Goal: Task Accomplishment & Management: Manage account settings

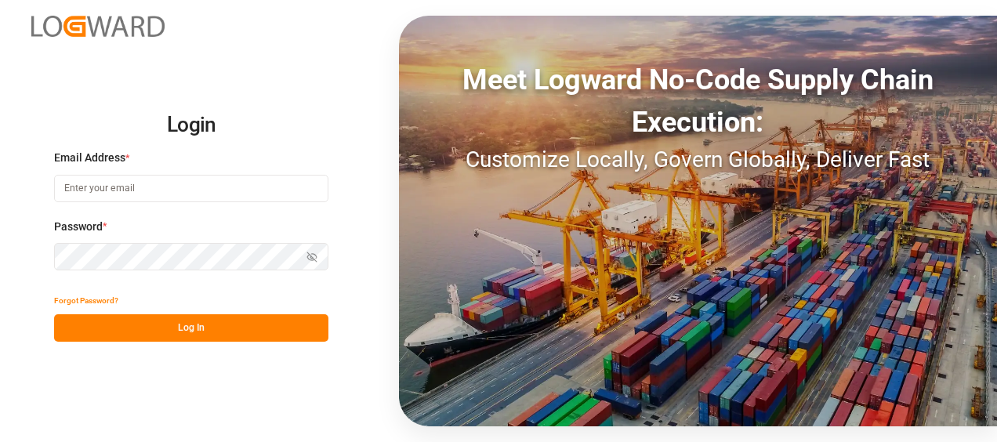
click at [71, 180] on input at bounding box center [191, 188] width 274 height 27
type input "[PERSON_NAME][EMAIL_ADDRESS][PERSON_NAME][DOMAIN_NAME]"
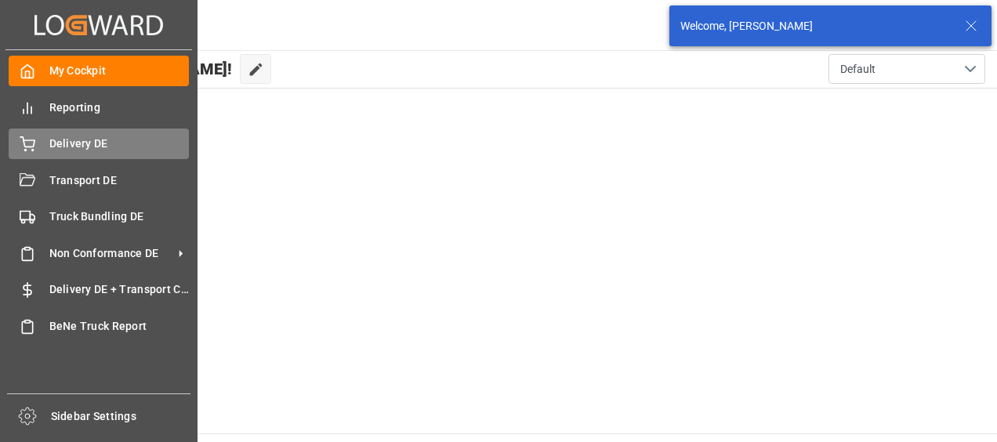
click at [20, 131] on div "Delivery DE Delivery DE" at bounding box center [99, 144] width 180 height 31
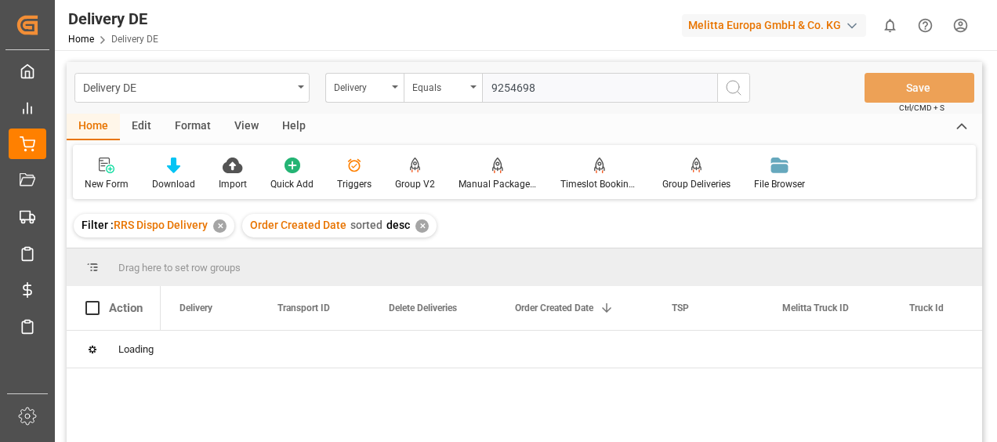
type input "92546983"
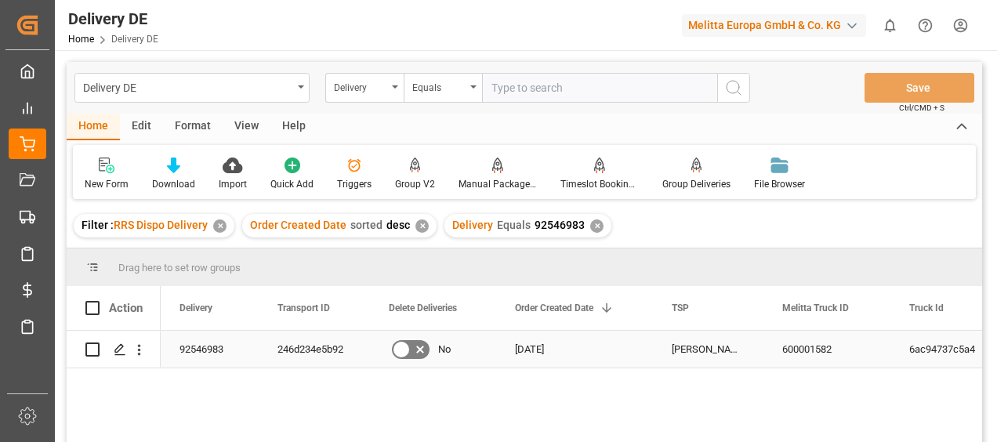
click at [319, 351] on div "246d234e5b92" at bounding box center [314, 349] width 111 height 37
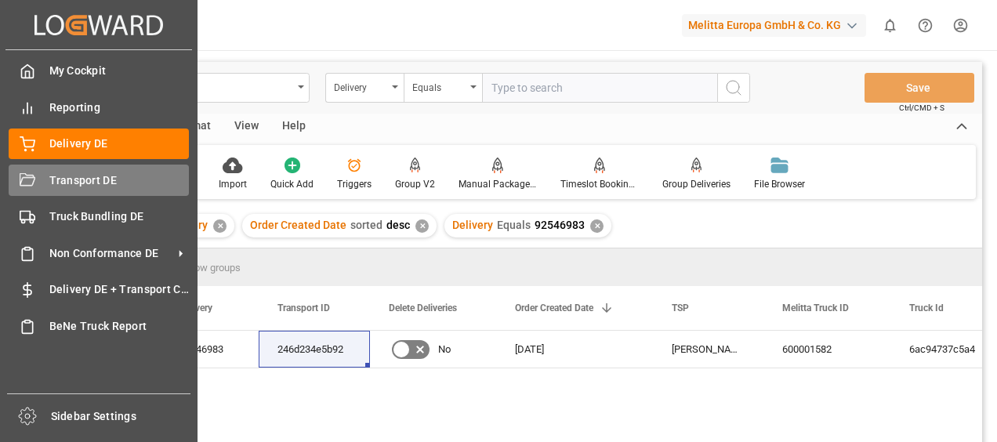
click at [38, 166] on div "Transport DE Transport DE" at bounding box center [99, 180] width 180 height 31
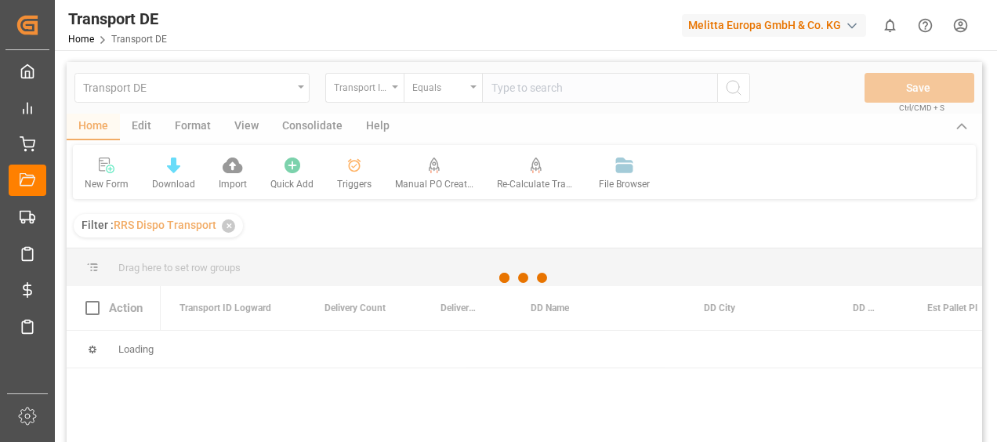
click at [519, 88] on div at bounding box center [525, 278] width 916 height 433
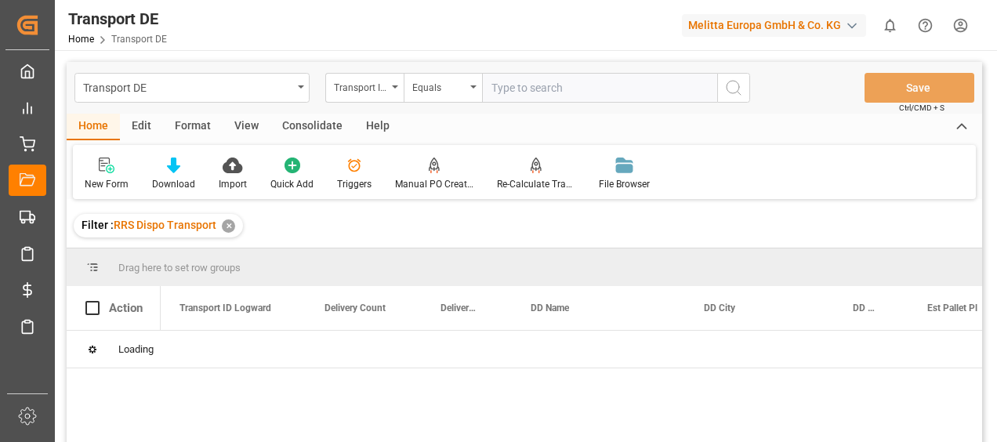
click at [519, 88] on input "text" at bounding box center [599, 88] width 235 height 30
paste input "246d234e5b92"
type input "246d234e5b92"
click at [738, 88] on icon "search button" at bounding box center [733, 87] width 19 height 19
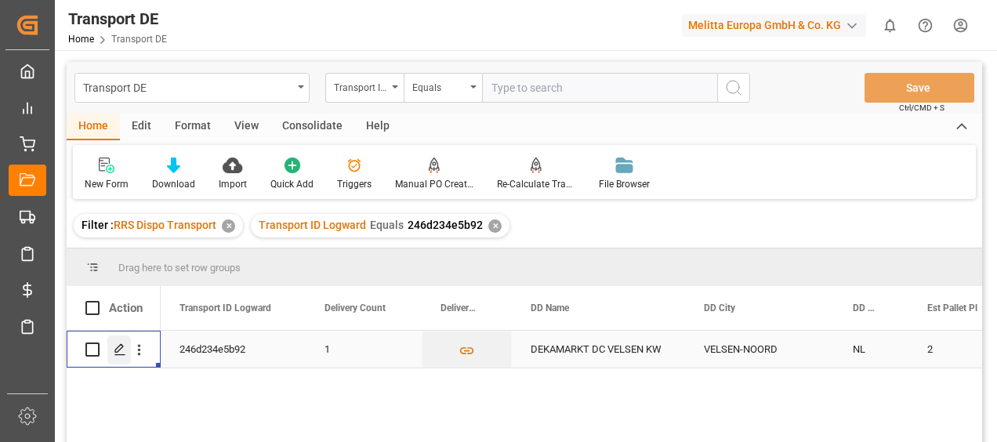
click at [118, 348] on icon "Press SPACE to select this row." at bounding box center [120, 349] width 13 height 13
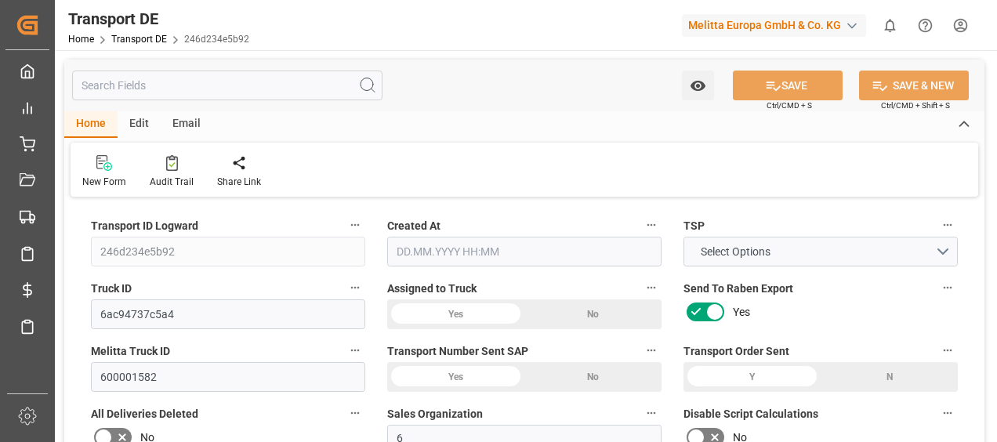
type input "436"
type input "386.592"
type input "364.032"
type input "2887.68"
type input "2"
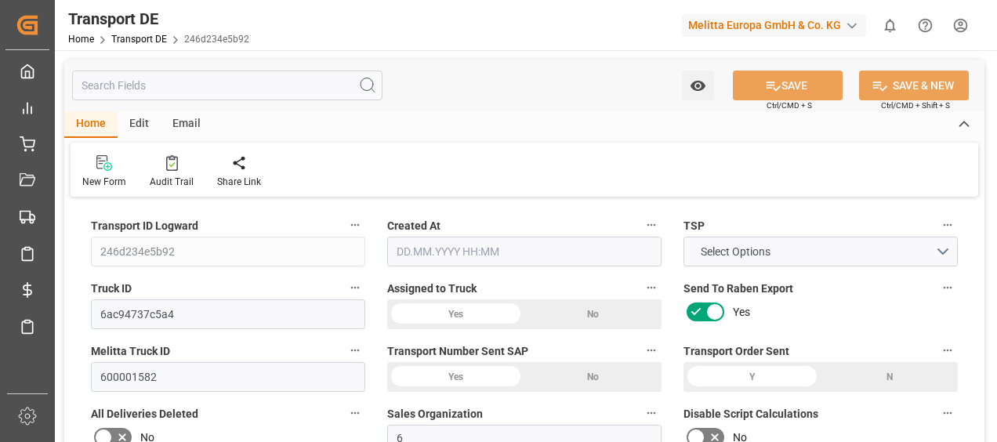
type input "0"
type input "2"
type input "0"
type input "1"
type input "2"
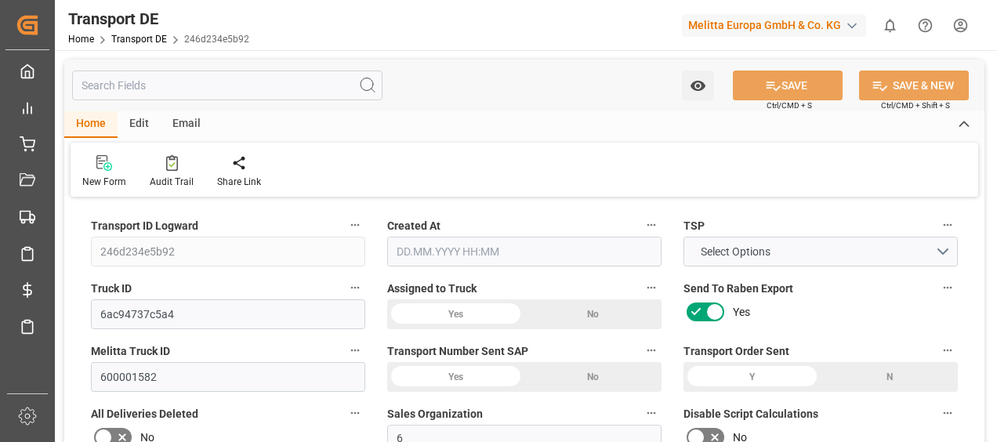
type input "2"
type input "0"
type input "96"
type input "0"
type input "111.44"
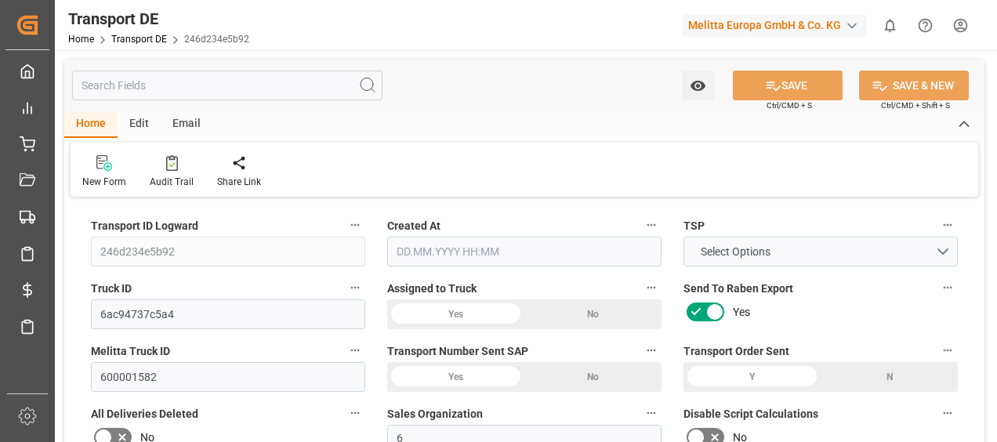
type input "3.039"
type input "111.44"
type input "110.4593"
type input "19"
type input "0"
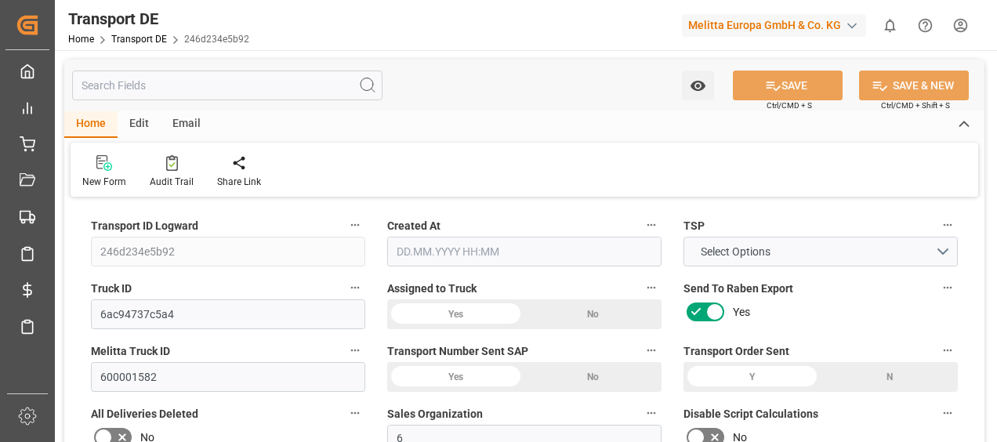
type input "0"
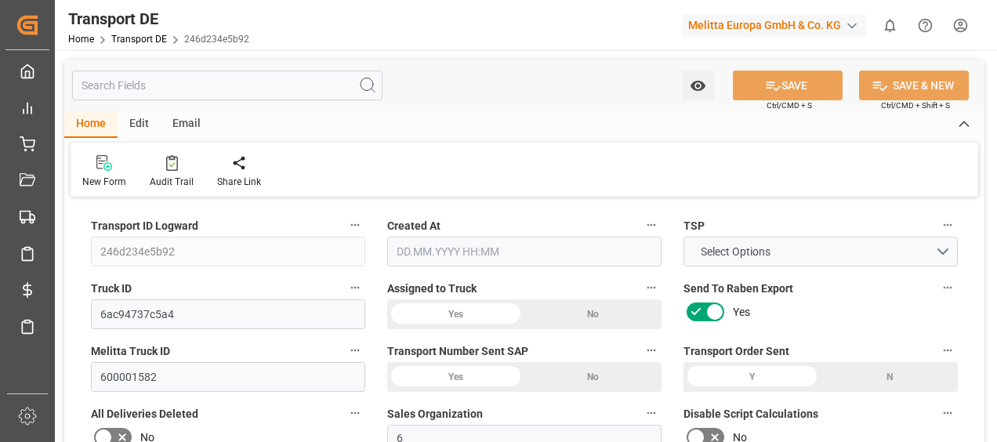
type input "0"
type input "-0.9807"
type input "0"
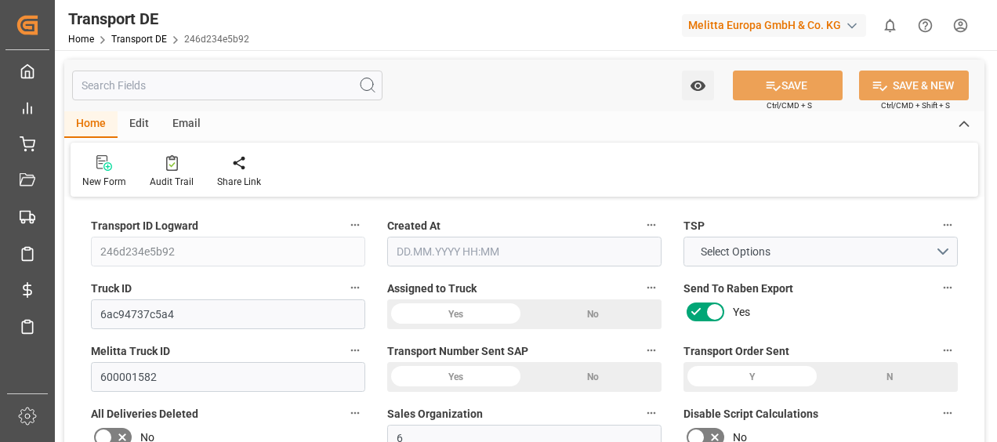
type input "0"
type input "386.592"
type input "4710.8598"
type input "21"
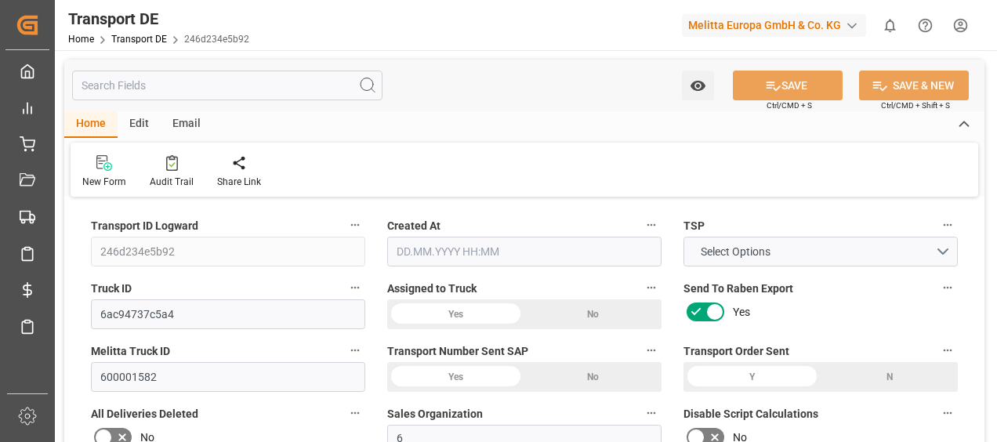
type input "35"
type input "2"
type input "0"
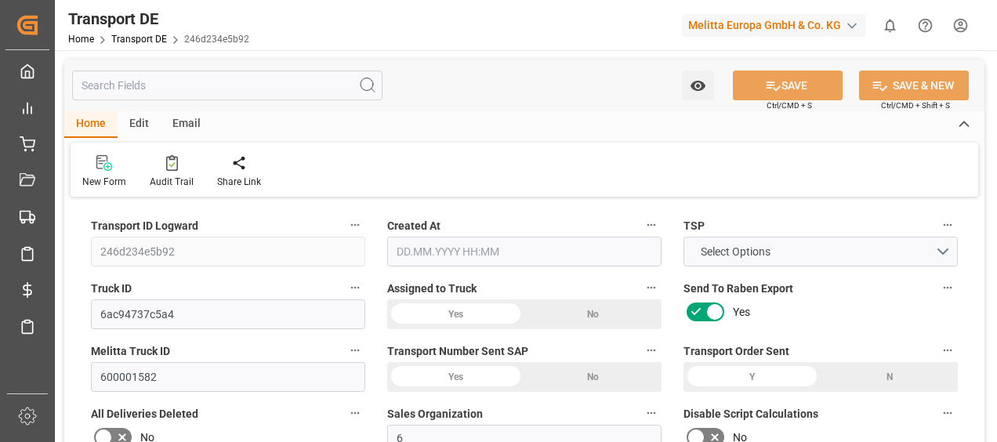
type input "0"
type input "1"
type input "0"
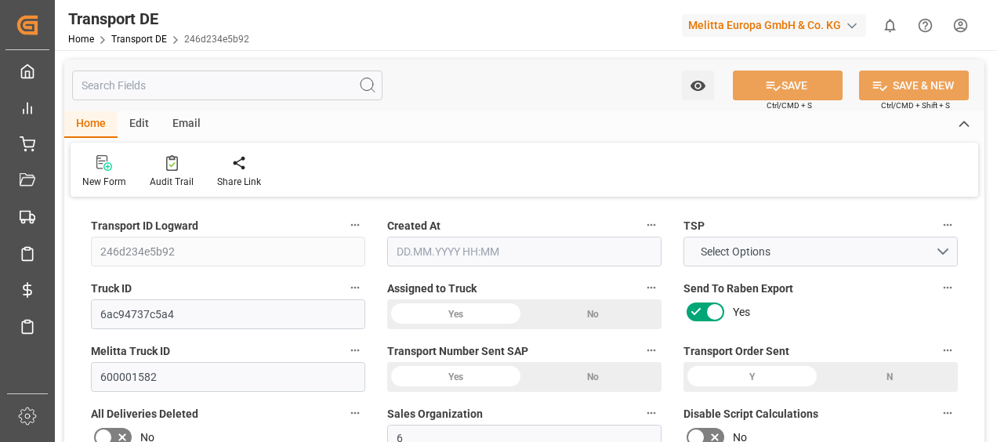
type input "96"
type input "113.4983"
type input "110.4593"
type input "[DATE] 10:46"
type input "[DATE]"
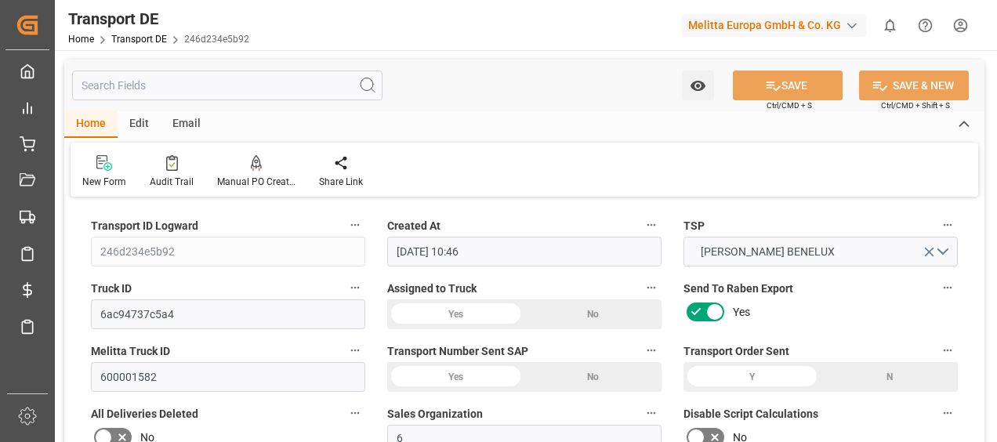
type input "[DATE]"
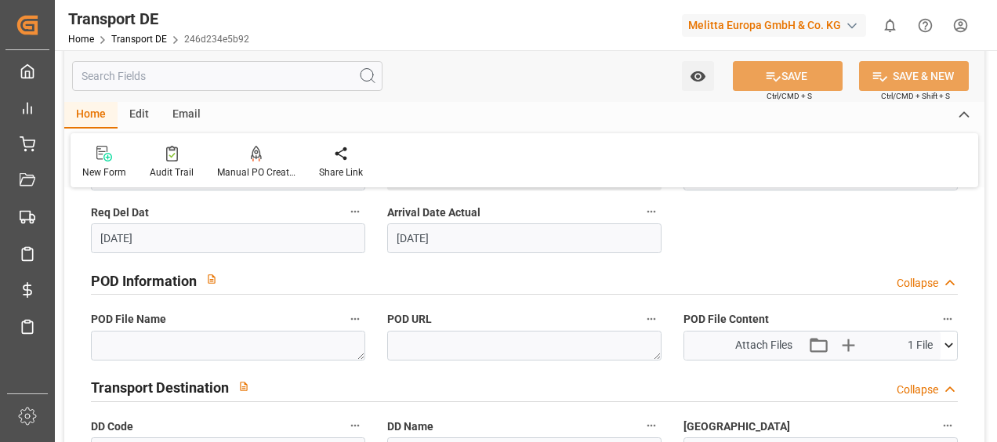
scroll to position [941, 0]
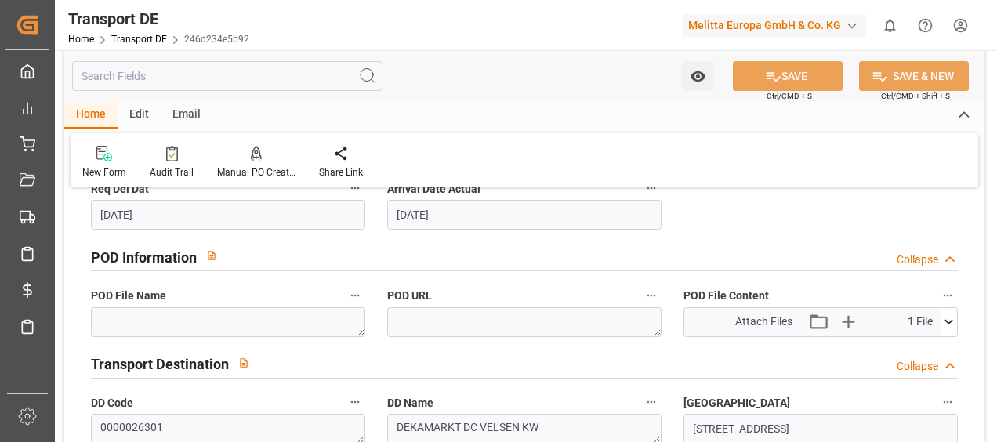
click at [949, 320] on icon at bounding box center [949, 322] width 16 height 16
click at [908, 343] on icon at bounding box center [907, 351] width 16 height 16
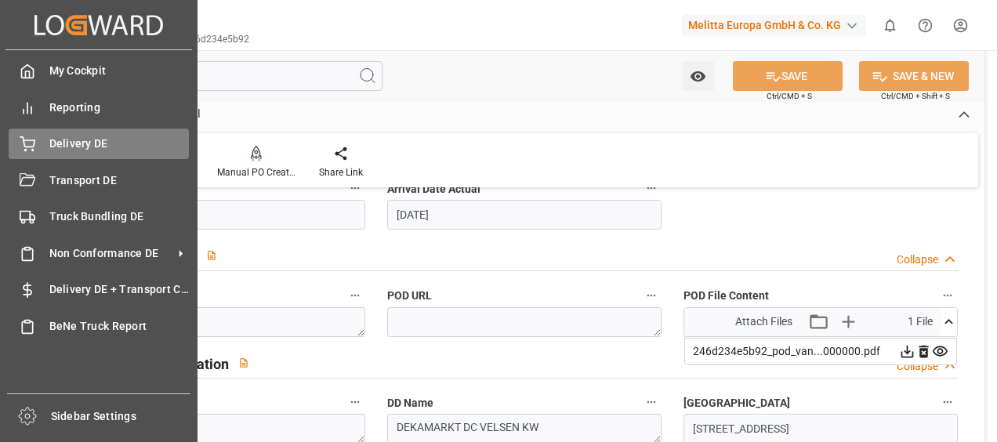
click at [41, 149] on div "Delivery DE Delivery DE" at bounding box center [99, 144] width 180 height 31
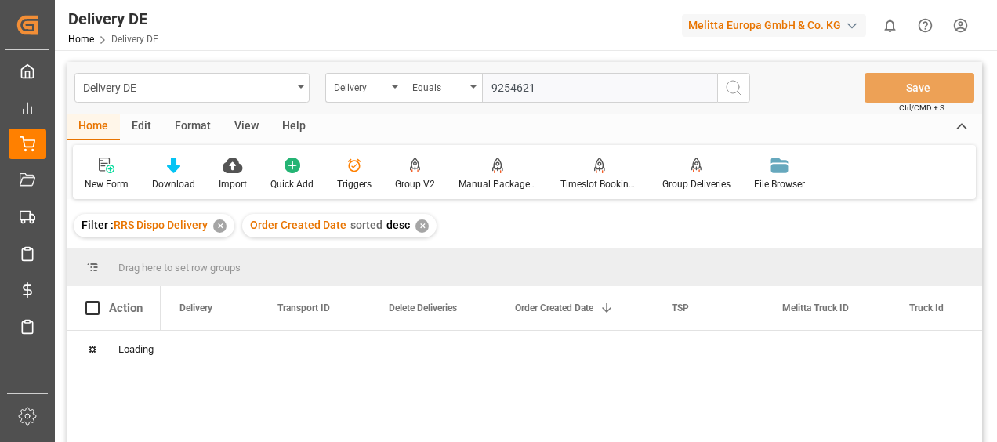
type input "92546212"
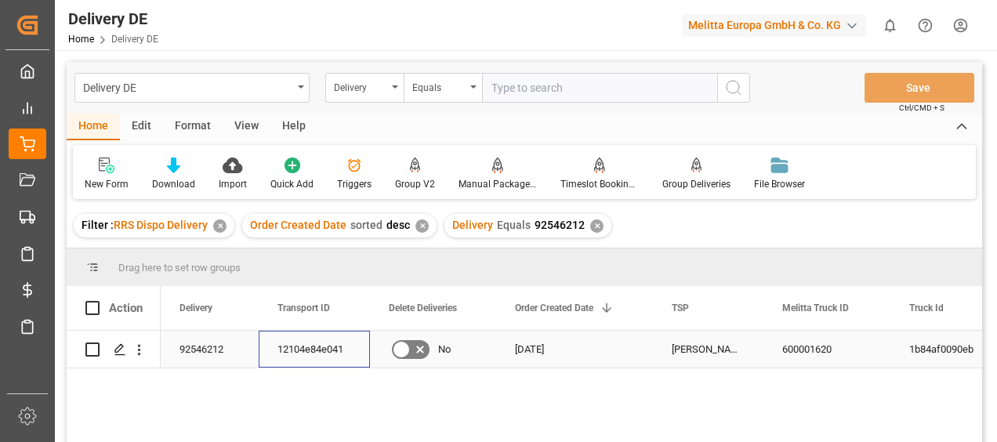
click at [325, 348] on div "12104e84e041" at bounding box center [314, 349] width 111 height 37
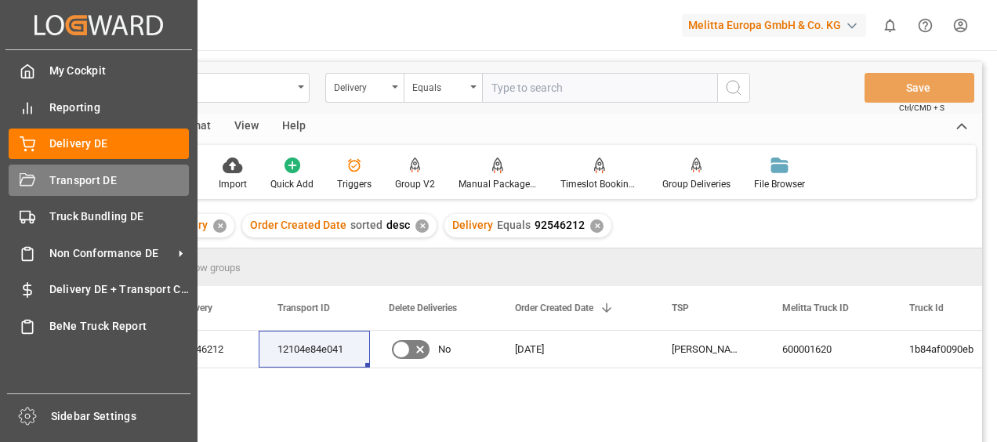
click at [26, 166] on div "Transport DE Transport DE" at bounding box center [99, 180] width 180 height 31
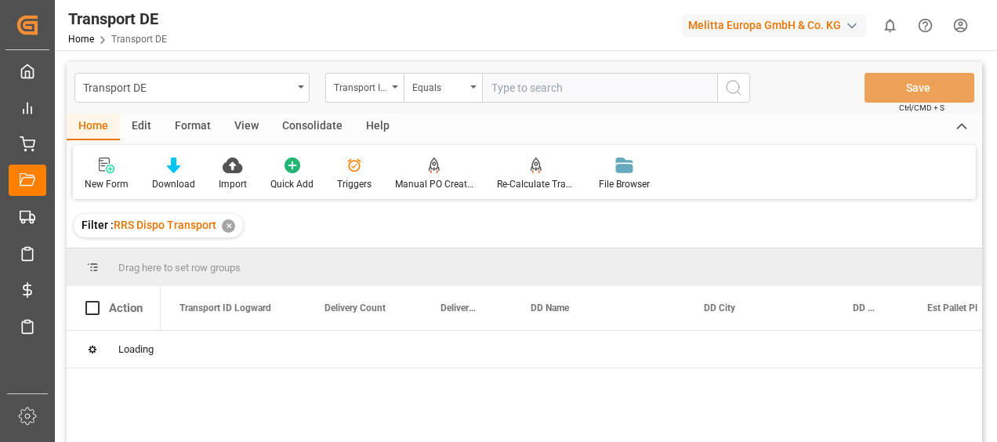
click at [524, 94] on input "text" at bounding box center [599, 88] width 235 height 30
paste input "12104e84e041"
type input "12104e84e041"
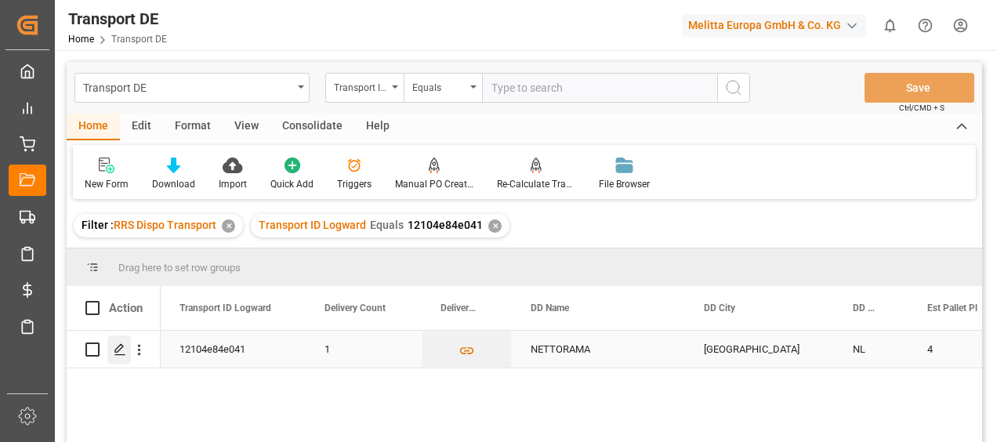
click at [111, 350] on div "Press SPACE to select this row." at bounding box center [119, 350] width 24 height 29
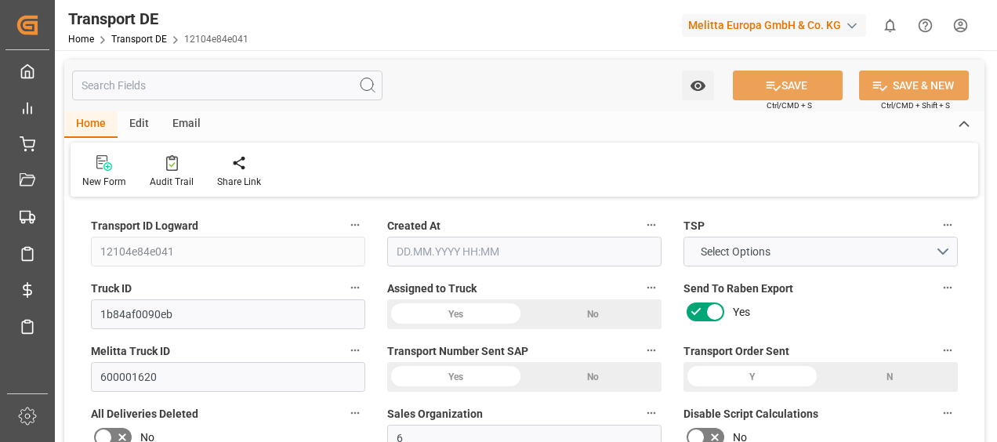
type input "1227"
type input "1125.225"
type input "929.718"
type input "6452.46"
type input "4"
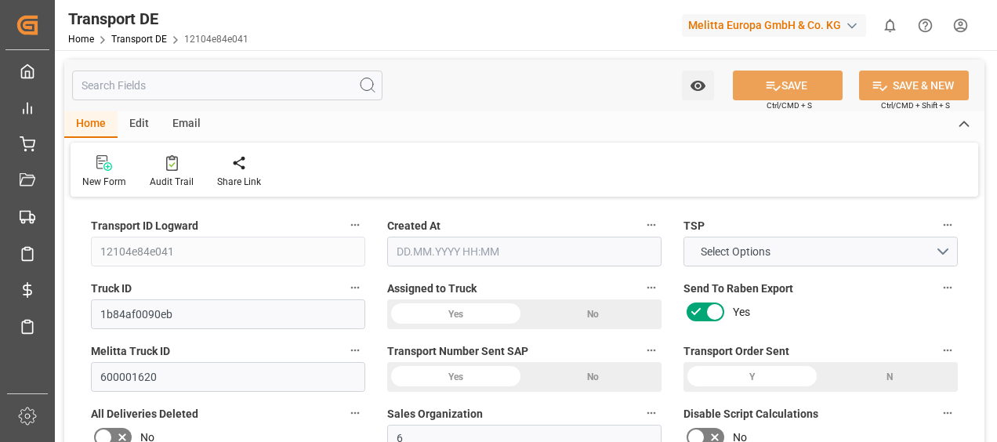
type input "0"
type input "4"
type input "0"
type input "1"
type input "4"
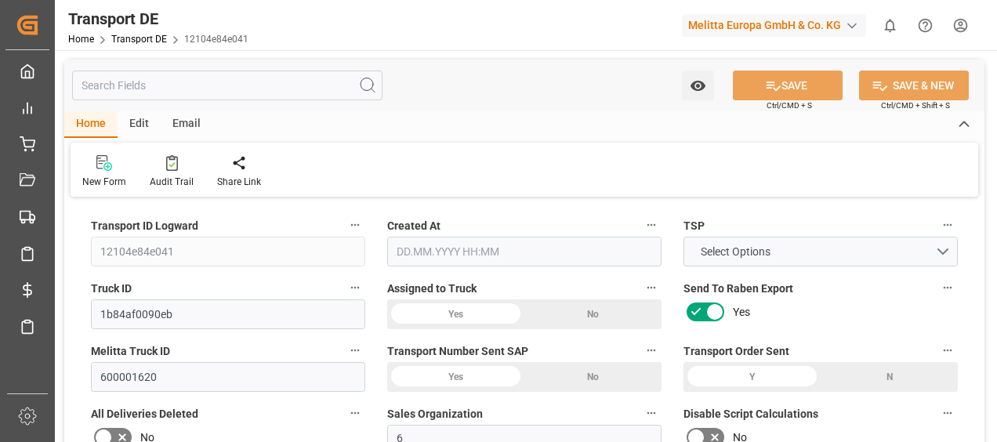
type input "4"
type input "0"
type input "297"
type input "0"
type input "200.95"
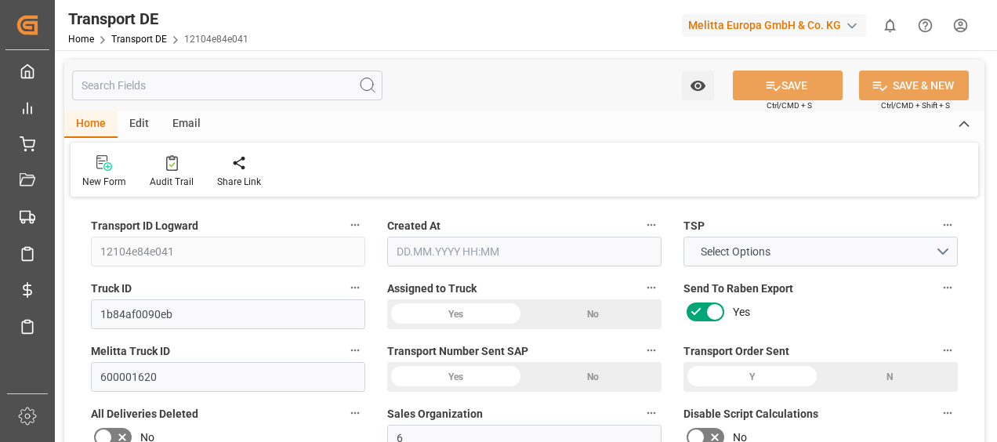
type input "3.039"
type input "200.95"
type input "199.1816"
type input "49"
type input "0"
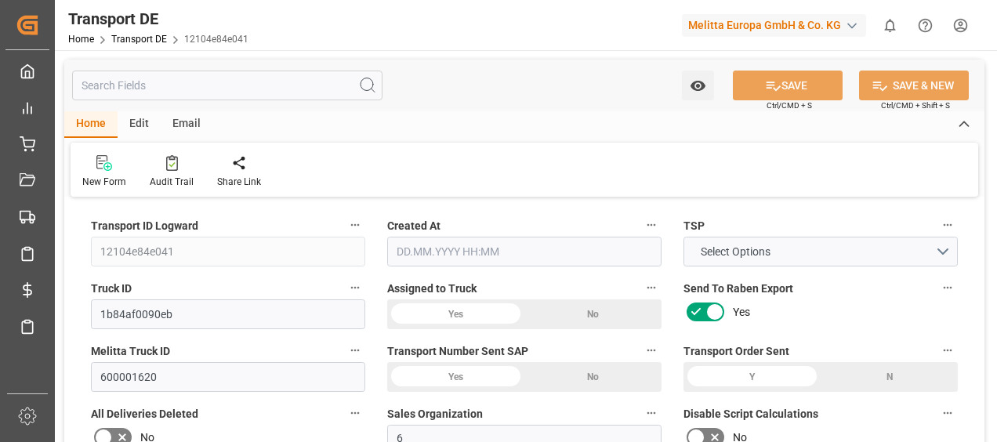
type input "0"
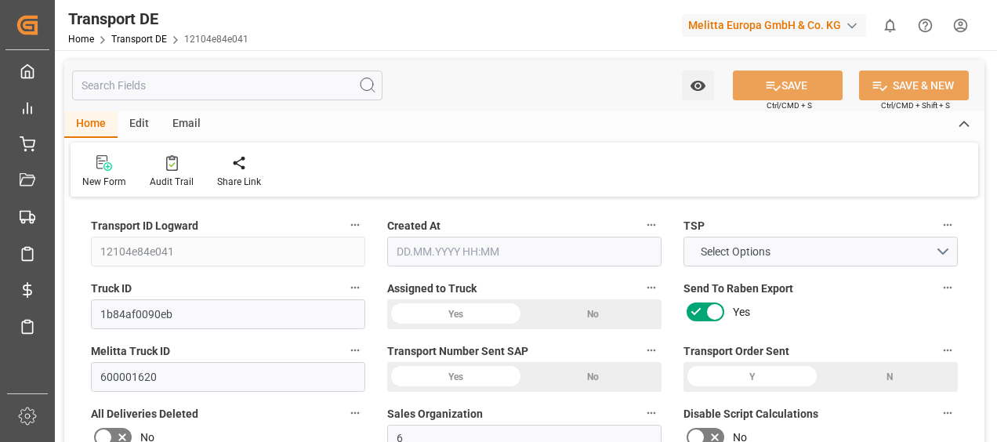
type input "0"
type input "-1.7684"
type input "0"
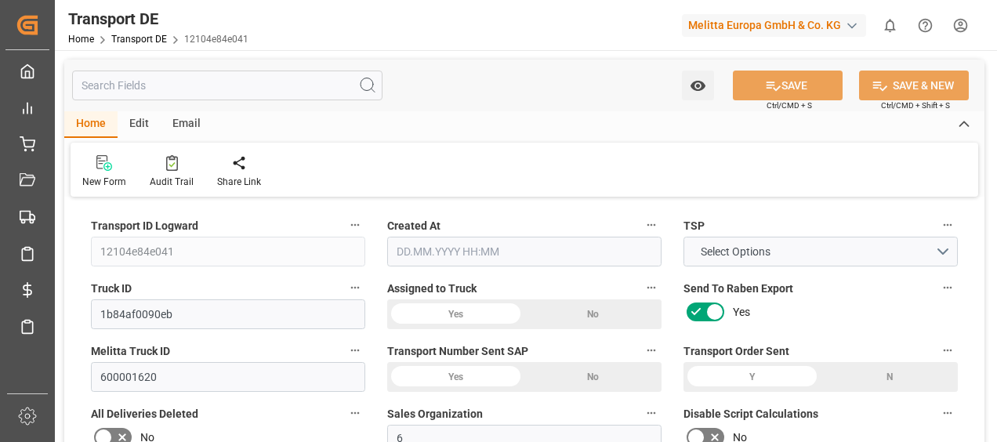
type input "0"
type input "1125.225"
type input "4710.8598"
type input "21"
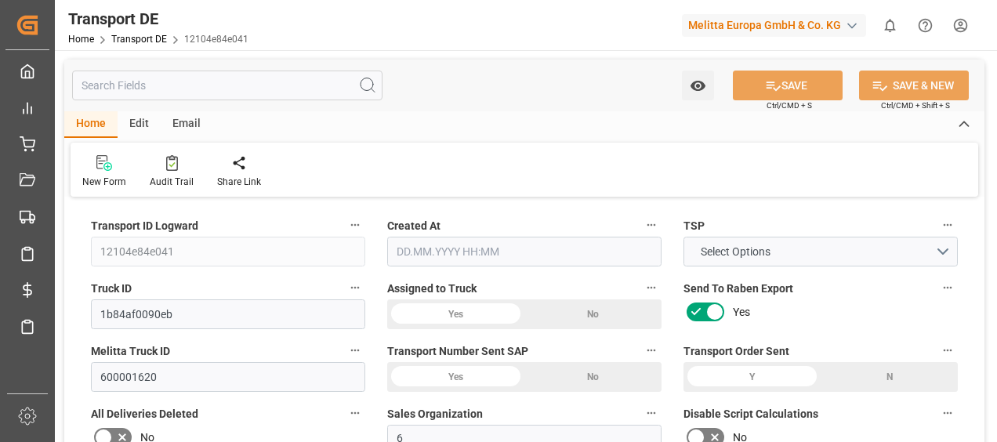
type input "35"
type input "4"
type input "0"
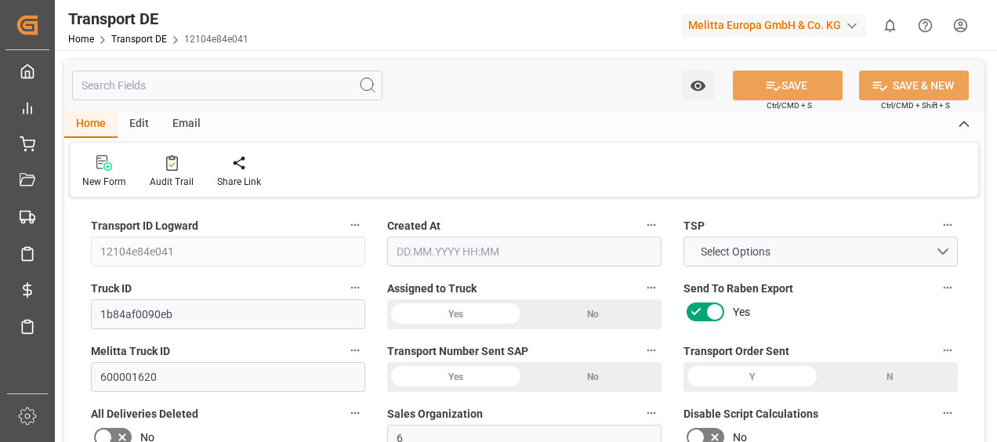
type input "0"
type input "1"
type input "0"
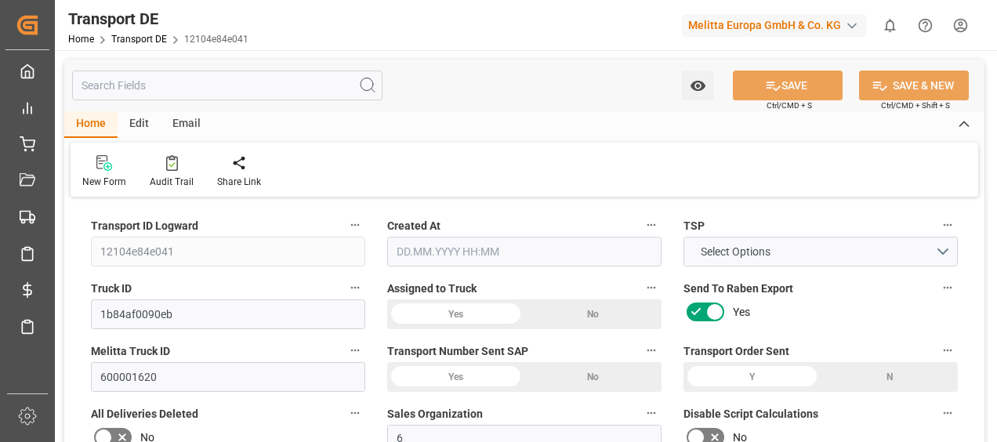
type input "297"
type input "202.2206"
type input "199.1816"
type input "[DATE] 11:29"
type input "[DATE]"
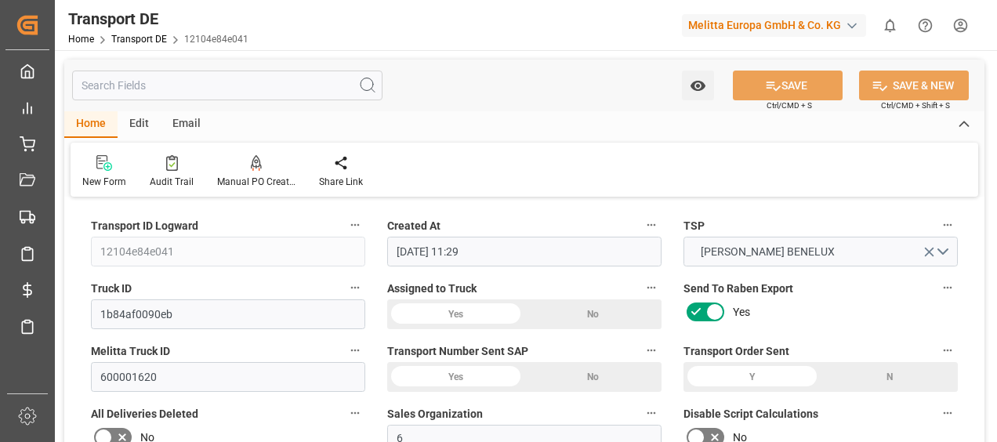
type input "[DATE]"
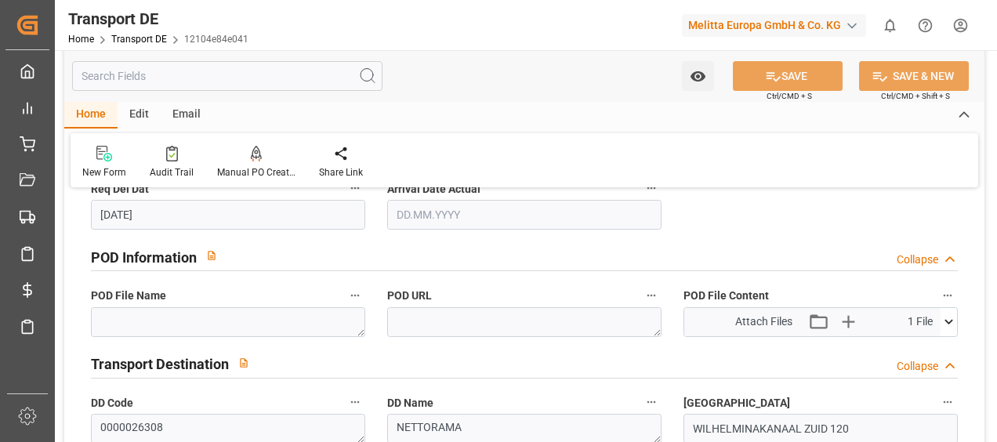
scroll to position [1019, 0]
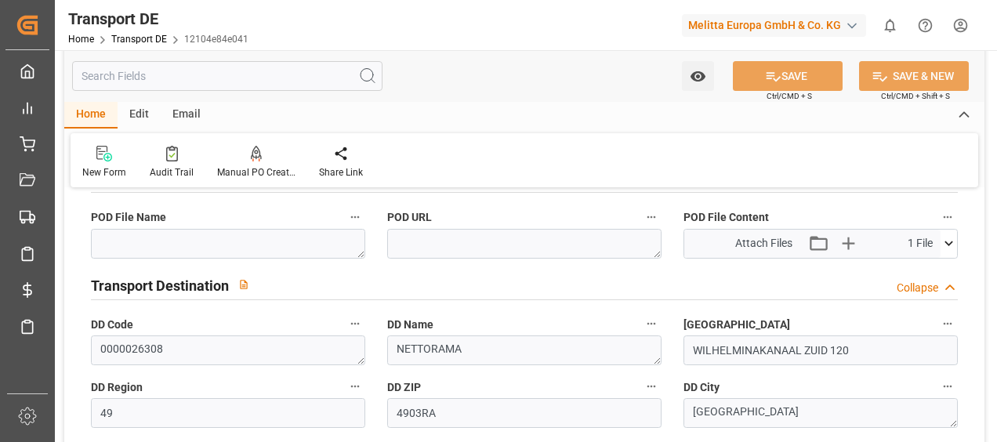
click at [947, 244] on icon at bounding box center [949, 243] width 16 height 16
click at [908, 268] on icon at bounding box center [908, 273] width 13 height 13
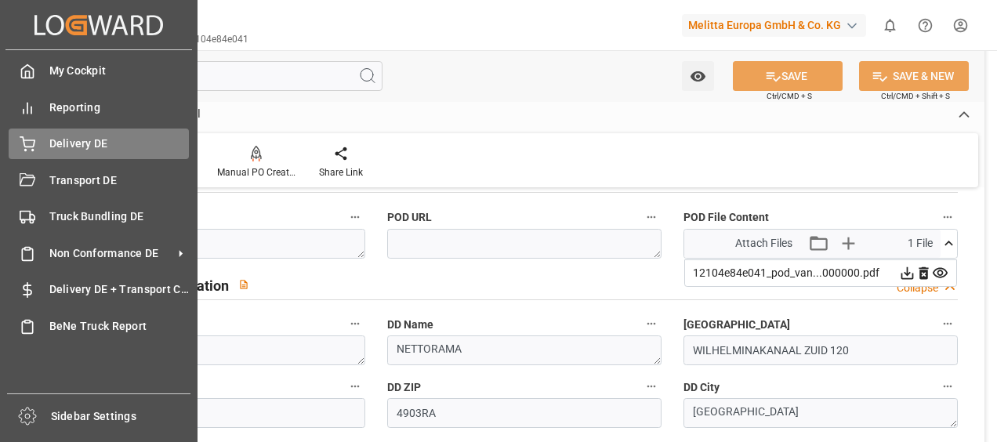
click at [30, 141] on icon at bounding box center [27, 142] width 14 height 10
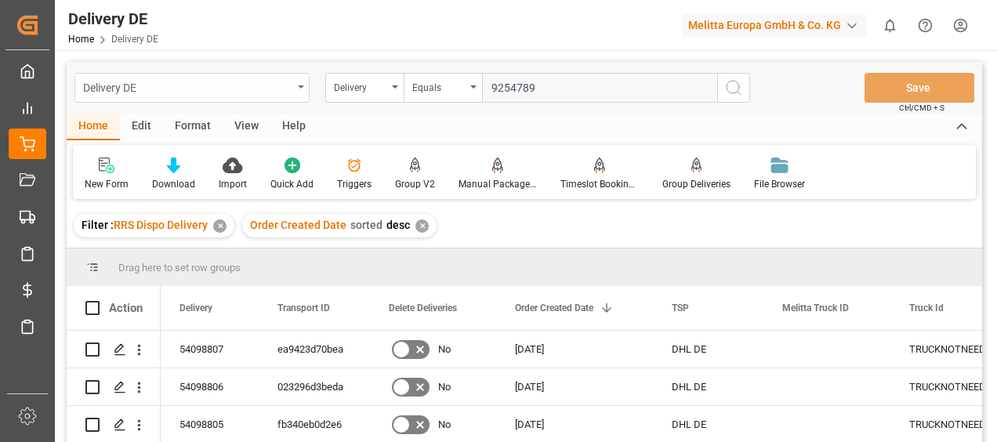
type input "92547891"
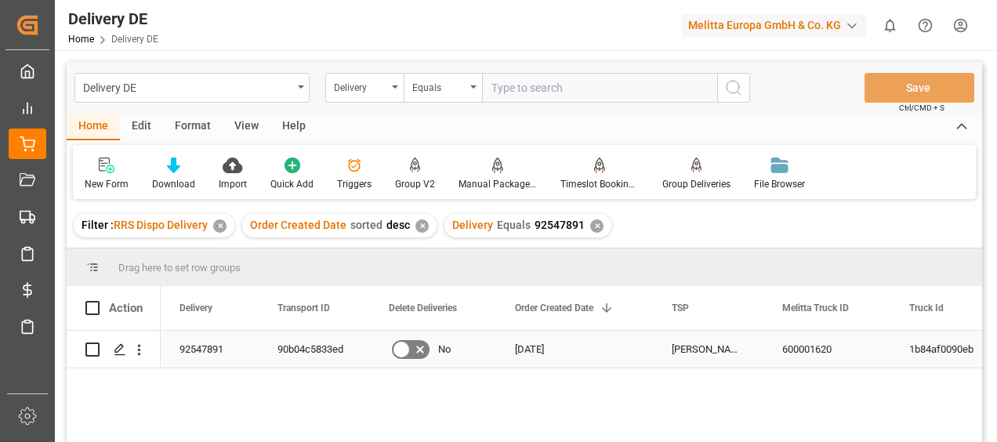
click at [321, 354] on div "90b04c5833ed" at bounding box center [314, 349] width 111 height 37
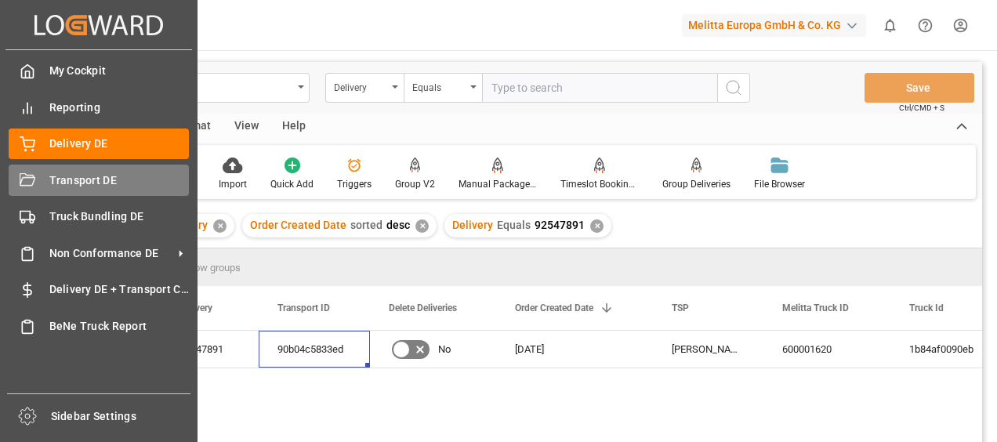
click at [38, 177] on div "Transport DE Transport DE" at bounding box center [99, 180] width 180 height 31
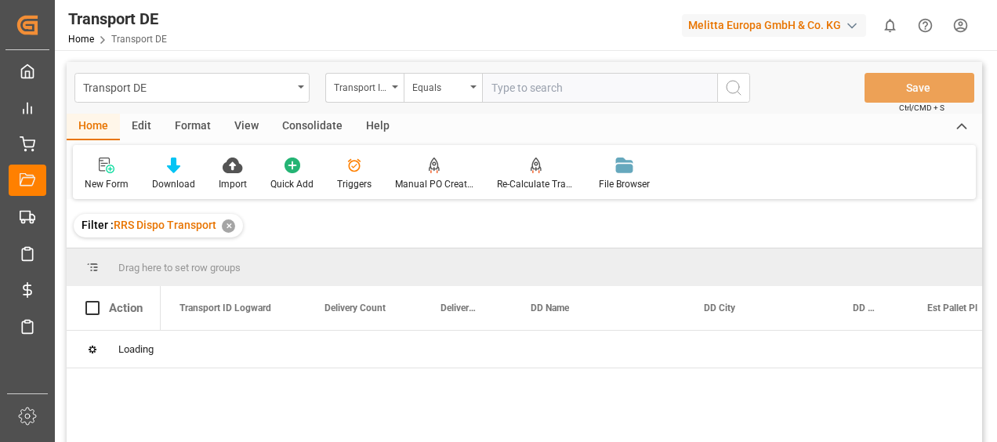
click at [516, 86] on input "text" at bounding box center [599, 88] width 235 height 30
paste input "90b04c5833ed"
type input "90b04c5833ed"
click at [743, 87] on button "search button" at bounding box center [733, 88] width 33 height 30
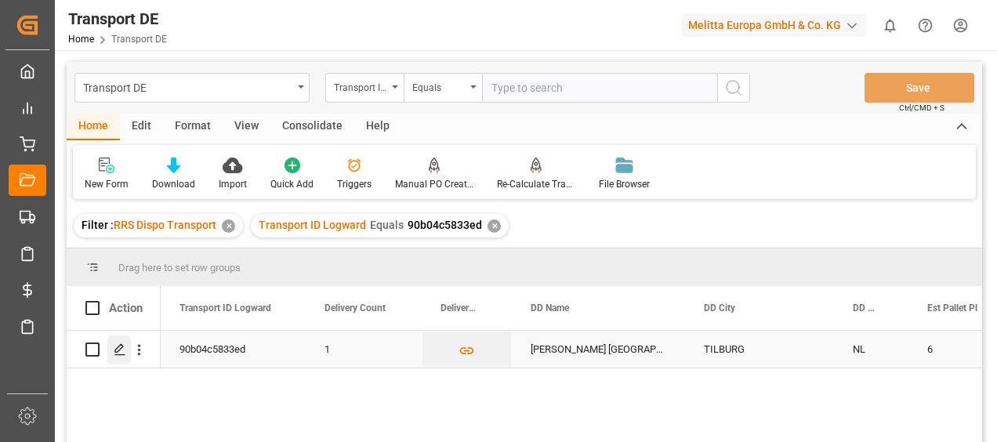
click at [117, 348] on polygon "Press SPACE to select this row." at bounding box center [119, 349] width 8 height 8
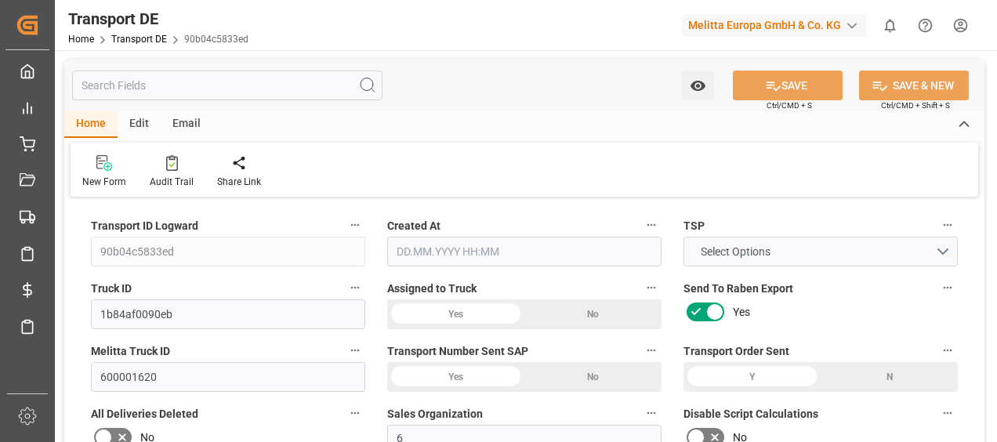
type input "90b04c5833ed"
type input "1b84af0090eb"
type input "600001620"
type textarea "6"
type input "Yes"
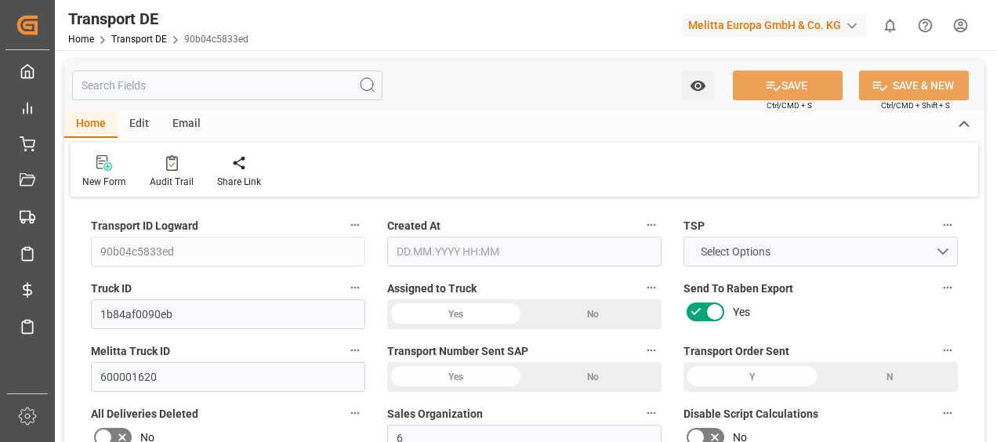
type input "312.40932000000004"
type textarea "0000100503"
type textarea "[PERSON_NAME] [GEOGRAPHIC_DATA]"
type input "PEGASUSWEG 1"
type input "5015 BZ"
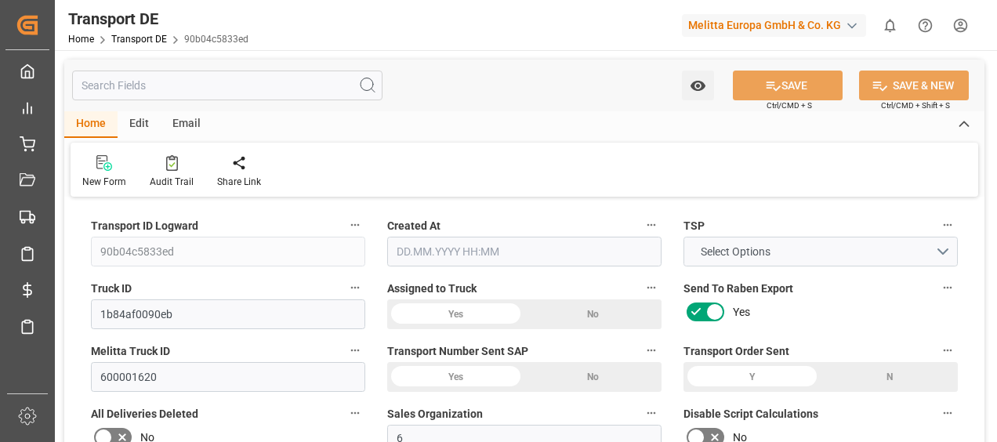
type textarea "TILBURG"
type input "NL"
type input "DE-32423"
type input "Rhenus Retail Services GmbH"
type input "[PERSON_NAME][STREET_ADDRESS]"
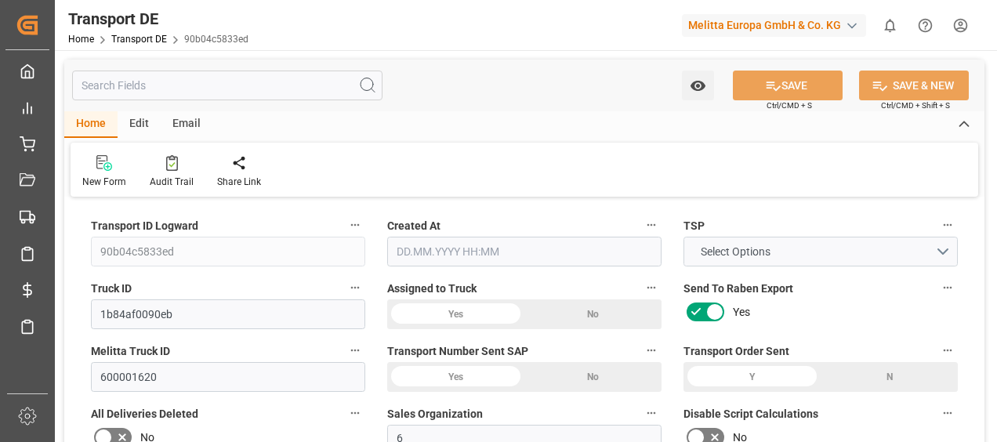
type input "32423"
type input "Minden"
type input "DE"
type input "Rhenus Retail Services GmbH"
type input "[PERSON_NAME][STREET_ADDRESS]"
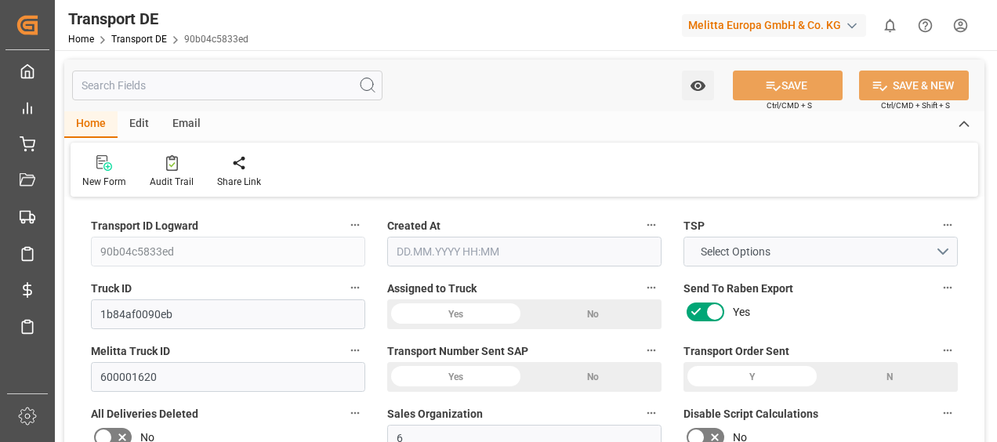
type input "32423"
type input "Minden"
type input "DE"
type textarea "a1c0c22847be"
type input "Road"
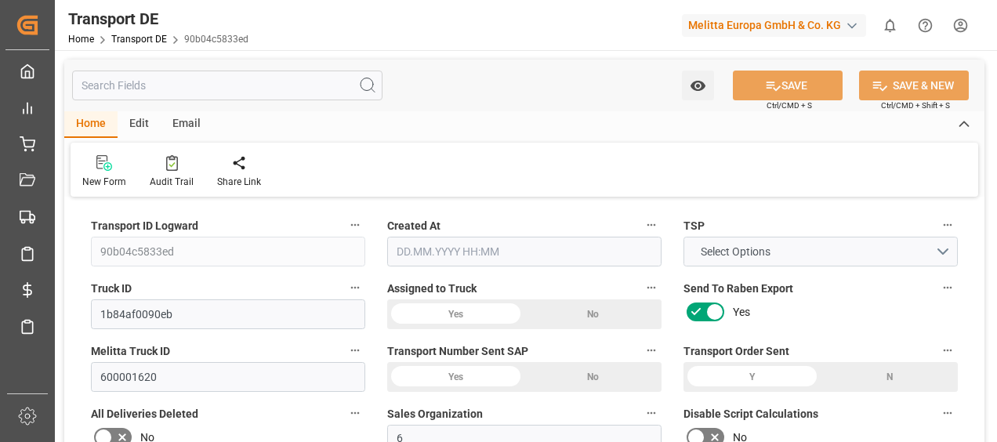
type input "DE"
type input "32423"
type input "NL"
type input "5015 BZ"
type input "Groupage"
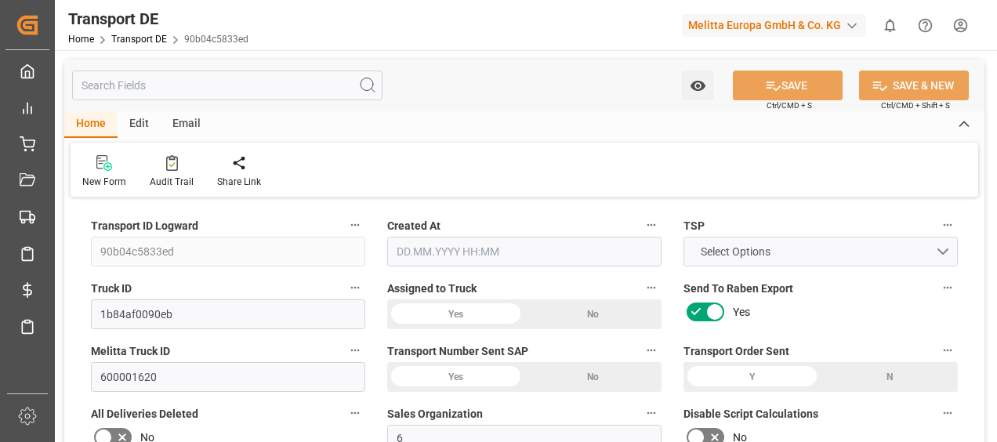
type input "26-40 t"
type input "EURO 6"
type input "Diesel"
type input "NLB10"
type input "DAP"
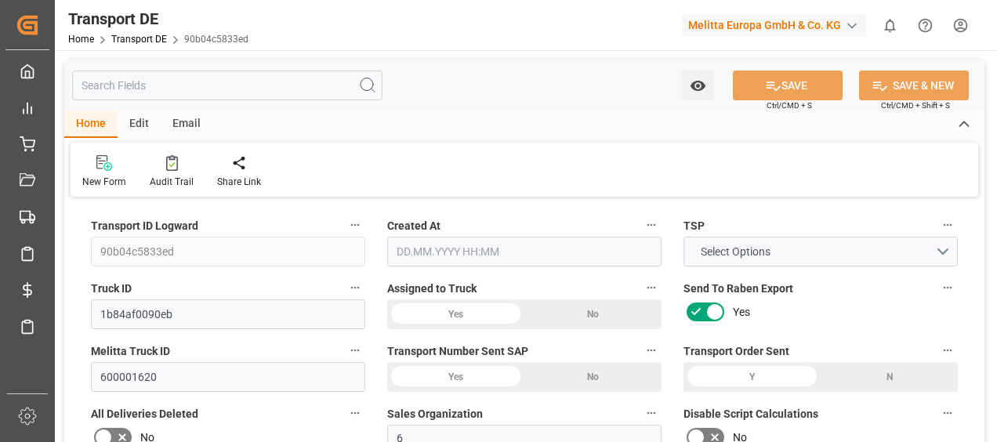
type input "1853"
type input "1698.237"
type input "1362.906"
type input "9738.54"
type input "6"
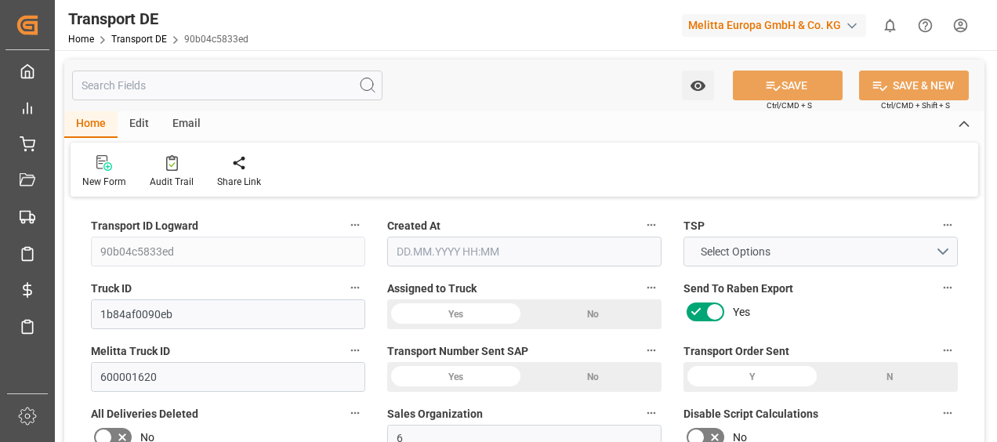
type input "0"
type input "6"
type input "0"
type input "1"
type input "6"
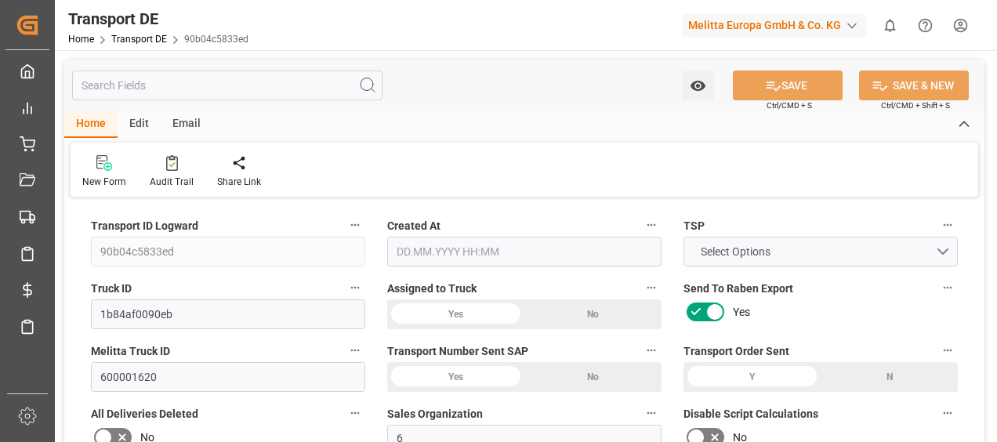
type input "6"
type input "0"
type input "281.1"
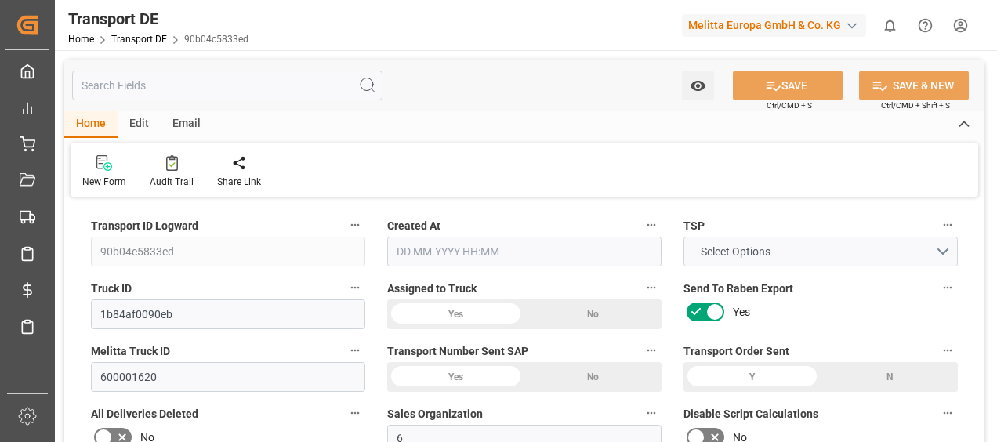
type input "33.783"
type input "281.1"
type input "278.6263"
type input "50"
type input "0"
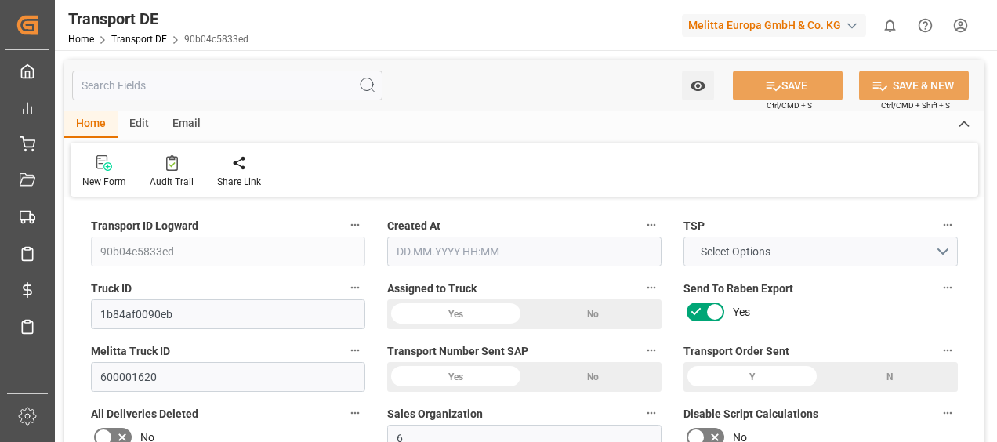
type input "0"
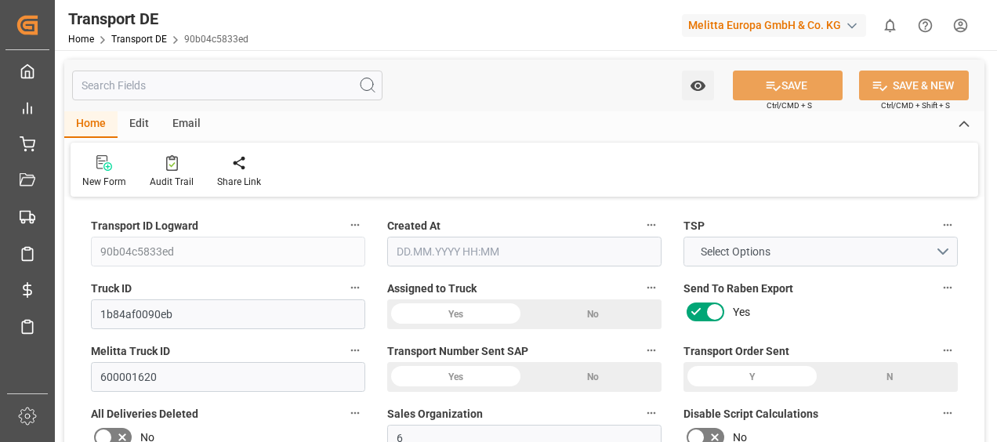
type input "0"
type input "-2.4737"
type input "0"
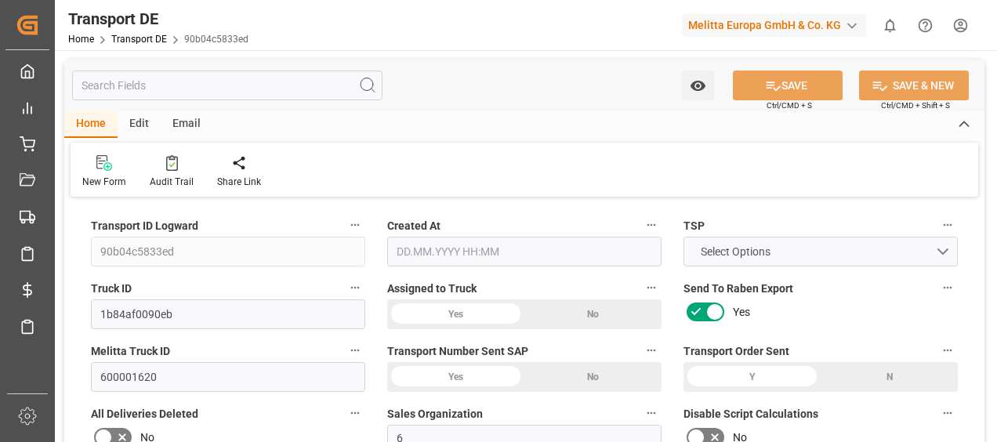
type input "0"
type input "1698.237"
type input "4710.8598"
type input "21"
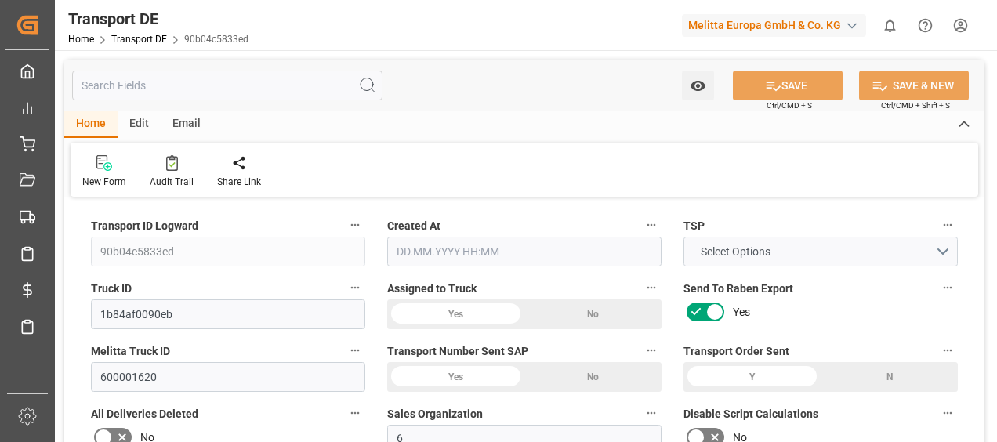
type input "35"
type input "6"
type input "0"
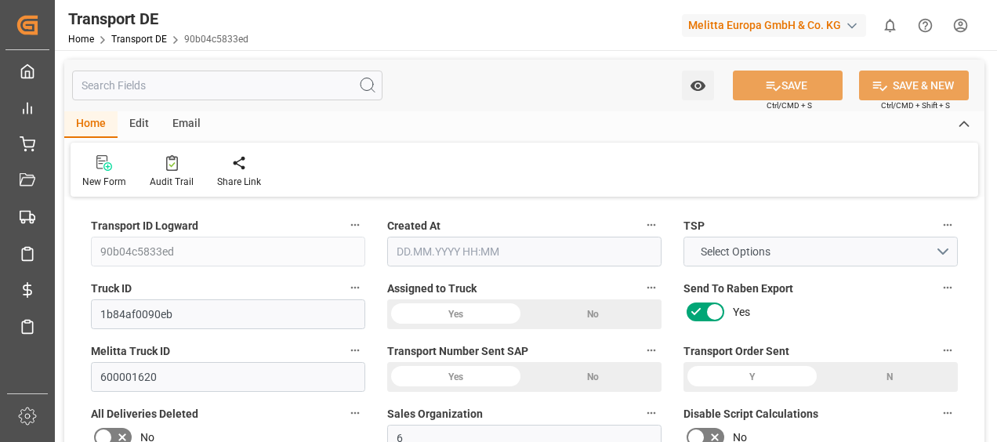
type input "0"
type input "1"
type input "0"
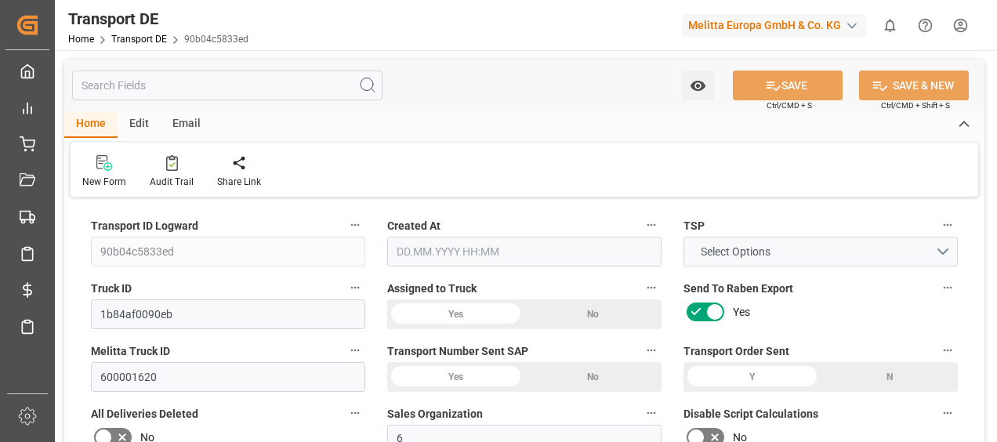
type input "441"
type input "312.4093"
type input "278.6263"
type input "[DATE] 11:13"
type input "[DATE]"
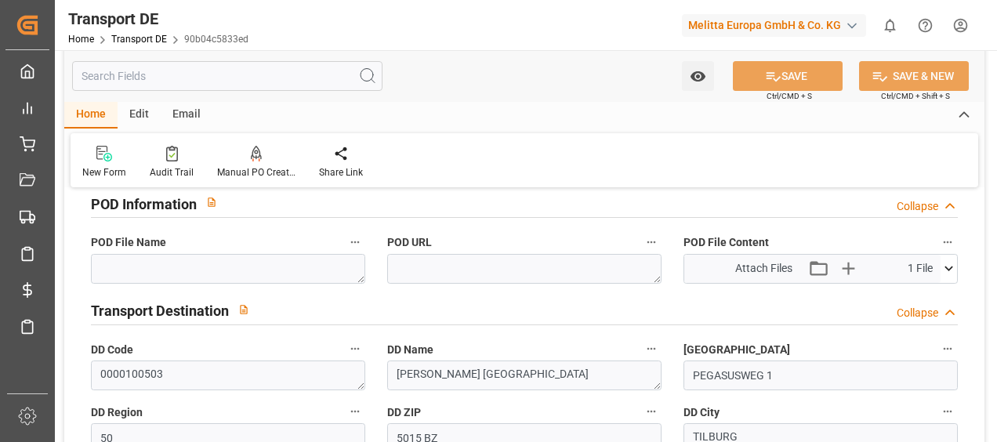
scroll to position [1019, 0]
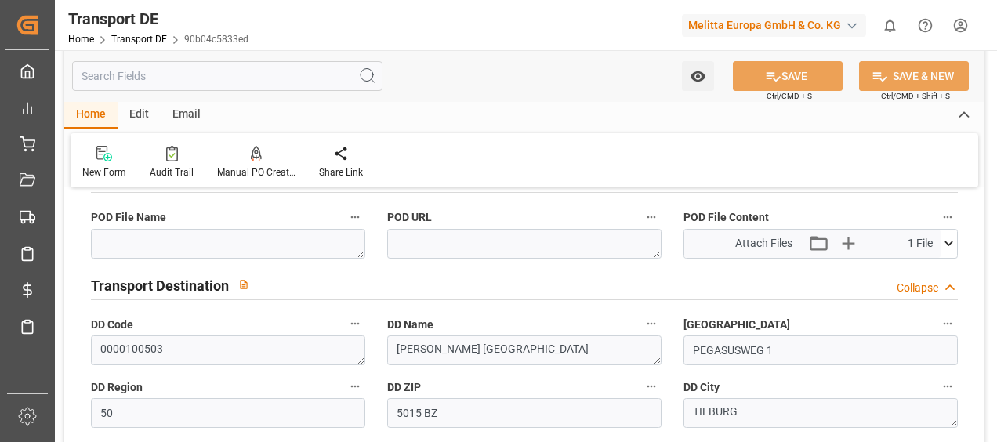
click at [950, 241] on icon at bounding box center [949, 243] width 16 height 16
click at [908, 267] on icon at bounding box center [908, 273] width 13 height 13
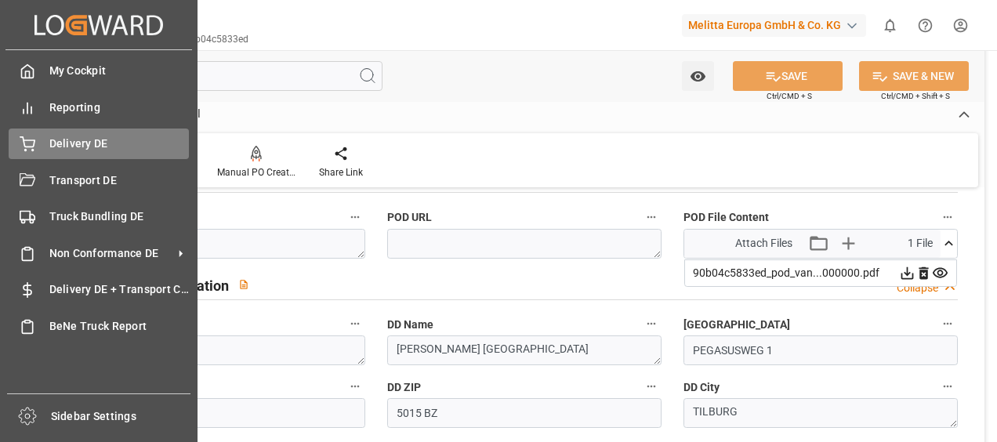
click at [31, 146] on icon at bounding box center [28, 144] width 16 height 16
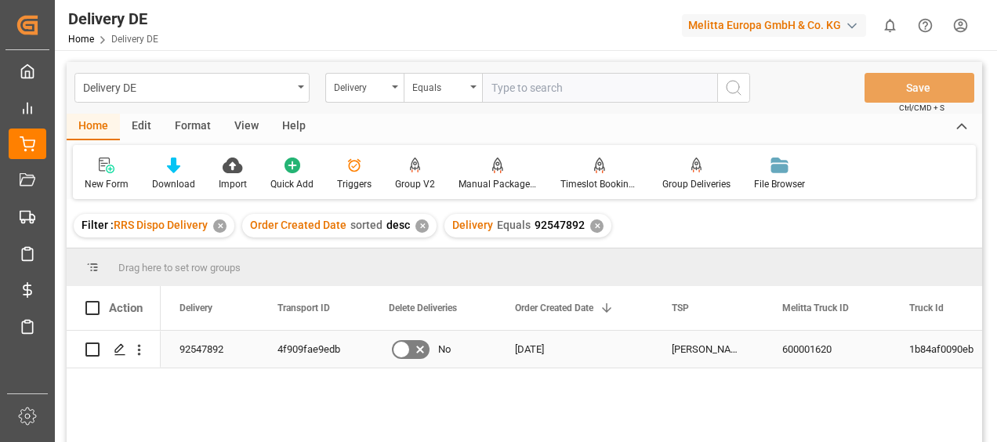
click at [321, 353] on div "4f909fae9edb" at bounding box center [314, 349] width 111 height 37
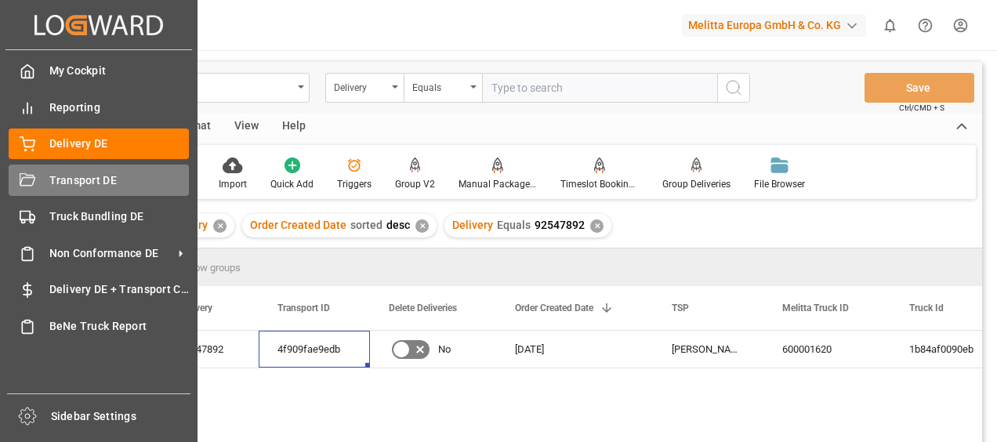
click at [28, 182] on icon at bounding box center [28, 181] width 16 height 16
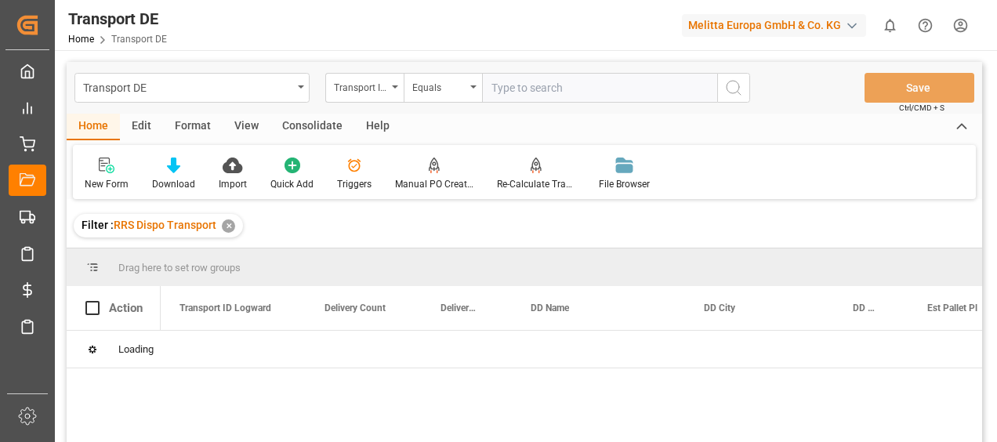
click at [535, 88] on input "text" at bounding box center [599, 88] width 235 height 30
paste input "4f909fae9edb"
click at [735, 97] on button "search button" at bounding box center [733, 88] width 33 height 30
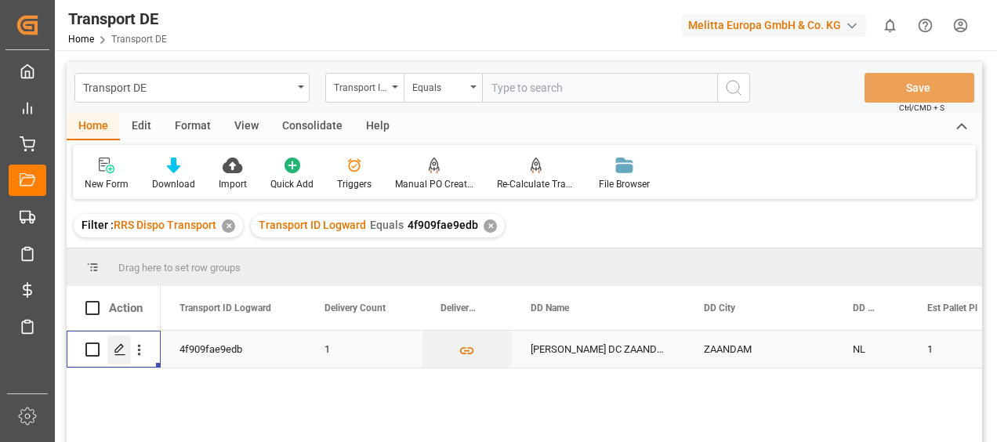
click at [123, 357] on div "Press SPACE to select this row." at bounding box center [119, 350] width 24 height 29
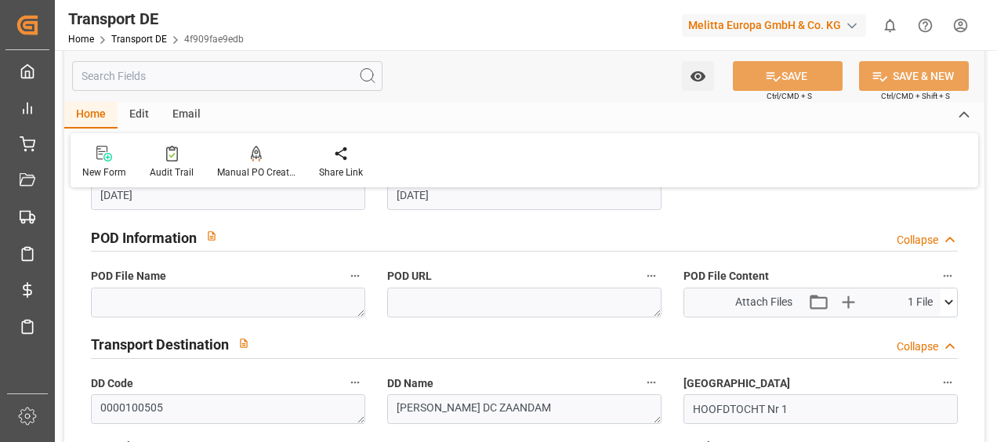
scroll to position [1019, 0]
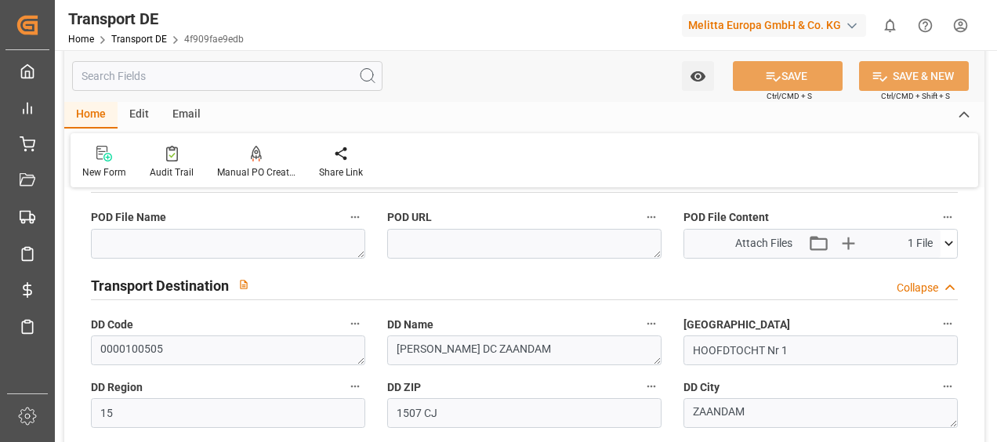
click at [949, 243] on icon at bounding box center [949, 243] width 16 height 16
click at [905, 270] on icon at bounding box center [907, 273] width 16 height 16
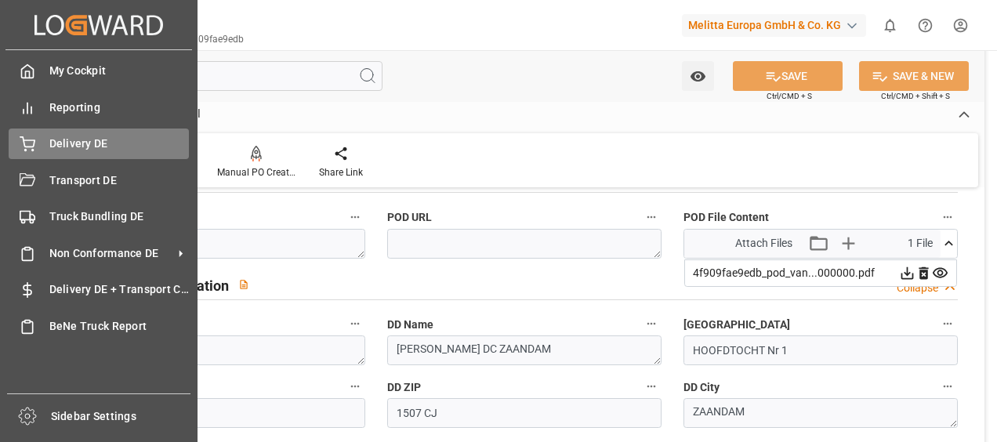
click at [23, 142] on icon at bounding box center [28, 144] width 16 height 16
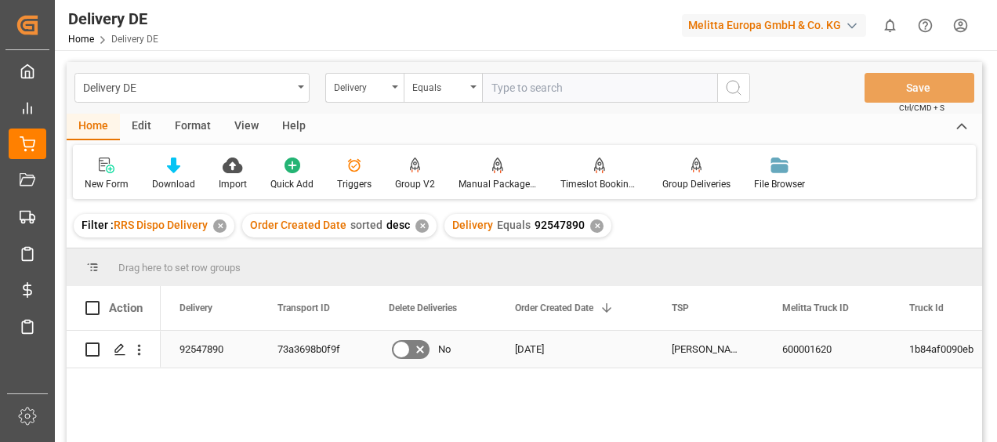
click at [305, 347] on div "73a3698b0f9f" at bounding box center [314, 349] width 111 height 37
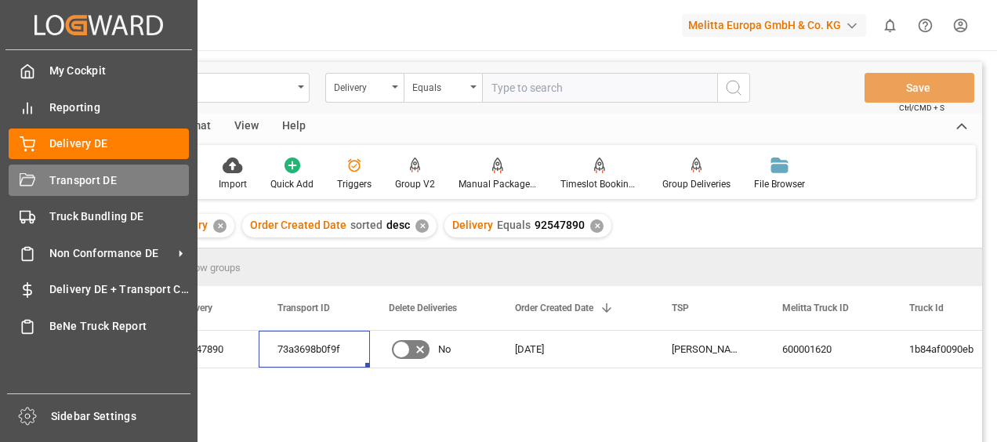
click at [34, 188] on icon at bounding box center [28, 181] width 16 height 16
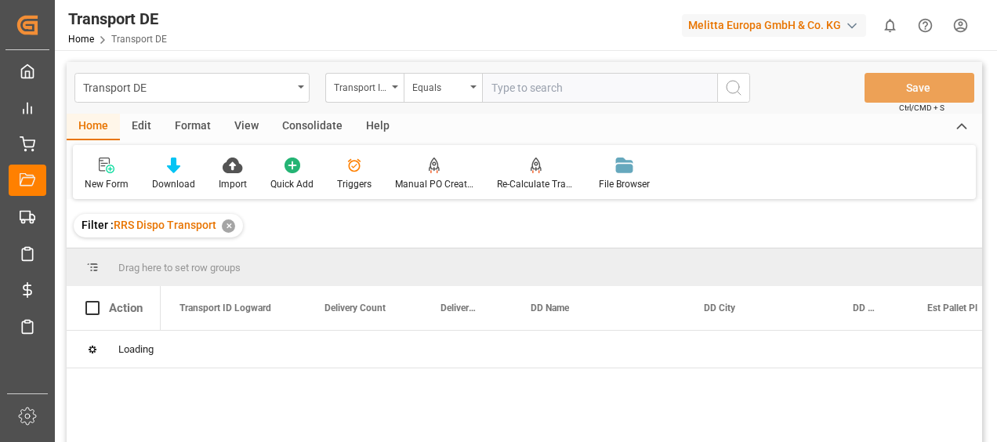
click at [534, 94] on input "text" at bounding box center [599, 88] width 235 height 30
paste input "73a3698b0f9f"
click at [723, 85] on button "search button" at bounding box center [733, 88] width 33 height 30
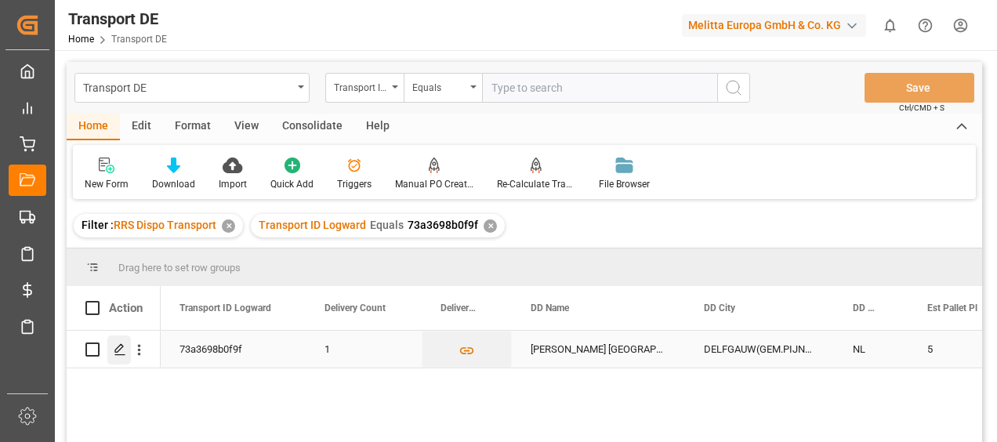
click at [114, 348] on icon "Press SPACE to select this row." at bounding box center [120, 349] width 13 height 13
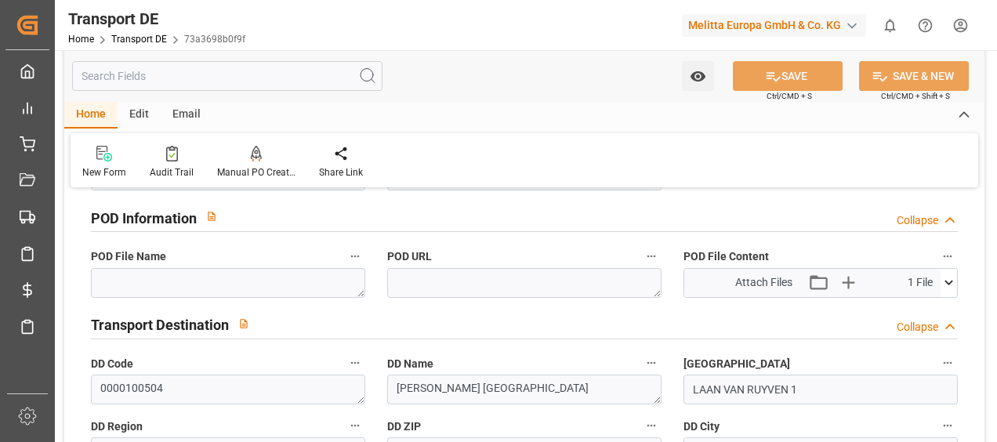
scroll to position [1019, 0]
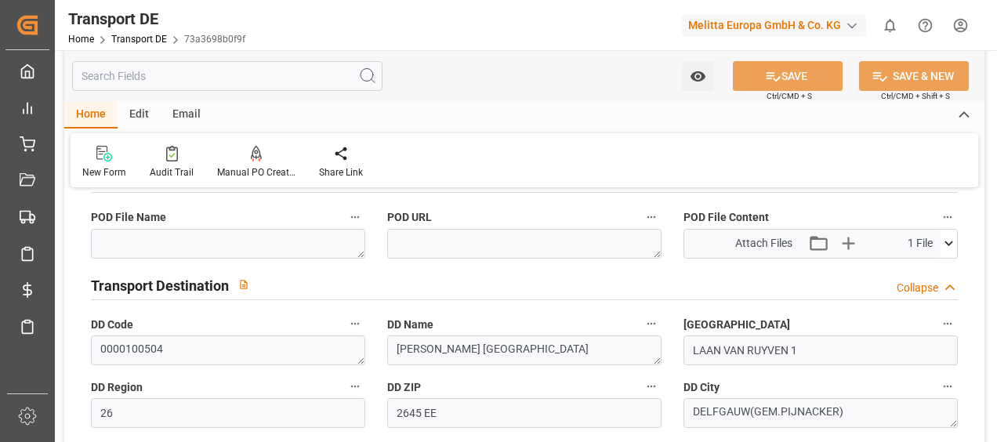
click at [942, 240] on icon at bounding box center [949, 243] width 16 height 16
click at [907, 267] on icon at bounding box center [908, 273] width 13 height 13
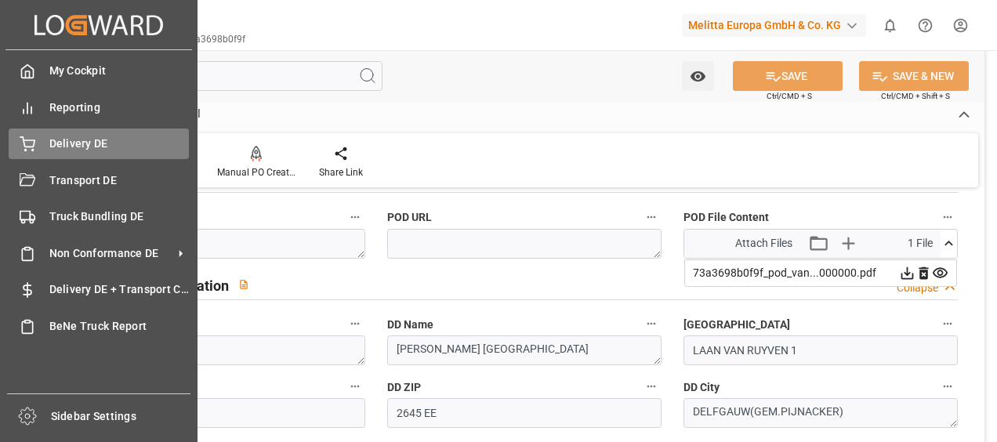
click at [27, 149] on icon at bounding box center [28, 144] width 16 height 16
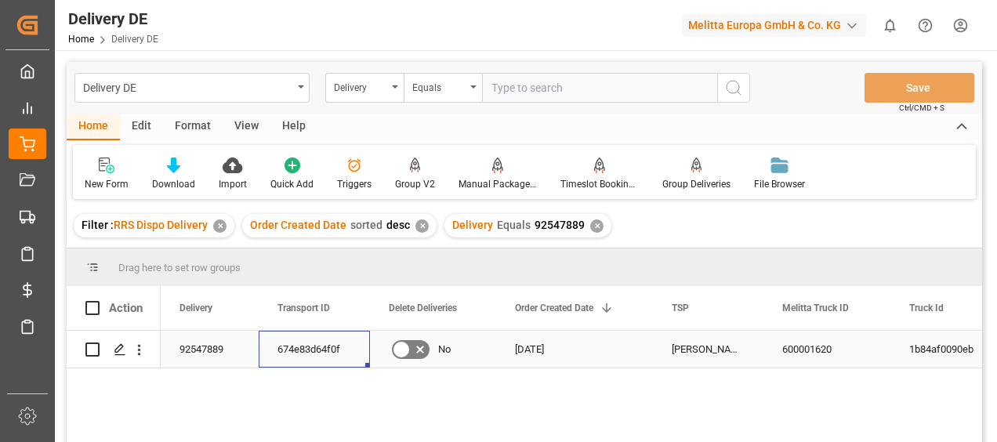
click at [301, 354] on div "674e83d64f0f" at bounding box center [314, 349] width 111 height 37
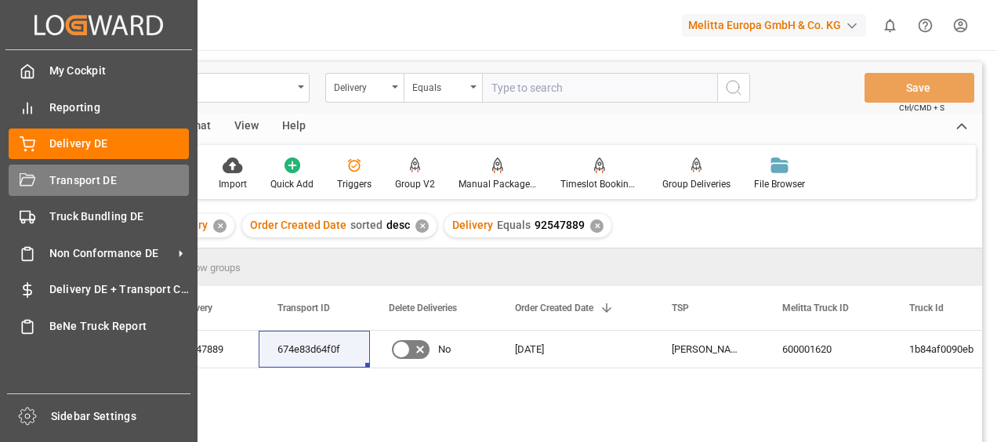
drag, startPoint x: 16, startPoint y: 183, endPoint x: 177, endPoint y: 181, distance: 161.5
click at [16, 183] on div at bounding box center [22, 180] width 27 height 16
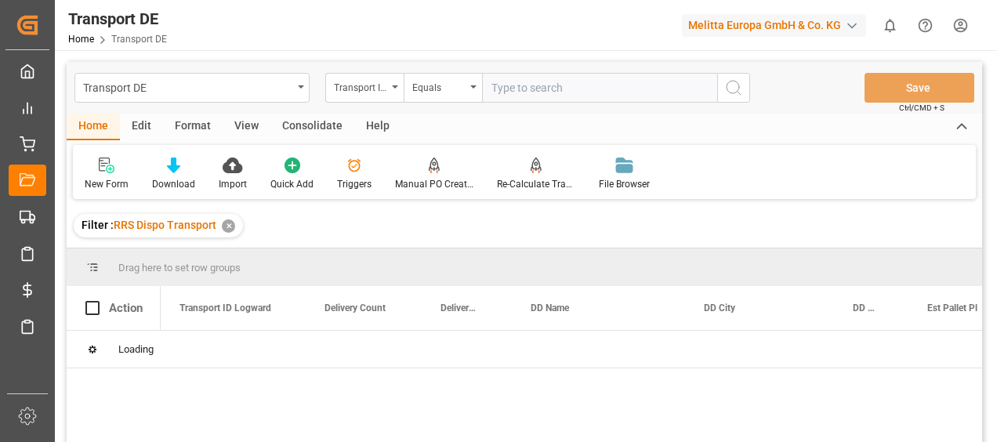
click at [533, 95] on input "text" at bounding box center [599, 88] width 235 height 30
paste input "674e83d64f0f"
click at [741, 84] on icon "search button" at bounding box center [733, 87] width 19 height 19
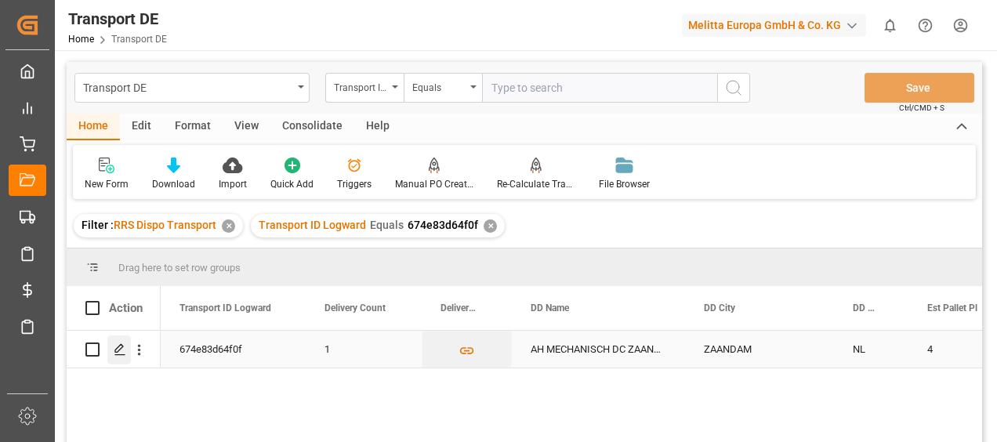
click at [119, 354] on icon "Press SPACE to select this row." at bounding box center [120, 349] width 13 height 13
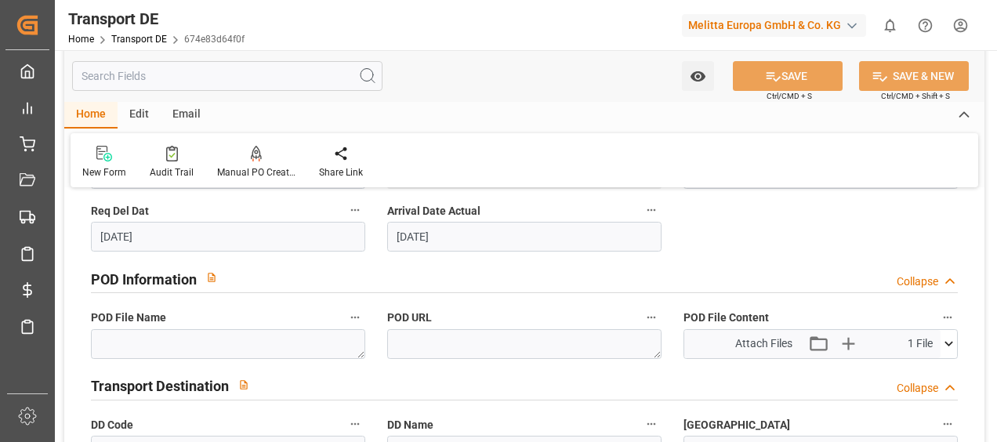
scroll to position [1019, 0]
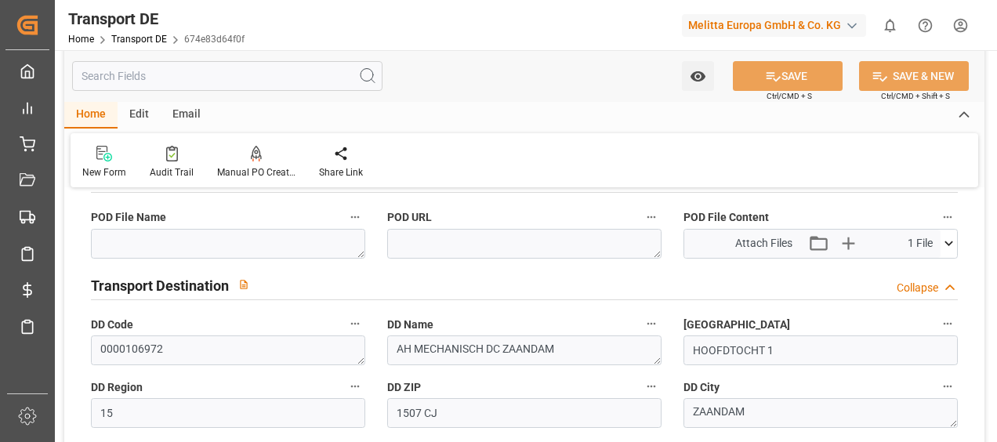
click at [952, 243] on icon at bounding box center [949, 243] width 16 height 16
click at [906, 267] on icon at bounding box center [907, 273] width 16 height 16
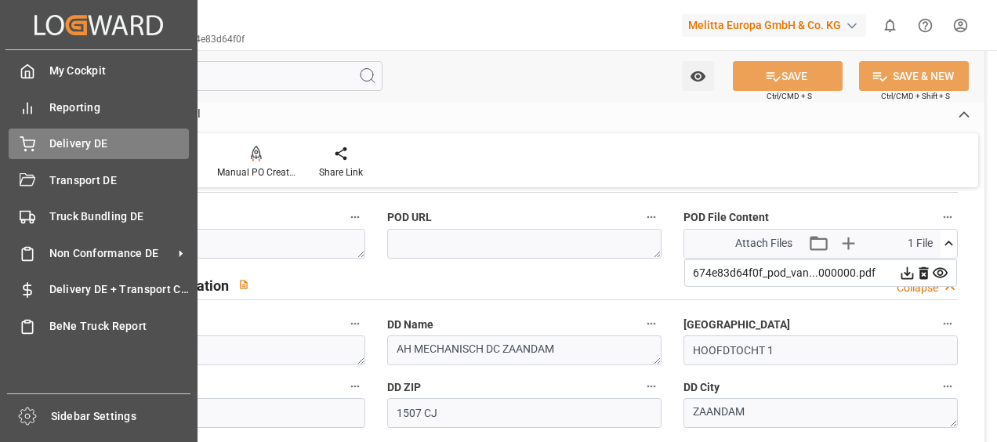
click at [30, 155] on div "Delivery DE Delivery DE" at bounding box center [99, 144] width 180 height 31
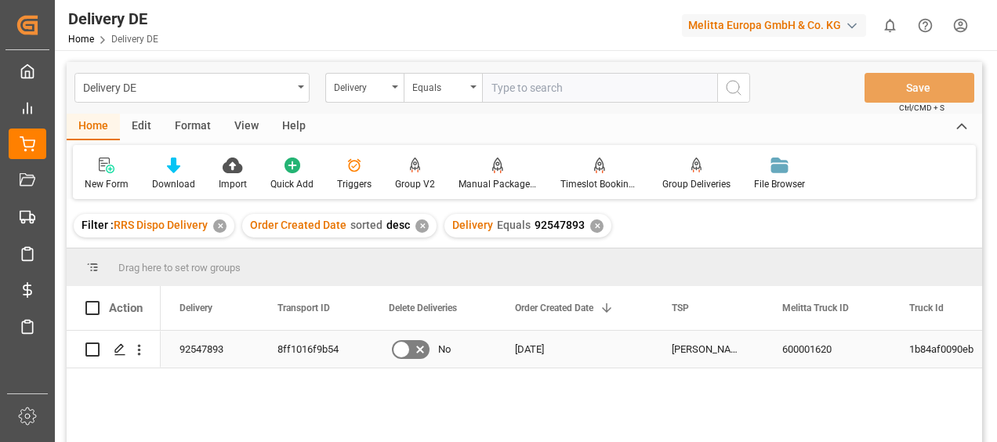
click at [284, 350] on div "8ff1016f9b54" at bounding box center [314, 349] width 111 height 37
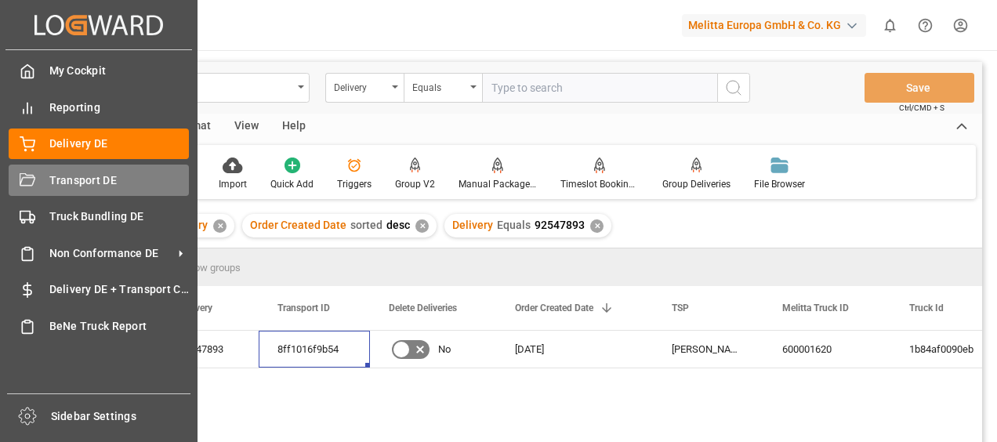
click at [45, 183] on div "Transport DE Transport DE" at bounding box center [99, 180] width 180 height 31
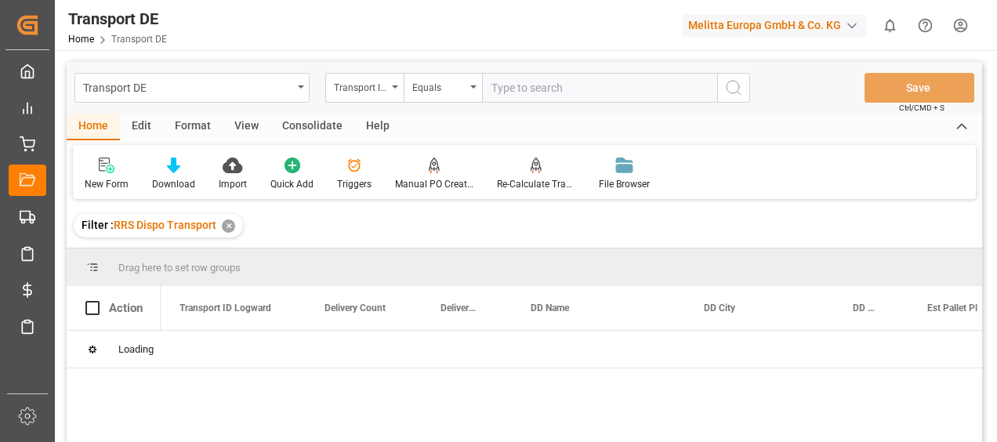
click at [528, 93] on input "text" at bounding box center [599, 88] width 235 height 30
paste input "8ff1016f9b54"
click at [731, 84] on icon "search button" at bounding box center [733, 87] width 19 height 19
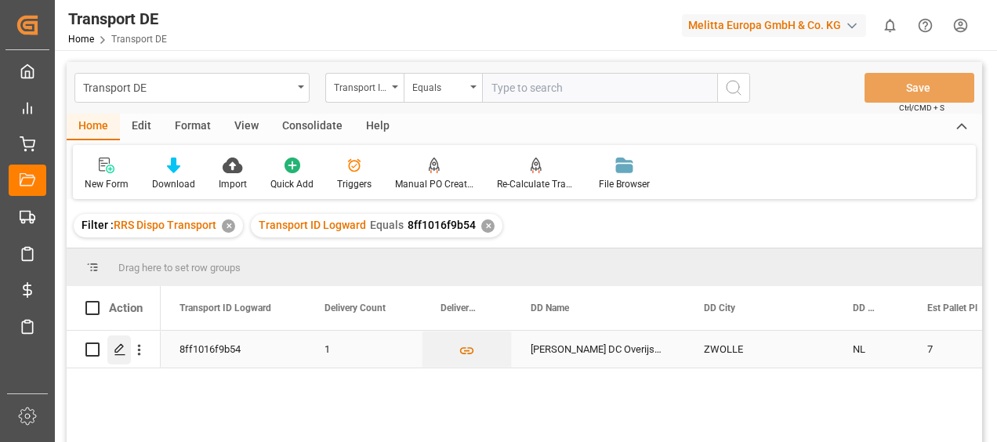
click at [119, 354] on icon "Press SPACE to select this row." at bounding box center [120, 349] width 13 height 13
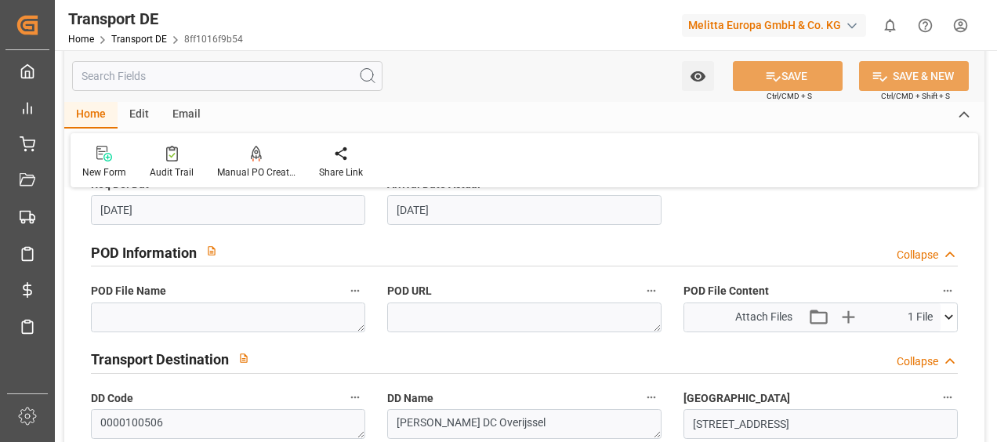
scroll to position [1019, 0]
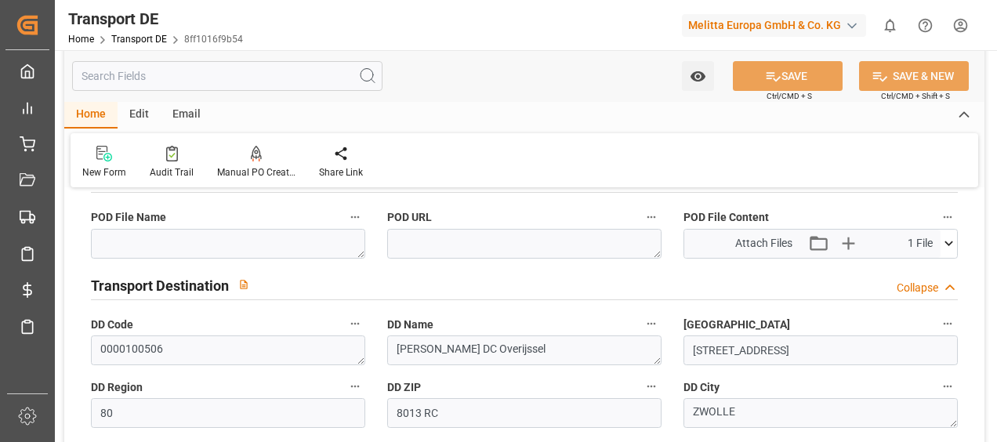
click at [953, 248] on icon at bounding box center [949, 243] width 16 height 16
click at [908, 268] on icon at bounding box center [908, 273] width 13 height 13
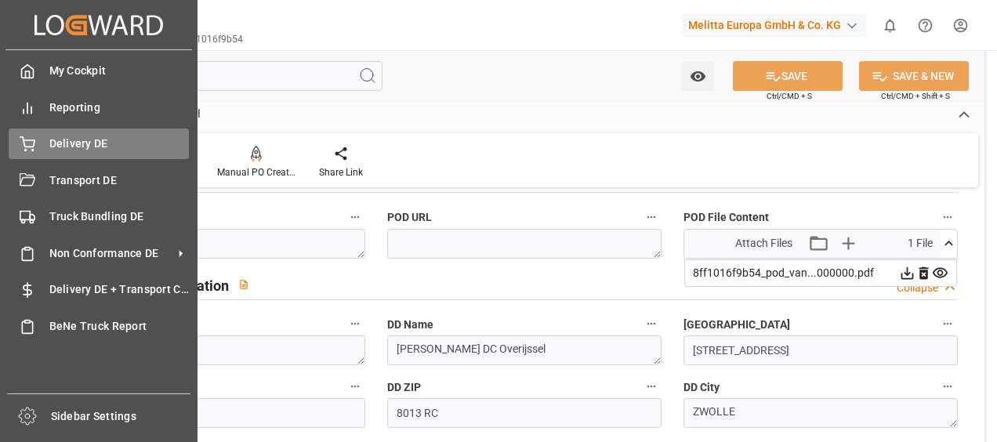
click at [45, 152] on div "Delivery DE Delivery DE" at bounding box center [99, 144] width 180 height 31
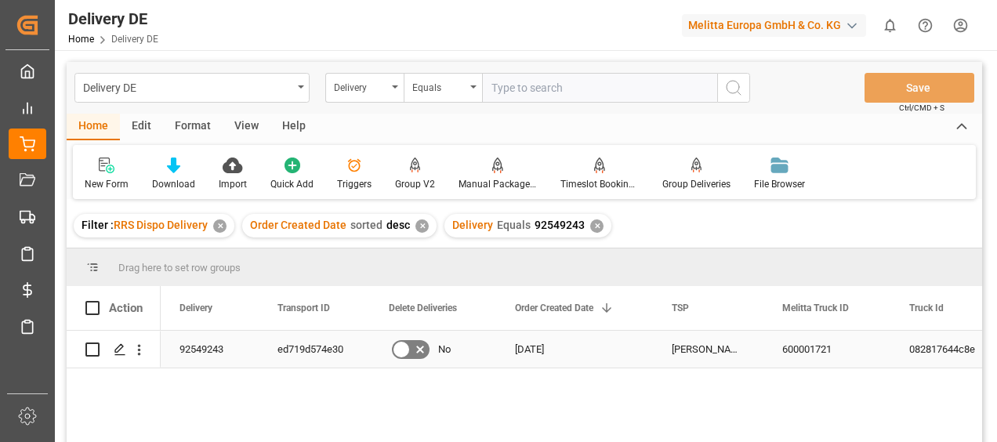
click at [299, 334] on div "ed719d574e30" at bounding box center [314, 349] width 111 height 37
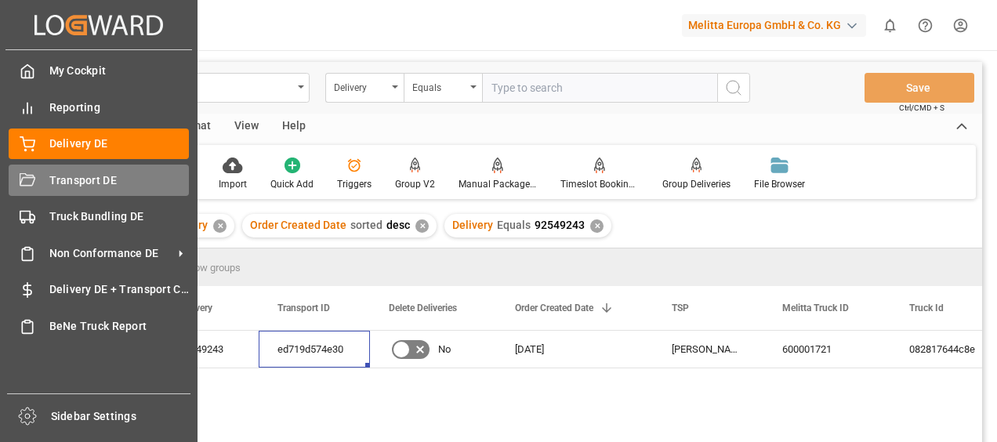
drag, startPoint x: 37, startPoint y: 179, endPoint x: 60, endPoint y: 168, distance: 25.2
click at [37, 179] on div "Transport DE Transport DE" at bounding box center [99, 180] width 180 height 31
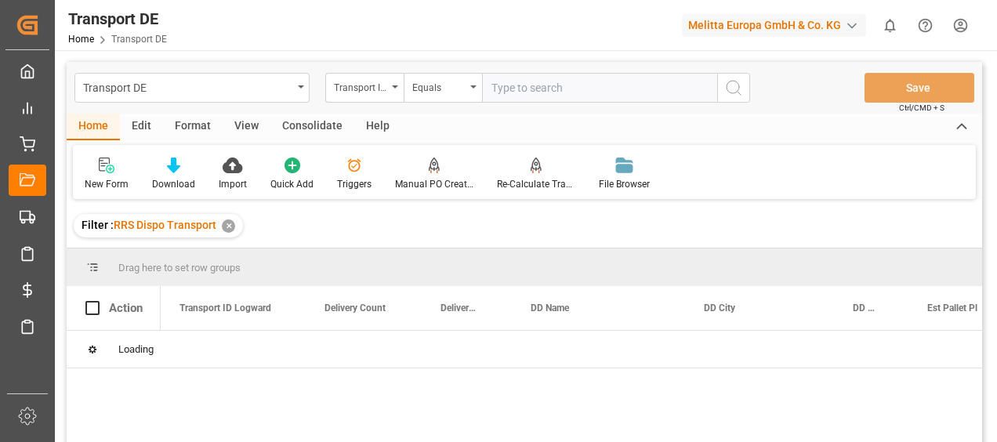
click at [512, 87] on input "text" at bounding box center [599, 88] width 235 height 30
paste input "ed719d574e30"
click at [734, 85] on icon "search button" at bounding box center [733, 87] width 19 height 19
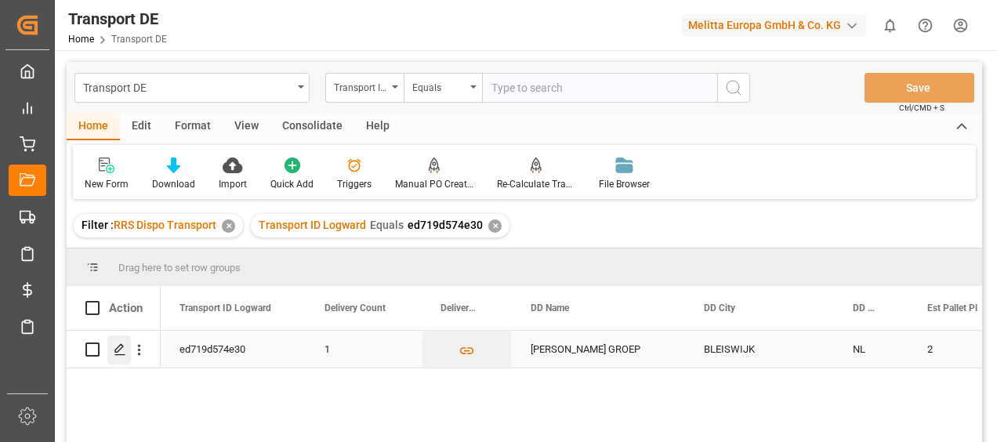
click at [122, 350] on icon "Press SPACE to select this row." at bounding box center [120, 349] width 13 height 13
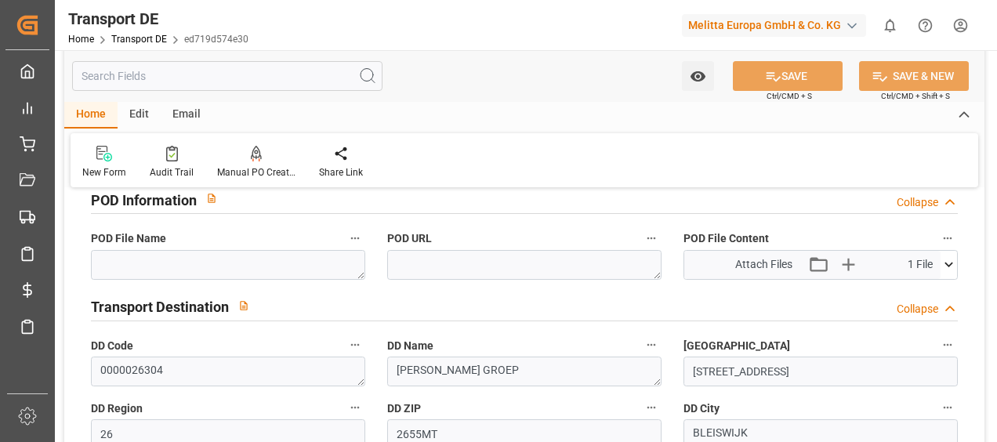
scroll to position [1019, 0]
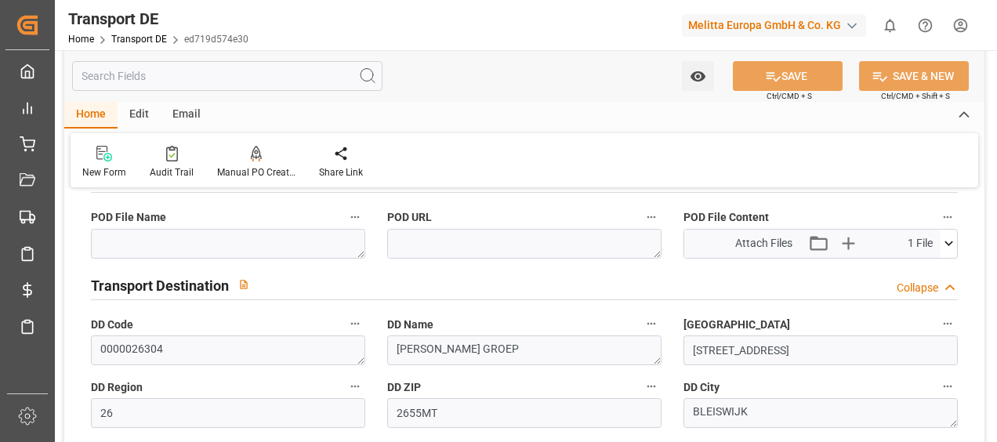
click at [950, 246] on icon at bounding box center [949, 243] width 16 height 16
click at [908, 269] on icon at bounding box center [908, 273] width 13 height 13
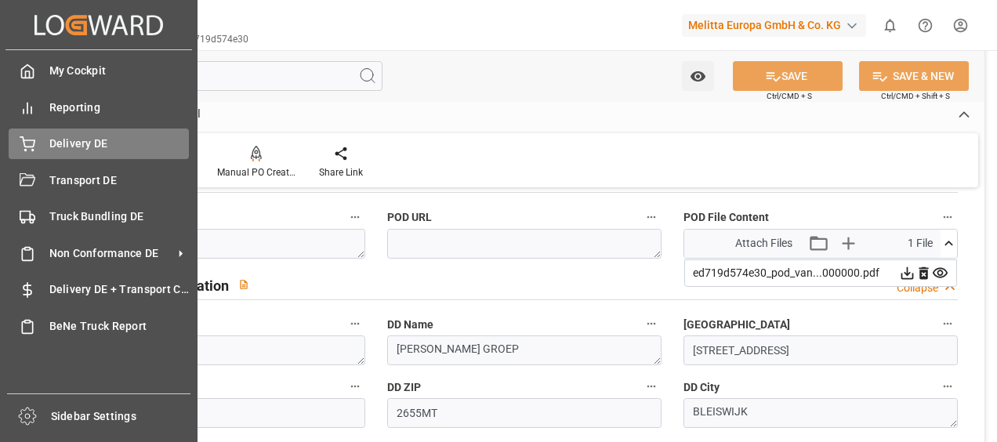
click at [22, 137] on icon at bounding box center [27, 142] width 14 height 10
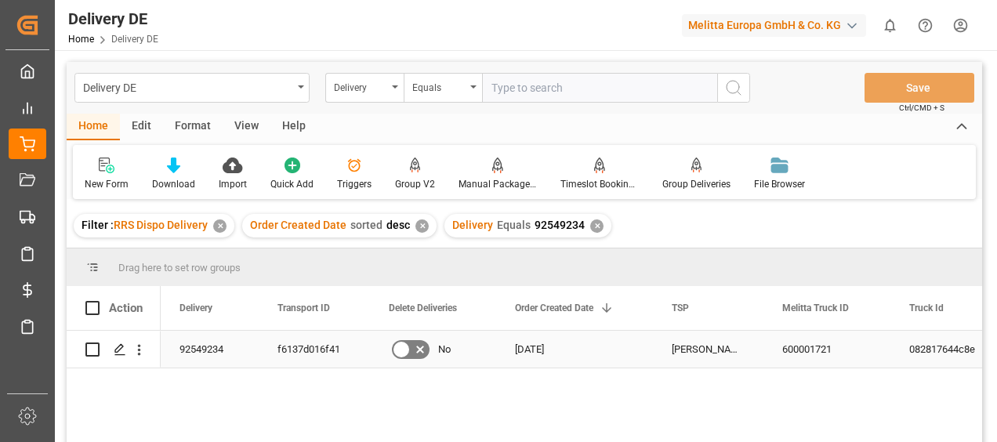
click at [323, 351] on div "f6137d016f41" at bounding box center [314, 349] width 111 height 37
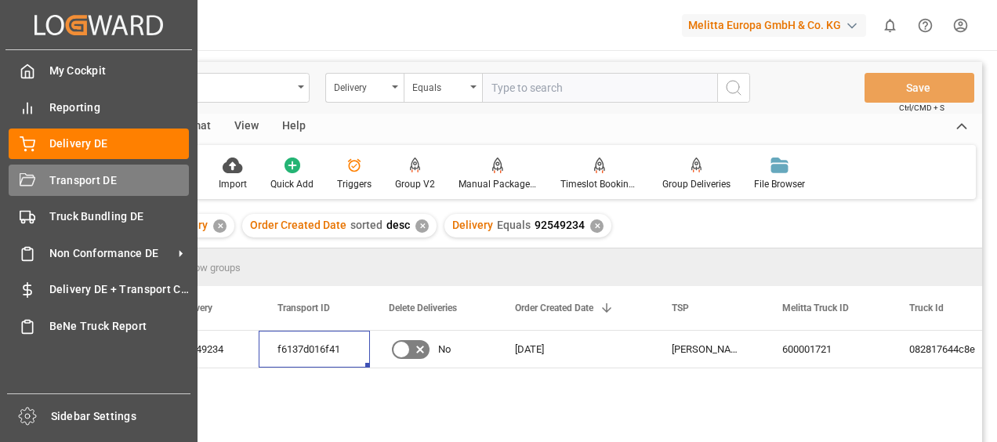
click at [20, 177] on icon at bounding box center [28, 181] width 16 height 16
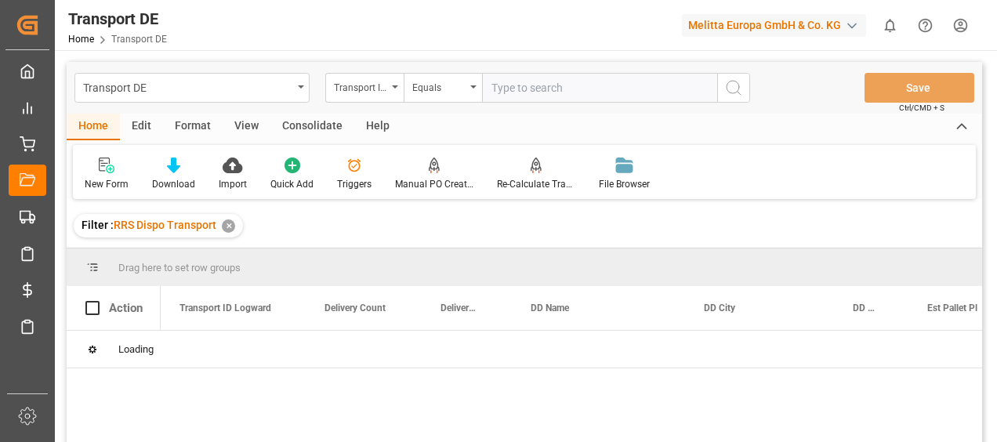
click at [562, 93] on input "text" at bounding box center [599, 88] width 235 height 30
paste input "f6137d016f41"
click at [728, 97] on button "search button" at bounding box center [733, 88] width 33 height 30
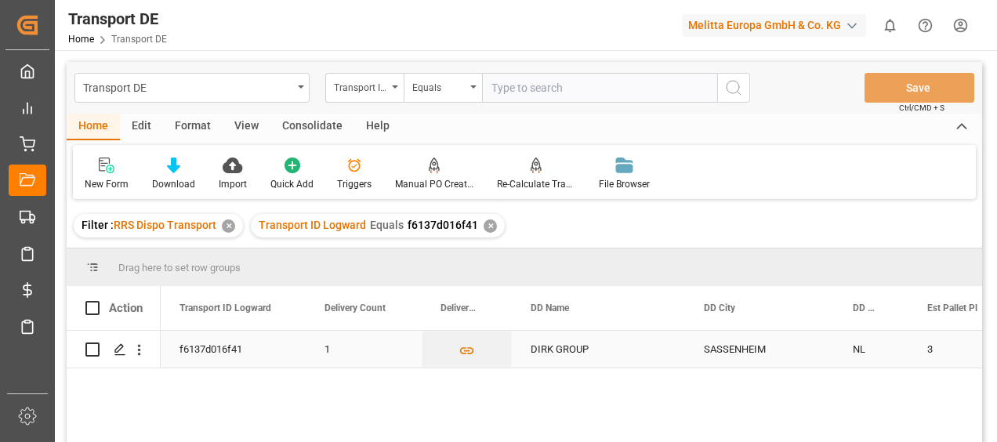
click at [114, 345] on icon "Press SPACE to select this row." at bounding box center [120, 349] width 13 height 13
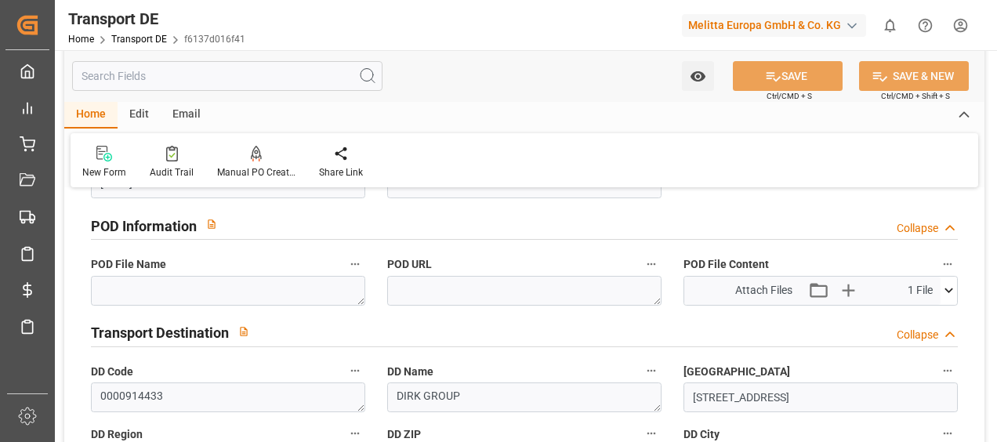
scroll to position [1019, 0]
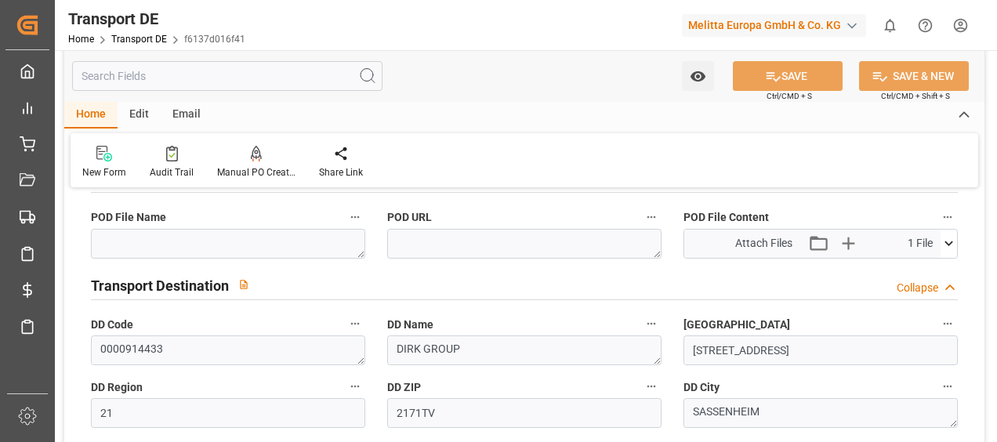
click at [944, 250] on icon at bounding box center [949, 243] width 16 height 16
click at [906, 270] on icon at bounding box center [907, 273] width 16 height 16
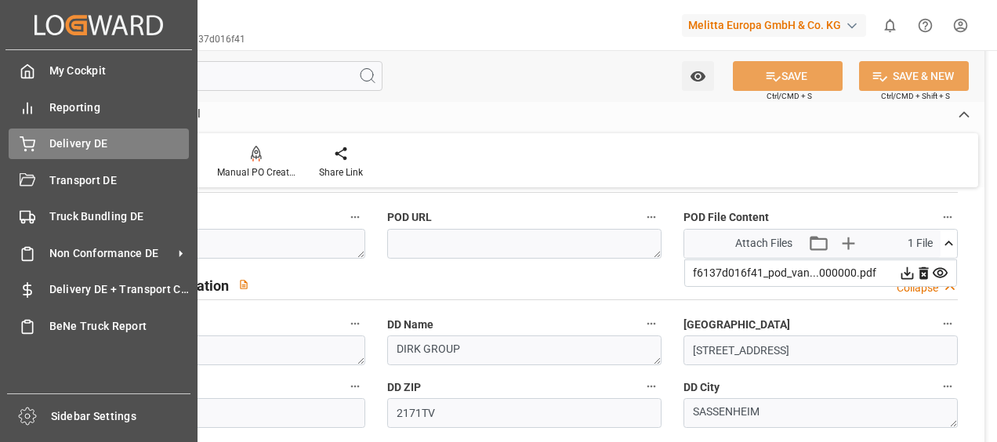
click at [24, 146] on icon at bounding box center [27, 142] width 14 height 10
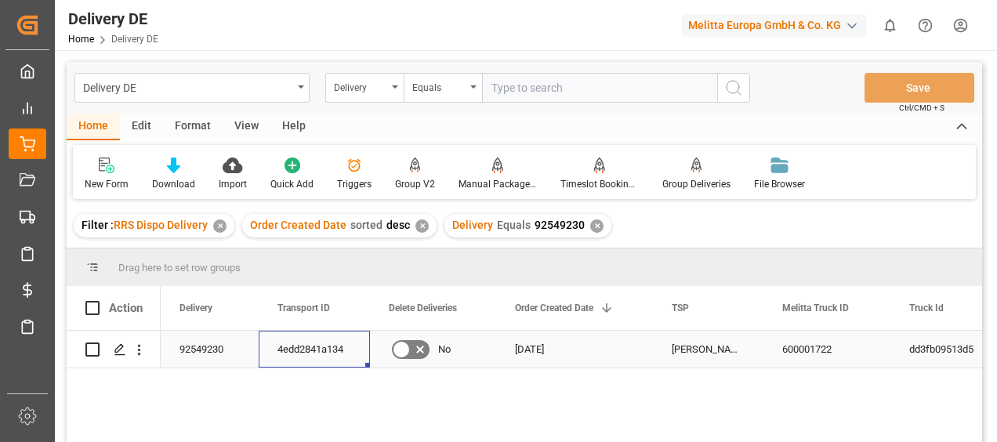
click at [307, 350] on div "4edd2841a134" at bounding box center [314, 349] width 111 height 37
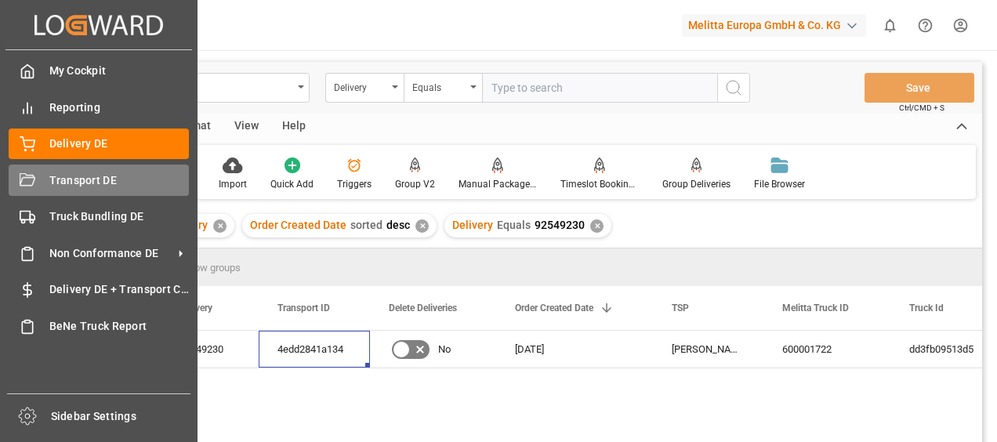
click at [25, 189] on icon at bounding box center [28, 181] width 16 height 16
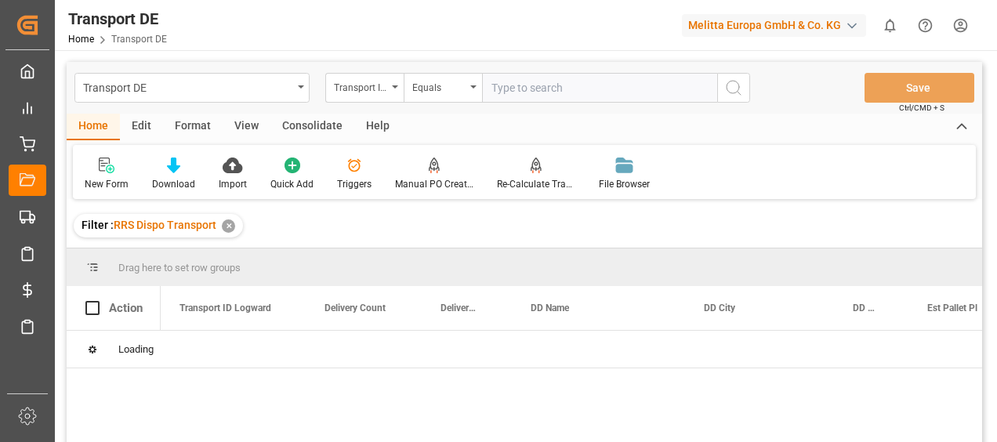
click at [540, 96] on input "text" at bounding box center [599, 88] width 235 height 30
paste input "4edd2841a134"
click at [739, 85] on circle "search button" at bounding box center [733, 87] width 13 height 13
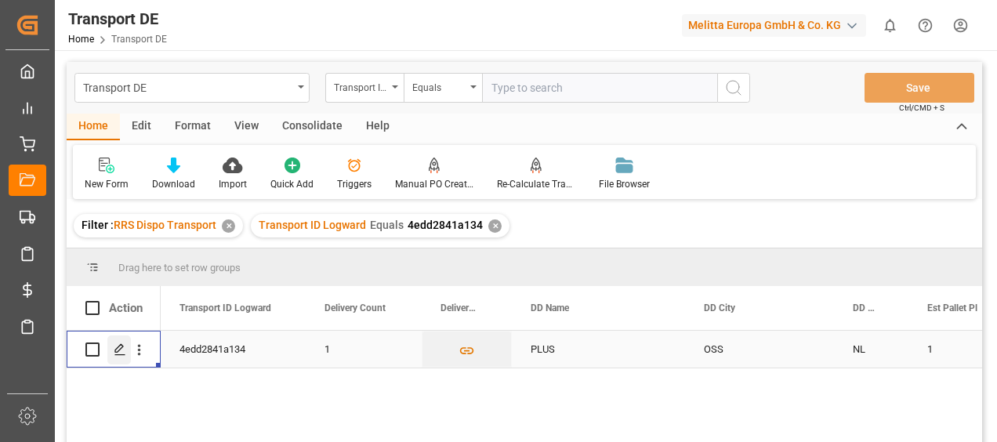
click at [122, 347] on polygon "Press SPACE to select this row." at bounding box center [119, 349] width 8 height 8
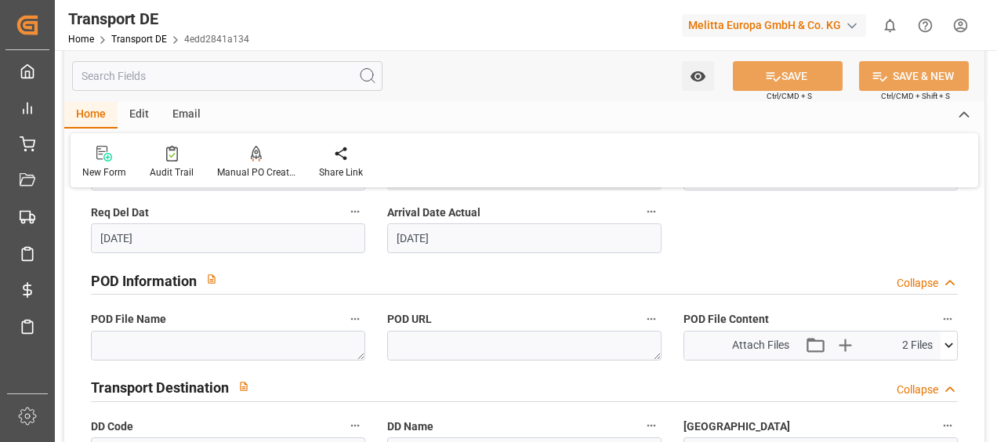
scroll to position [941, 0]
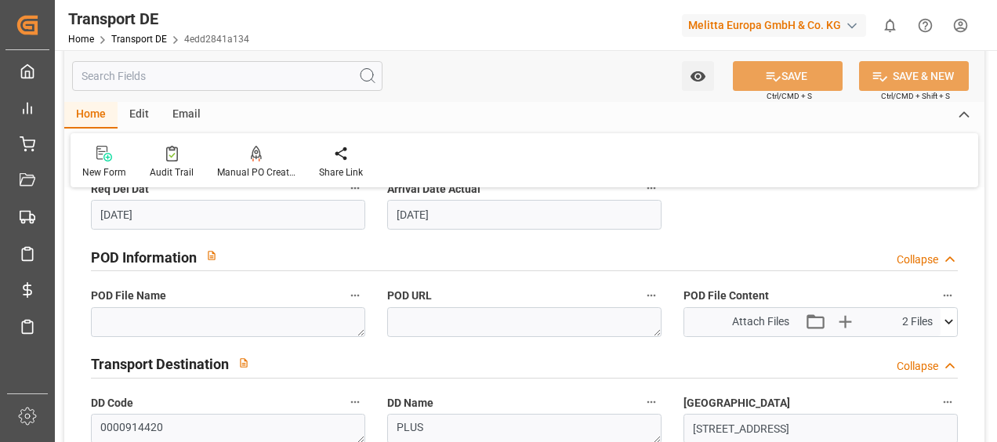
click at [947, 317] on icon at bounding box center [949, 322] width 16 height 16
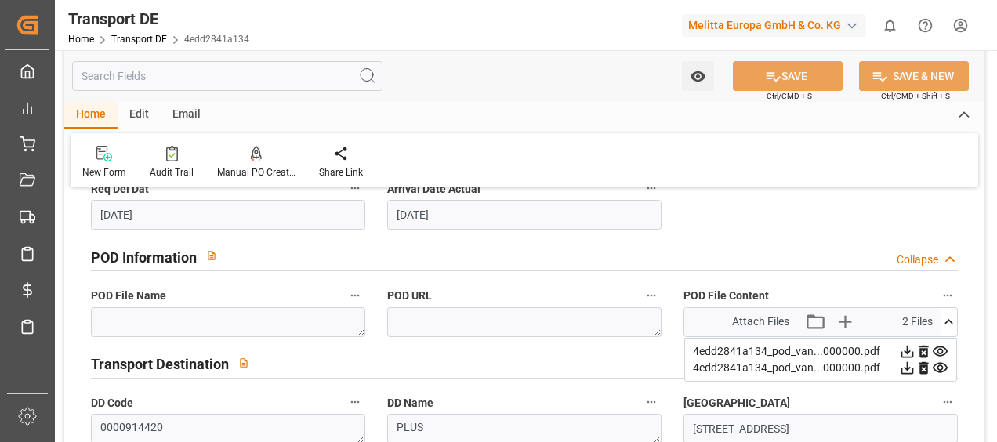
click at [937, 344] on icon at bounding box center [940, 351] width 16 height 16
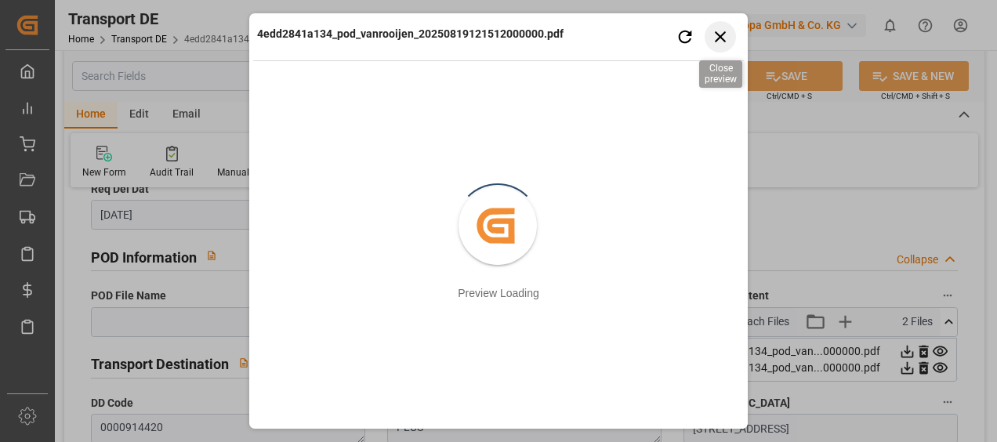
click at [724, 36] on icon "button" at bounding box center [721, 37] width 20 height 20
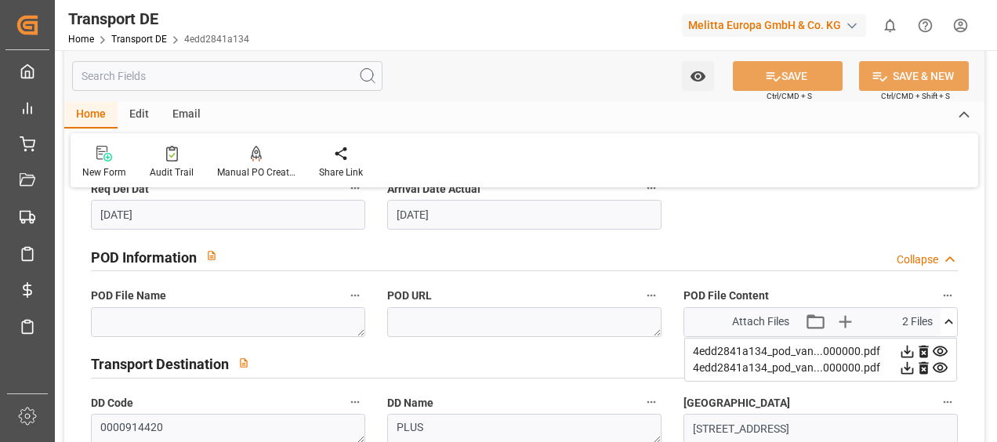
click at [939, 363] on icon at bounding box center [940, 368] width 16 height 16
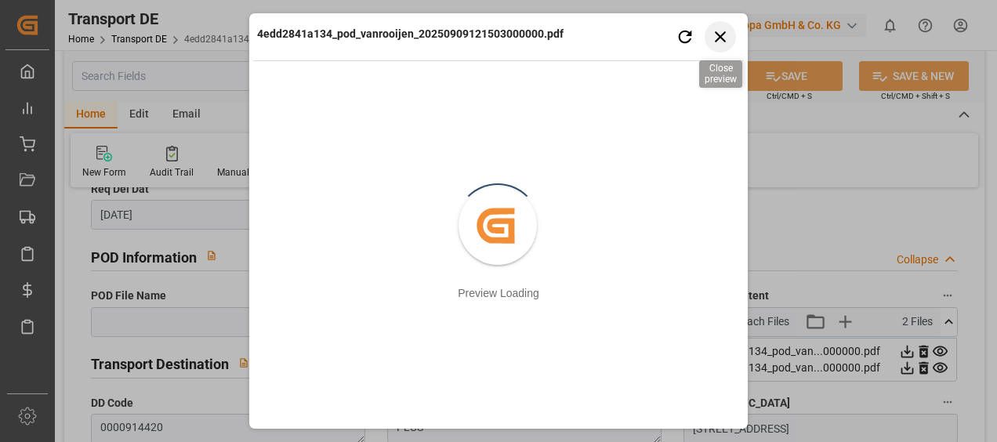
click at [718, 28] on icon "button" at bounding box center [721, 37] width 20 height 20
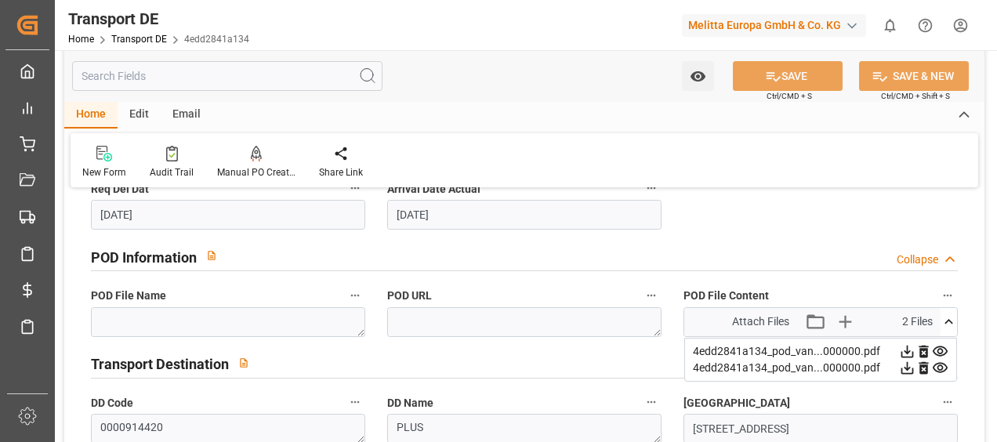
click at [906, 344] on icon at bounding box center [907, 351] width 16 height 16
click at [924, 382] on div "Transport Destination Collapse" at bounding box center [524, 365] width 889 height 45
click at [905, 365] on icon at bounding box center [907, 368] width 16 height 16
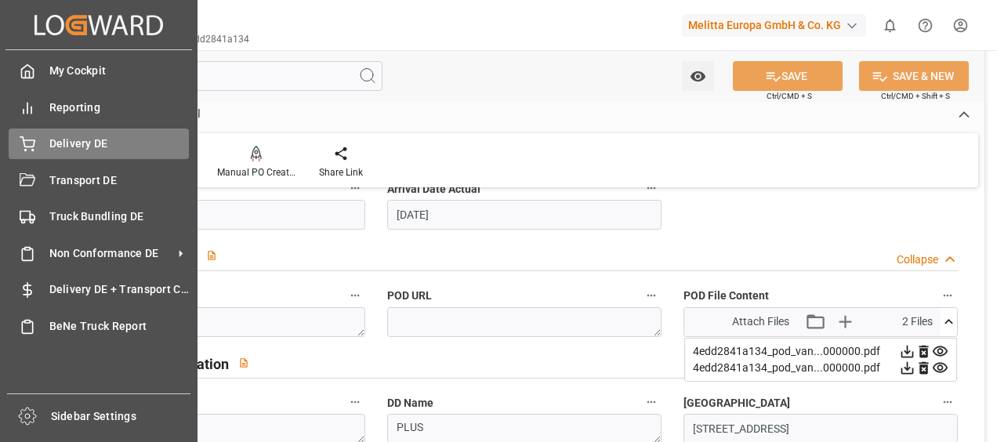
click at [53, 147] on span "Delivery DE" at bounding box center [119, 144] width 140 height 16
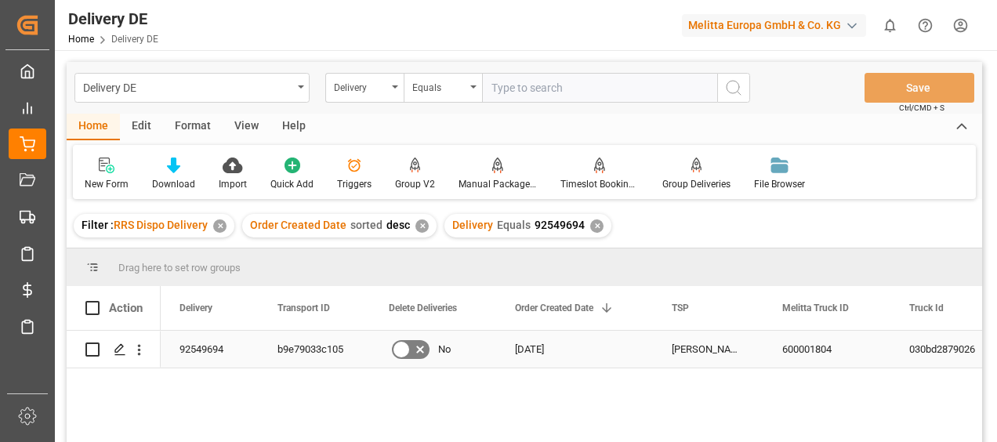
click at [331, 347] on div "b9e79033c105" at bounding box center [314, 349] width 111 height 37
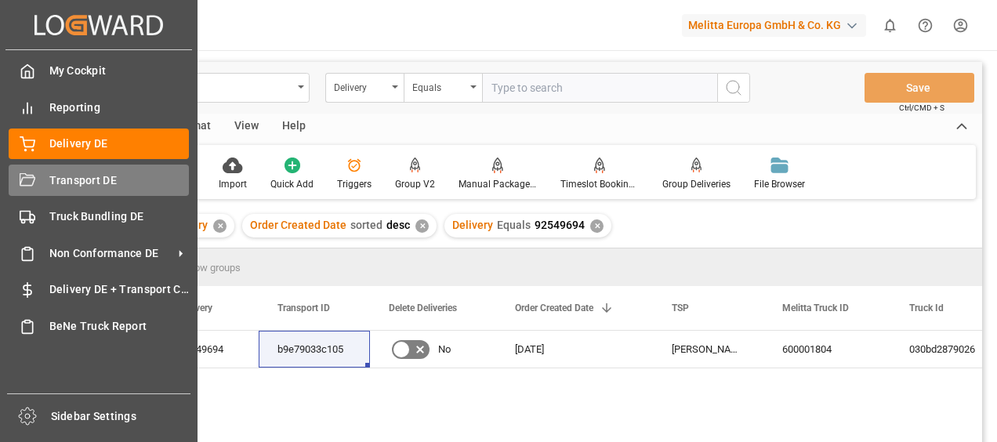
drag, startPoint x: 19, startPoint y: 179, endPoint x: 27, endPoint y: 178, distance: 7.9
click at [19, 179] on div at bounding box center [22, 180] width 27 height 16
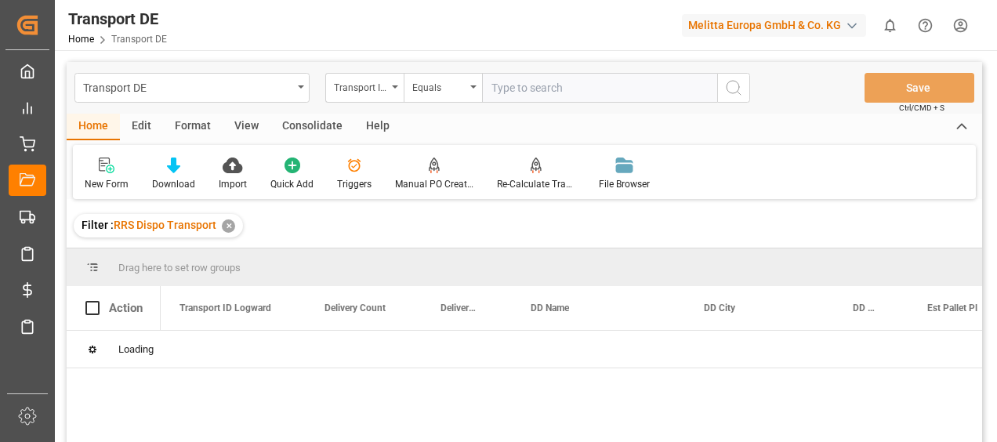
click at [526, 91] on input "text" at bounding box center [599, 88] width 235 height 30
paste input "b9e79033c105"
click at [729, 82] on circle "search button" at bounding box center [733, 87] width 13 height 13
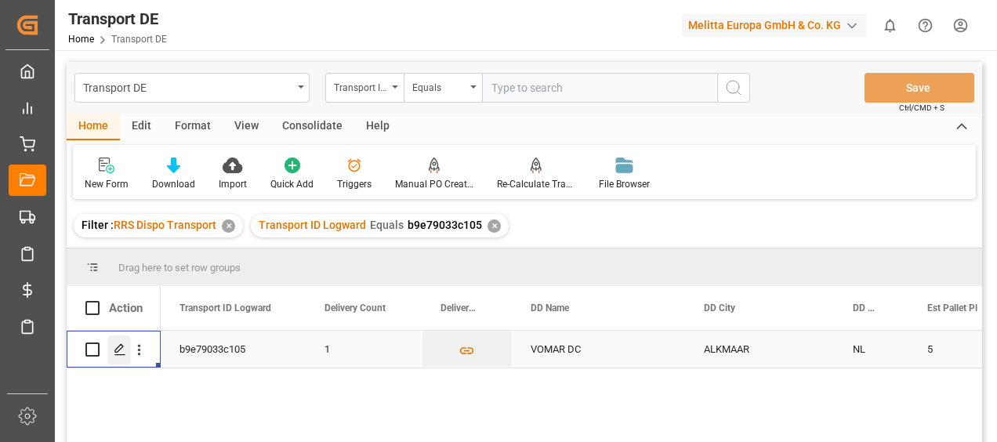
click at [124, 358] on div "Press SPACE to select this row." at bounding box center [119, 350] width 24 height 29
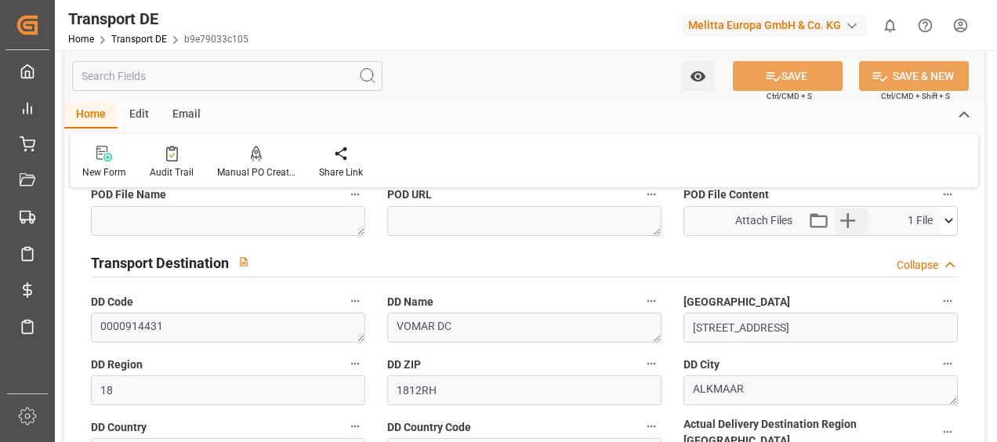
scroll to position [941, 0]
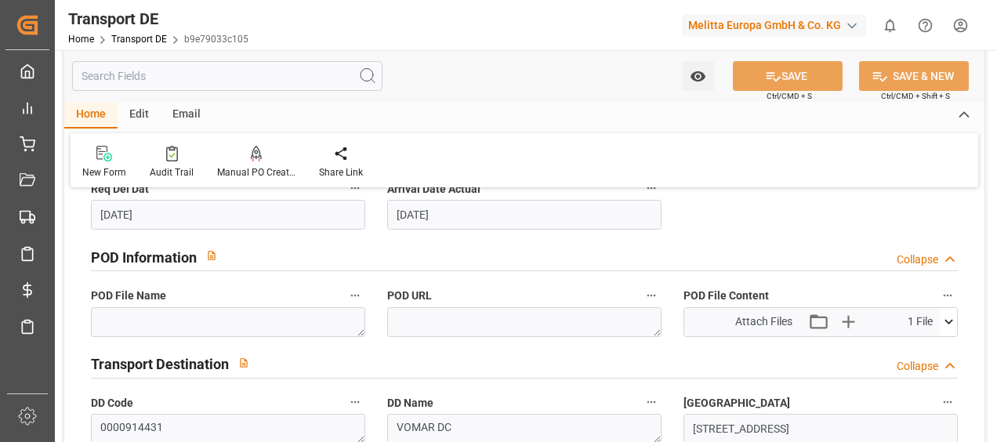
click at [944, 316] on icon at bounding box center [949, 322] width 16 height 16
click at [906, 343] on icon at bounding box center [907, 351] width 16 height 16
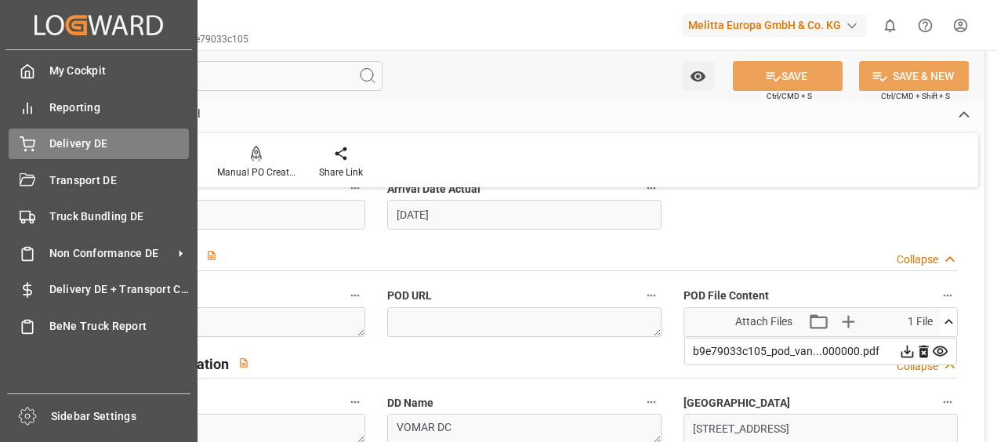
click at [12, 146] on div at bounding box center [22, 144] width 27 height 16
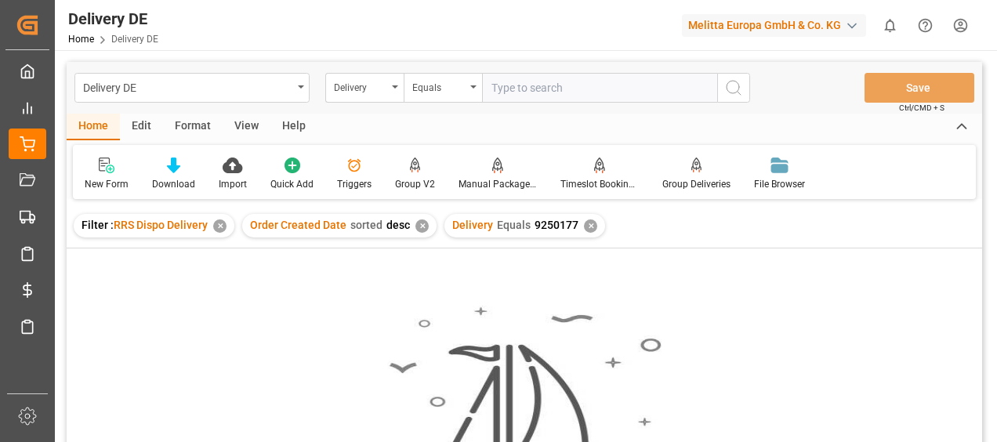
click at [585, 227] on div "✕" at bounding box center [590, 226] width 13 height 13
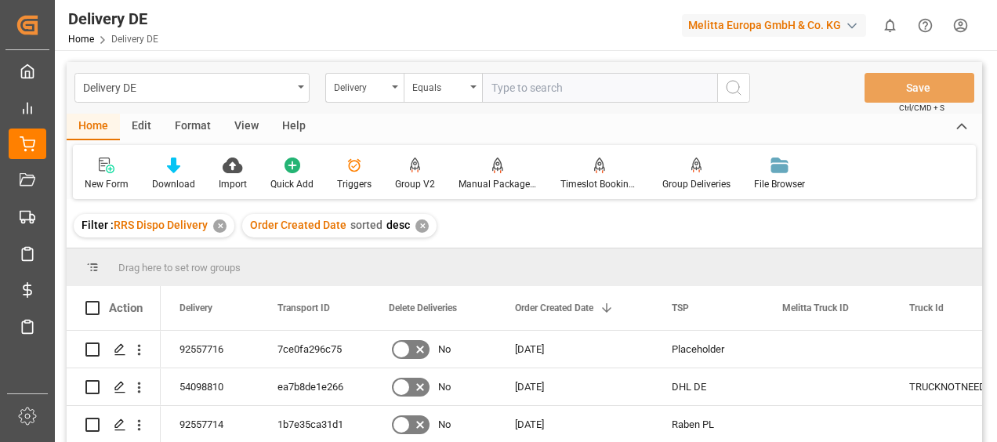
click at [539, 90] on input "text" at bounding box center [599, 88] width 235 height 30
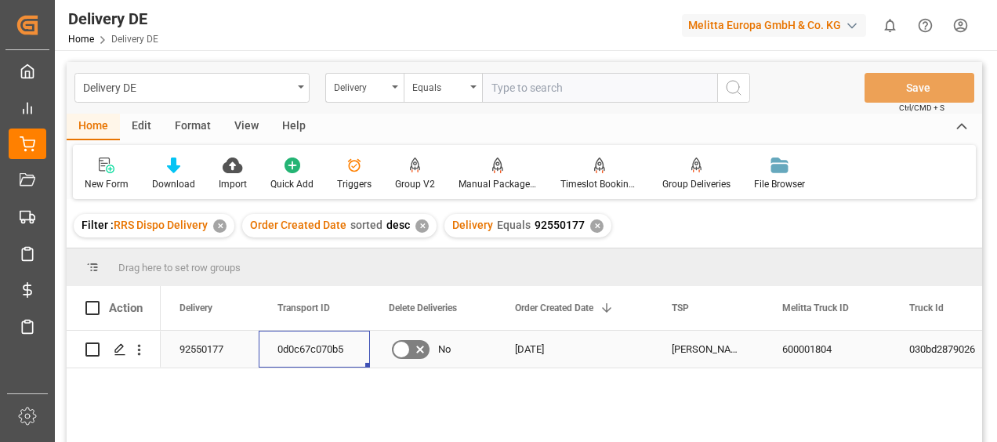
click at [320, 351] on div "0d0c67c070b5" at bounding box center [314, 349] width 111 height 37
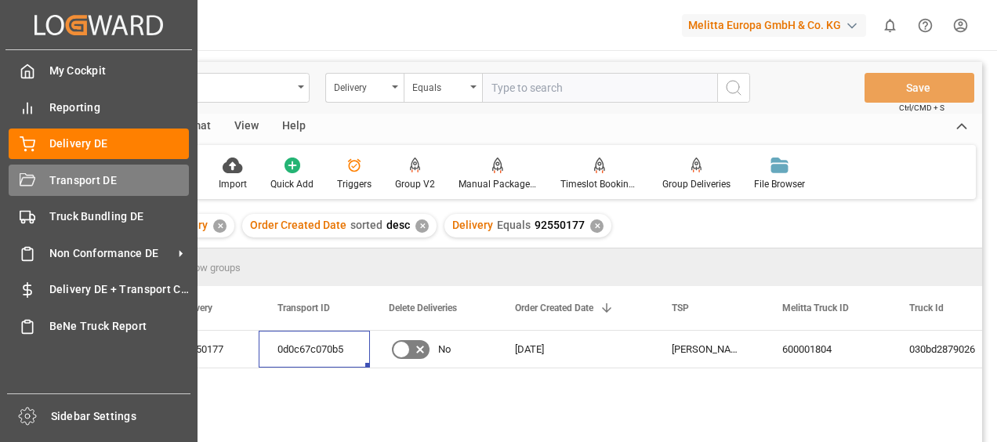
click at [32, 183] on icon at bounding box center [28, 181] width 16 height 16
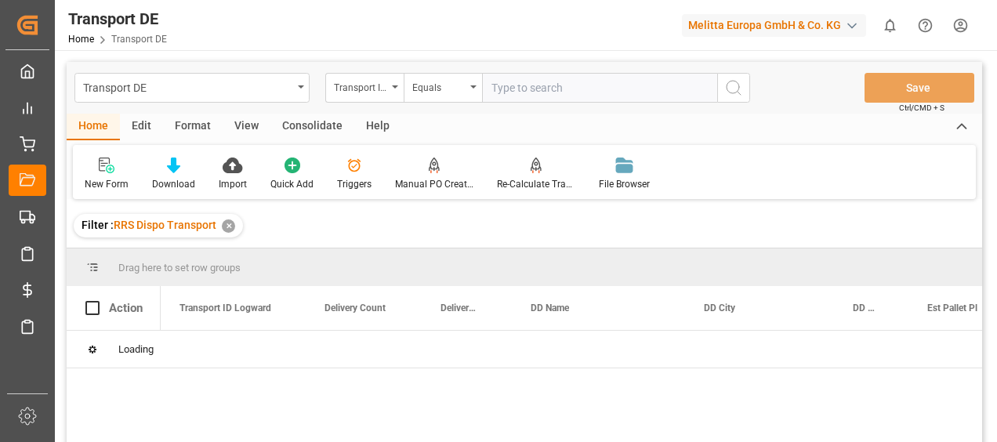
click at [502, 88] on input "text" at bounding box center [599, 88] width 235 height 30
paste input "0d0c67c070b5"
click at [742, 91] on icon "search button" at bounding box center [733, 87] width 19 height 19
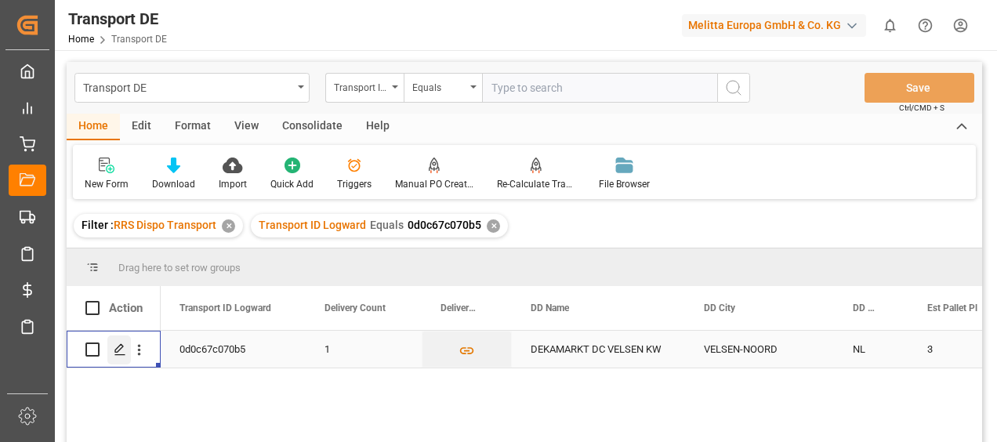
click at [118, 350] on icon "Press SPACE to select this row." at bounding box center [120, 349] width 13 height 13
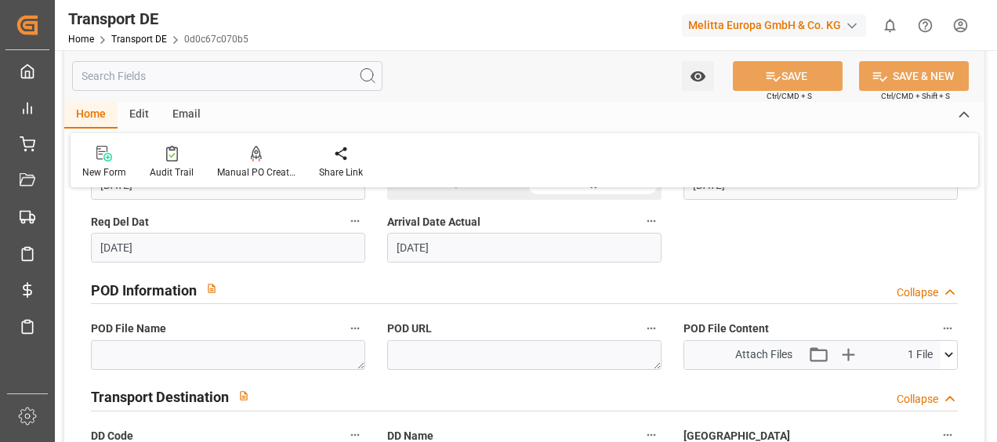
scroll to position [941, 0]
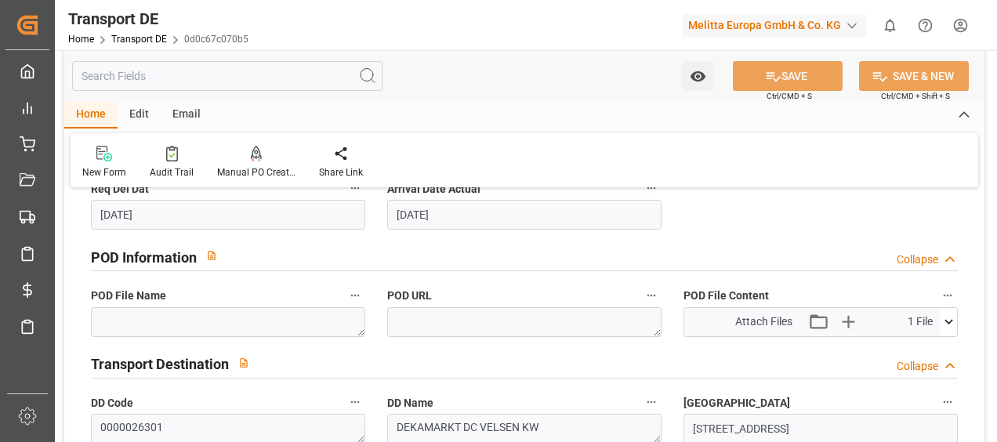
click at [949, 318] on icon at bounding box center [949, 322] width 16 height 16
click at [906, 352] on icon at bounding box center [908, 351] width 13 height 13
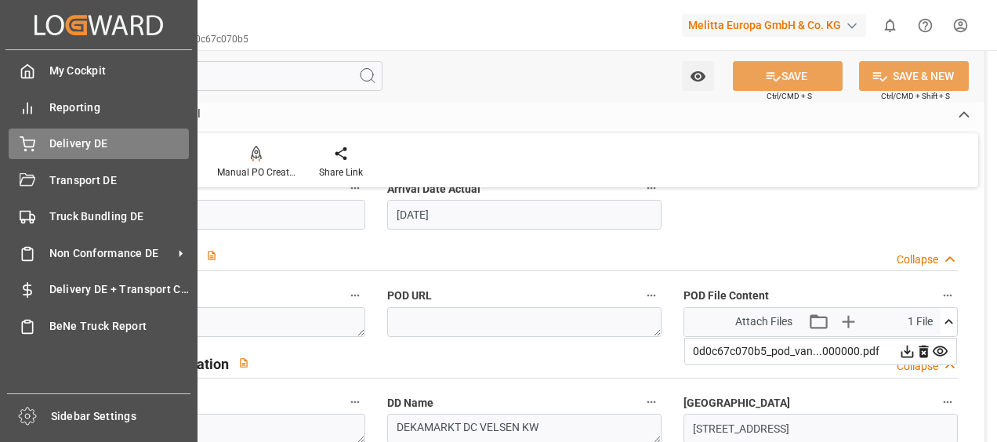
click at [11, 140] on div at bounding box center [22, 144] width 27 height 16
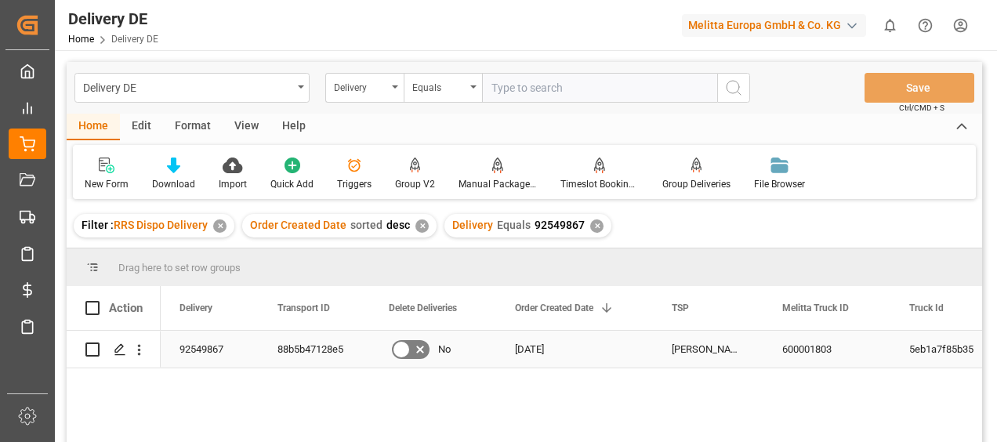
click at [292, 343] on div "88b5b47128e5" at bounding box center [314, 349] width 111 height 37
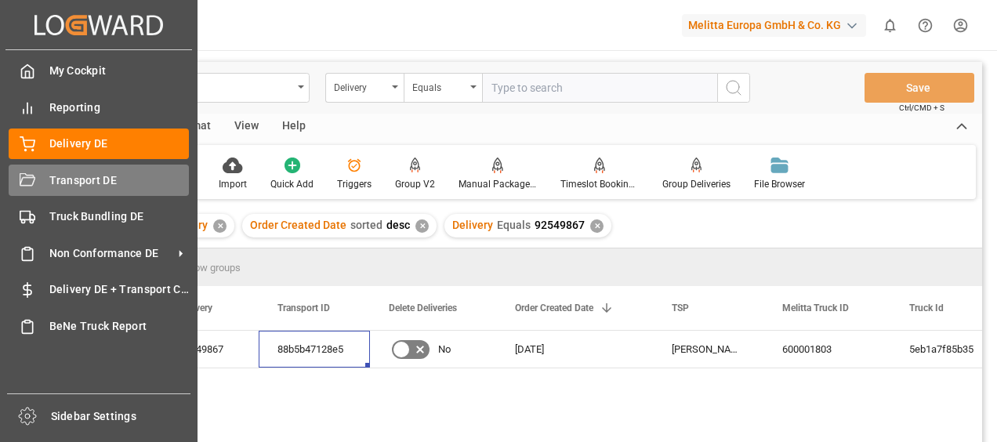
click at [22, 177] on icon at bounding box center [28, 181] width 16 height 16
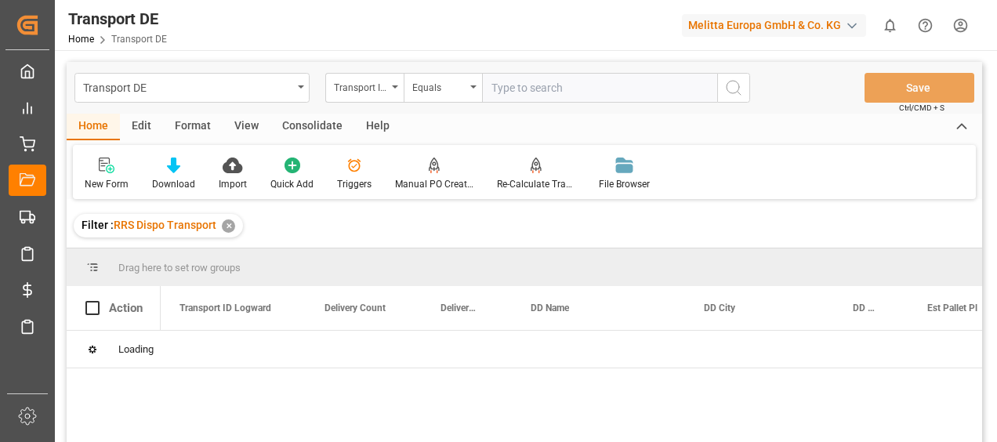
click at [514, 85] on input "text" at bounding box center [599, 88] width 235 height 30
paste input "88b5b47128e5"
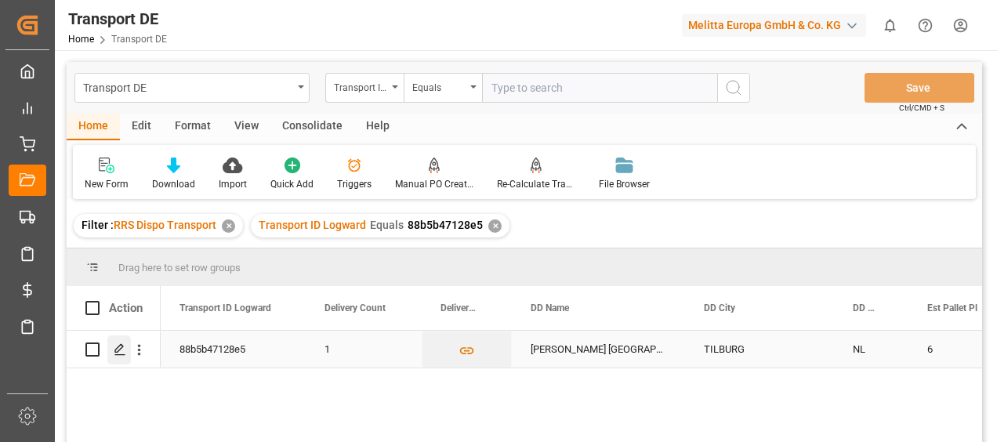
click at [122, 353] on icon "Press SPACE to select this row." at bounding box center [120, 349] width 13 height 13
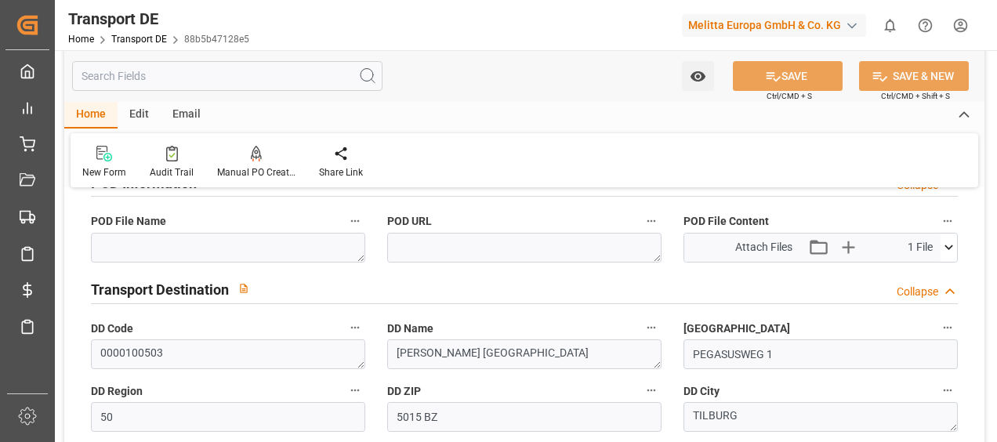
scroll to position [1019, 0]
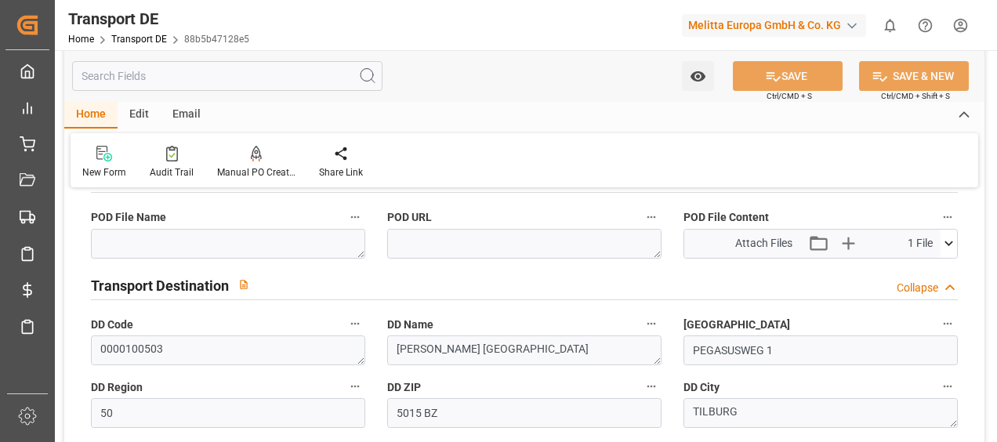
click at [948, 248] on icon at bounding box center [949, 243] width 16 height 16
click at [905, 270] on icon at bounding box center [907, 273] width 16 height 16
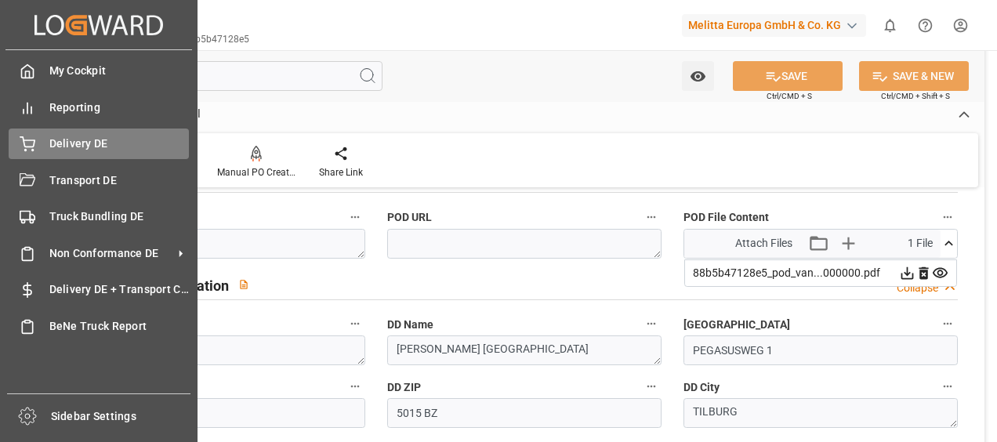
click at [34, 146] on icon at bounding box center [27, 142] width 14 height 10
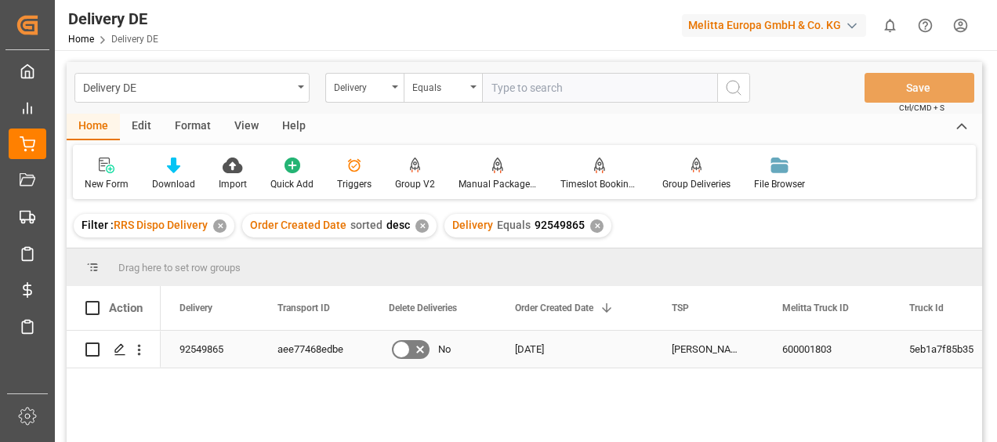
click at [331, 343] on div "aee77468edbe" at bounding box center [314, 349] width 111 height 37
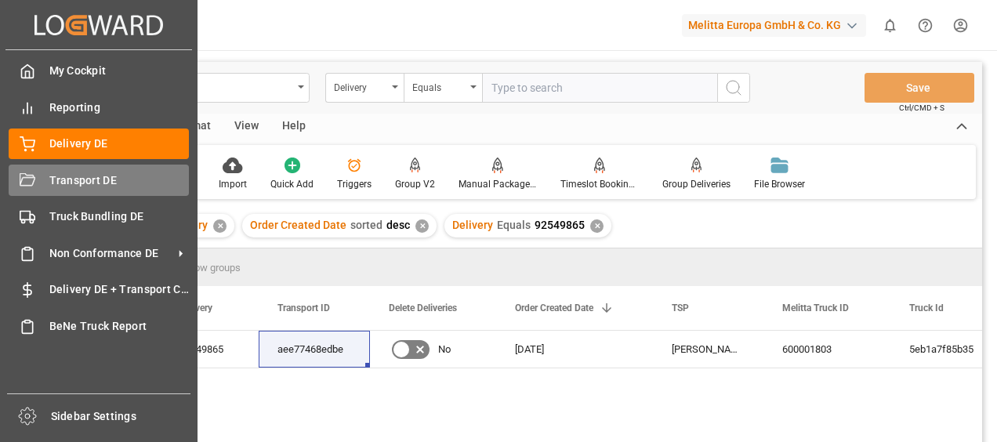
click at [30, 182] on icon at bounding box center [28, 181] width 16 height 16
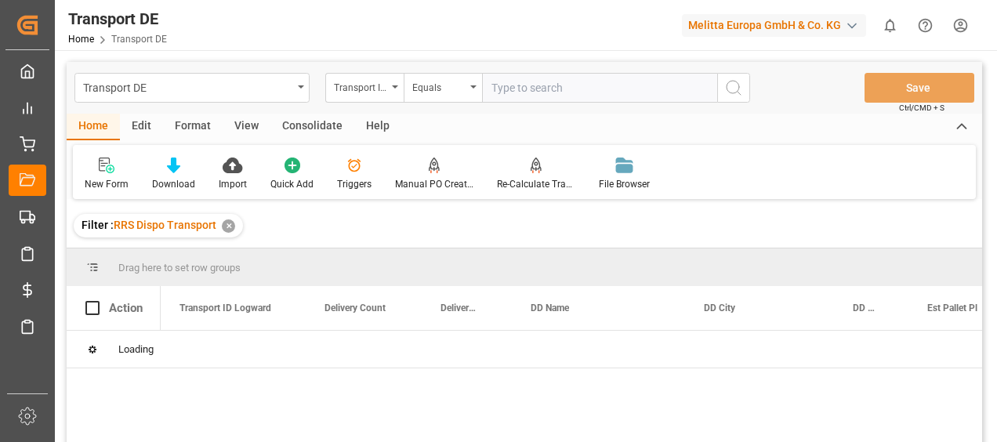
click at [523, 89] on input "text" at bounding box center [599, 88] width 235 height 30
paste input "aee77468edbe"
click at [736, 86] on icon "search button" at bounding box center [733, 87] width 19 height 19
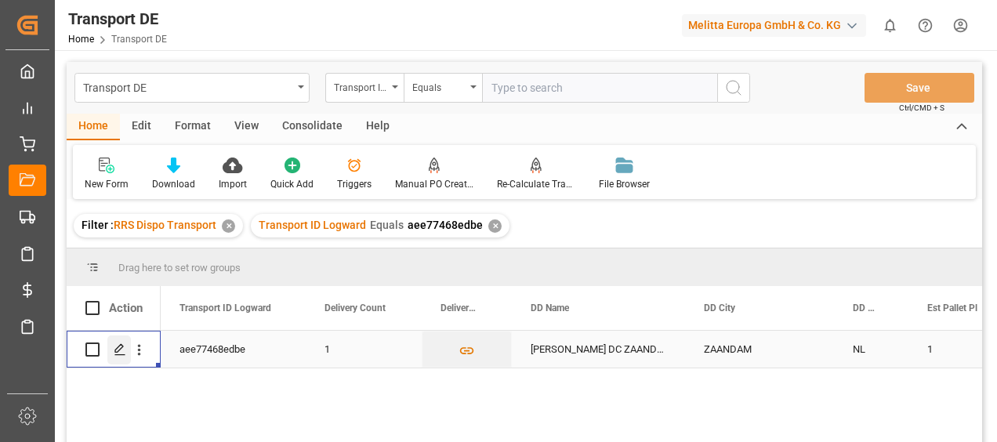
click at [124, 347] on icon "Press SPACE to select this row." at bounding box center [120, 349] width 13 height 13
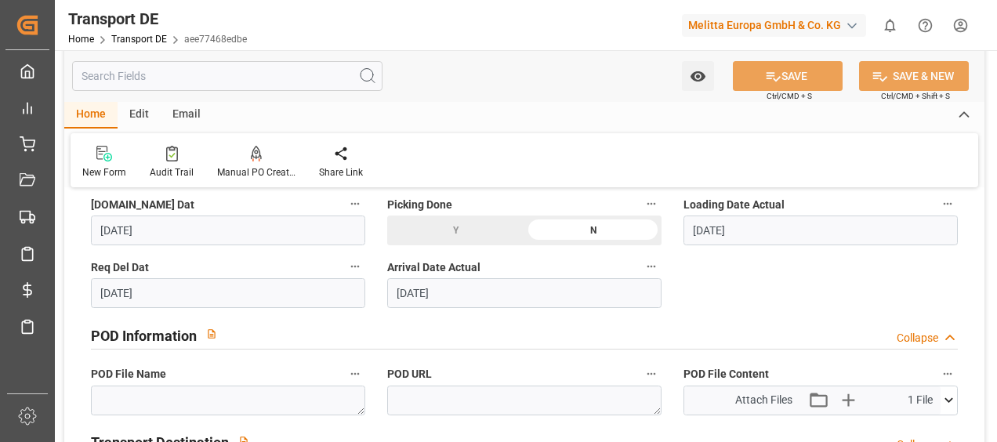
scroll to position [941, 0]
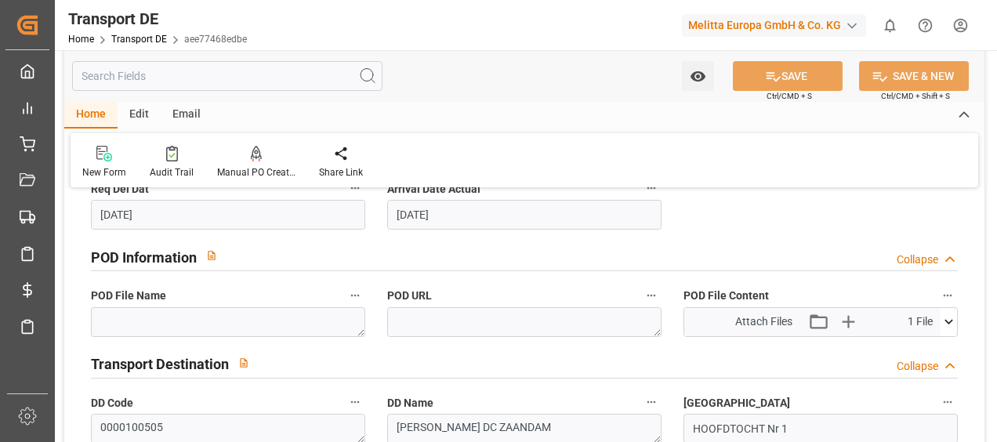
click at [944, 325] on icon at bounding box center [949, 322] width 16 height 16
click at [906, 347] on icon at bounding box center [907, 351] width 16 height 16
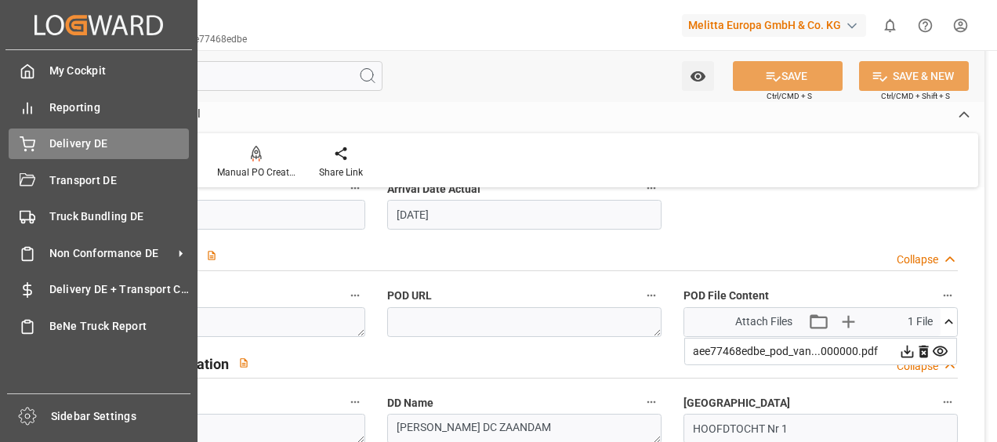
click at [24, 144] on icon at bounding box center [27, 142] width 14 height 10
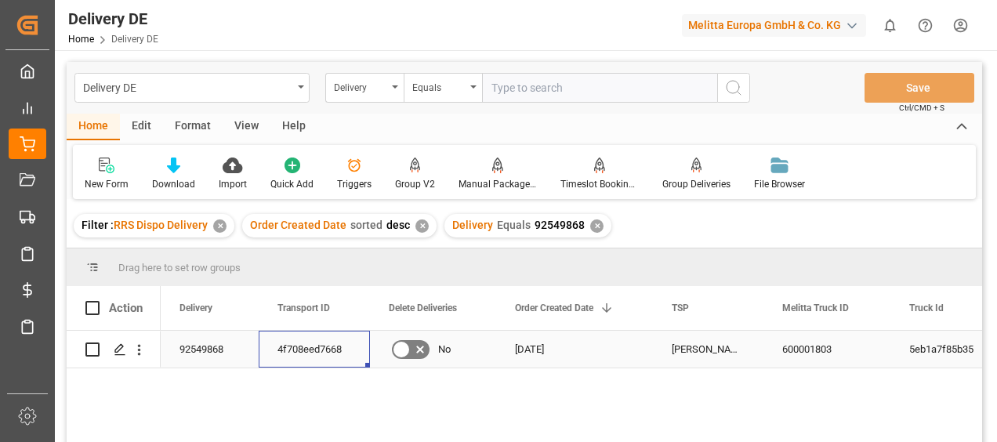
click at [315, 351] on div "4f708eed7668" at bounding box center [314, 349] width 111 height 37
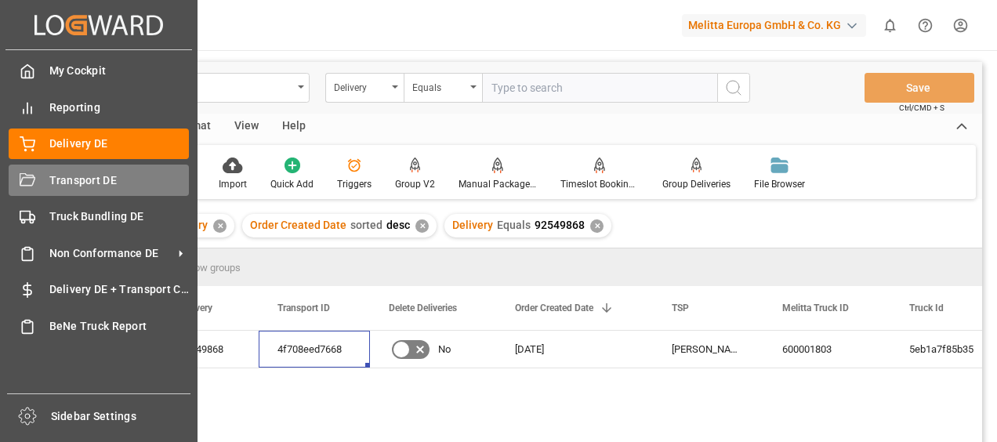
click at [33, 183] on icon at bounding box center [28, 179] width 16 height 13
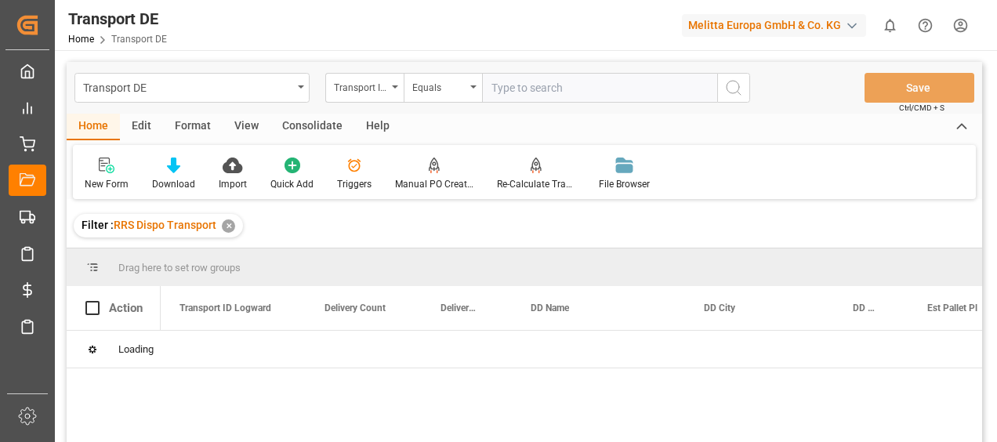
click at [514, 88] on input "text" at bounding box center [599, 88] width 235 height 30
paste input "4f708eed7668"
click at [727, 90] on icon "search button" at bounding box center [733, 87] width 19 height 19
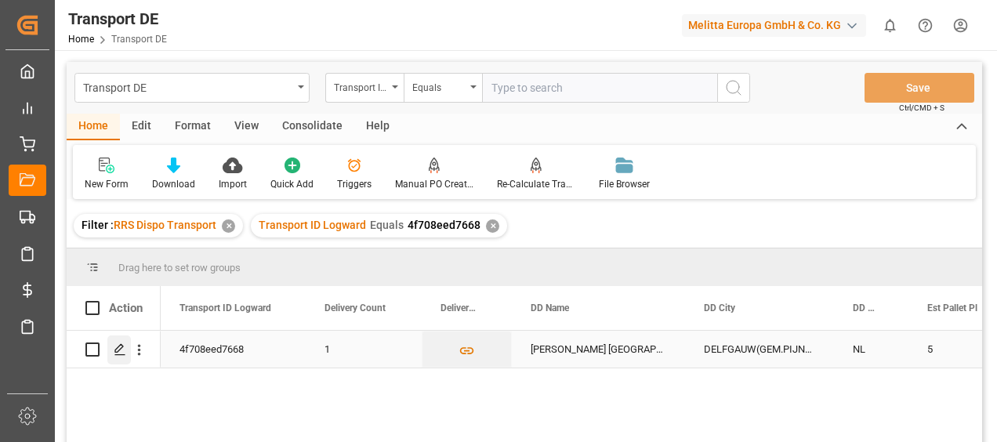
click at [118, 354] on icon "Press SPACE to select this row." at bounding box center [120, 349] width 13 height 13
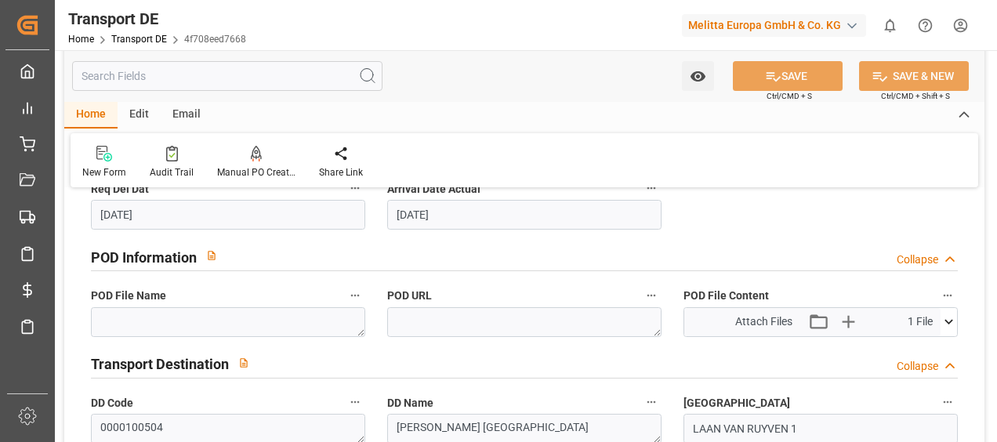
scroll to position [1019, 0]
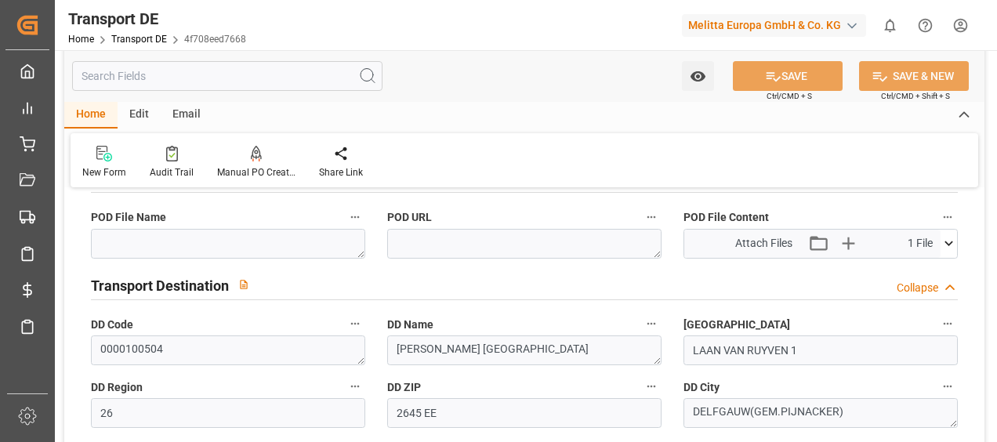
click at [949, 240] on icon at bounding box center [949, 243] width 16 height 16
click at [908, 267] on icon at bounding box center [908, 273] width 13 height 13
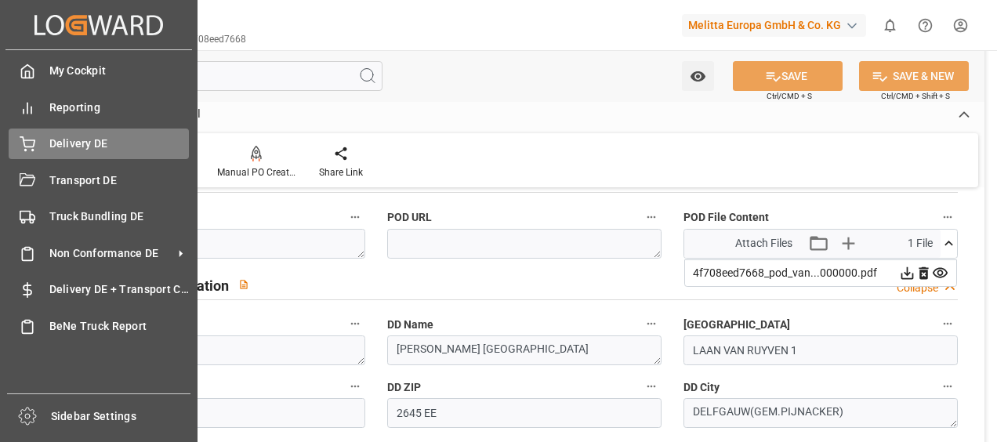
click at [27, 138] on icon at bounding box center [28, 144] width 16 height 16
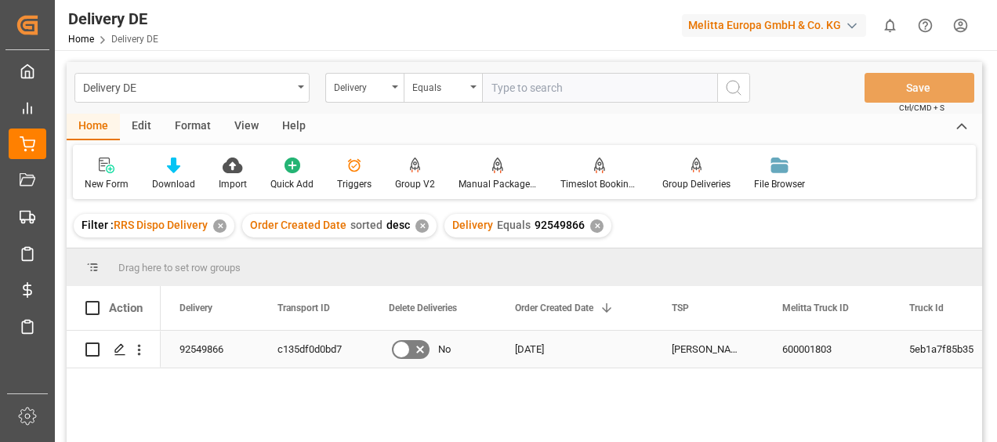
click at [319, 354] on div "c135df0d0bd7" at bounding box center [314, 349] width 111 height 37
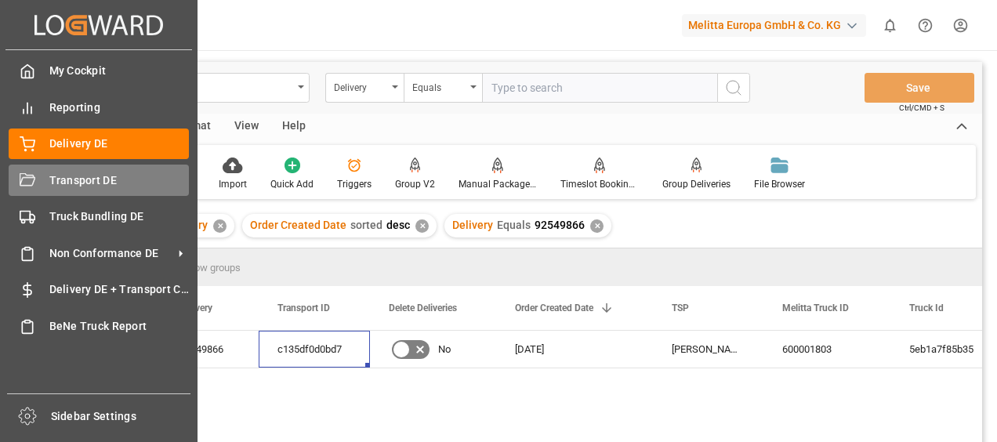
drag, startPoint x: 13, startPoint y: 176, endPoint x: 24, endPoint y: 175, distance: 11.8
click at [13, 176] on div at bounding box center [22, 180] width 27 height 16
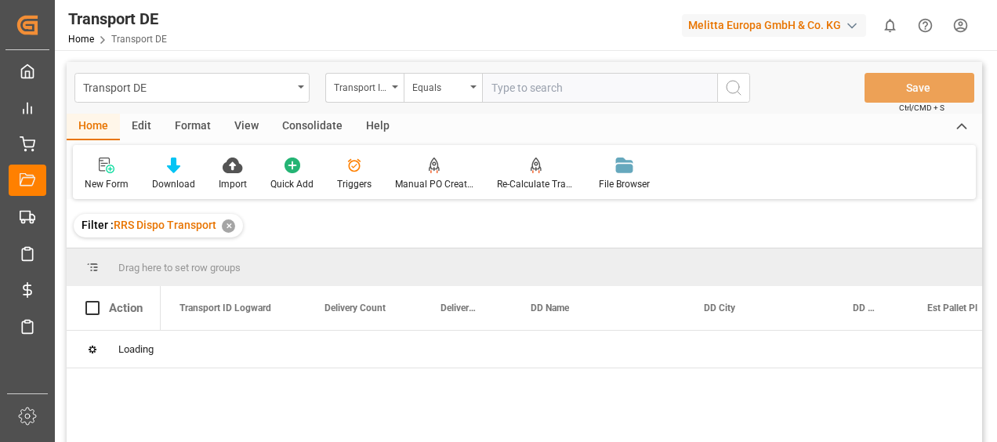
click at [499, 93] on input "text" at bounding box center [599, 88] width 235 height 30
paste input "c135df0d0bd7"
click at [733, 82] on icon "search button" at bounding box center [733, 87] width 19 height 19
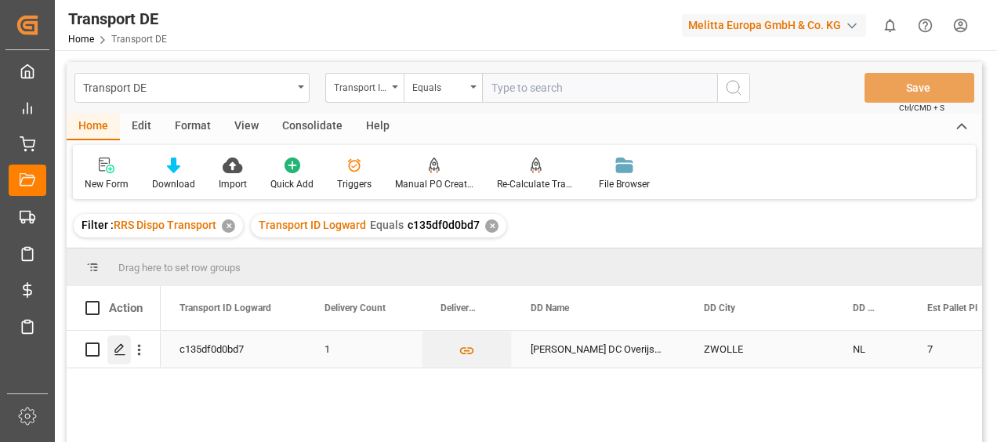
click at [124, 350] on icon "Press SPACE to select this row." at bounding box center [120, 349] width 13 height 13
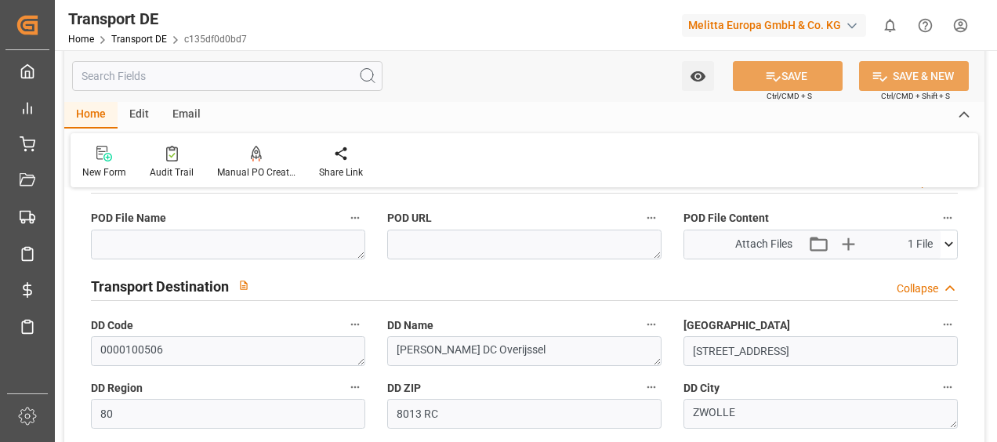
scroll to position [1019, 0]
click at [943, 248] on icon at bounding box center [949, 243] width 16 height 16
click at [906, 267] on icon at bounding box center [907, 273] width 16 height 16
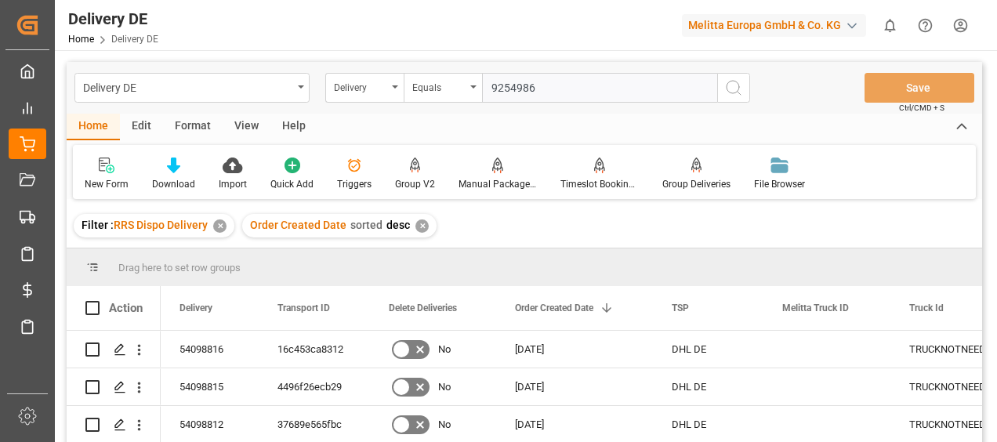
type input "92549864"
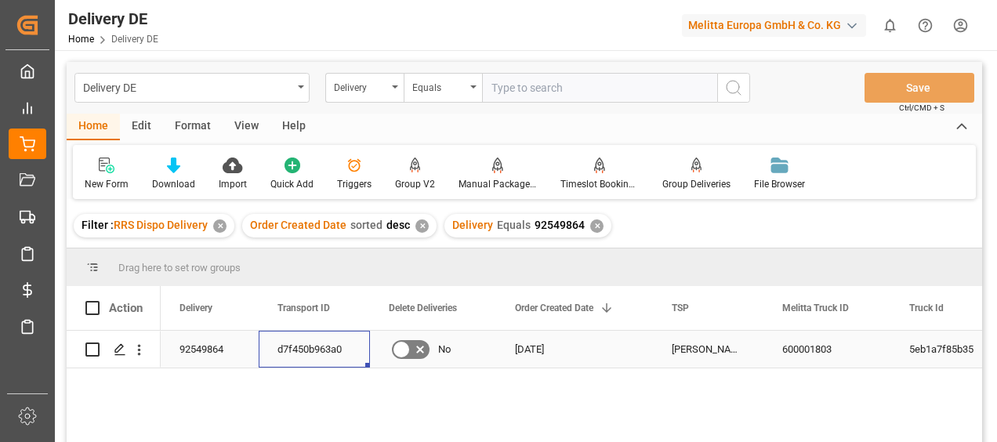
click at [288, 355] on div "d7f450b963a0" at bounding box center [314, 349] width 111 height 37
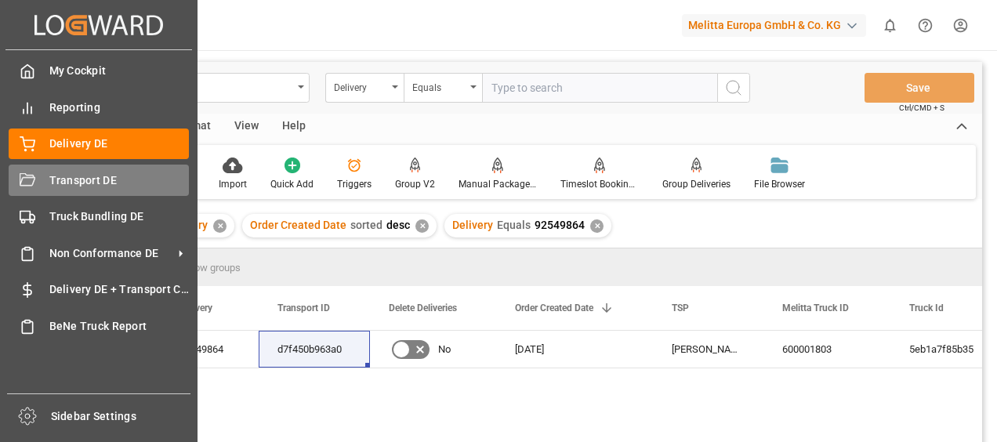
click at [42, 182] on div "Transport DE Transport DE" at bounding box center [99, 180] width 180 height 31
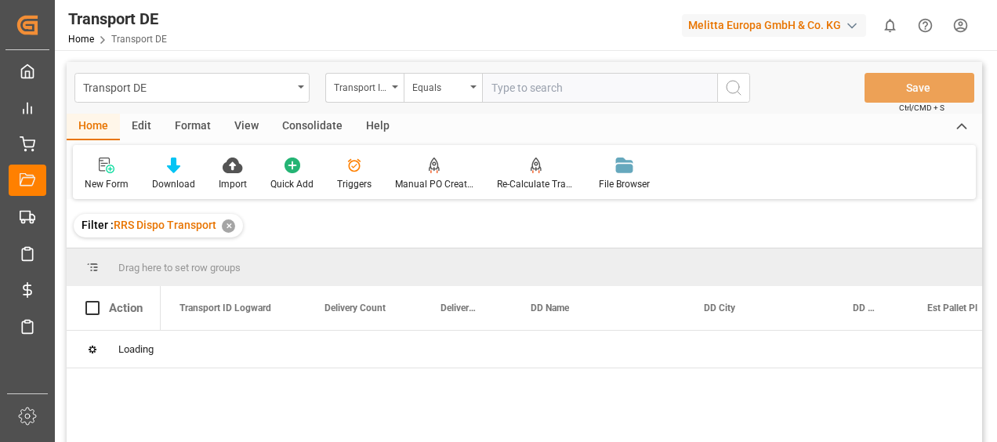
click at [515, 91] on input "text" at bounding box center [599, 88] width 235 height 30
paste input "d7f450b963a0"
type input "d7f450b963a0"
click at [740, 94] on line "search button" at bounding box center [739, 93] width 3 height 3
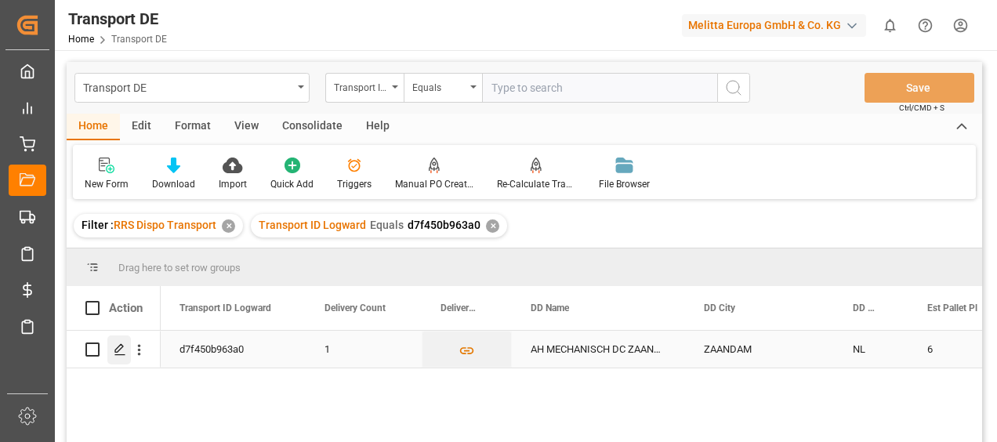
click at [125, 354] on icon "Press SPACE to select this row." at bounding box center [120, 349] width 13 height 13
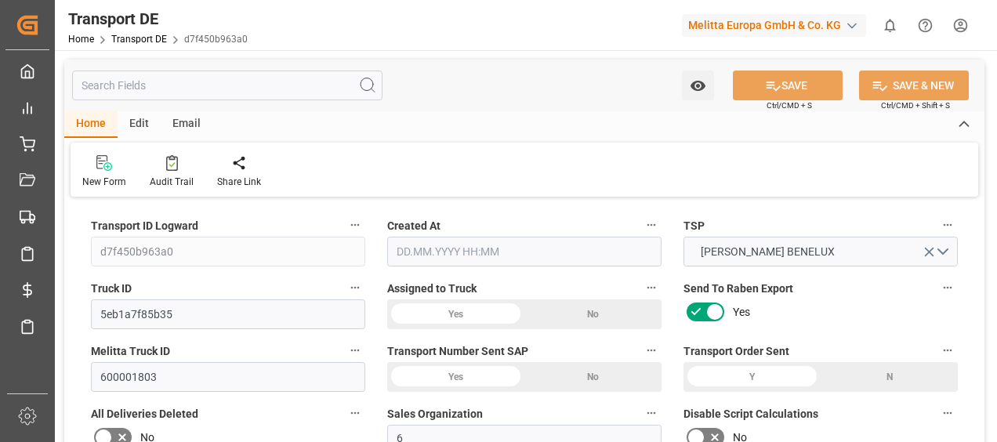
type input "1853"
type input "1698.237"
type input "1362.906"
type input "9738.54"
type input "6"
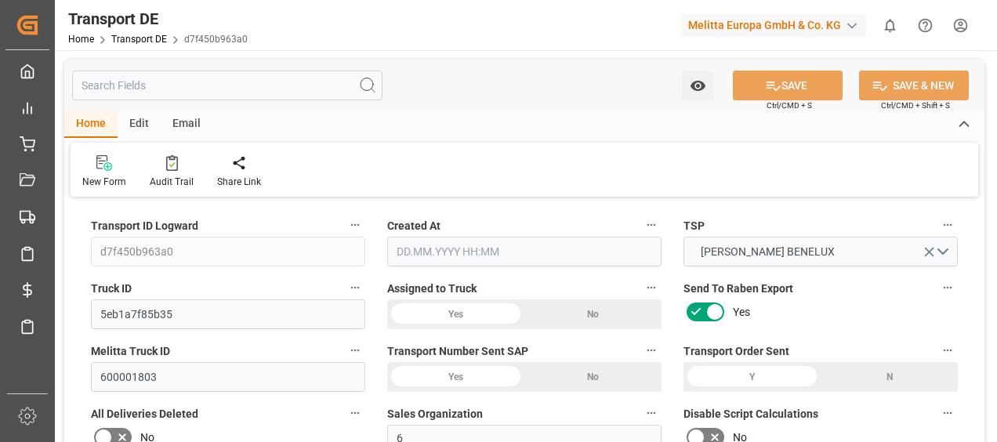
type input "0"
type input "6"
type input "0"
type input "1"
type input "6"
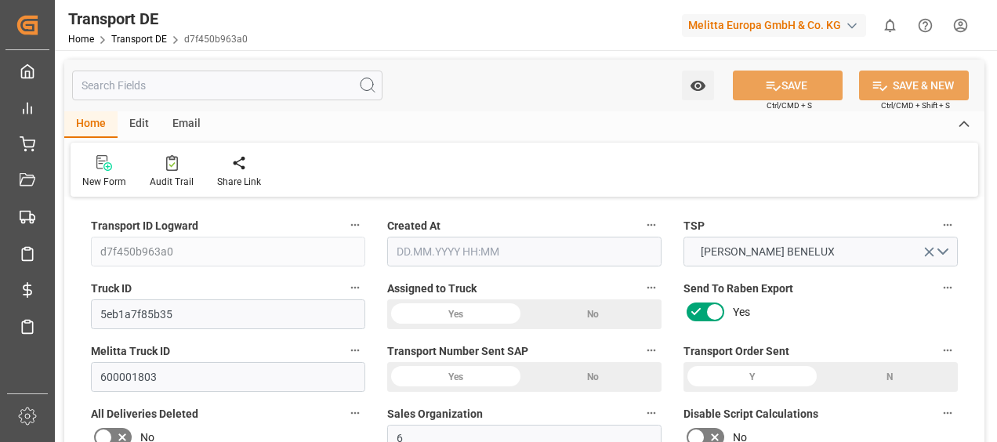
type input "6"
type input "0"
type input "281.1"
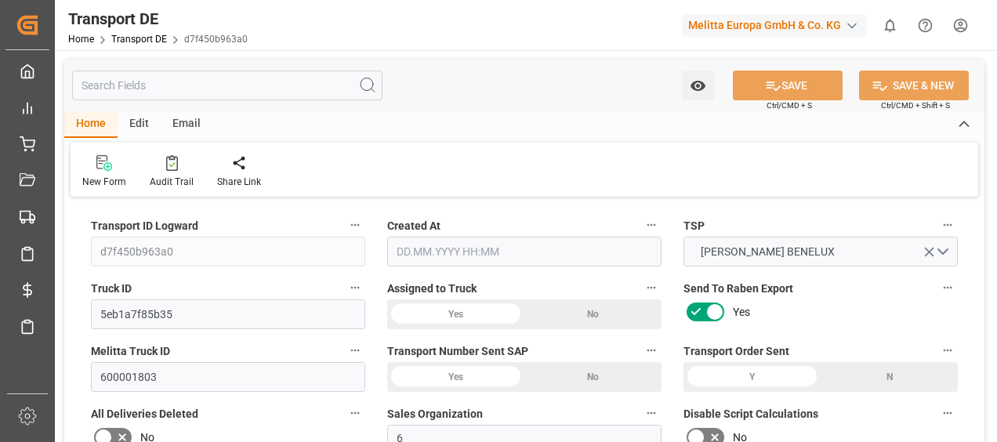
type input "33.783"
type input "281.1"
type input "278.6263"
type input "15"
type input "0"
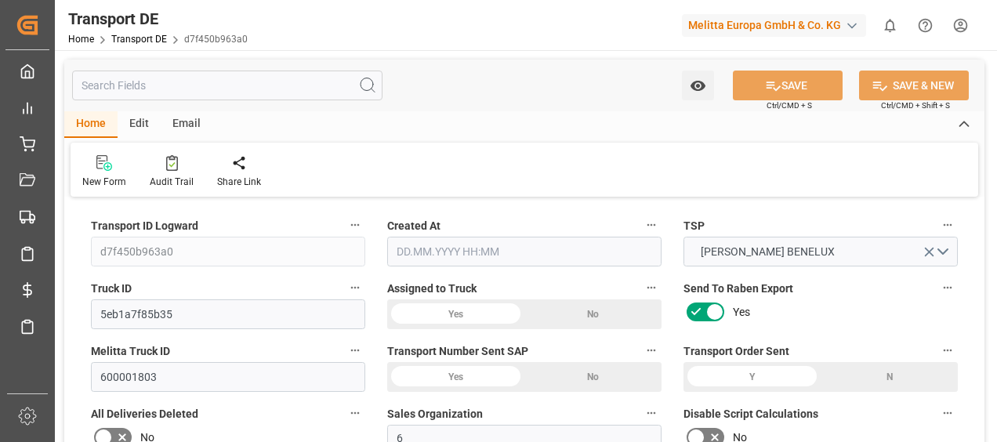
type input "0"
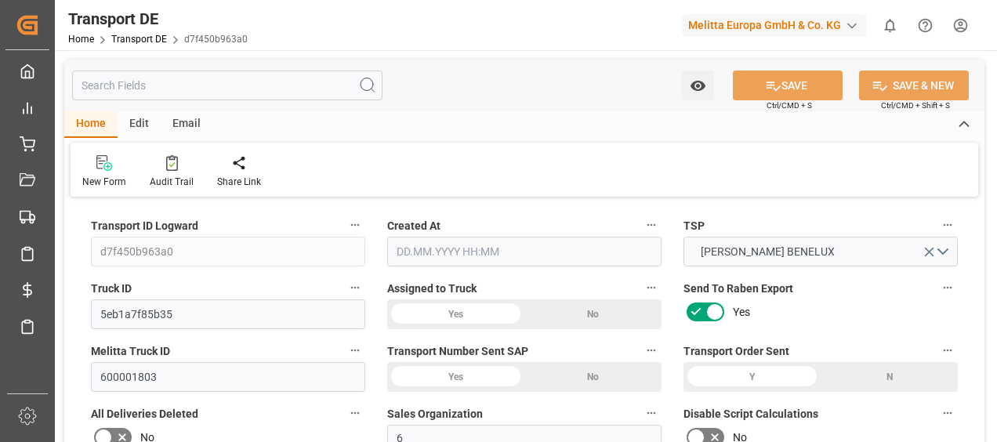
type input "0"
type input "-2.4737"
type input "0"
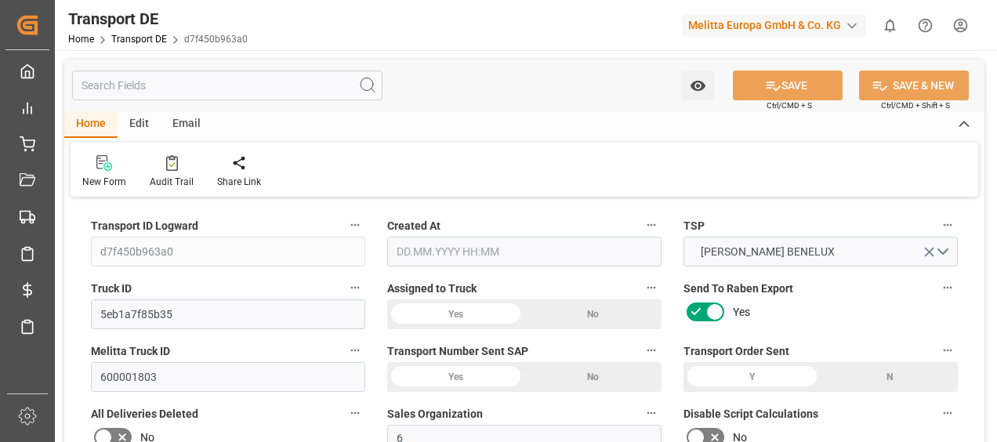
type input "0"
type input "1698.237"
type input "4710.8598"
type input "21"
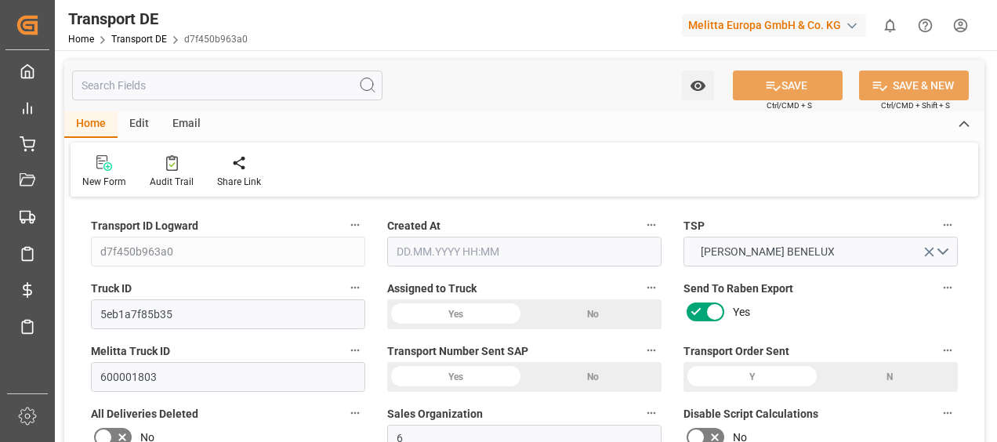
type input "35"
type input "6"
type input "0"
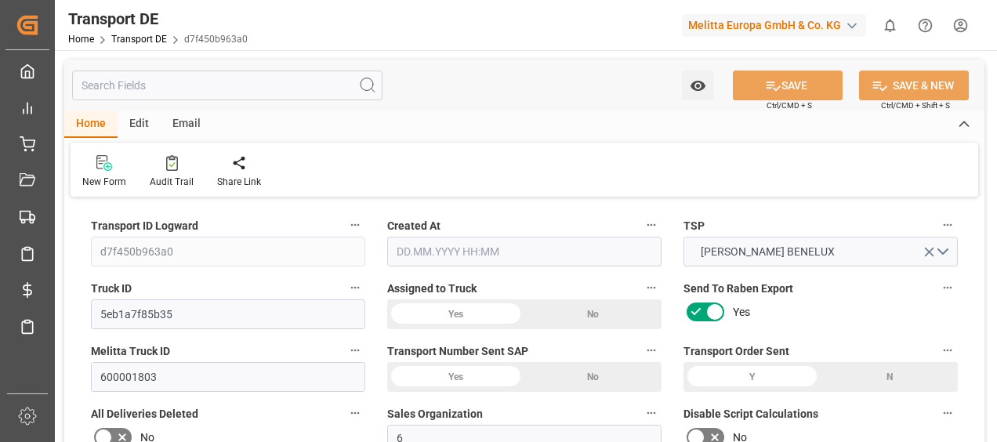
type input "0"
type input "1"
type input "0"
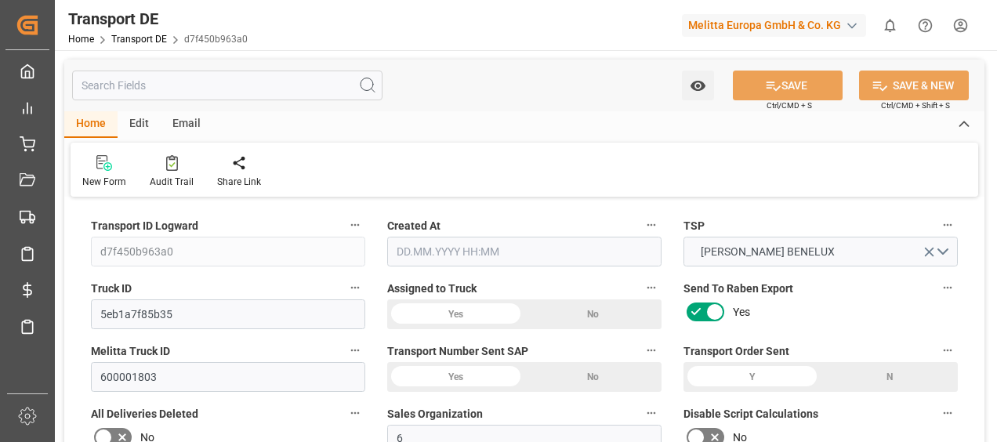
type input "441"
type input "312.4093"
type input "278.6263"
type input "[DATE] 14:27"
type input "[DATE]"
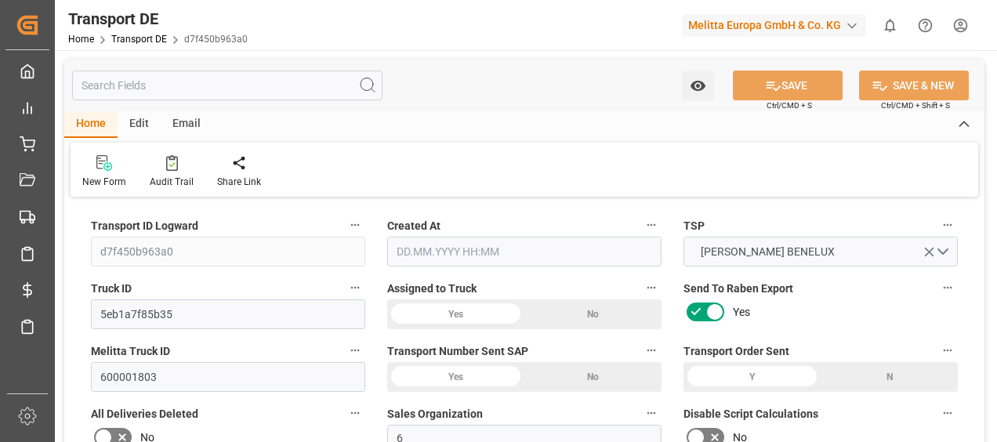
type input "[DATE]"
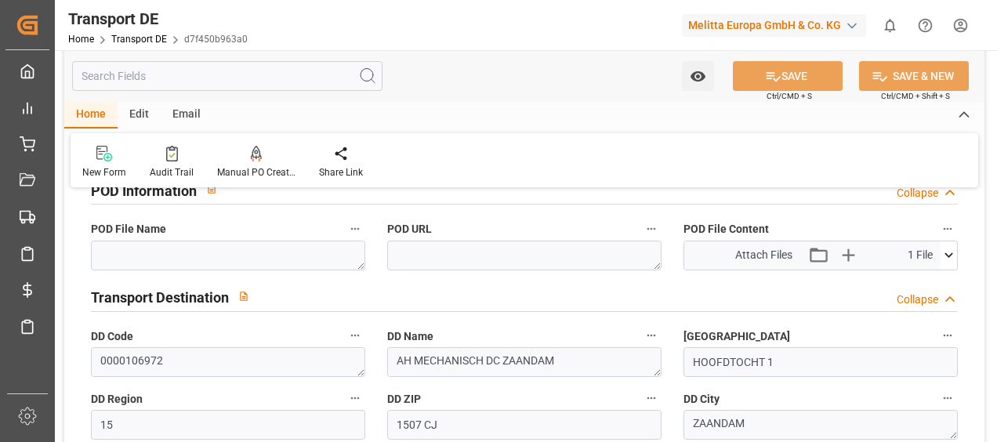
scroll to position [1019, 0]
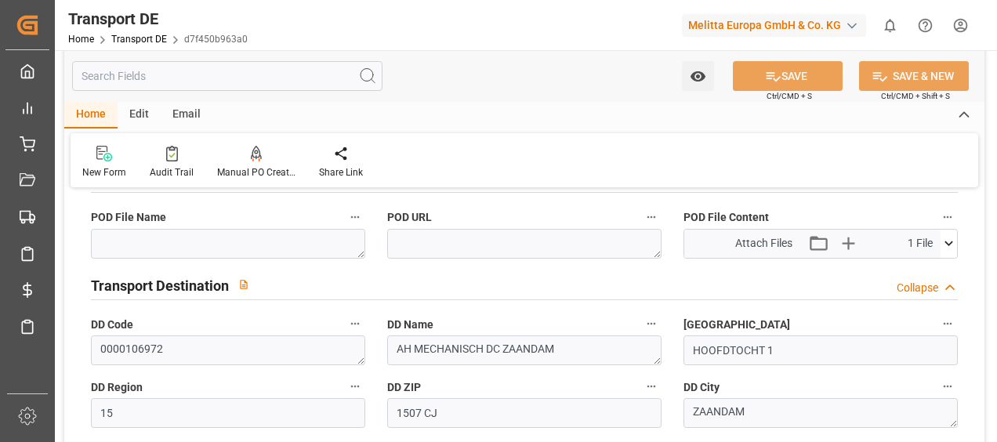
click at [942, 243] on icon at bounding box center [949, 243] width 16 height 16
click at [906, 265] on icon at bounding box center [907, 273] width 16 height 16
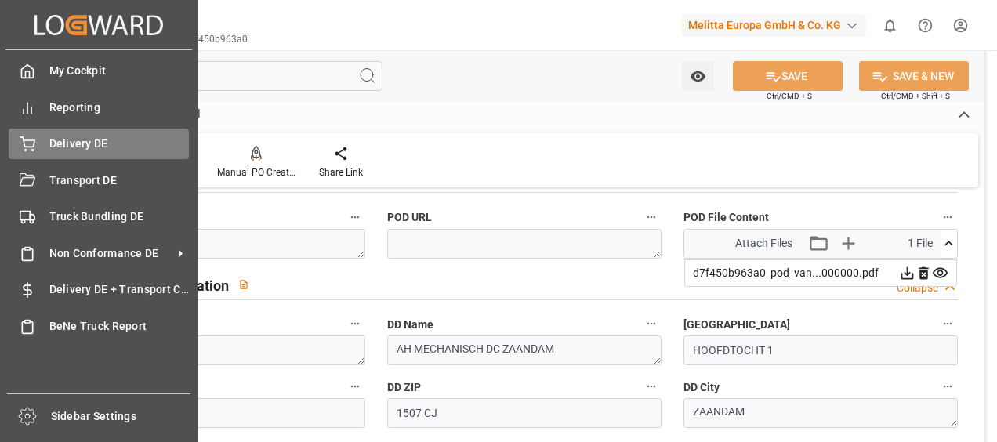
click at [35, 138] on div "Delivery DE Delivery DE" at bounding box center [99, 144] width 180 height 31
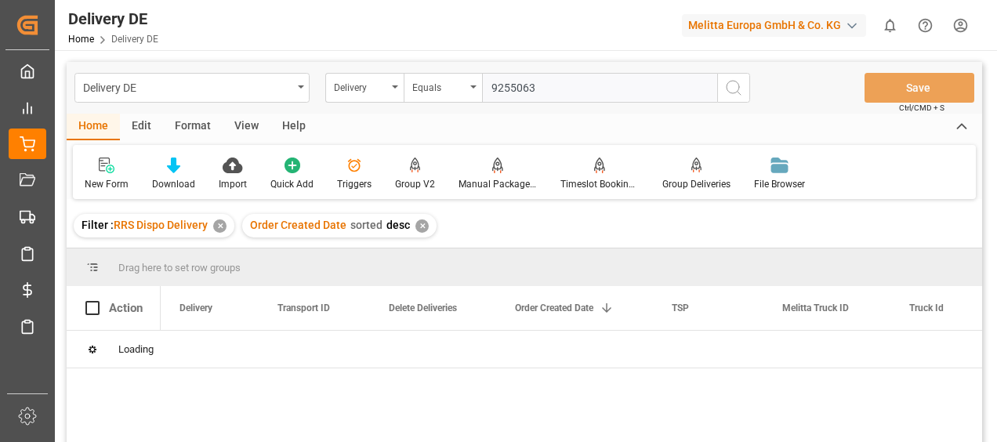
type input "92550637"
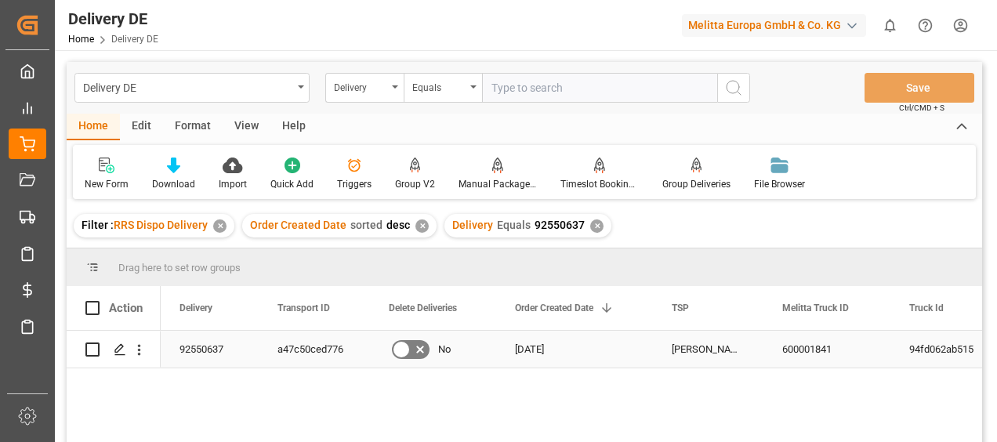
click at [340, 357] on div "a47c50ced776" at bounding box center [314, 349] width 111 height 37
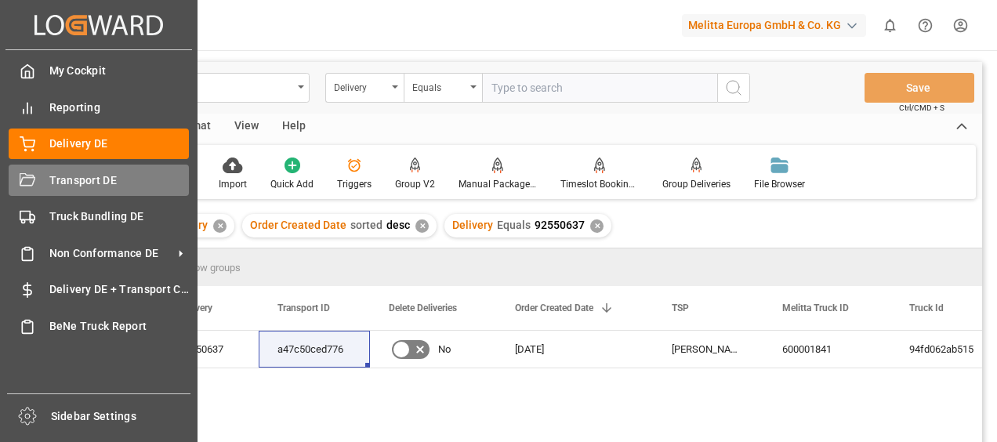
drag, startPoint x: 24, startPoint y: 169, endPoint x: 33, endPoint y: 174, distance: 9.8
click at [24, 169] on div "Transport DE Transport DE" at bounding box center [99, 180] width 180 height 31
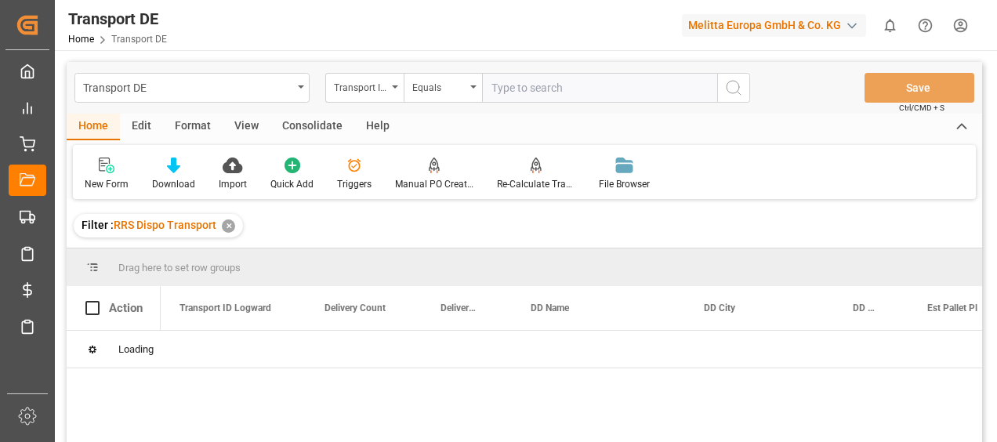
click at [508, 87] on input "text" at bounding box center [599, 88] width 235 height 30
paste input "a47c50ced776"
type input "a47c50ced776"
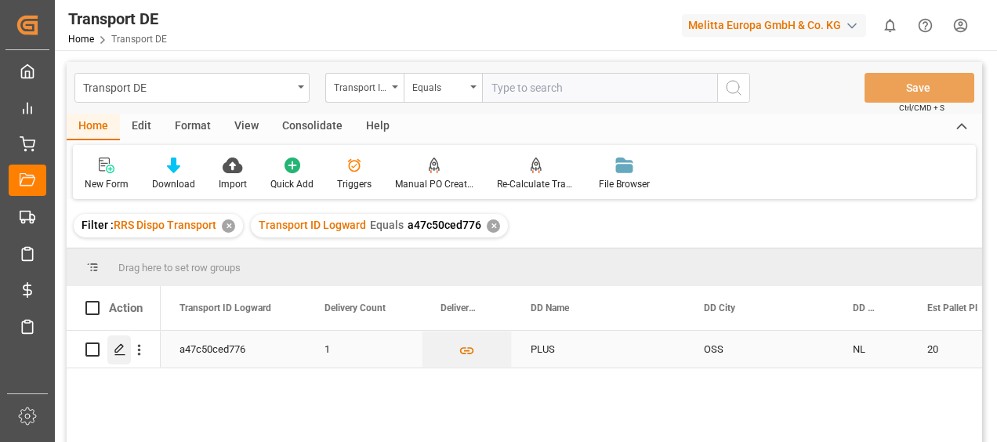
click at [122, 350] on icon "Press SPACE to select this row." at bounding box center [120, 349] width 13 height 13
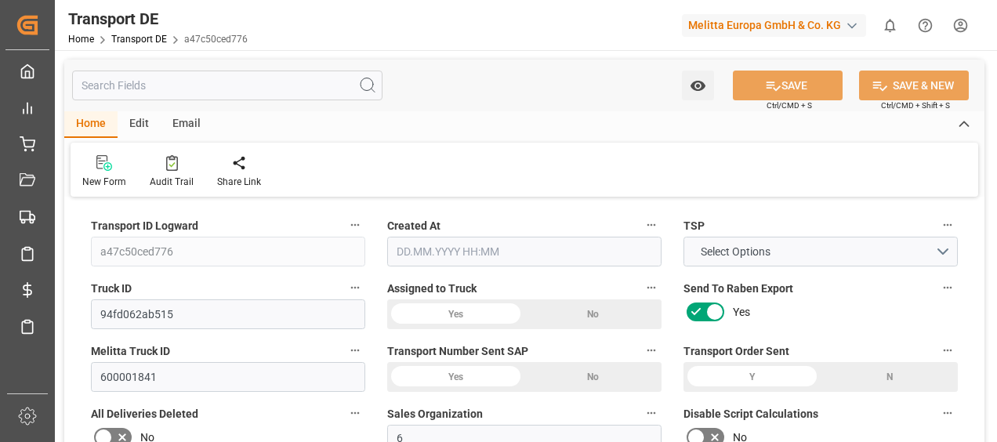
type input "a47c50ced776"
type input "94fd062ab515"
type input "600001841"
type textarea "6"
type input "Yes"
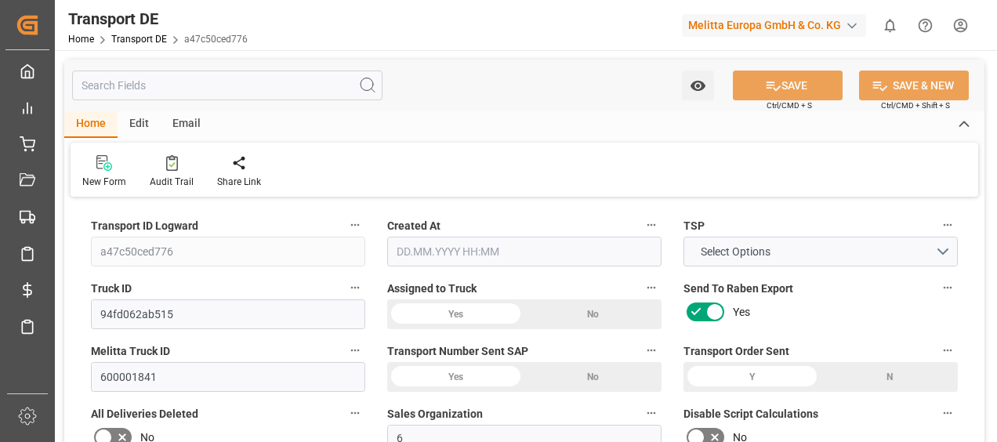
type input "831.920088"
type textarea "0000914420"
type textarea "PLUS"
type input "[STREET_ADDRESS]"
type input "5342LP"
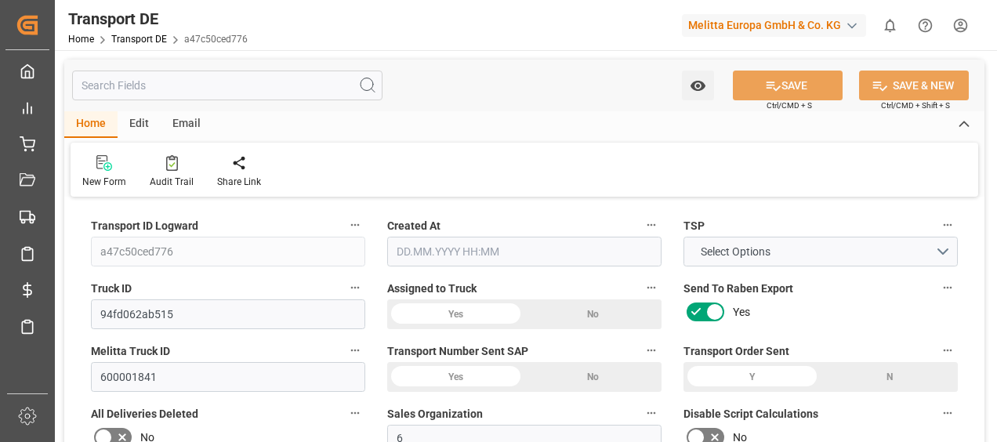
type textarea "OSS"
type input "NL"
type input "DE-32423"
type input "Rhenus Retail Services GmbH"
type input "[PERSON_NAME][STREET_ADDRESS]"
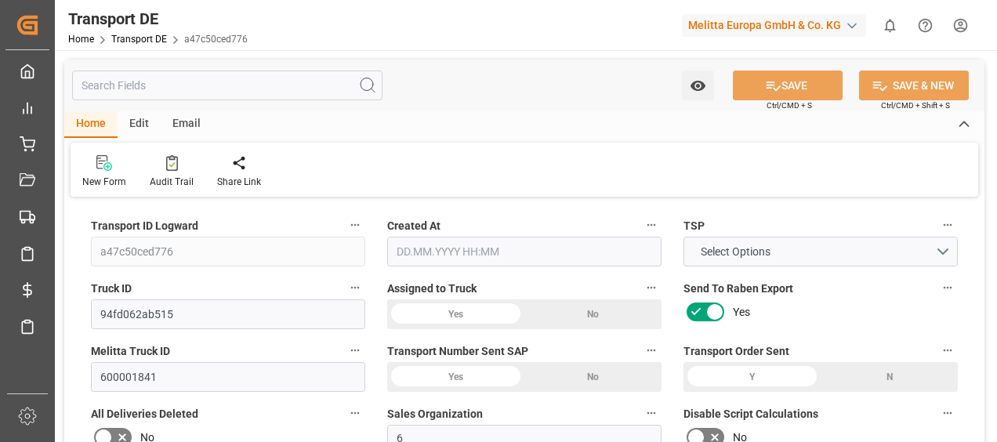
type input "32423"
type input "Minden"
type input "DE"
type input "Rhenus Retail Services GmbH"
type input "[PERSON_NAME][STREET_ADDRESS]"
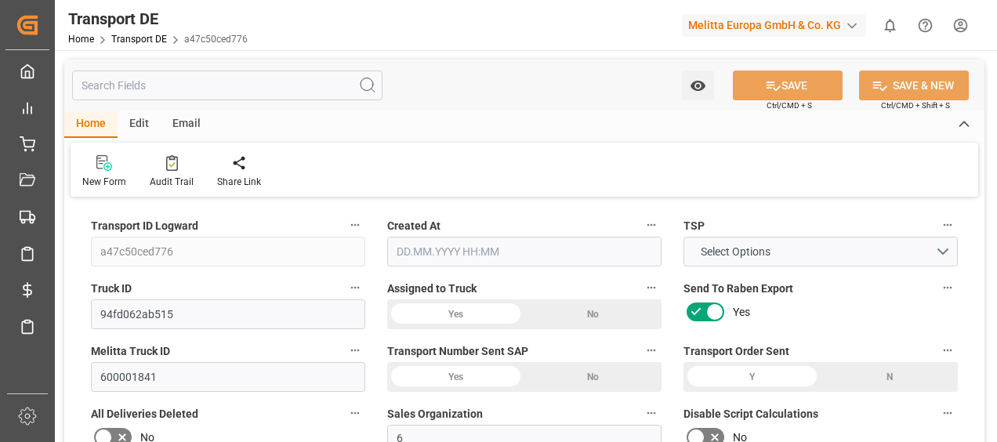
type input "32423"
type input "Minden"
type input "DE"
type textarea "27bc30691a39"
type input "Road"
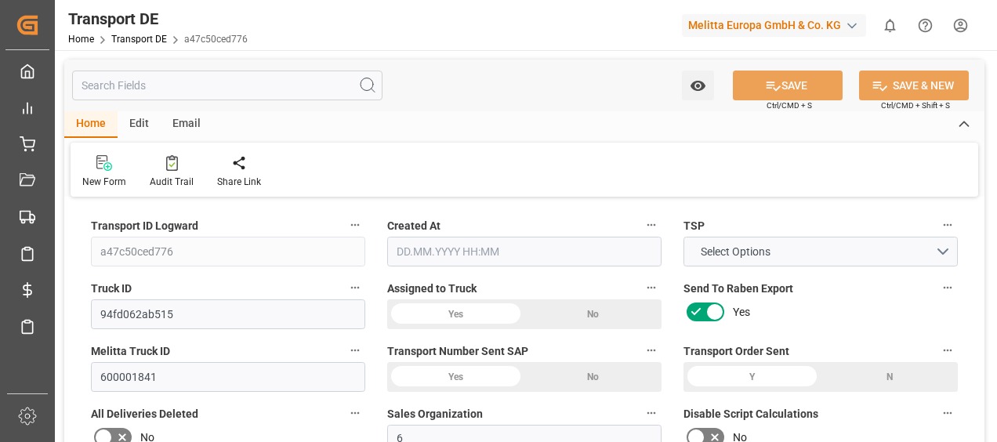
type input "DE"
type input "32423"
type input "NL"
type input "5342LP"
type input "Partial Load"
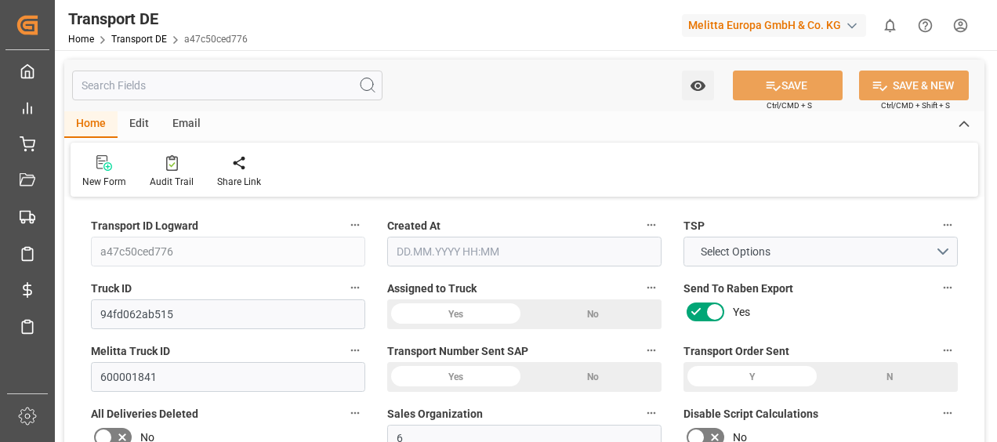
type input "26-40 t"
type input "EURO 6"
type input "Diesel"
type input "NLB10"
type input "DAP"
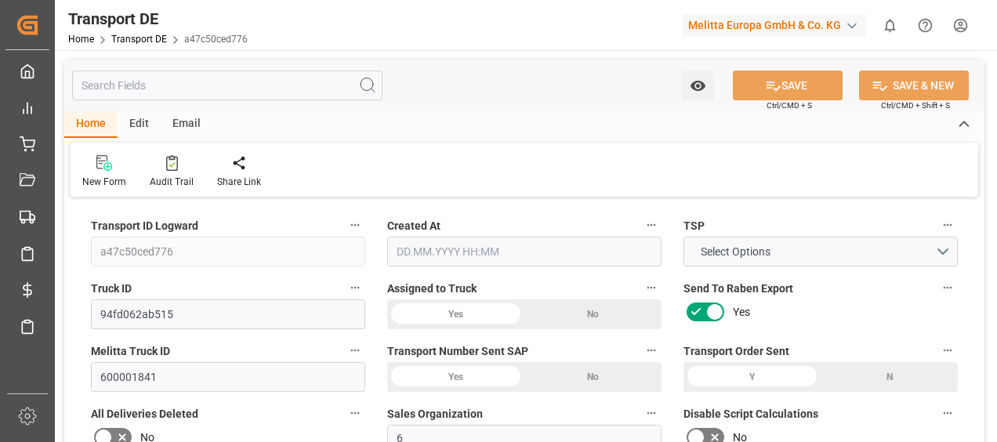
type input "6260"
type input "5751.36"
type input "4769.28"
type input "32860.8"
type input "20"
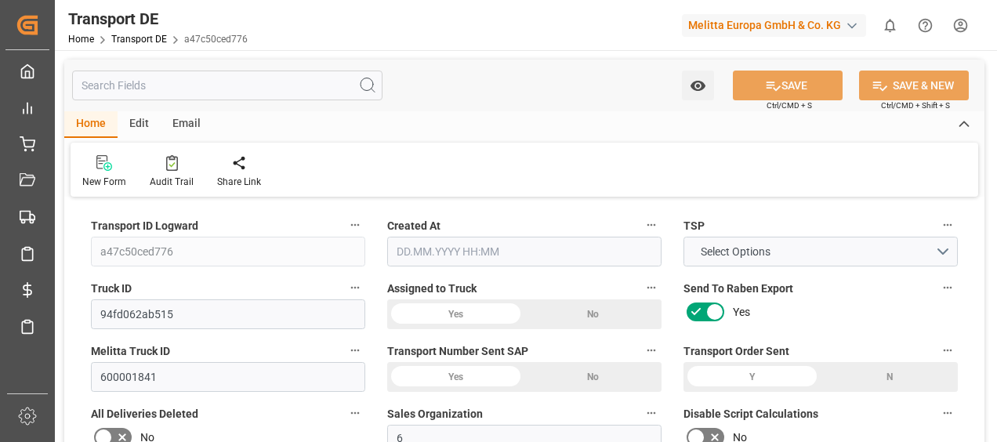
type input "0"
type input "20"
type input "0"
type input "1"
type input "20"
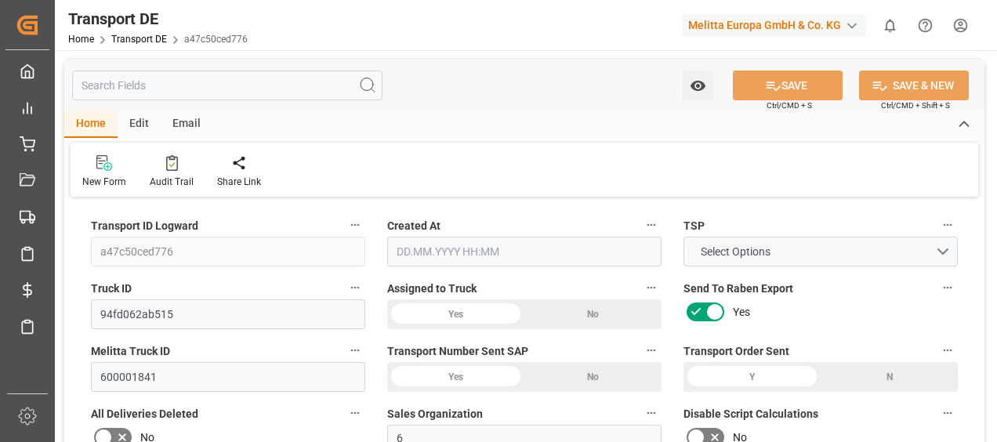
type input "20"
type input "0"
type input "1440"
type input "0"
type input "836.24"
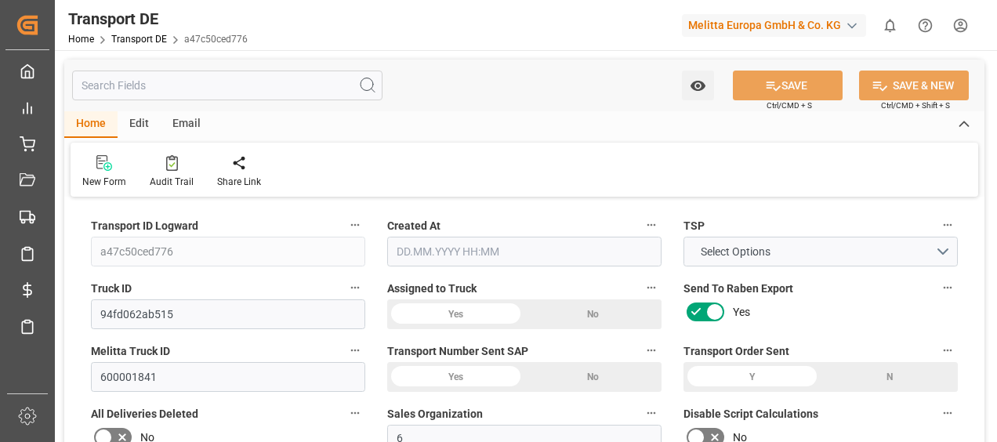
type input "3.039"
type input "836.24"
type input "828.8811"
type input "53"
type input "0"
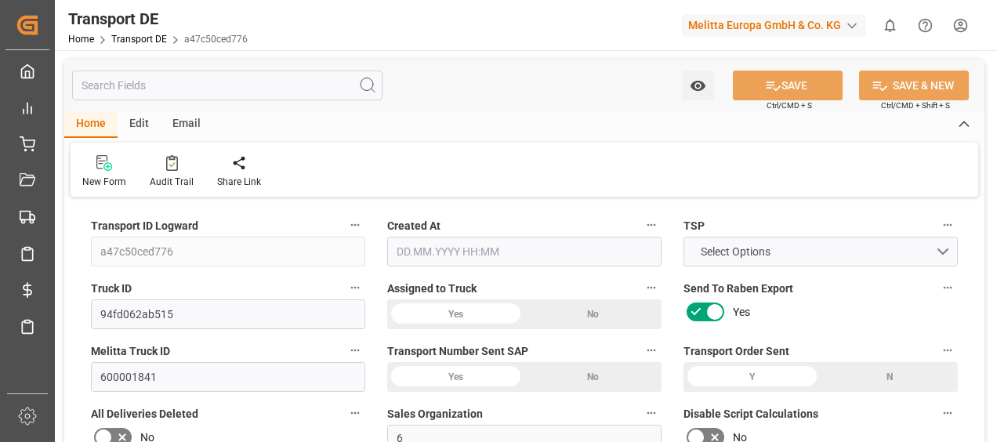
type input "0"
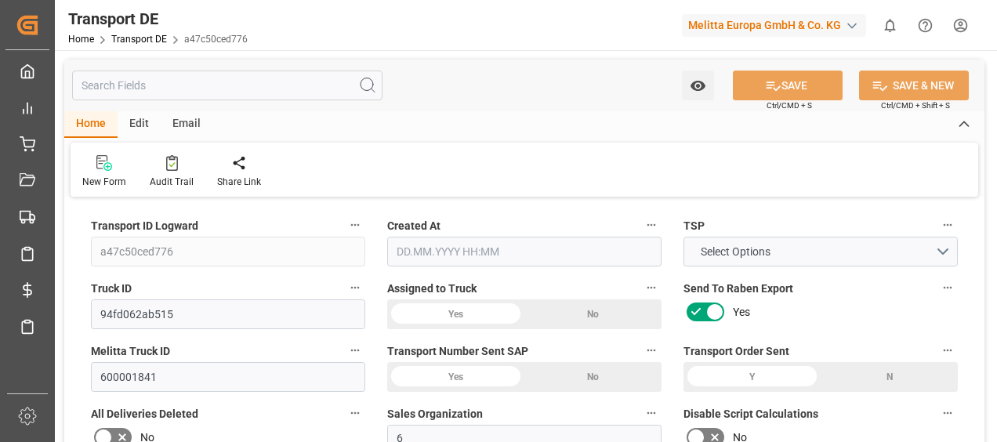
type input "0"
type input "-7.3589"
type input "0"
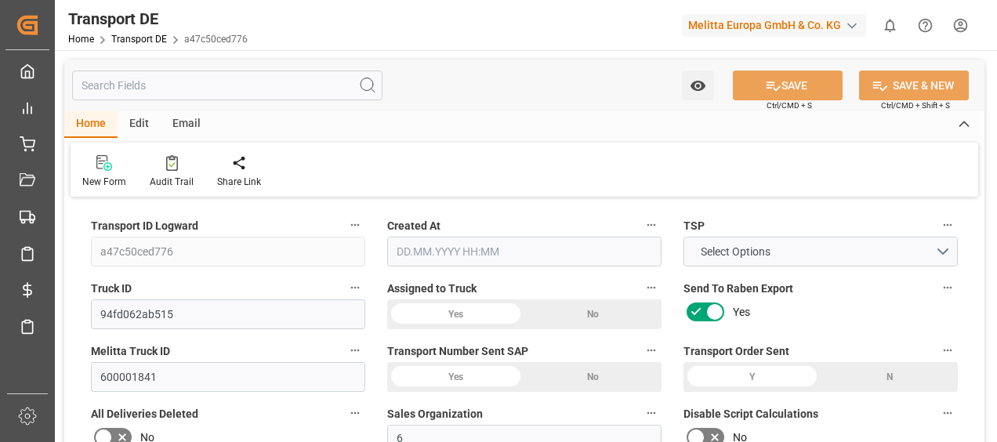
type input "0"
type input "5751.36"
type input "10767.6795"
type input "21"
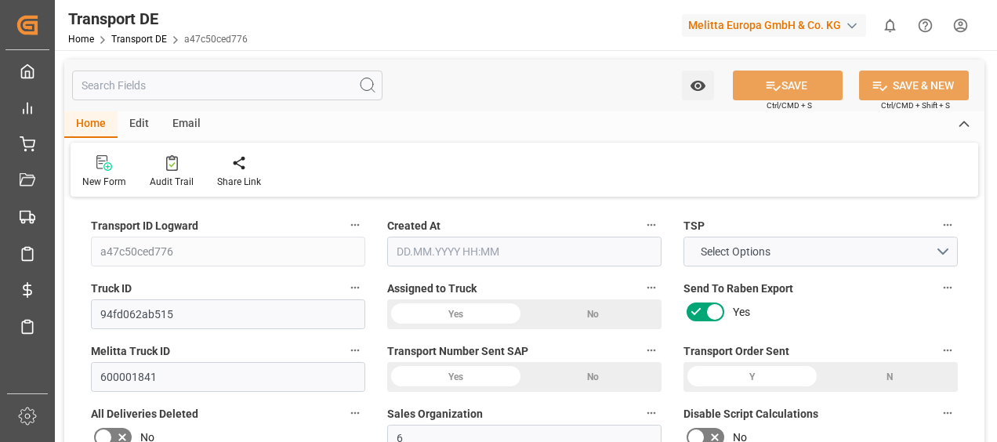
type input "80"
type input "20"
type input "0"
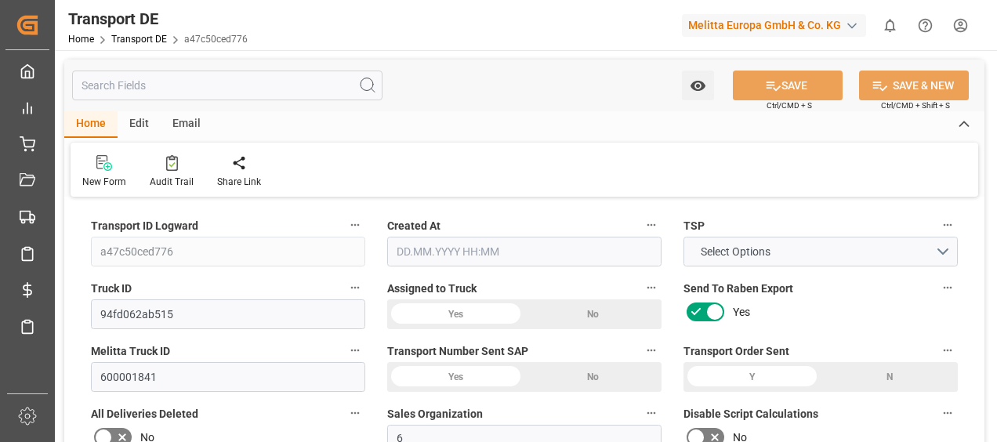
type input "0"
type input "1"
type input "0"
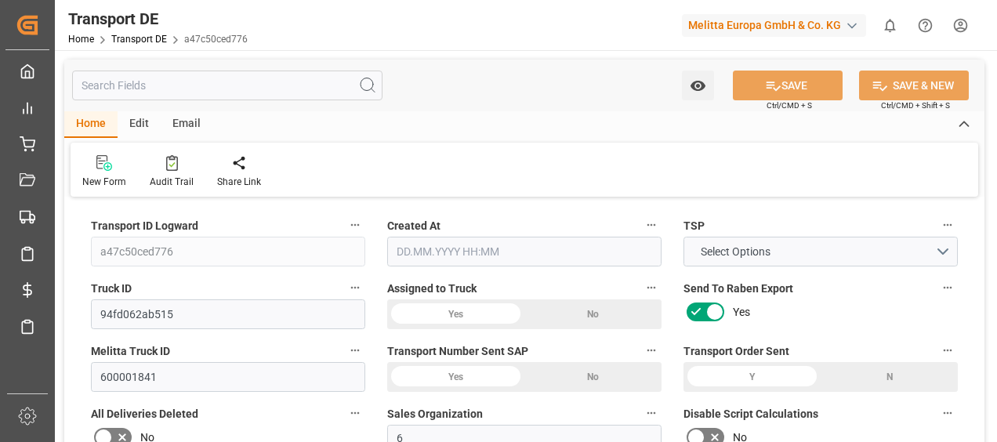
type input "1440"
type input "831.9201"
type input "828.8811"
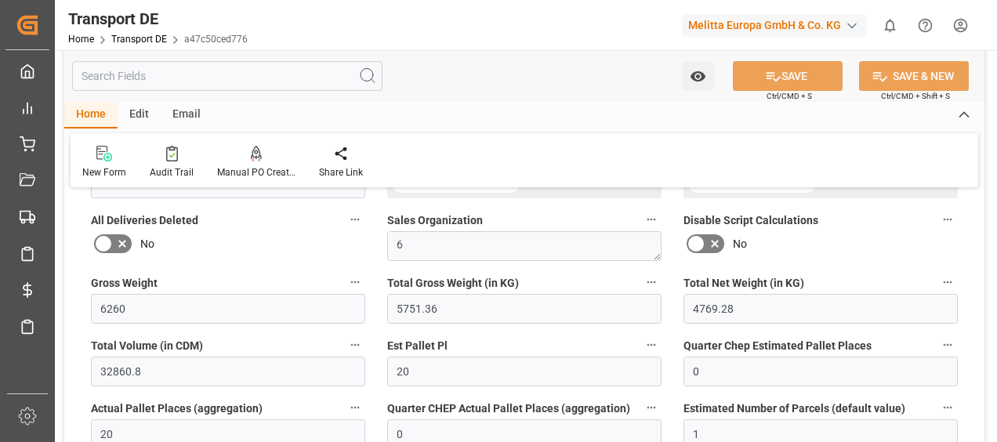
type input "20.08.2025 11:00"
type input "[DATE]"
type input "22.08.2025"
type input "[DATE]"
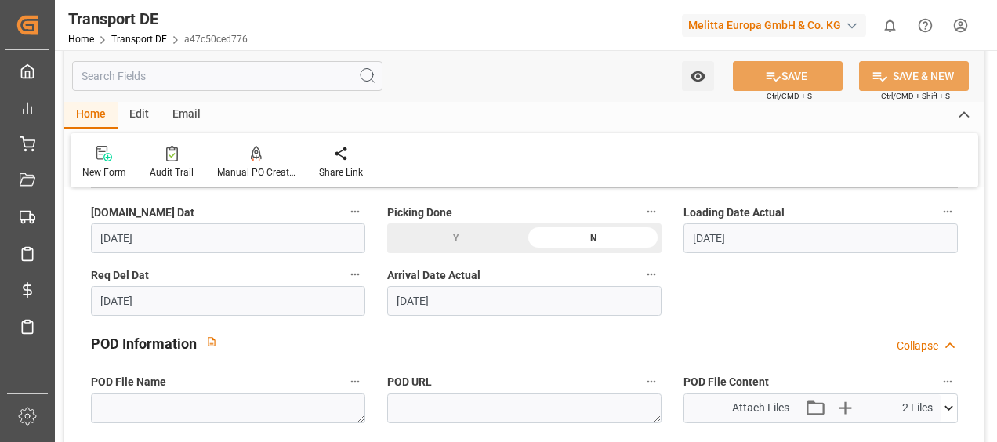
scroll to position [941, 0]
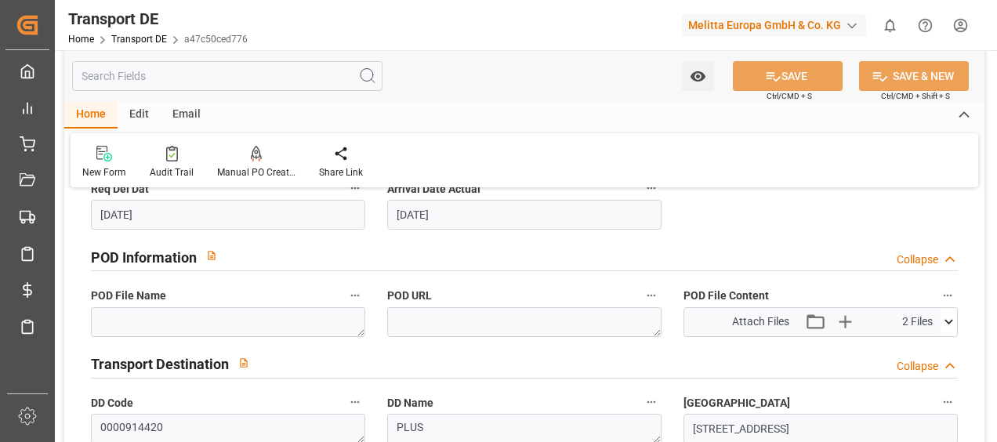
click at [945, 321] on icon at bounding box center [949, 322] width 16 height 16
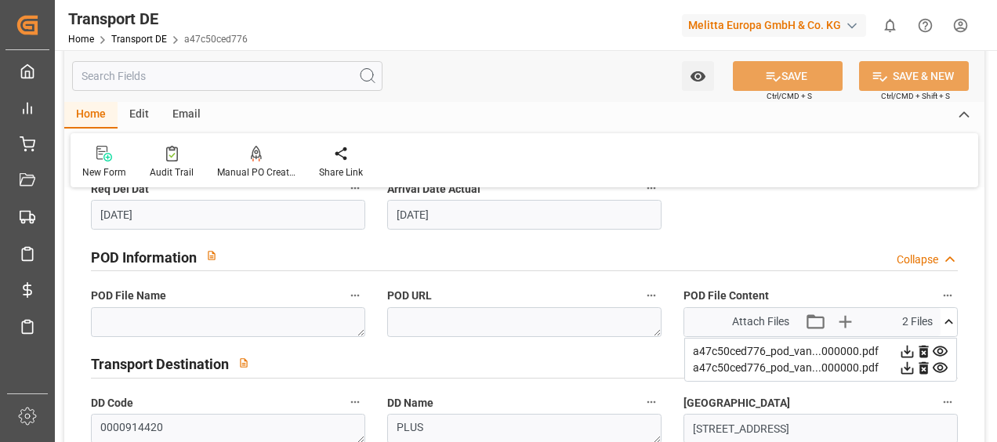
click at [944, 347] on icon at bounding box center [940, 351] width 16 height 16
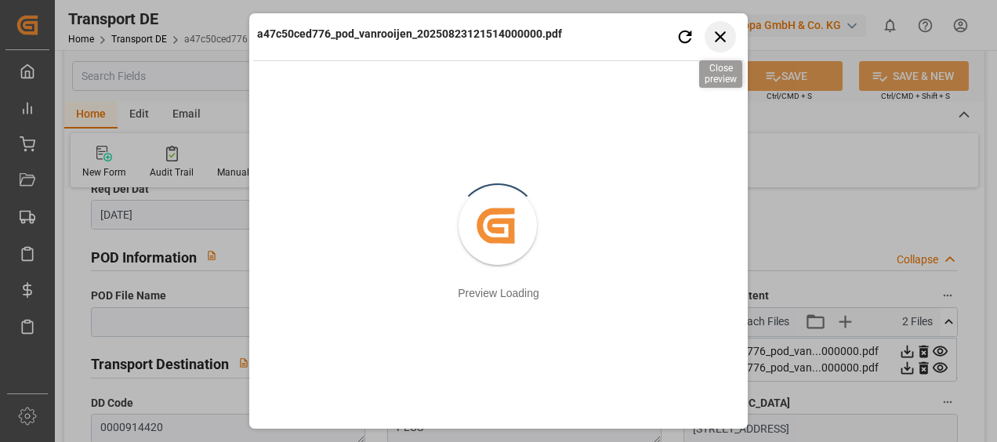
click at [715, 31] on icon "button" at bounding box center [721, 37] width 20 height 20
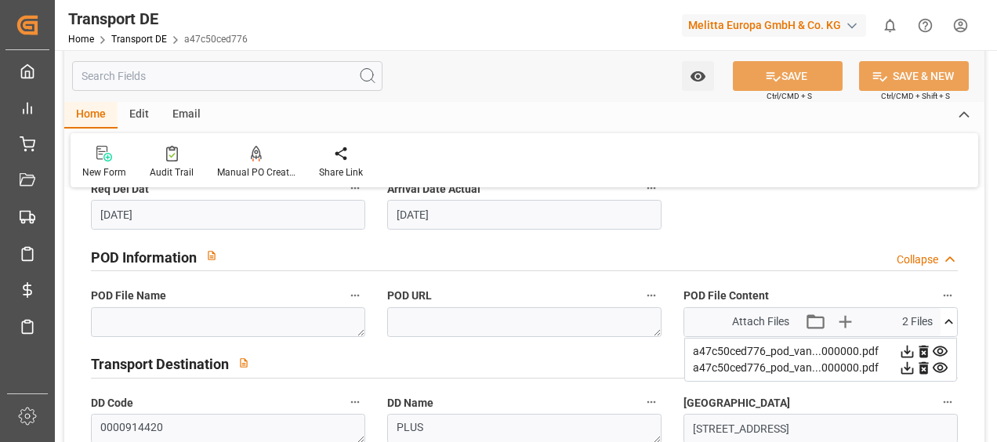
click at [943, 361] on icon at bounding box center [940, 368] width 16 height 16
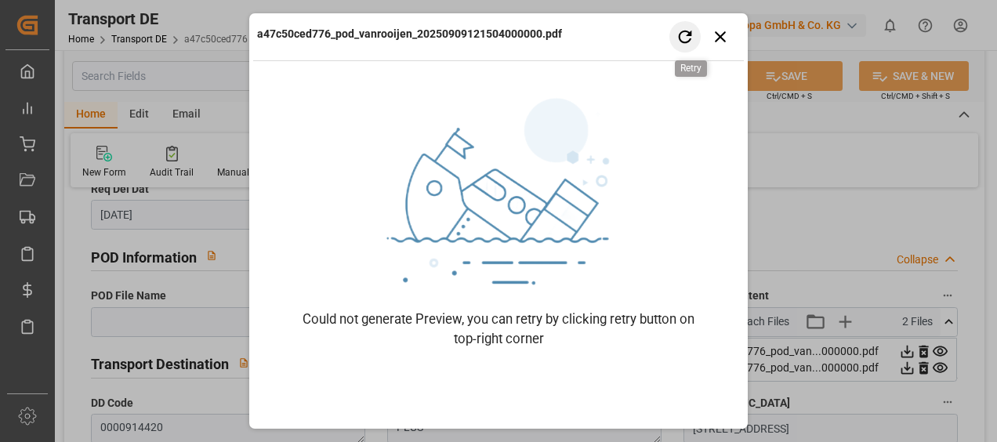
click at [682, 28] on icon "button" at bounding box center [686, 37] width 20 height 20
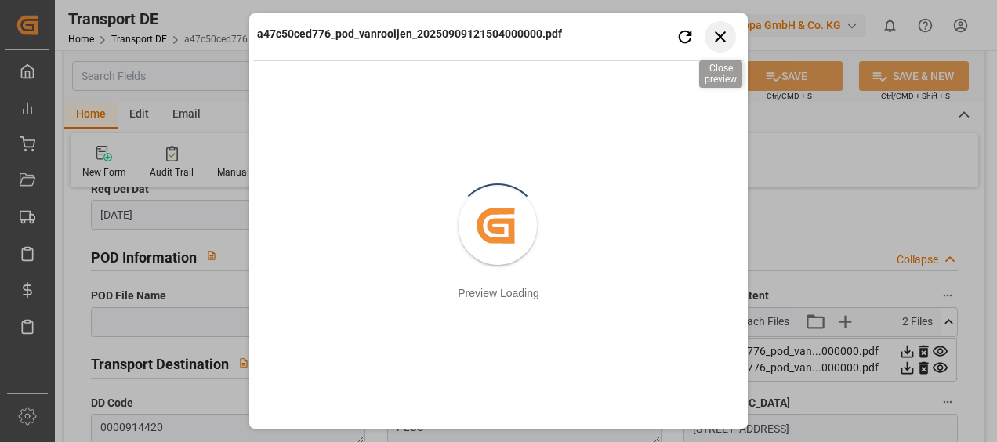
click at [720, 35] on icon "button" at bounding box center [720, 36] width 11 height 11
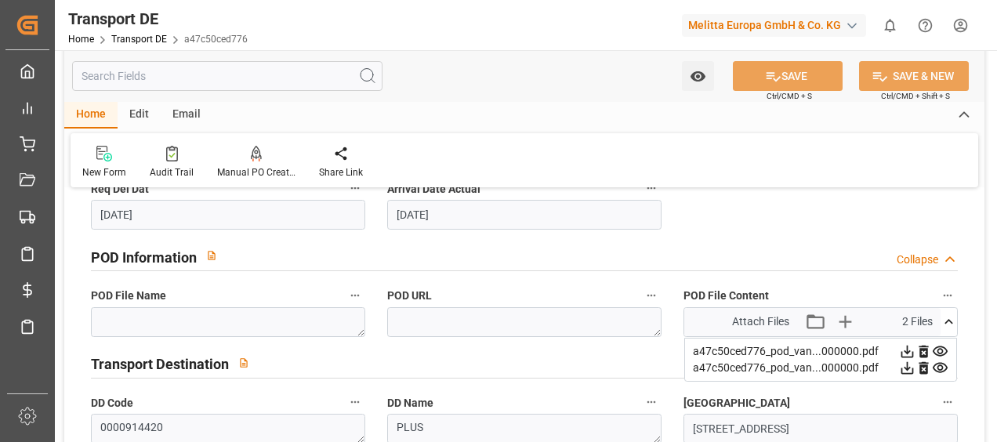
click at [909, 347] on icon at bounding box center [907, 351] width 16 height 16
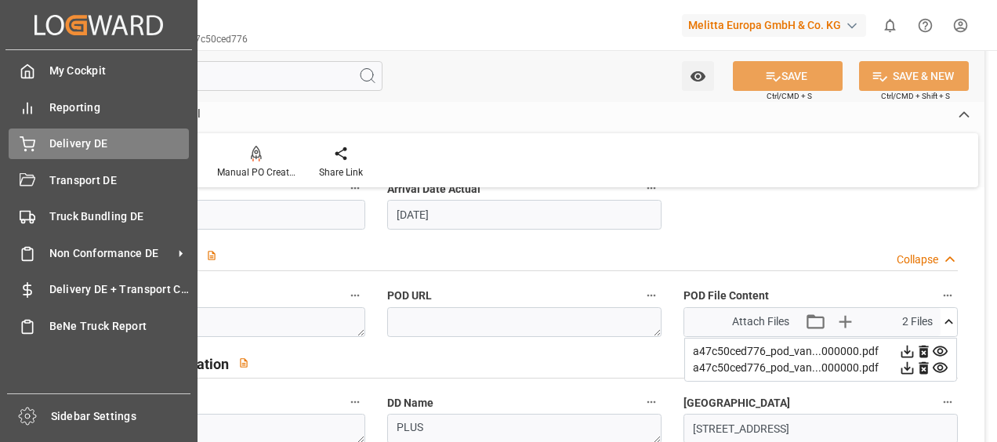
click at [13, 146] on div at bounding box center [22, 144] width 27 height 16
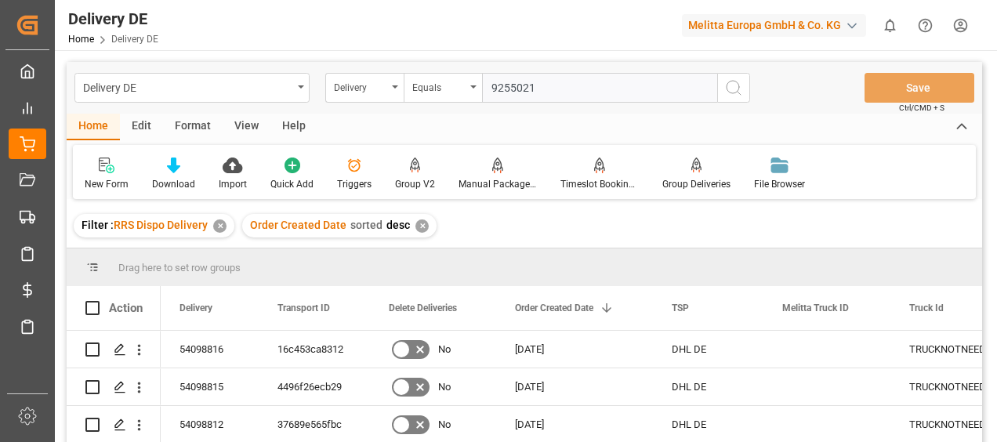
type input "92550213"
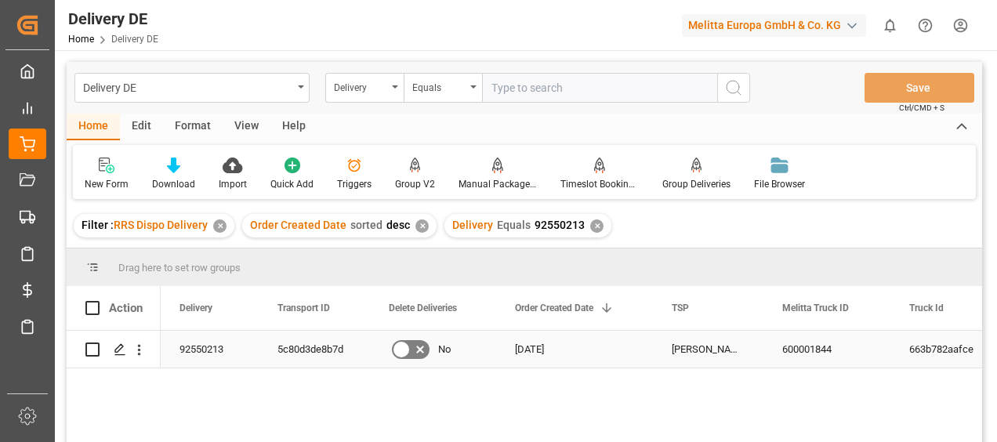
click at [320, 358] on div "5c80d3de8b7d" at bounding box center [314, 349] width 111 height 37
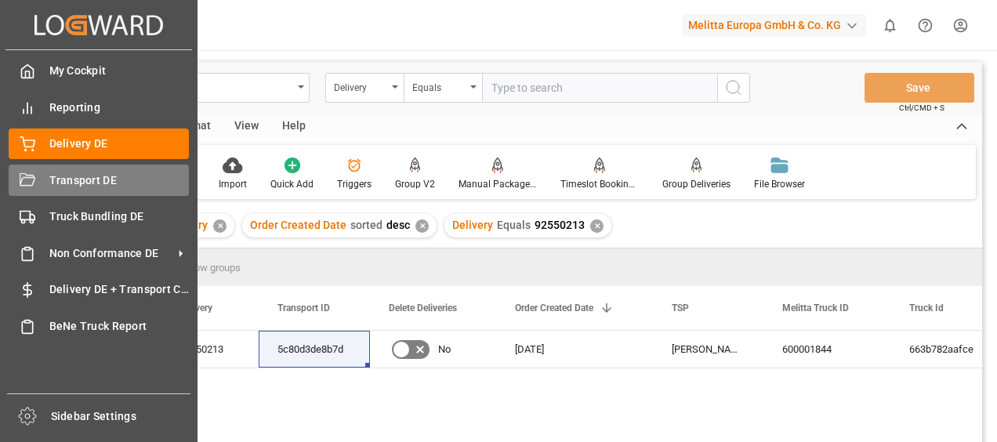
click at [23, 176] on icon at bounding box center [28, 181] width 16 height 16
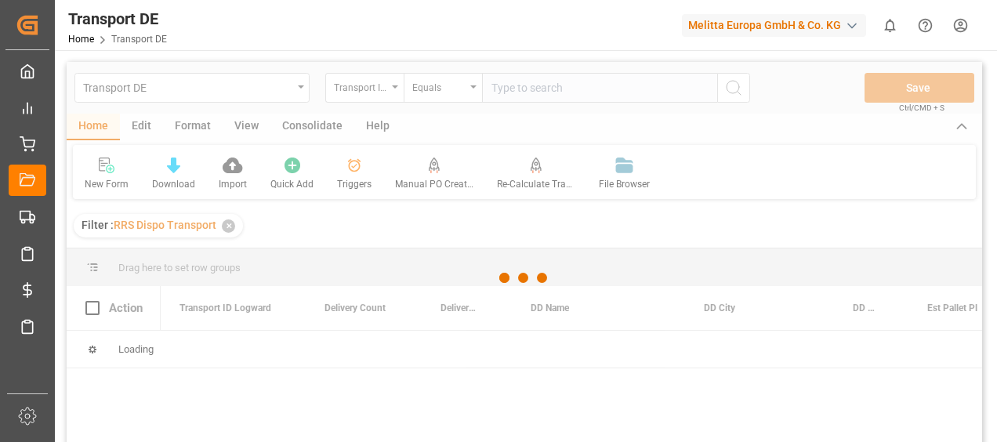
click at [514, 93] on div at bounding box center [525, 278] width 916 height 433
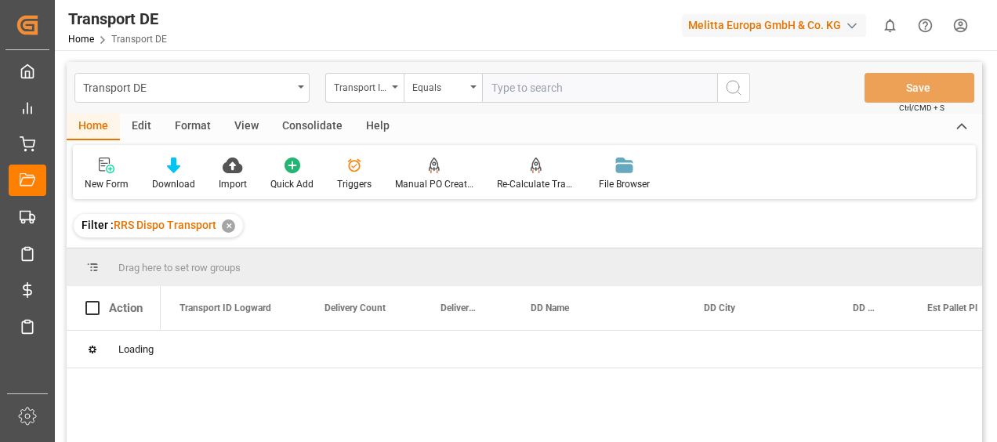
click at [514, 93] on input "text" at bounding box center [599, 88] width 235 height 30
paste input "5c80d3de8b7d"
type input "5c80d3de8b7d"
click at [724, 82] on button "search button" at bounding box center [733, 88] width 33 height 30
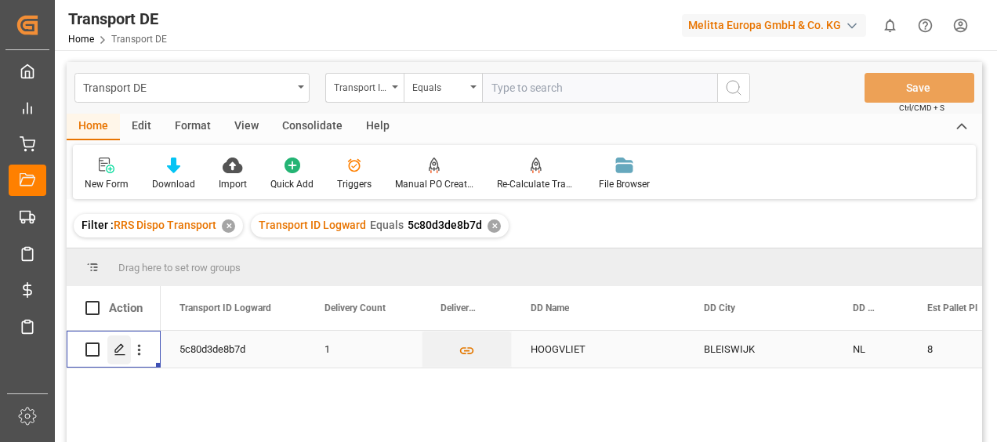
click at [119, 353] on icon "Press SPACE to select this row." at bounding box center [120, 349] width 13 height 13
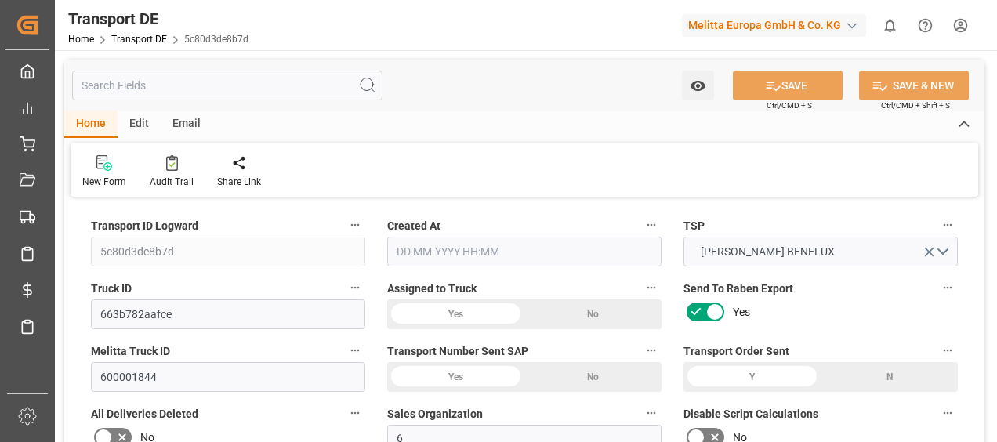
type input "1954"
type input "1754.043"
type input "1553.058"
type input "11789.22"
type input "8"
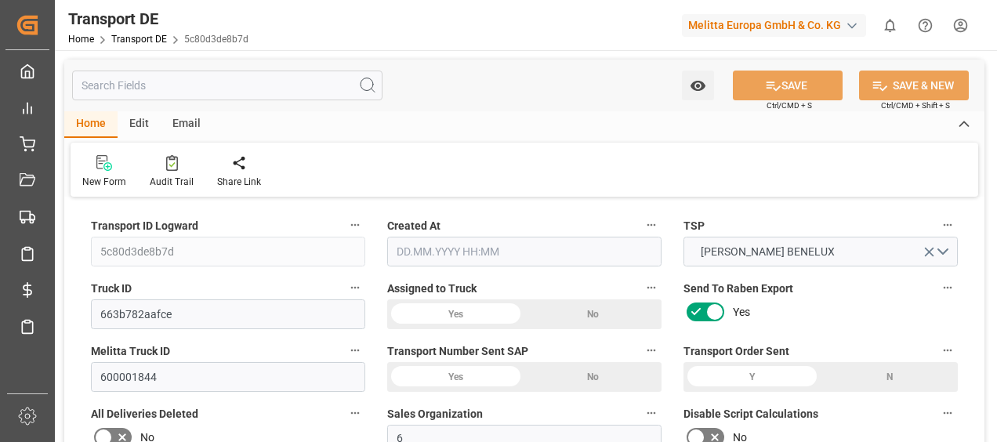
type input "0"
type input "8.25"
type input "0"
type input "1"
type input "8"
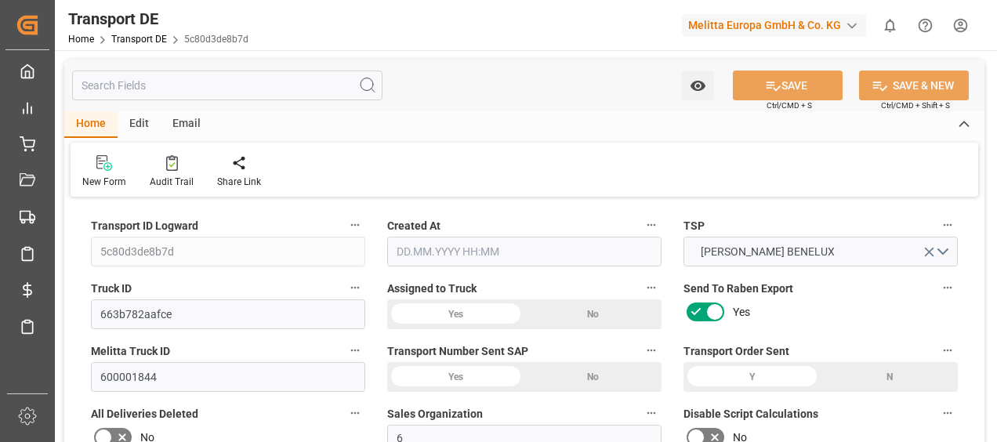
type input "8"
type input "0"
type input "483"
type input "0"
type input "359.54"
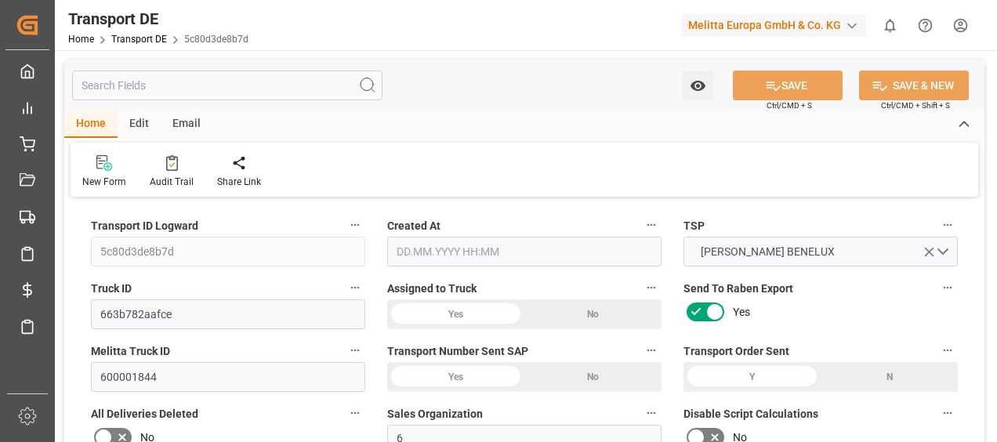
type input "3.039"
type input "359.54"
type input "356.376"
type input "26"
type input "0"
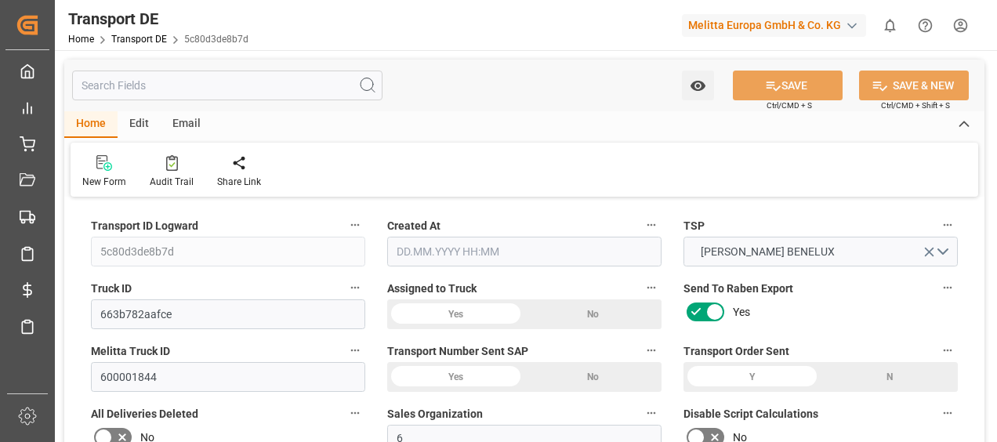
type input "0"
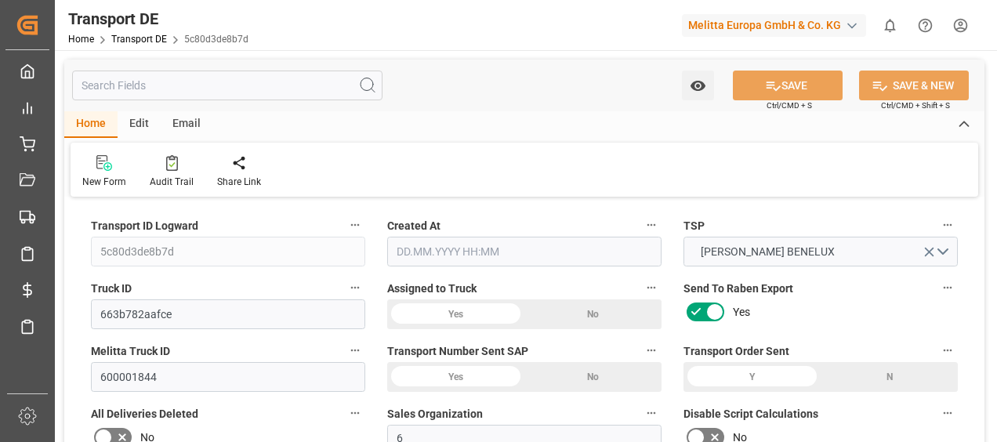
type input "0"
type input "-3.164"
type input "0"
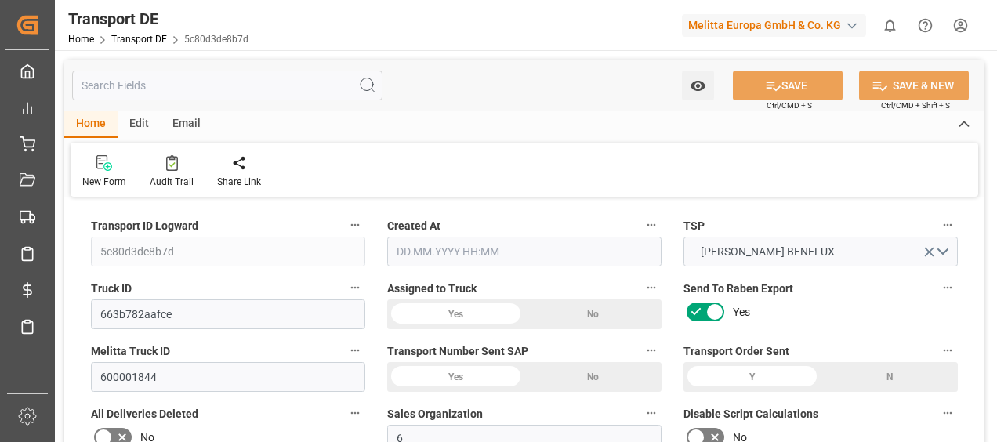
type input "0"
type input "1754.043"
type input "10767.6795"
type input "21"
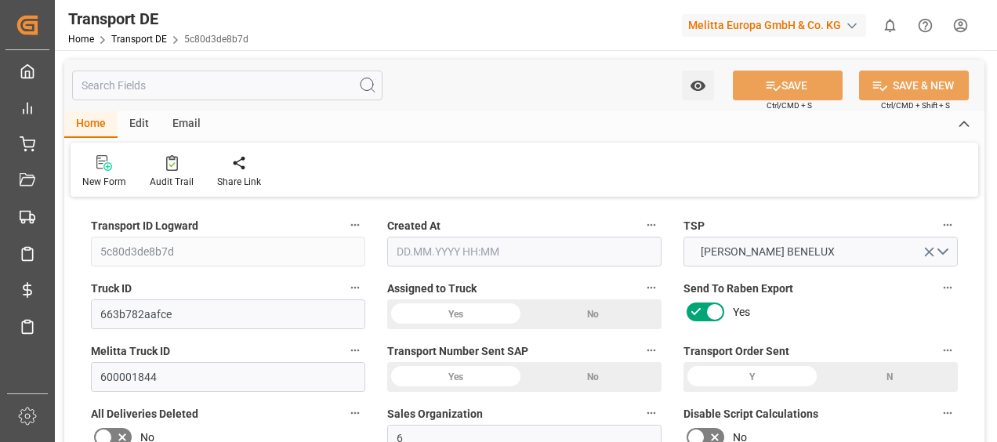
type input "80"
type input "8"
type input "0"
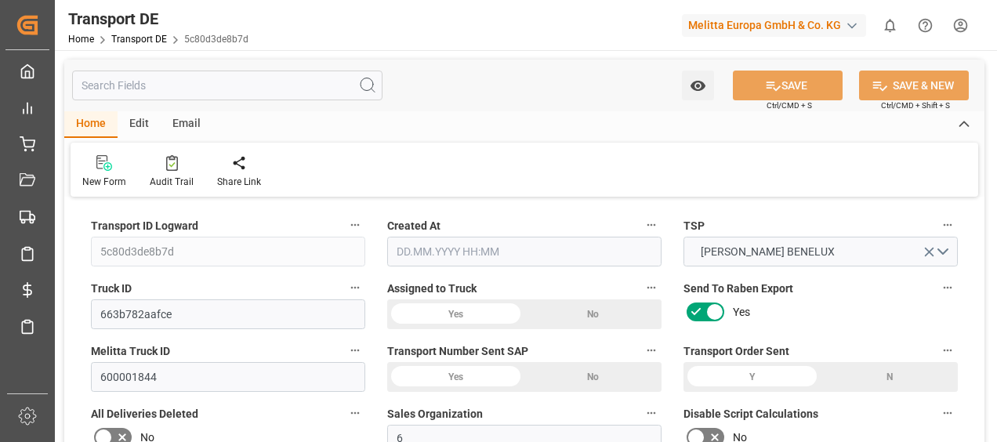
type input "0"
type input "1"
type input "0"
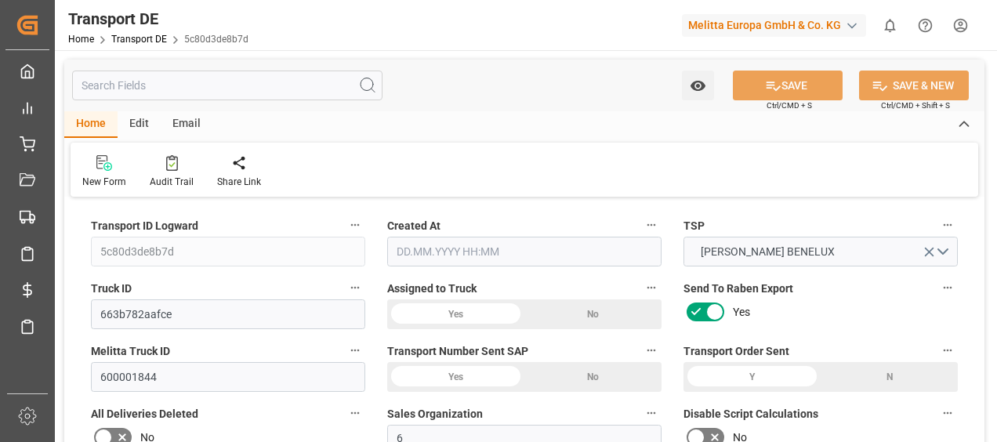
type input "483"
type input "359.415"
type input "356.376"
type input "19.08.2025 10:26"
type input "[DATE]"
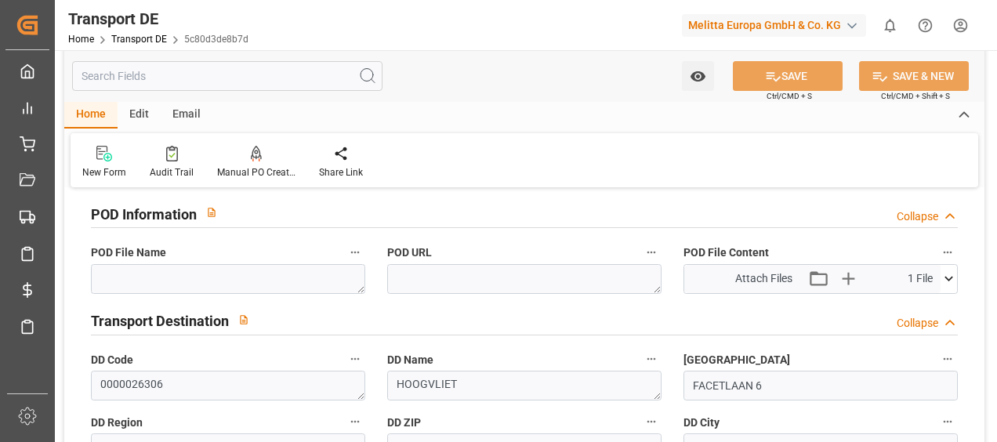
scroll to position [1019, 0]
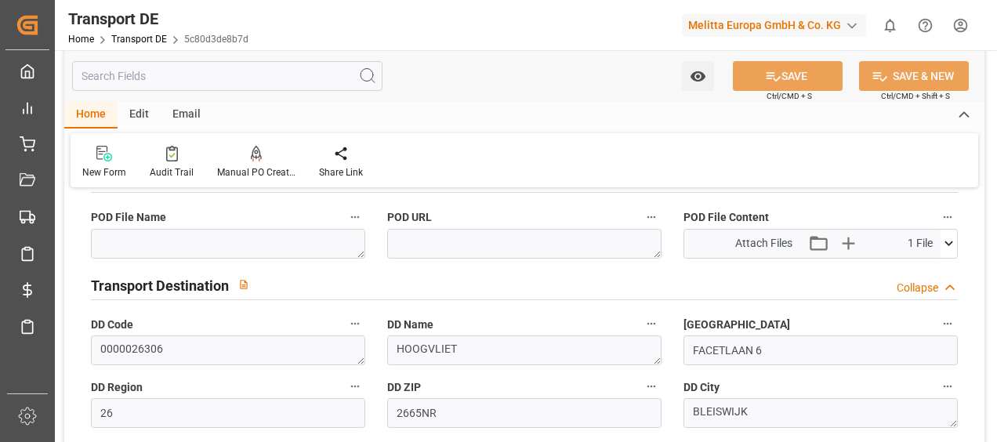
click at [953, 243] on icon at bounding box center [949, 243] width 16 height 16
click at [906, 267] on icon at bounding box center [907, 273] width 16 height 16
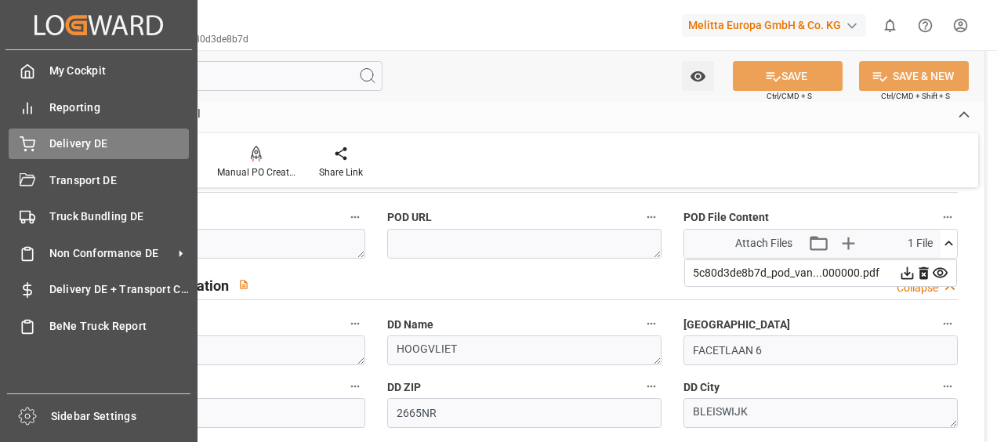
click at [42, 141] on div "Delivery DE Delivery DE" at bounding box center [99, 144] width 180 height 31
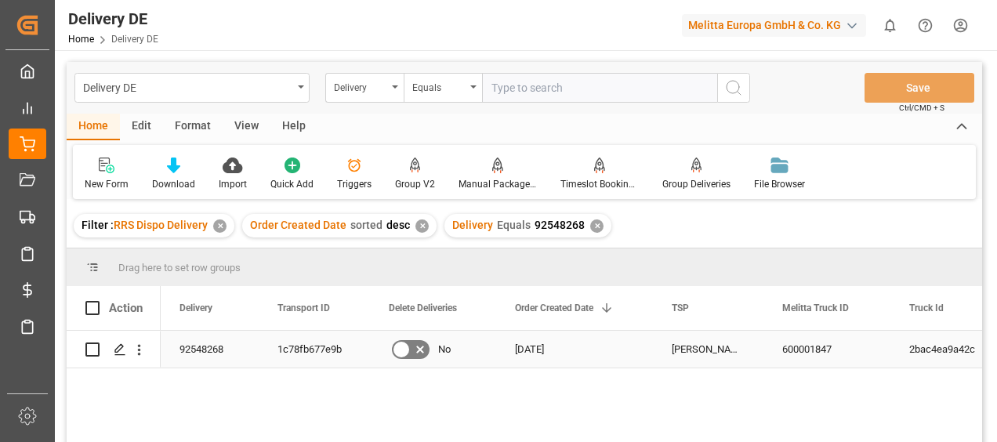
click at [314, 349] on div "1c78fb677e9b" at bounding box center [314, 349] width 111 height 37
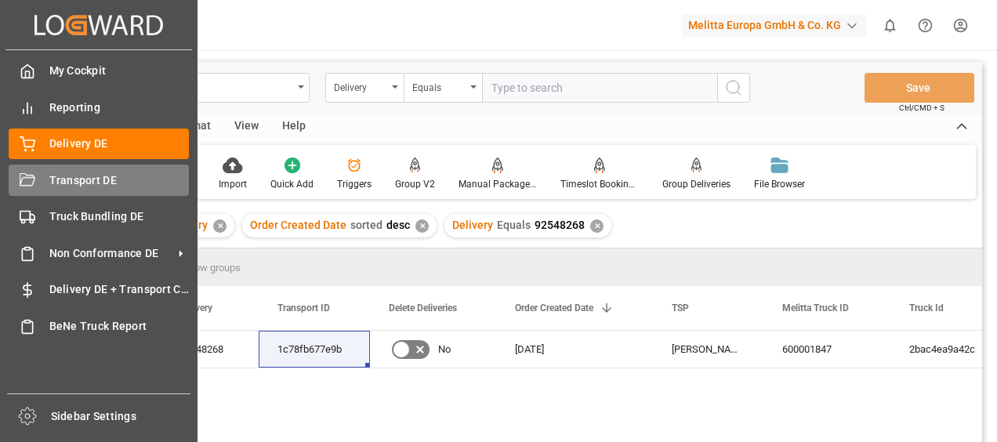
click at [27, 185] on icon at bounding box center [28, 181] width 16 height 16
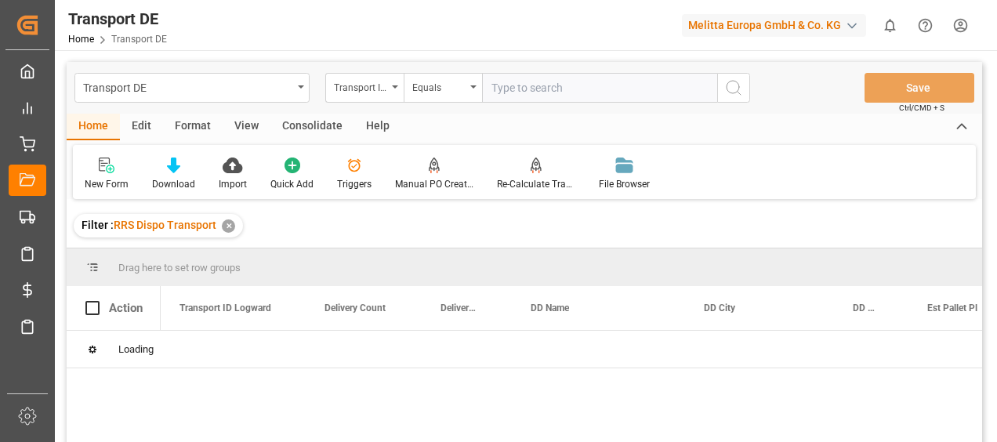
click at [543, 89] on input "text" at bounding box center [599, 88] width 235 height 30
paste input "1c78fb677e9b"
click at [738, 92] on line "search button" at bounding box center [739, 93] width 3 height 3
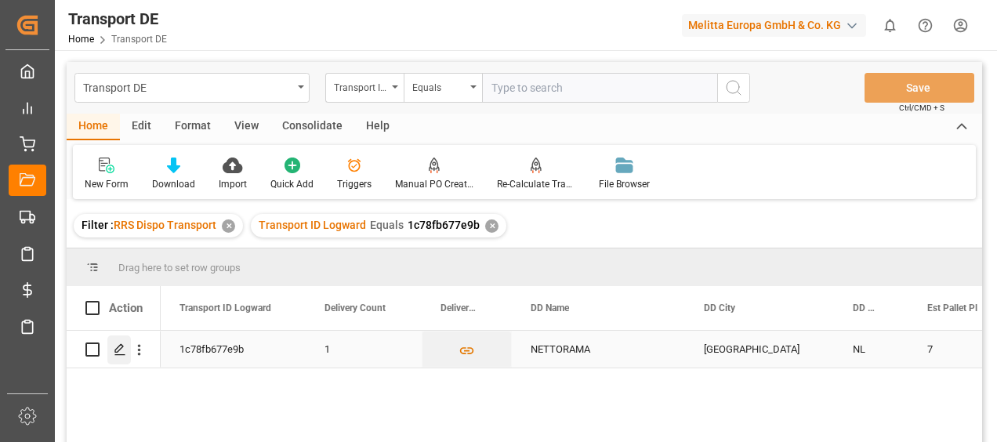
click at [122, 348] on polygon "Press SPACE to select this row." at bounding box center [119, 349] width 8 height 8
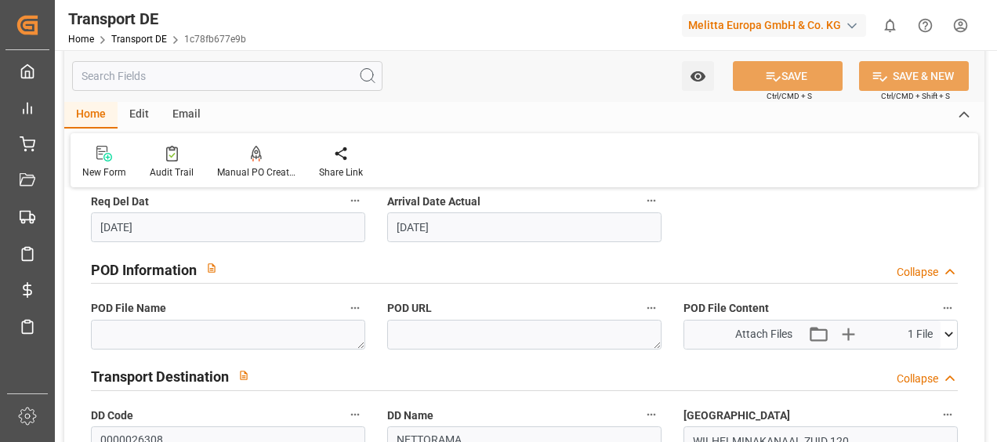
scroll to position [941, 0]
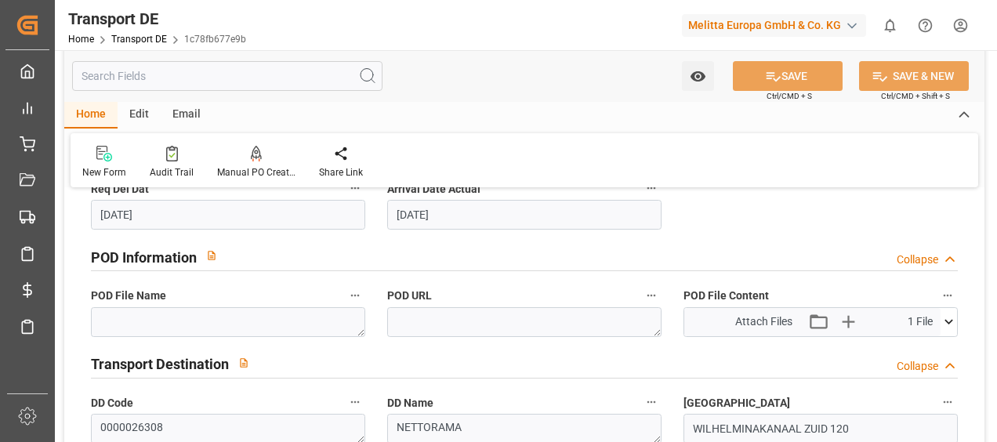
click at [944, 314] on icon at bounding box center [949, 322] width 16 height 16
click at [908, 347] on icon at bounding box center [908, 351] width 13 height 13
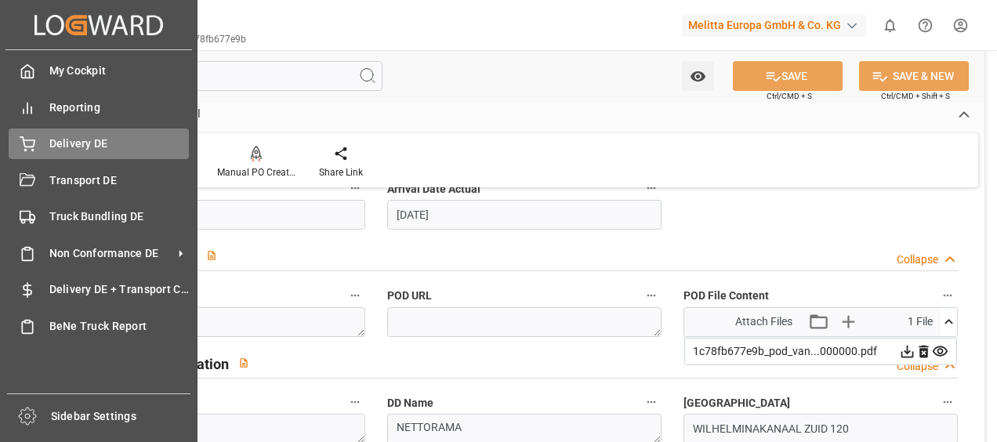
click at [43, 147] on div "Delivery DE Delivery DE" at bounding box center [99, 144] width 180 height 31
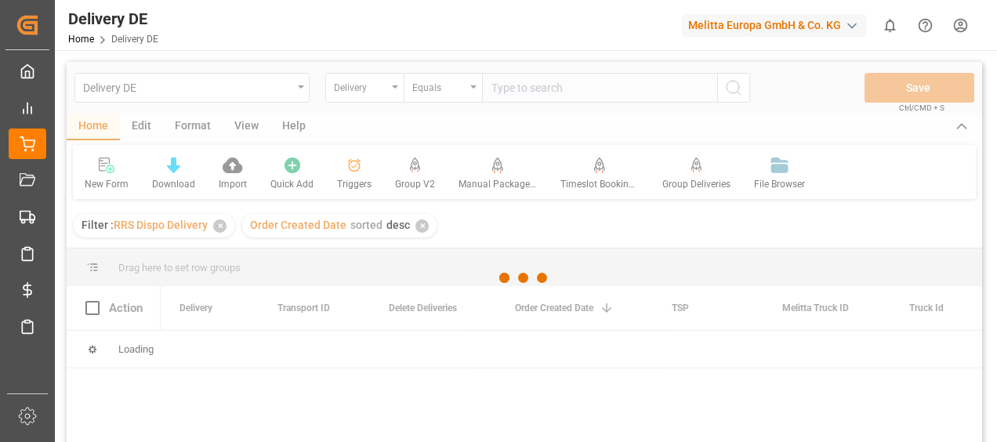
click at [502, 88] on div at bounding box center [525, 278] width 916 height 433
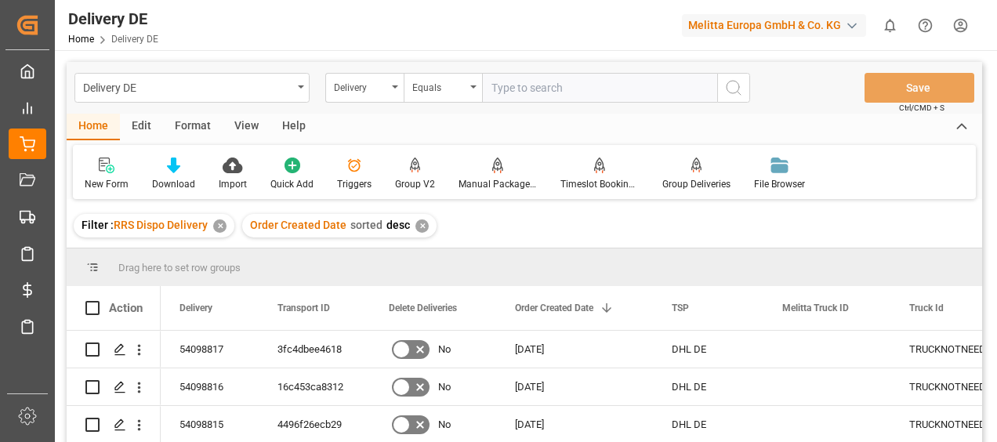
click at [502, 88] on input "text" at bounding box center [599, 88] width 235 height 30
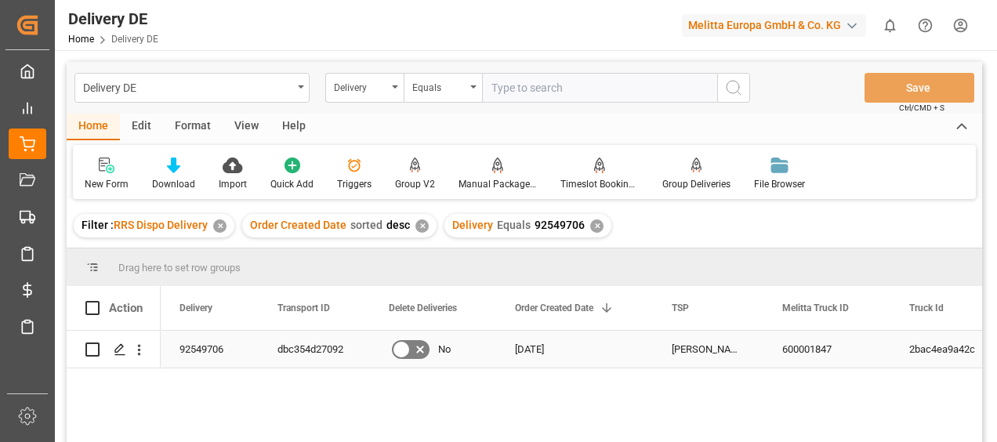
click at [340, 349] on div "dbc354d27092" at bounding box center [314, 349] width 111 height 37
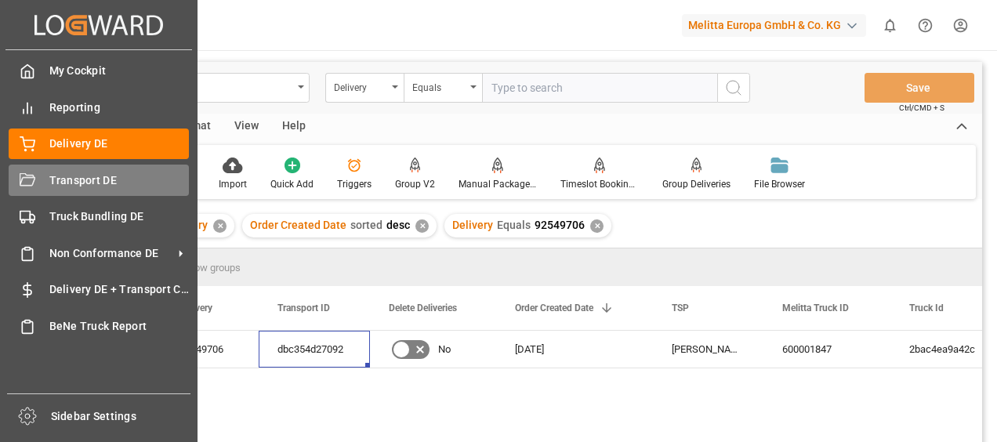
click at [31, 176] on icon at bounding box center [28, 181] width 16 height 16
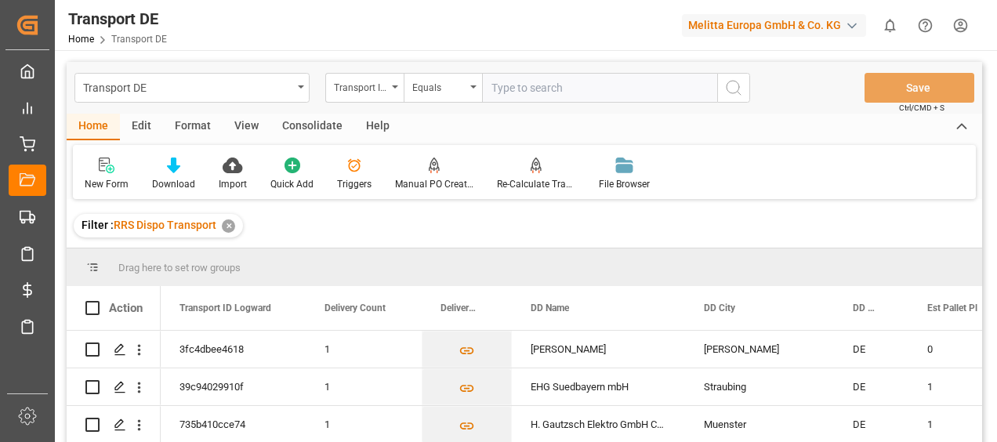
click at [517, 95] on input "text" at bounding box center [599, 88] width 235 height 30
paste input "dbc354d27092"
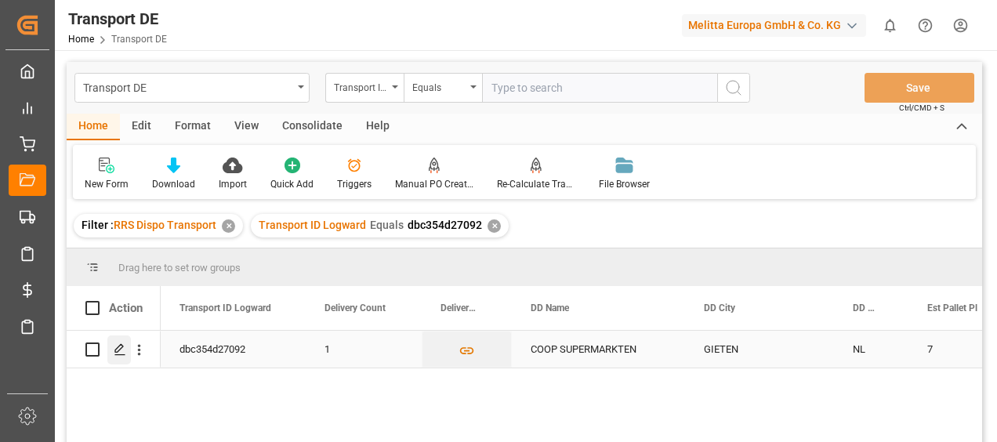
click at [114, 343] on icon "Press SPACE to select this row." at bounding box center [120, 349] width 13 height 13
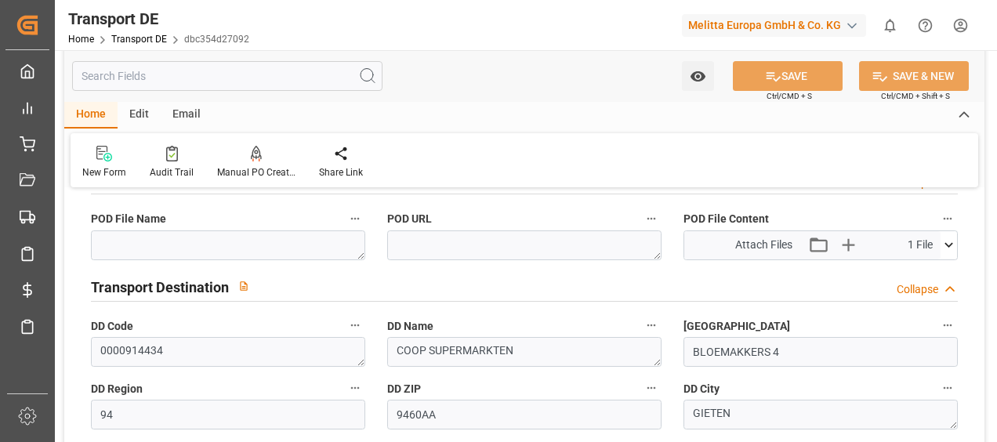
scroll to position [1019, 0]
click at [955, 245] on icon at bounding box center [949, 243] width 16 height 16
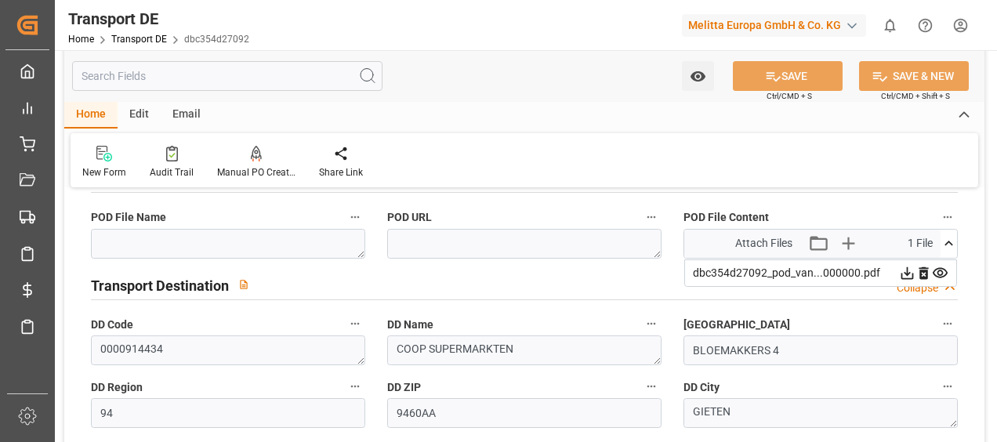
click at [906, 271] on icon at bounding box center [908, 273] width 13 height 13
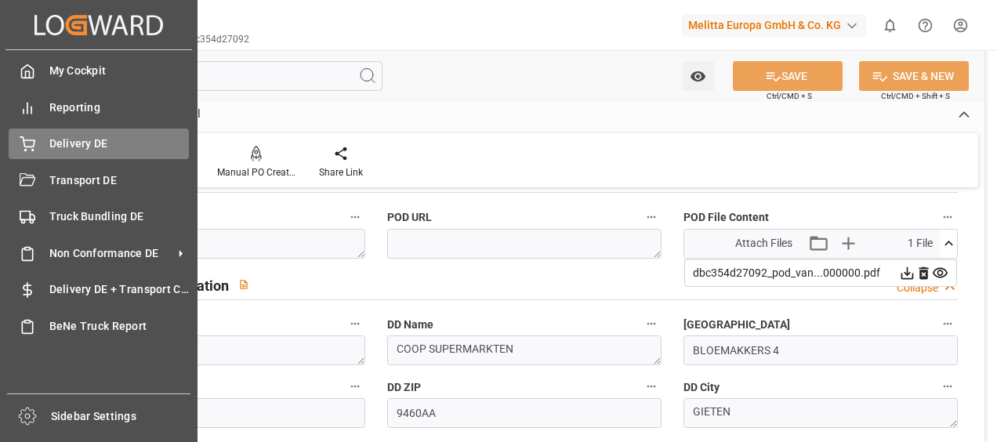
click at [42, 146] on div "Delivery DE Delivery DE" at bounding box center [99, 144] width 180 height 31
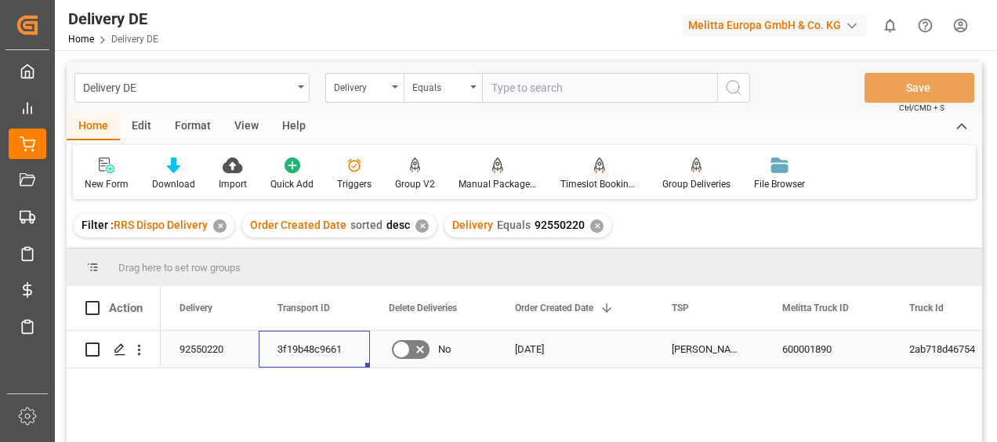
click at [309, 343] on div "3f19b48c9661" at bounding box center [314, 349] width 111 height 37
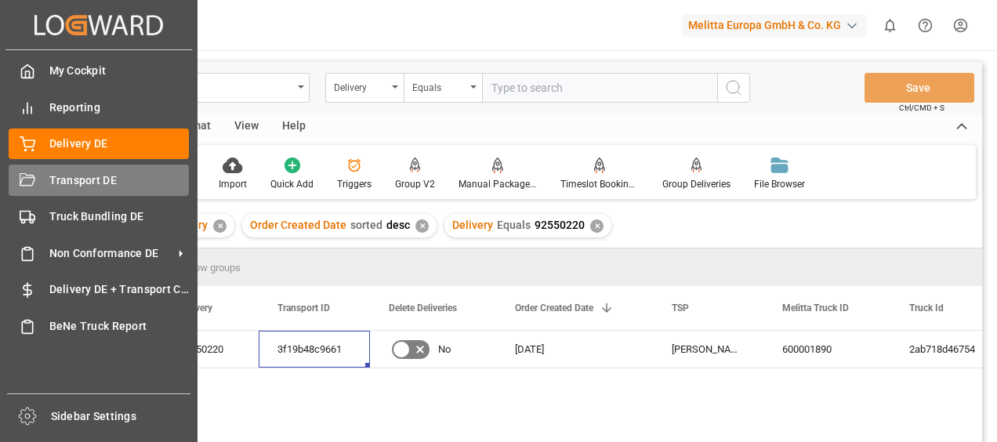
click at [28, 186] on icon at bounding box center [28, 179] width 16 height 13
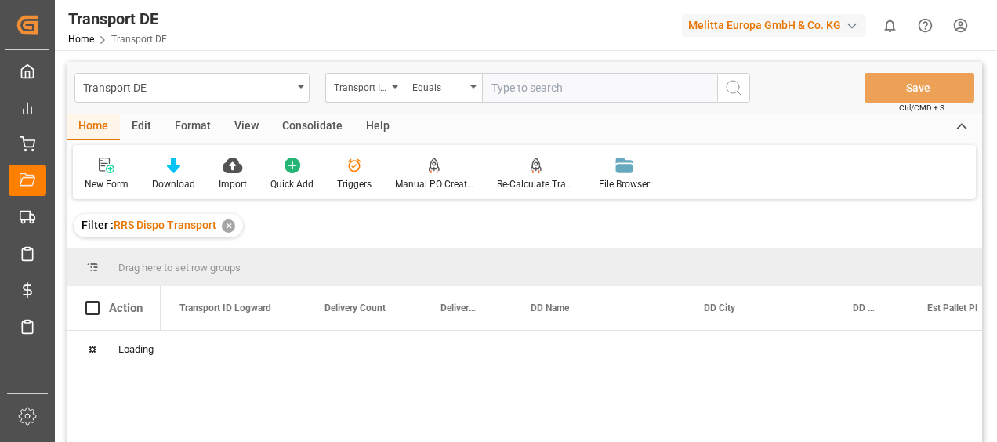
click at [501, 94] on input "text" at bounding box center [599, 88] width 235 height 30
paste input "3f19b48c9661"
click at [732, 82] on icon "search button" at bounding box center [733, 87] width 19 height 19
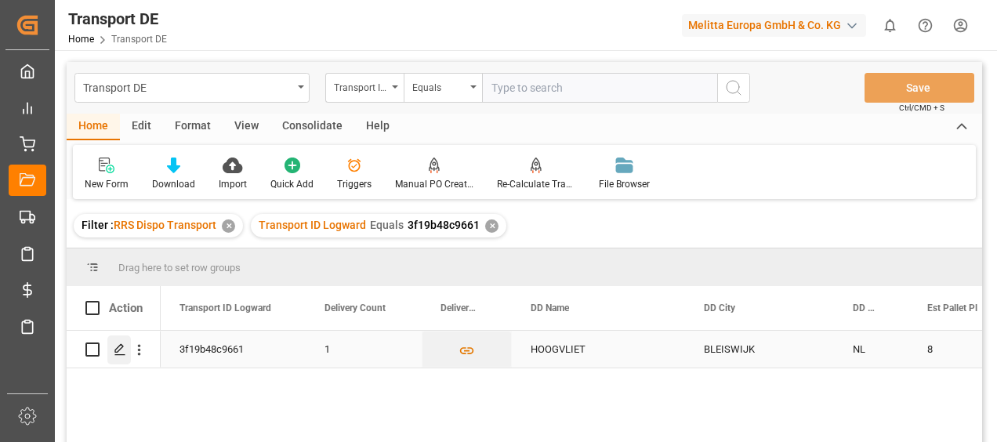
click at [127, 350] on div "Press SPACE to select this row." at bounding box center [119, 350] width 24 height 29
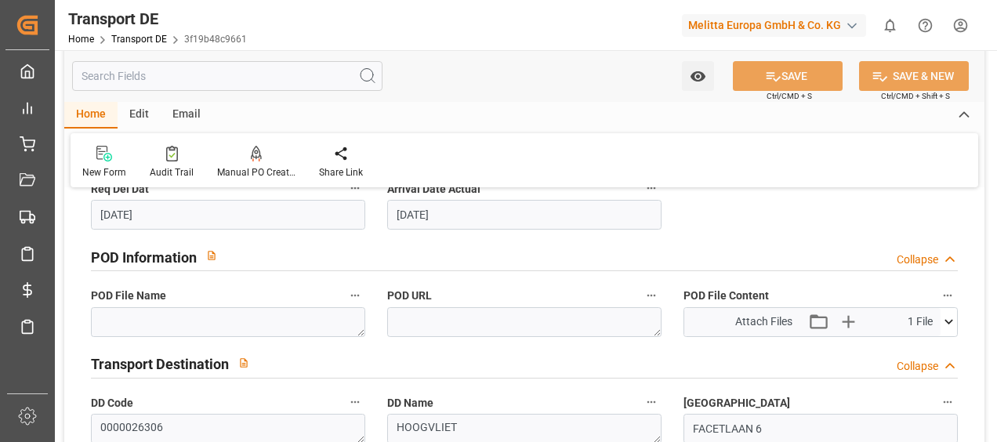
scroll to position [1019, 0]
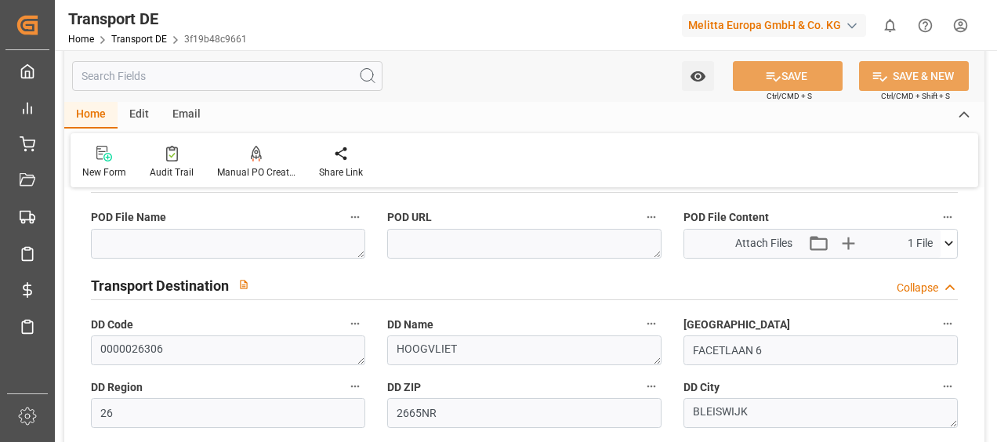
click at [953, 241] on icon at bounding box center [949, 243] width 9 height 5
click at [908, 268] on icon at bounding box center [908, 273] width 13 height 13
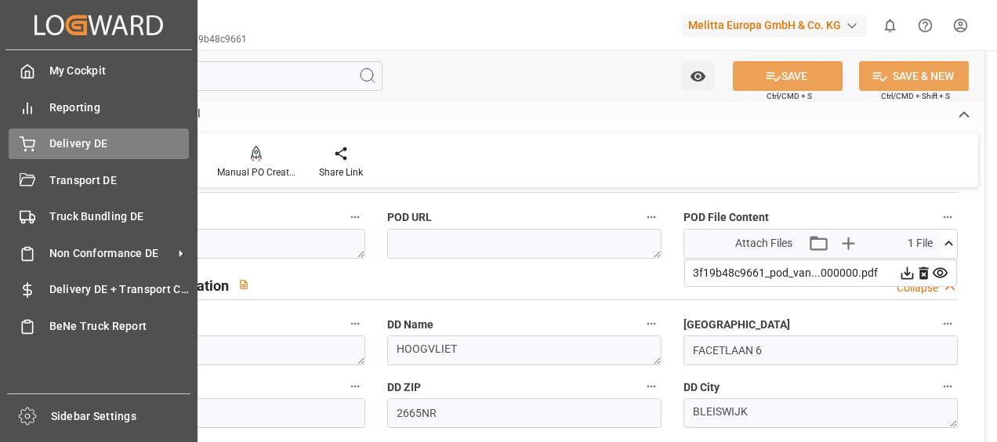
click at [44, 129] on div "Delivery DE Delivery DE" at bounding box center [99, 144] width 180 height 31
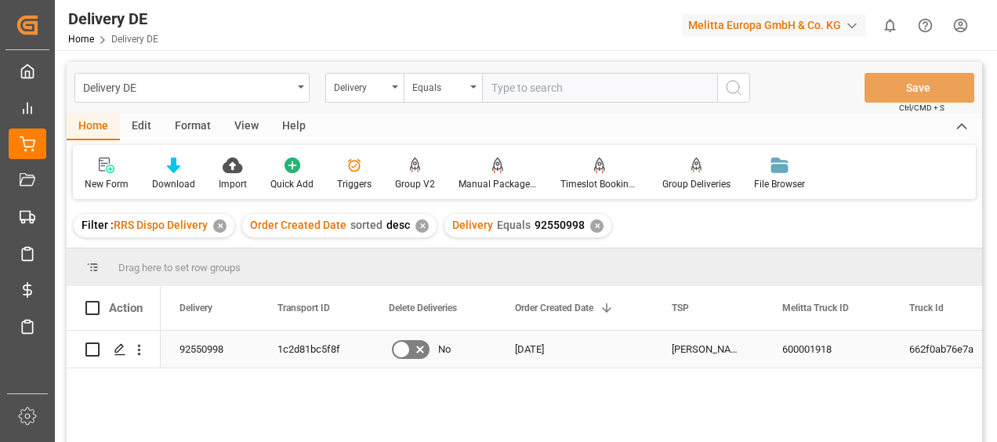
click at [307, 357] on div "1c2d81bc5f8f" at bounding box center [314, 349] width 111 height 37
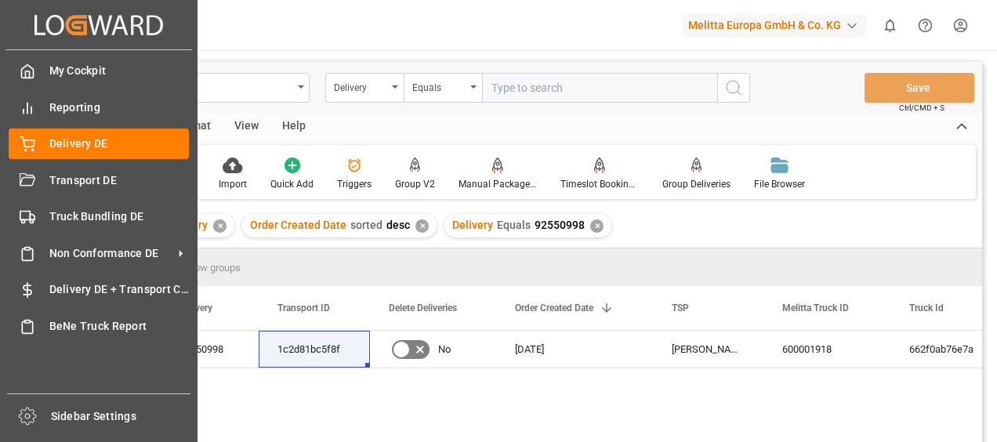
click at [34, 164] on div "My Cockpit My Cockpit Reporting Reporting Delivery DE Delivery DE Transport DE …" at bounding box center [98, 221] width 187 height 343
click at [39, 172] on div "Transport DE Transport DE" at bounding box center [99, 180] width 180 height 31
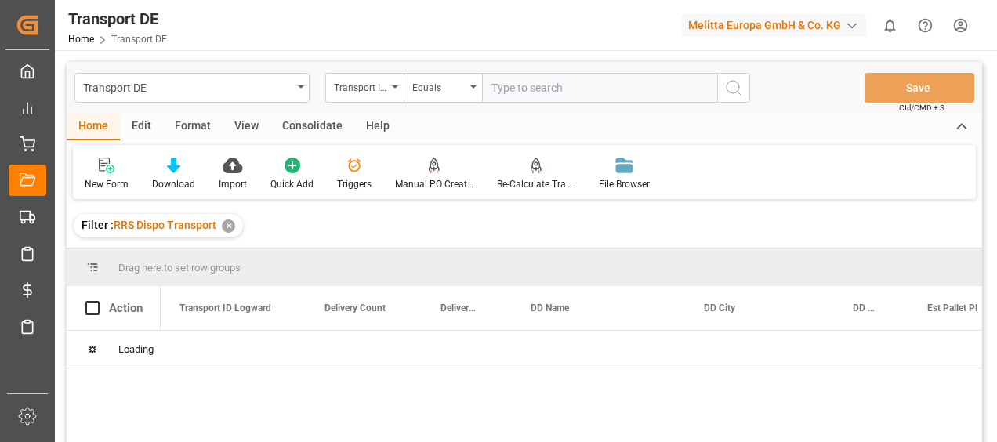
click at [526, 89] on input "text" at bounding box center [599, 88] width 235 height 30
paste input "1c2d81bc5f8f"
click at [742, 85] on icon "search button" at bounding box center [733, 87] width 19 height 19
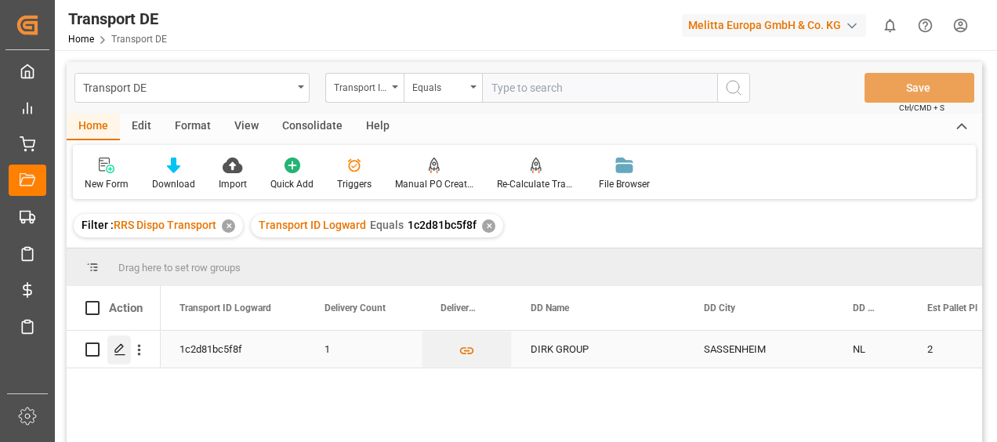
click at [127, 355] on div "Press SPACE to select this row." at bounding box center [119, 350] width 24 height 29
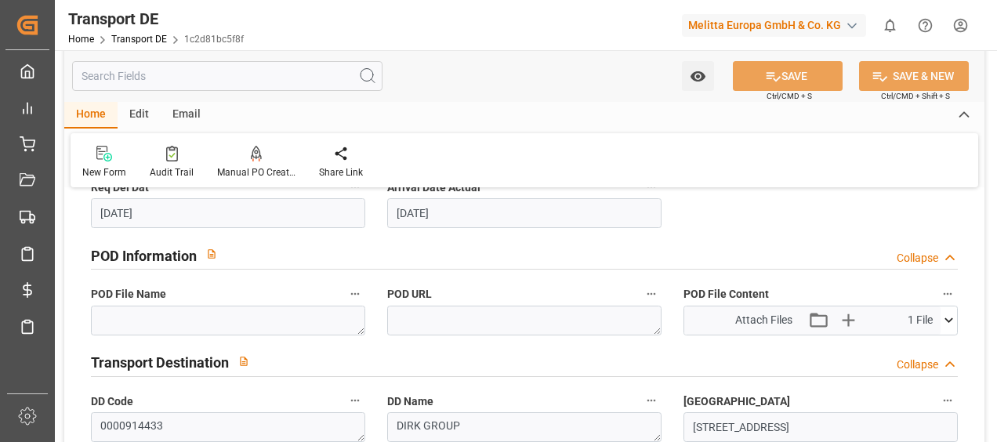
scroll to position [941, 0]
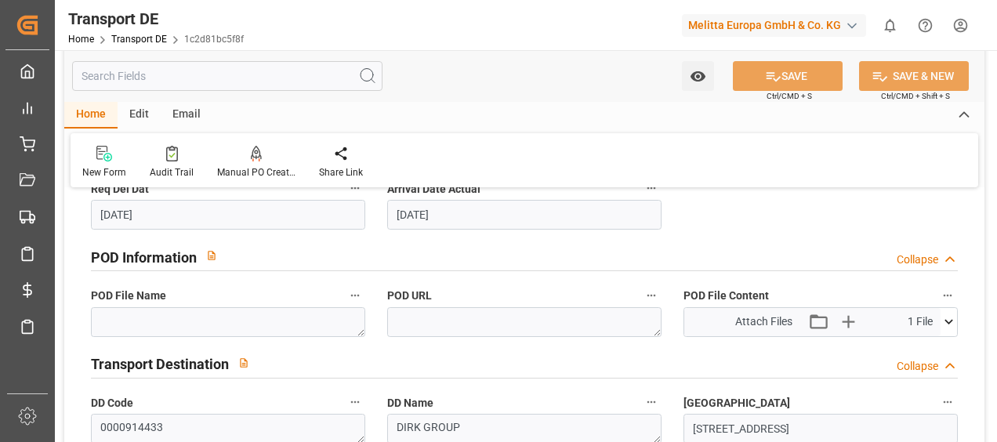
click at [949, 318] on icon at bounding box center [949, 322] width 16 height 16
click at [905, 345] on icon at bounding box center [907, 351] width 16 height 16
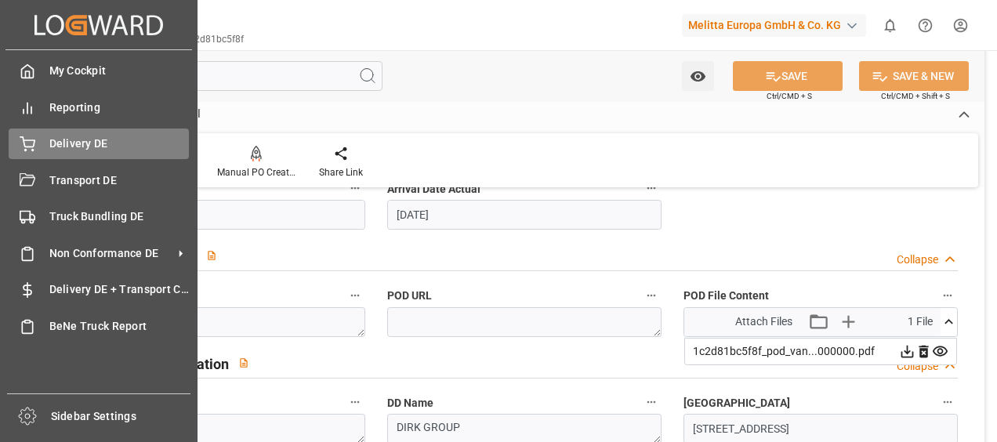
click at [38, 141] on div "Delivery DE Delivery DE" at bounding box center [99, 144] width 180 height 31
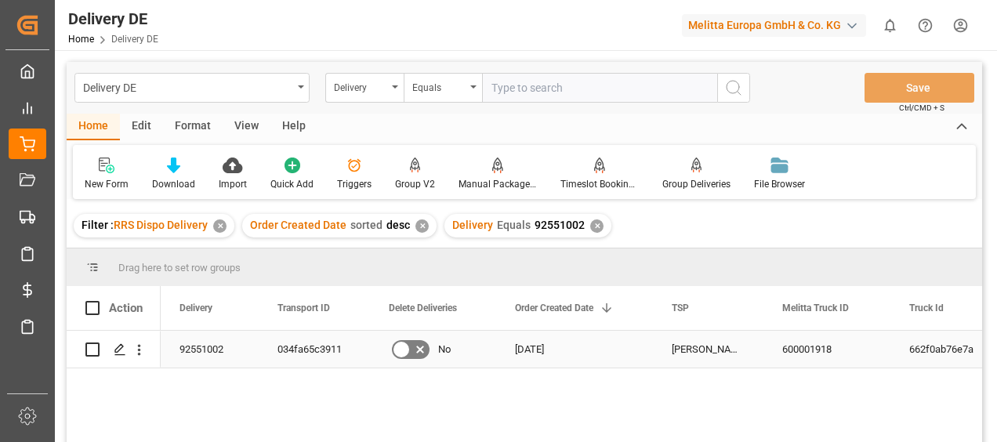
click at [319, 346] on div "034fa65c3911" at bounding box center [314, 349] width 111 height 37
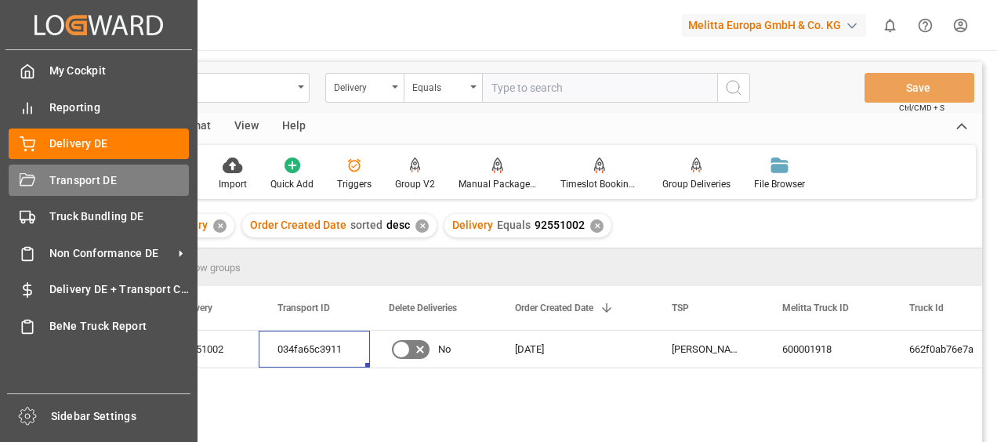
click at [34, 179] on icon at bounding box center [28, 179] width 16 height 13
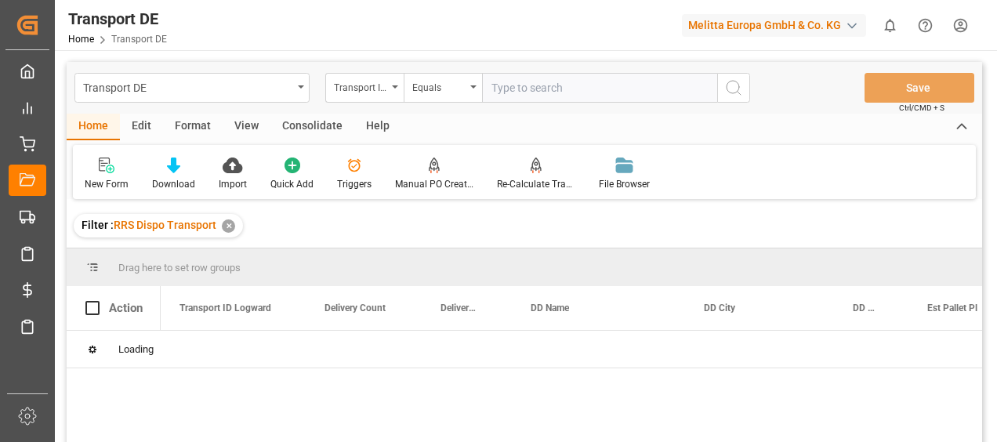
click at [511, 89] on input "text" at bounding box center [599, 88] width 235 height 30
paste input "034fa65c3911"
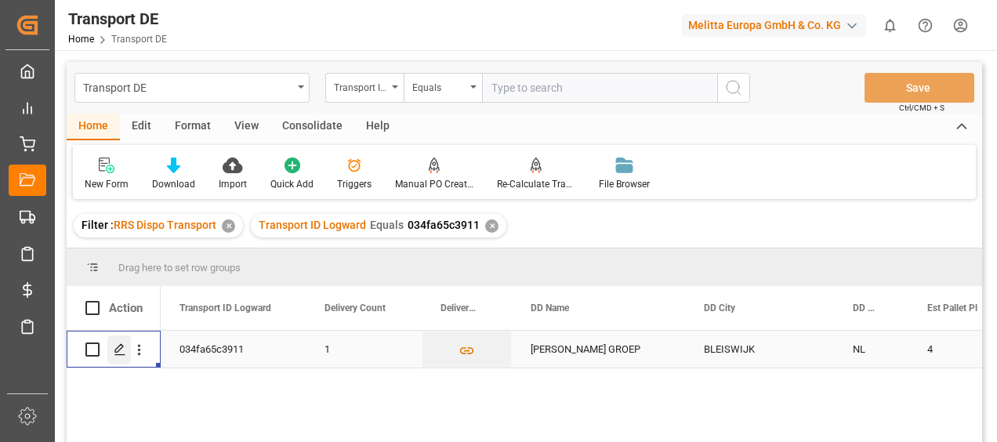
click at [121, 356] on icon "Press SPACE to select this row." at bounding box center [120, 349] width 13 height 13
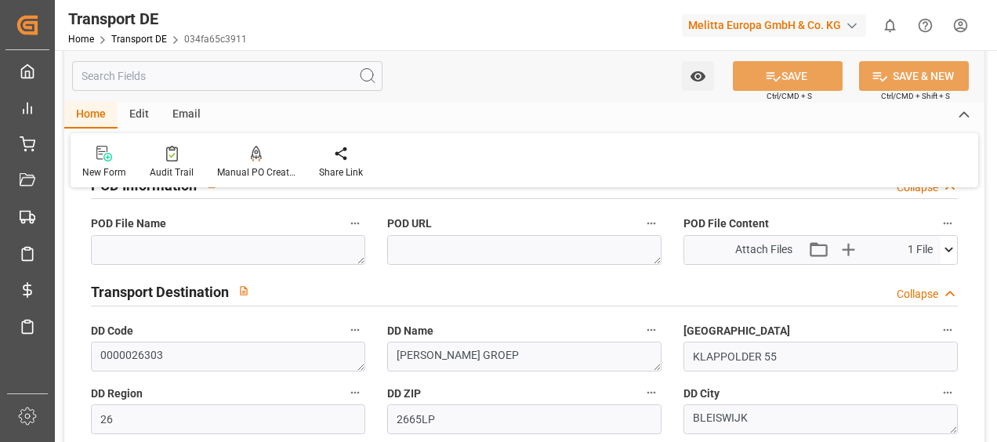
scroll to position [1019, 0]
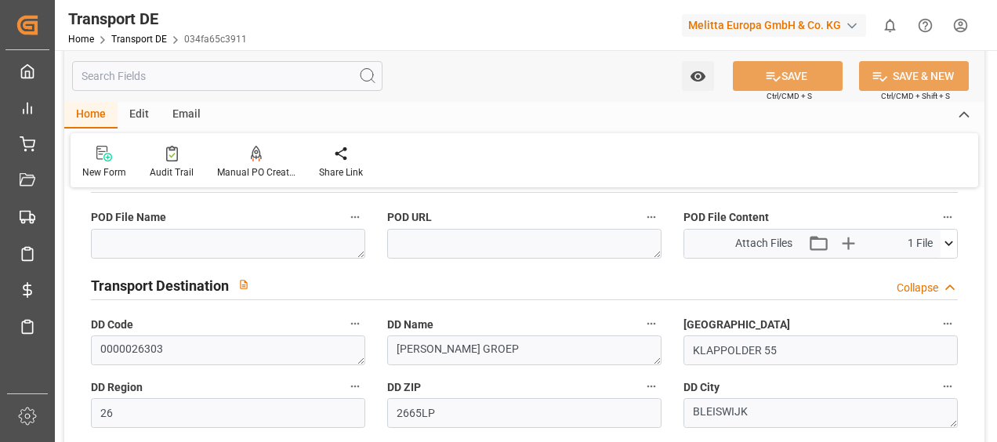
click at [950, 241] on icon at bounding box center [949, 243] width 16 height 16
click at [908, 268] on icon at bounding box center [908, 273] width 13 height 13
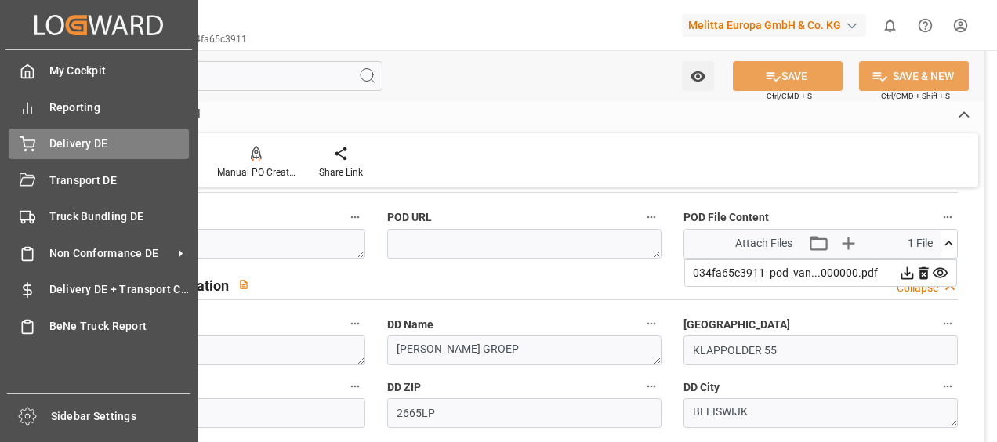
click at [20, 146] on icon at bounding box center [28, 144] width 16 height 16
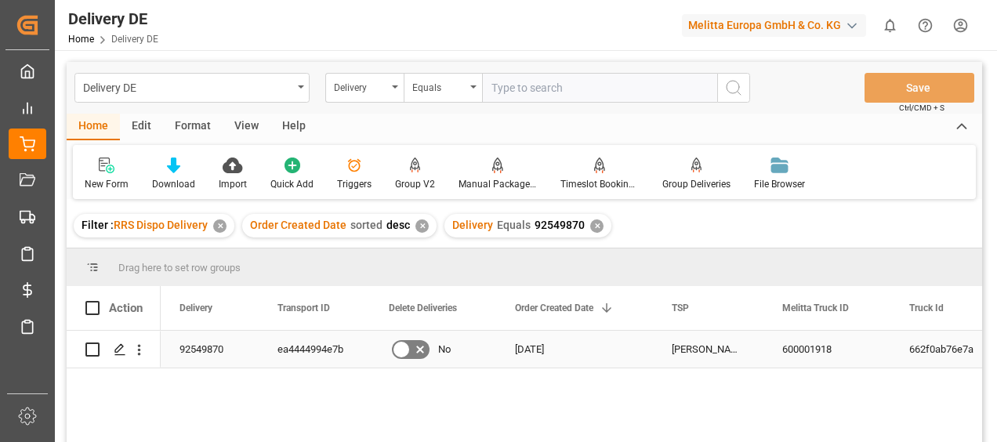
click at [339, 348] on div "ea4444994e7b" at bounding box center [314, 349] width 111 height 37
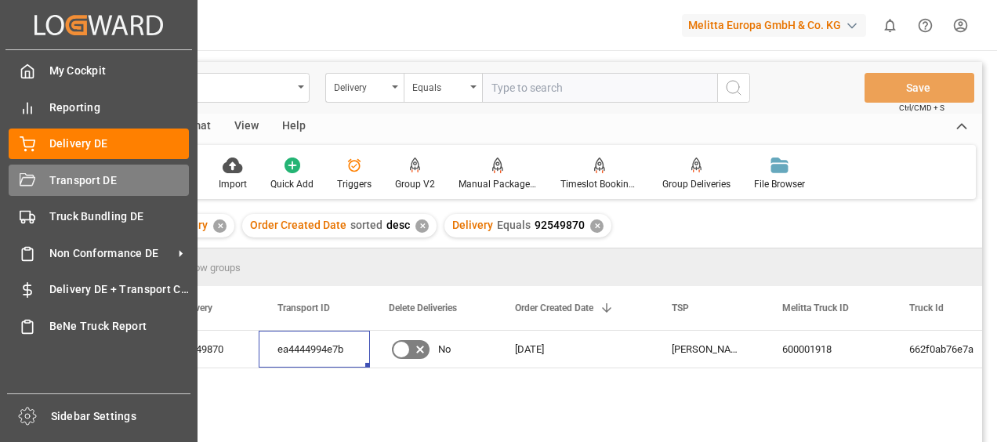
click at [24, 192] on div "Transport DE Transport DE" at bounding box center [99, 180] width 180 height 31
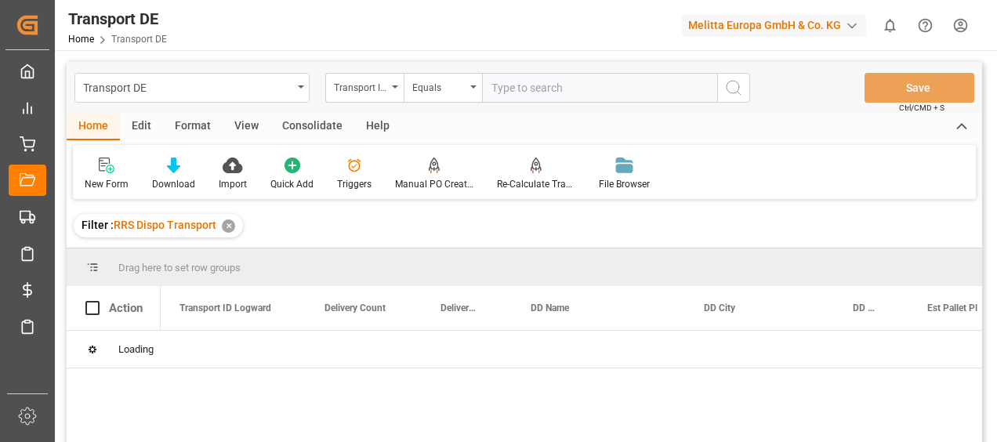
click at [499, 85] on input "text" at bounding box center [599, 88] width 235 height 30
paste input "ea4444994e7b"
click at [739, 91] on icon "search button" at bounding box center [733, 87] width 19 height 19
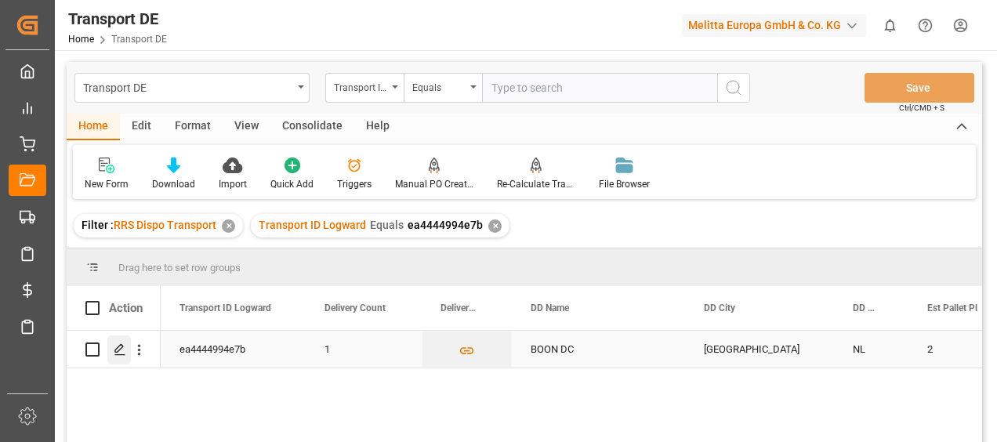
click at [114, 349] on icon "Press SPACE to select this row." at bounding box center [120, 349] width 13 height 13
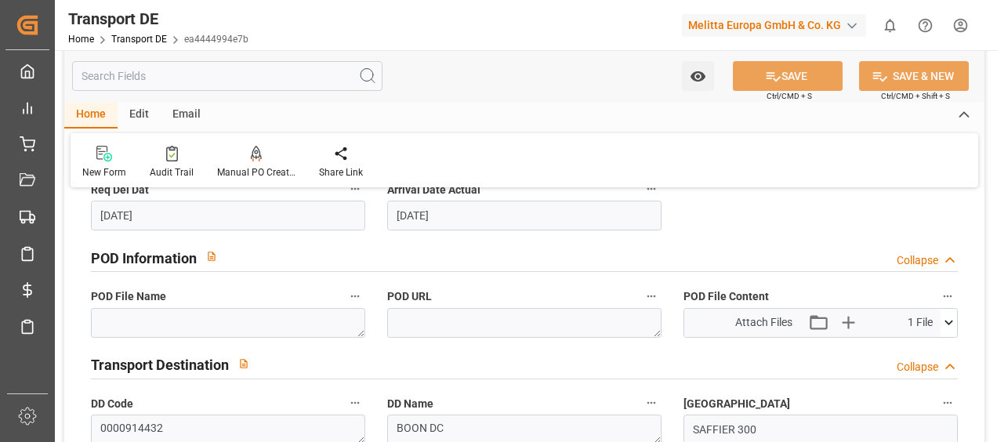
scroll to position [941, 0]
click at [942, 323] on icon at bounding box center [949, 322] width 16 height 16
click at [904, 345] on icon at bounding box center [907, 351] width 16 height 16
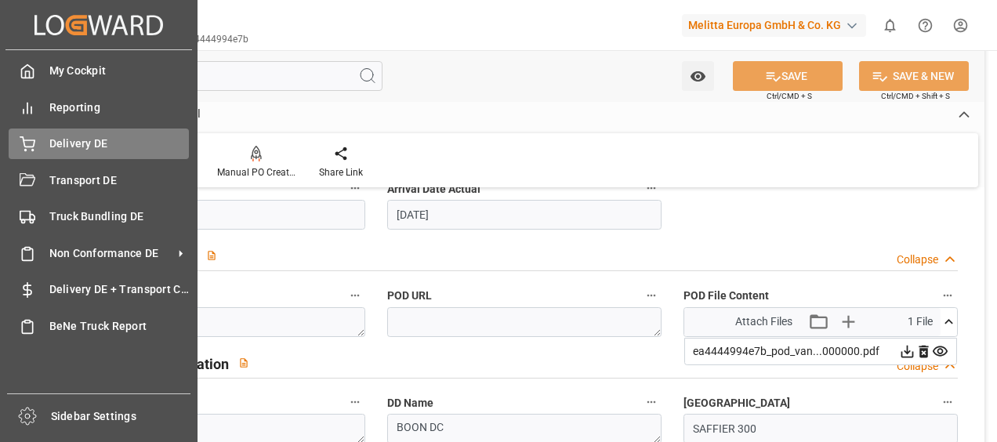
click at [24, 144] on icon at bounding box center [28, 144] width 16 height 16
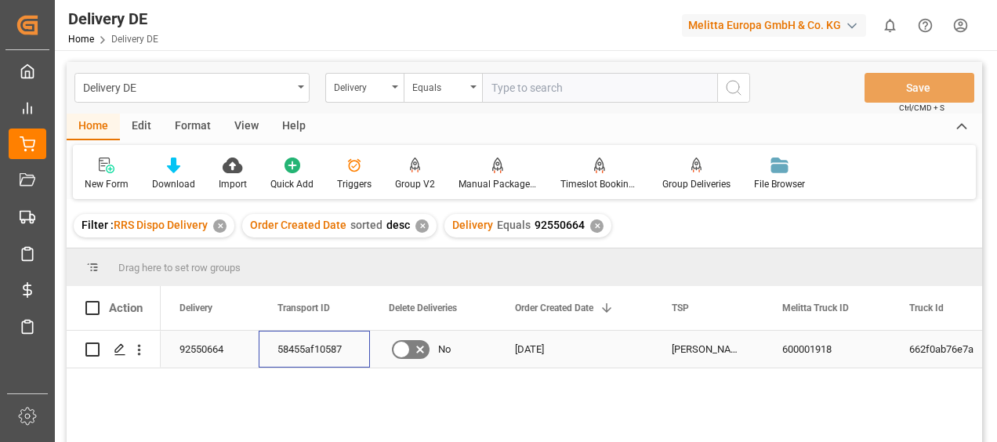
click at [304, 342] on div "58455af10587" at bounding box center [314, 349] width 111 height 37
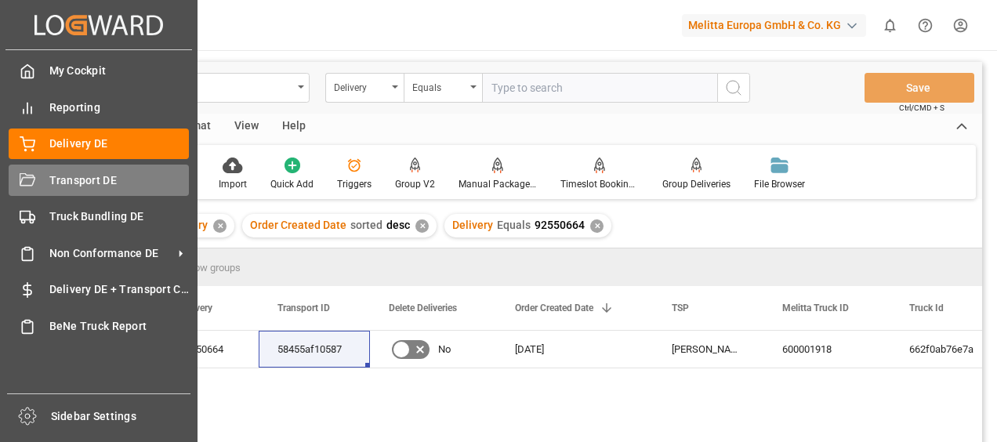
click at [49, 185] on span "Transport DE" at bounding box center [119, 180] width 140 height 16
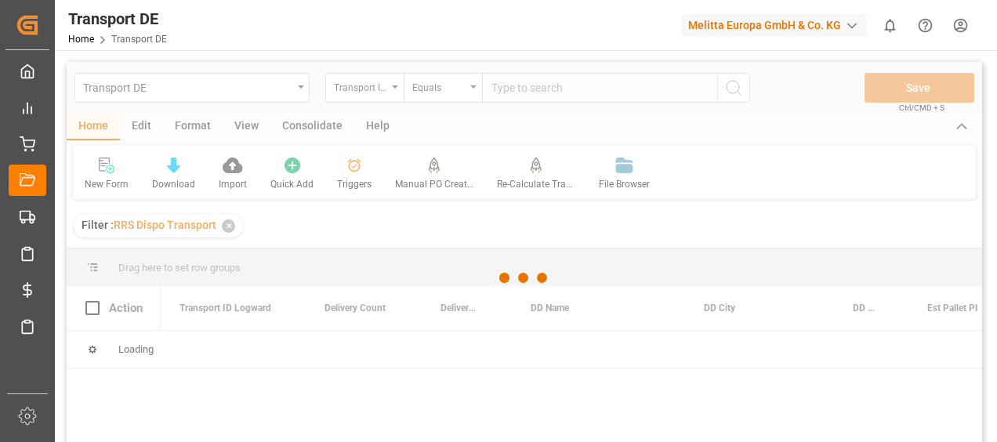
click at [537, 86] on div at bounding box center [525, 278] width 916 height 433
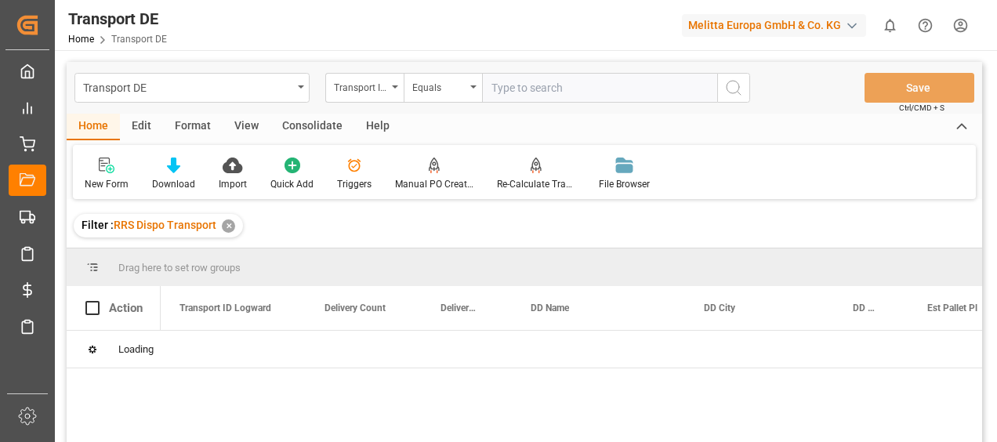
click at [537, 86] on input "text" at bounding box center [599, 88] width 235 height 30
paste input "58455af10587"
click at [732, 85] on icon "search button" at bounding box center [733, 87] width 19 height 19
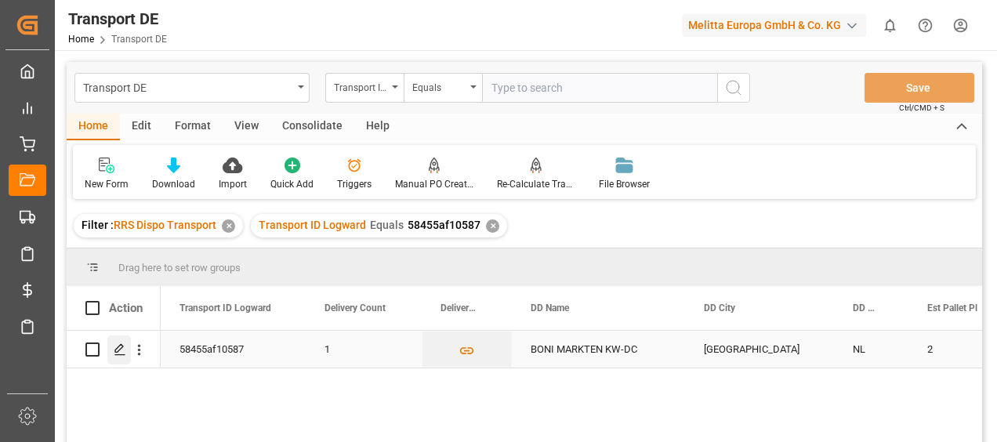
click at [115, 355] on line "Press SPACE to select this row." at bounding box center [119, 355] width 9 height 0
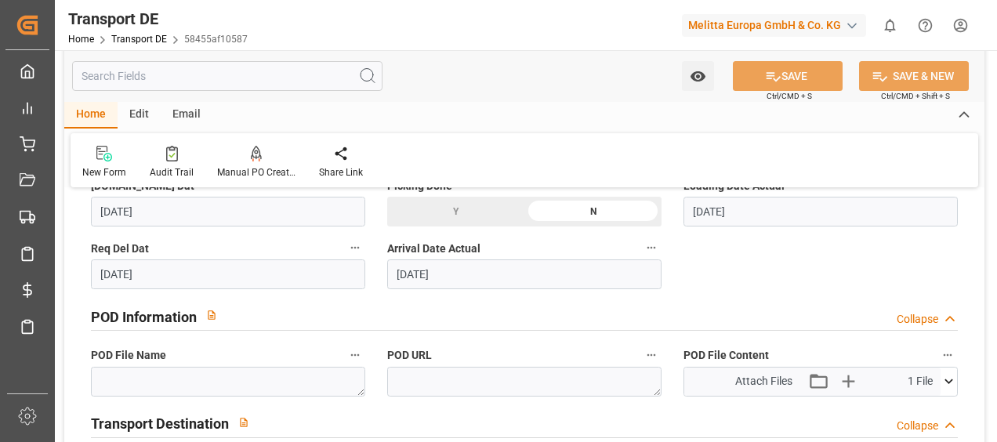
scroll to position [941, 0]
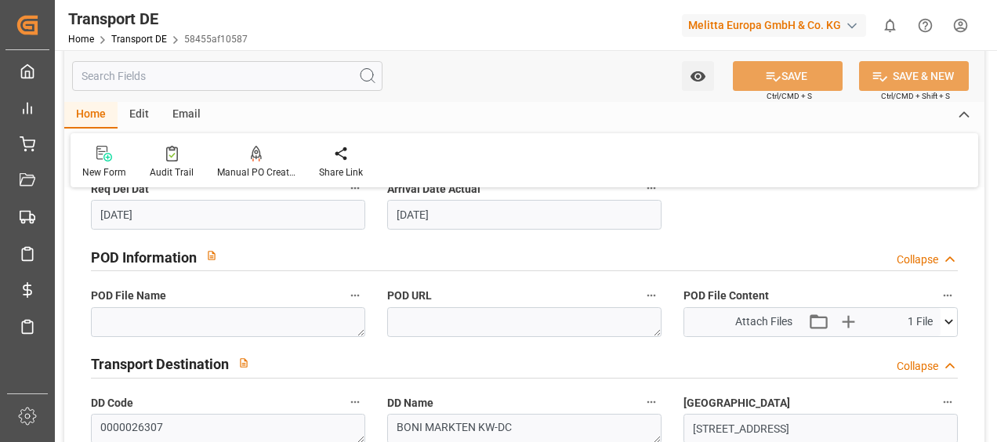
click at [950, 325] on icon at bounding box center [949, 322] width 16 height 16
click at [908, 348] on icon at bounding box center [908, 351] width 13 height 13
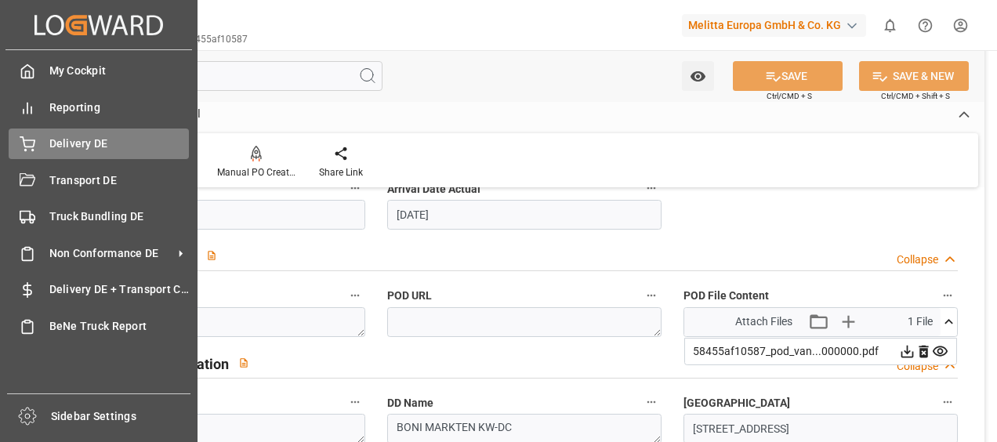
click at [39, 136] on div "Delivery DE Delivery DE" at bounding box center [99, 144] width 180 height 31
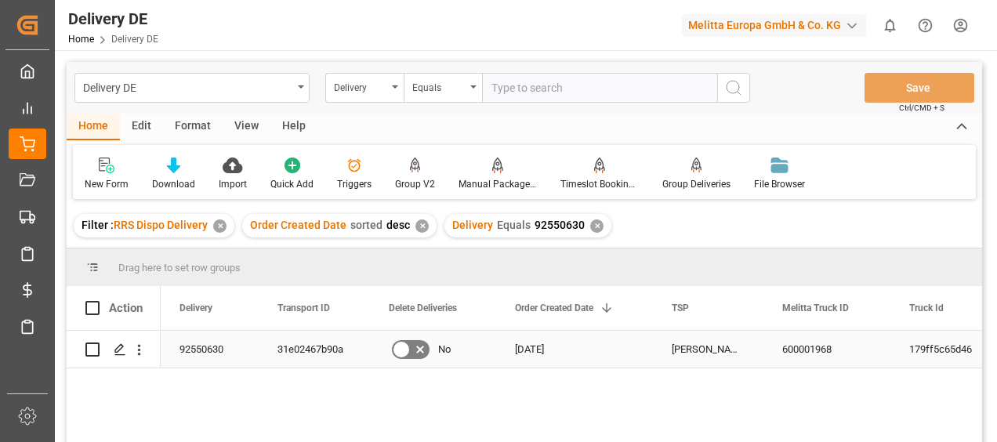
click at [301, 343] on div "31e02467b90a" at bounding box center [314, 349] width 111 height 37
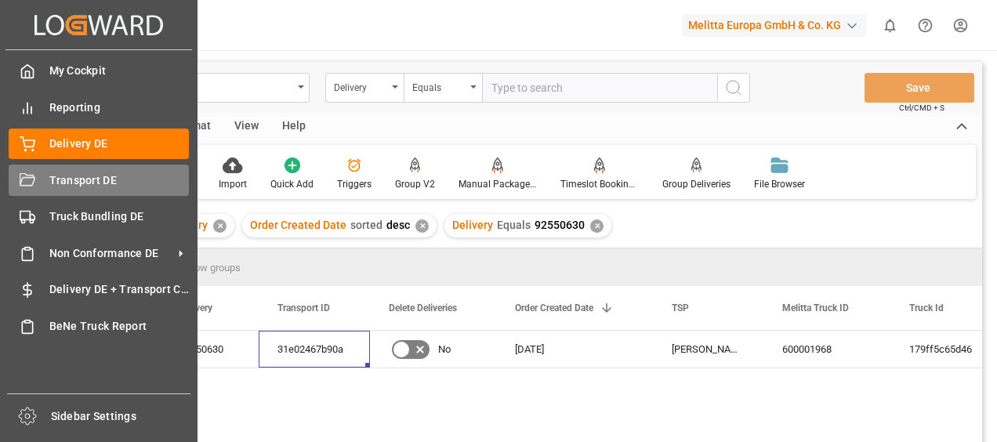
click at [41, 193] on div "Transport DE Transport DE" at bounding box center [99, 180] width 180 height 31
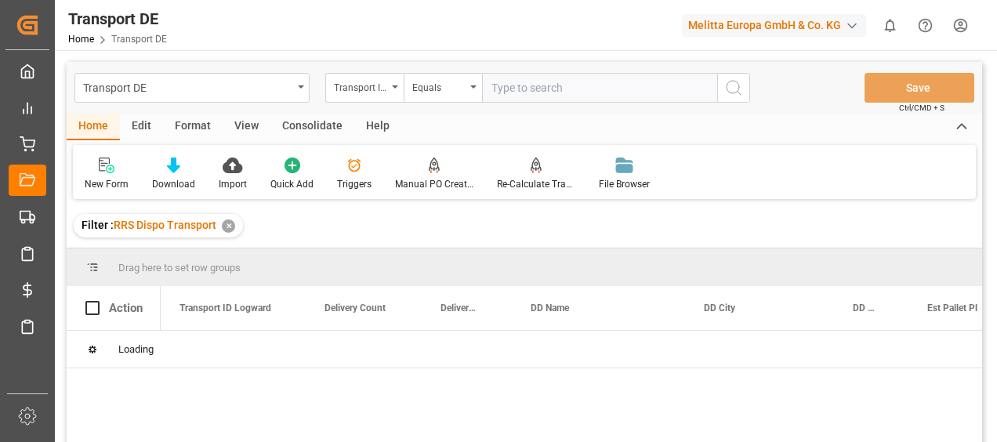
click at [517, 88] on input "text" at bounding box center [599, 88] width 235 height 30
paste input "31e02467b90a"
click at [735, 77] on button "search button" at bounding box center [733, 88] width 33 height 30
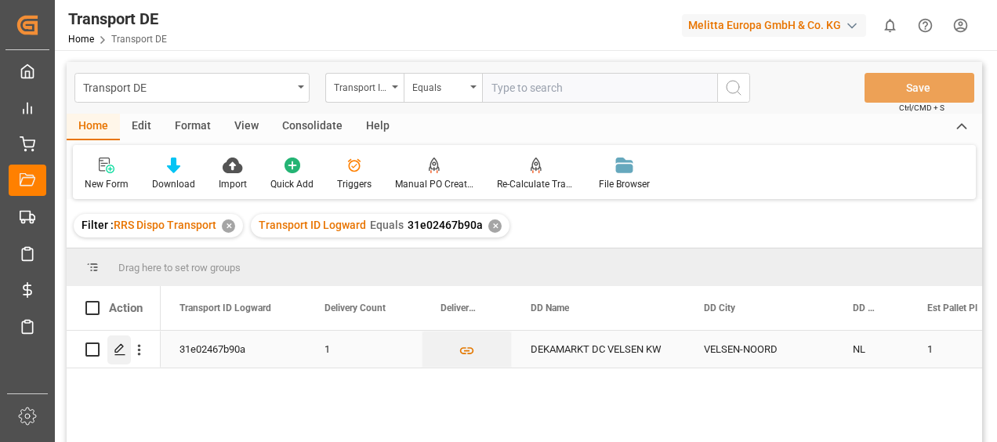
click at [115, 353] on polygon "Press SPACE to select this row." at bounding box center [119, 349] width 8 height 8
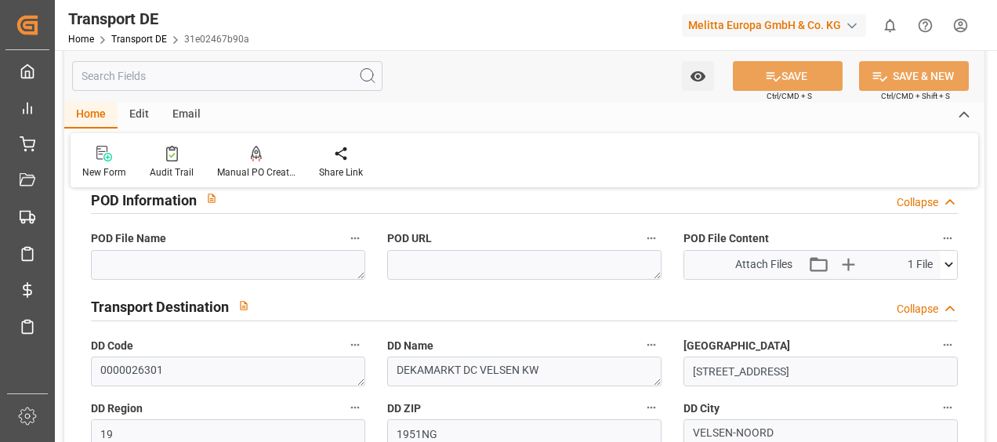
scroll to position [1019, 0]
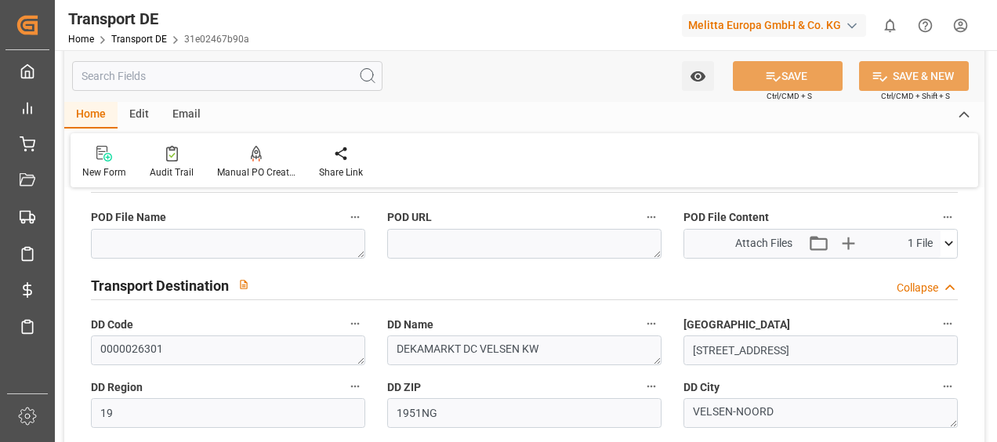
click at [952, 246] on icon at bounding box center [949, 243] width 16 height 16
click at [906, 270] on icon at bounding box center [907, 273] width 16 height 16
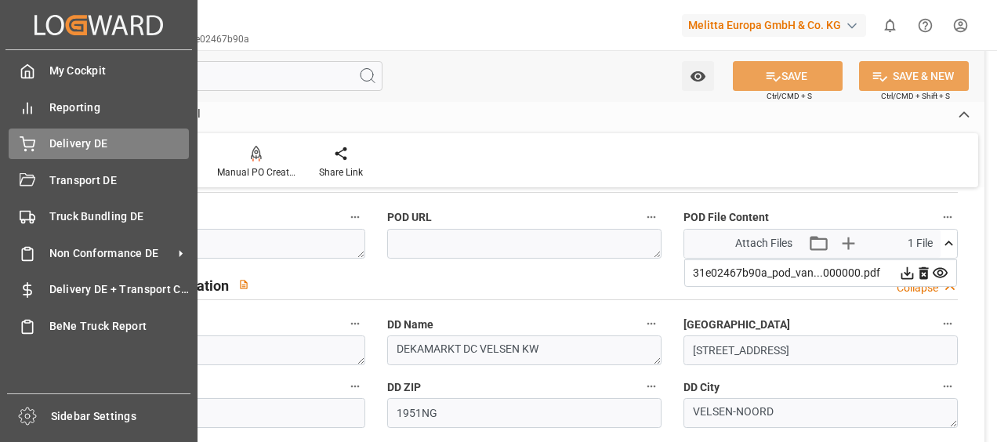
click at [52, 158] on div "Delivery DE Delivery DE" at bounding box center [99, 144] width 180 height 31
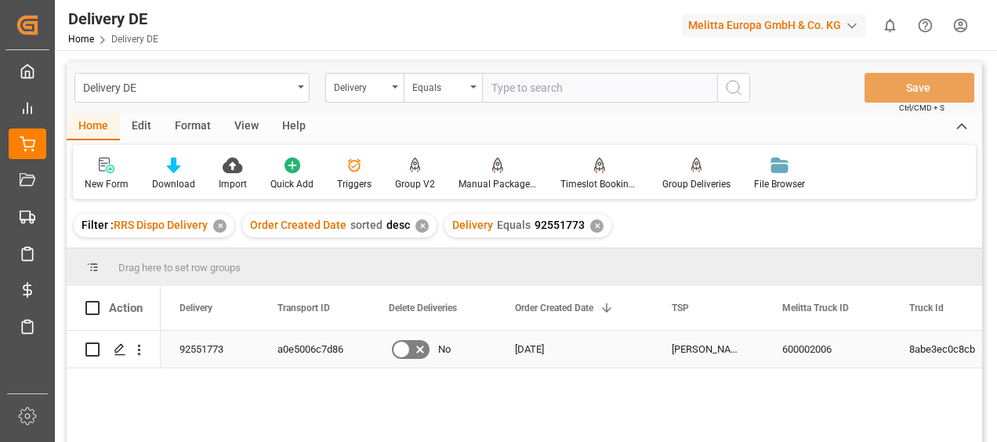
click at [303, 354] on div "a0e5006c7d86" at bounding box center [314, 349] width 111 height 37
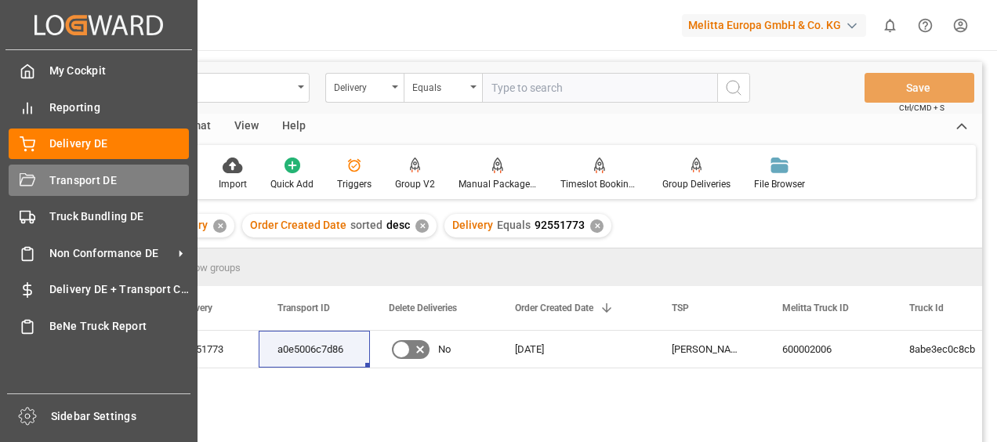
click at [49, 183] on span "Transport DE" at bounding box center [119, 180] width 140 height 16
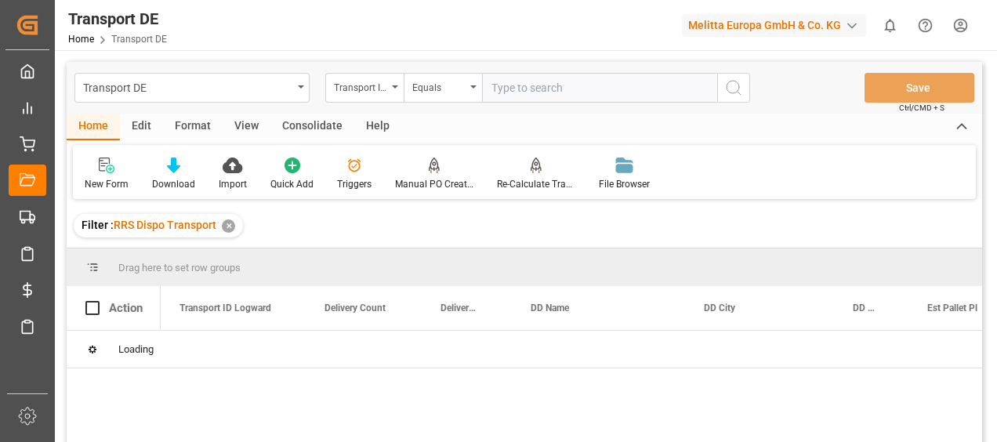
click at [519, 88] on input "text" at bounding box center [599, 88] width 235 height 30
paste input "a0e5006c7d86"
click at [728, 91] on icon "search button" at bounding box center [733, 87] width 19 height 19
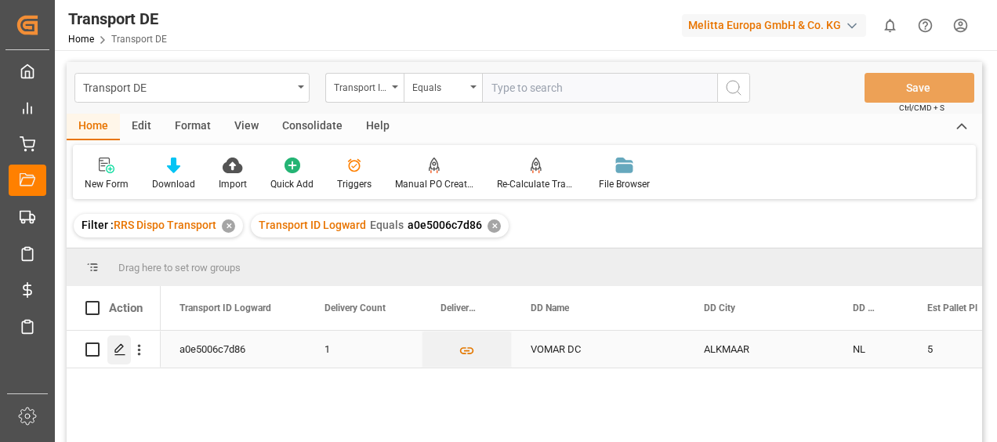
click at [115, 351] on polygon "Press SPACE to select this row." at bounding box center [119, 349] width 8 height 8
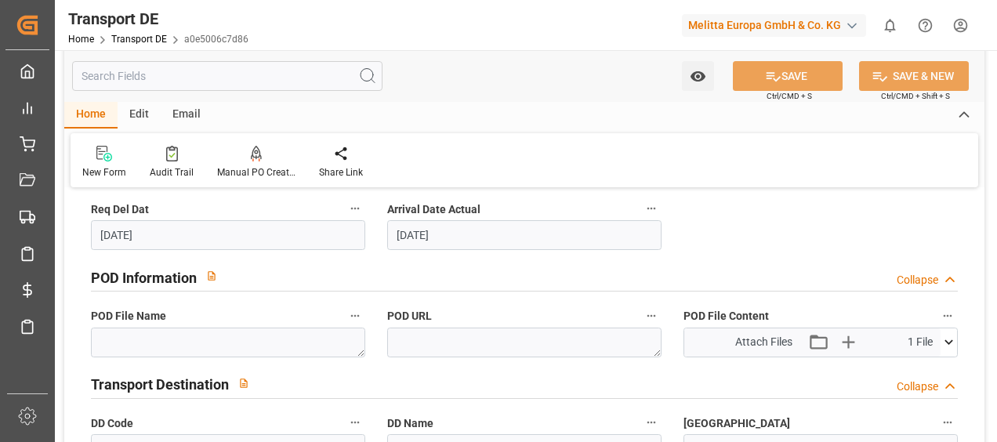
scroll to position [941, 0]
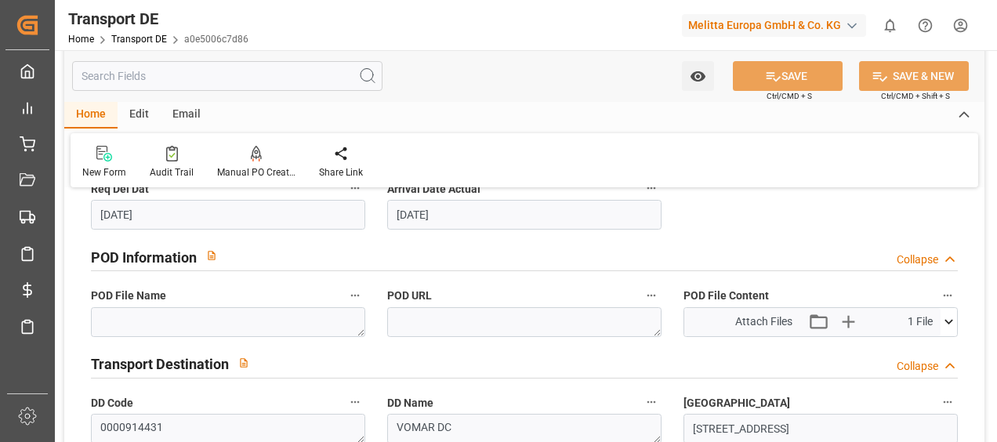
click at [947, 325] on icon at bounding box center [949, 322] width 16 height 16
click at [908, 347] on icon at bounding box center [908, 351] width 13 height 13
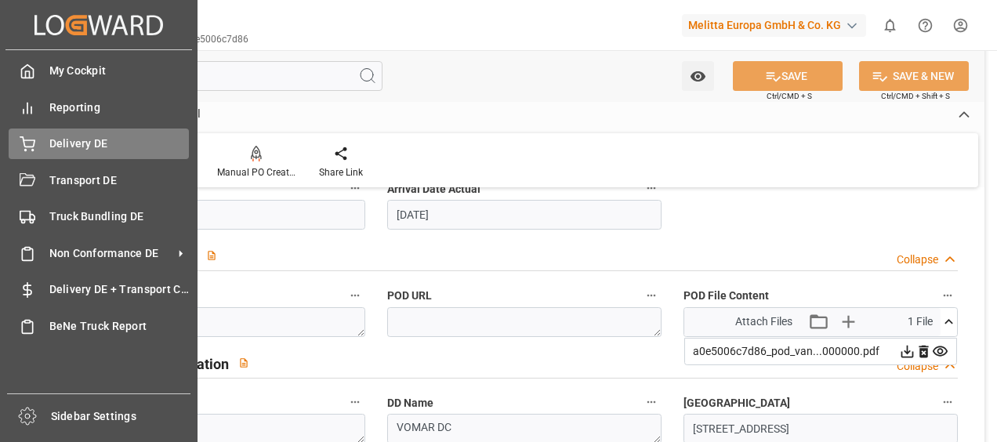
click at [42, 140] on div "Delivery DE Delivery DE" at bounding box center [99, 144] width 180 height 31
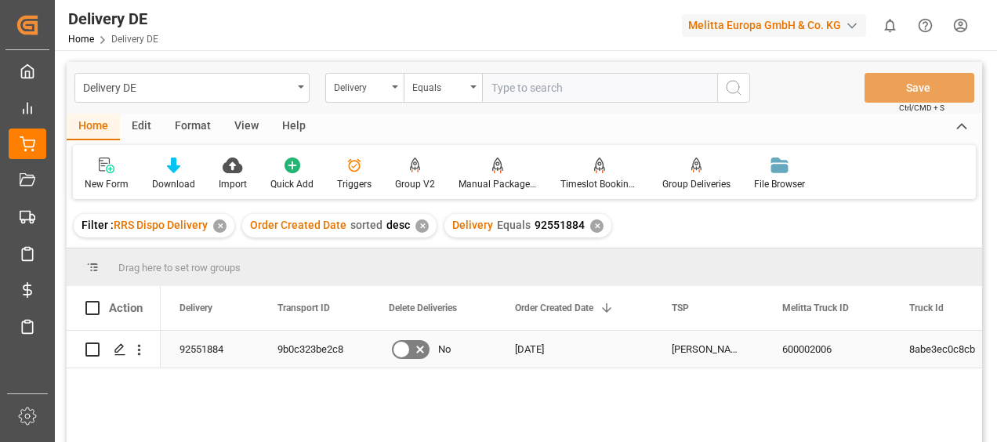
click at [320, 354] on div "9b0c323be2c8" at bounding box center [314, 349] width 111 height 37
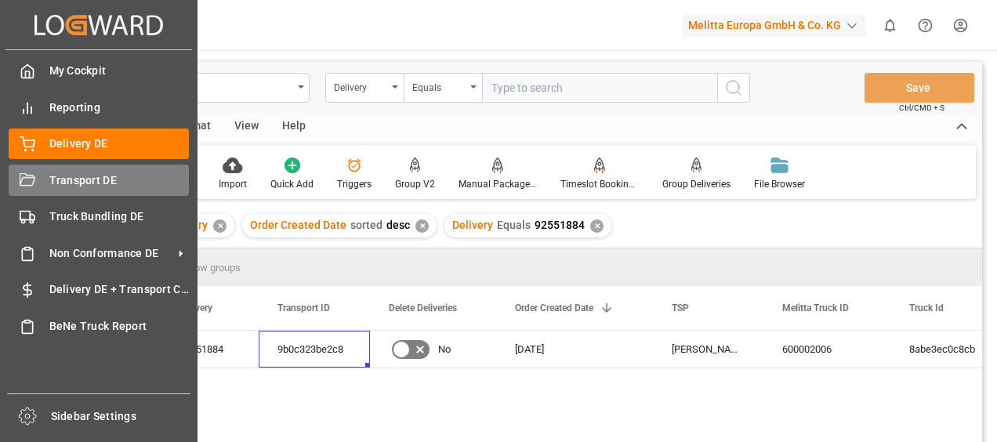
click at [34, 175] on icon at bounding box center [28, 181] width 16 height 16
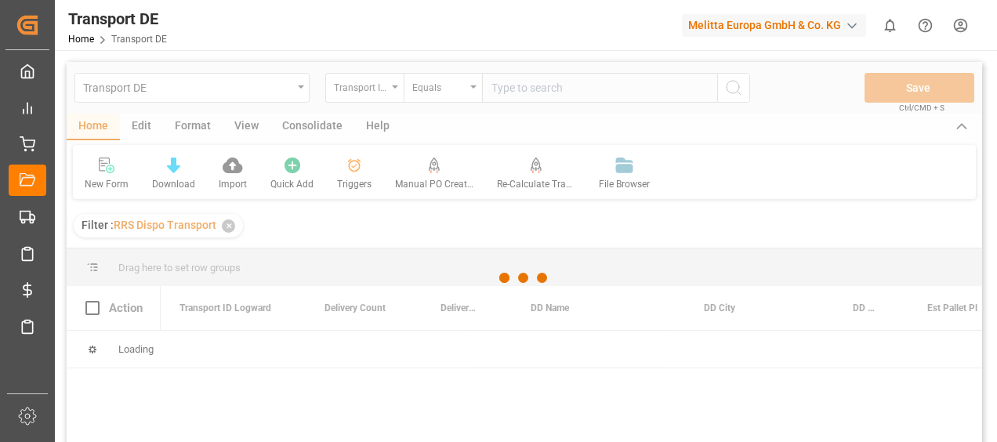
click at [510, 91] on div at bounding box center [525, 278] width 916 height 433
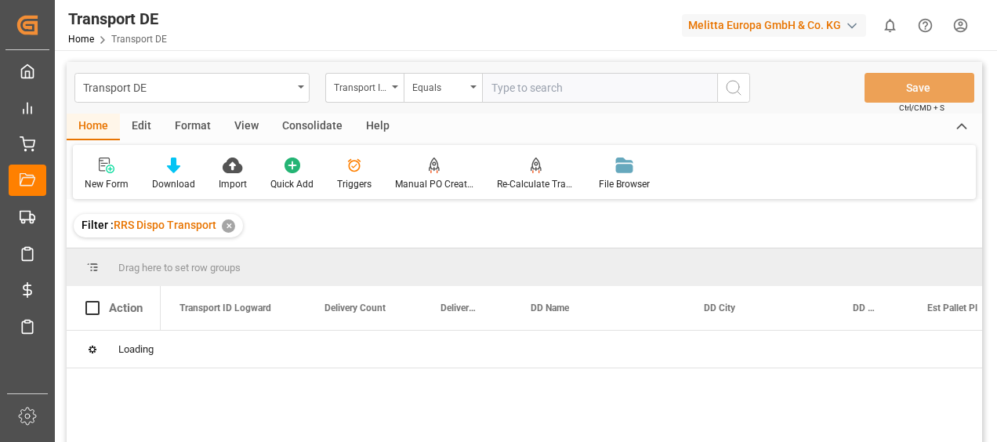
click at [510, 91] on input "text" at bounding box center [599, 88] width 235 height 30
paste input "9b0c323be2c8"
click at [728, 88] on icon "search button" at bounding box center [733, 87] width 19 height 19
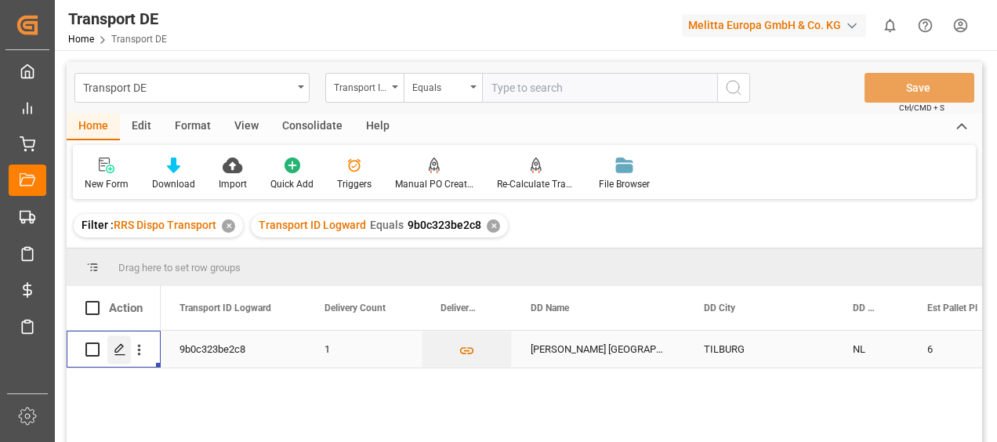
click at [116, 340] on div "Press SPACE to select this row." at bounding box center [119, 350] width 24 height 29
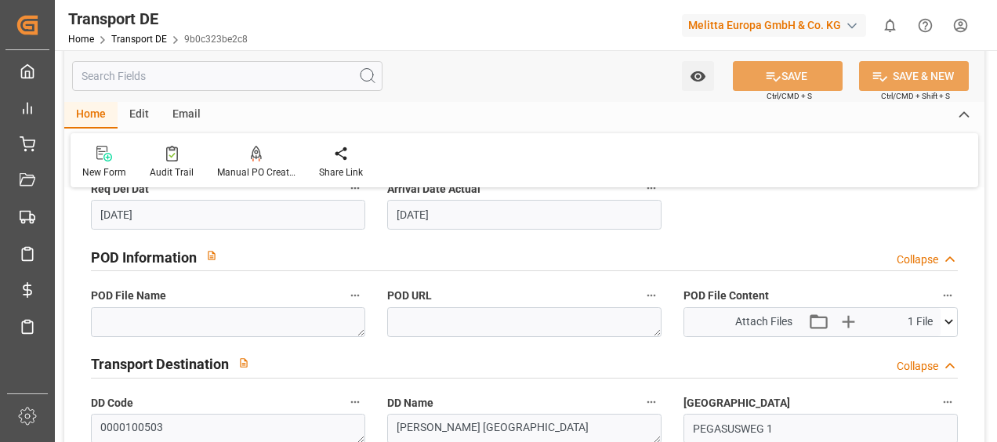
scroll to position [1019, 0]
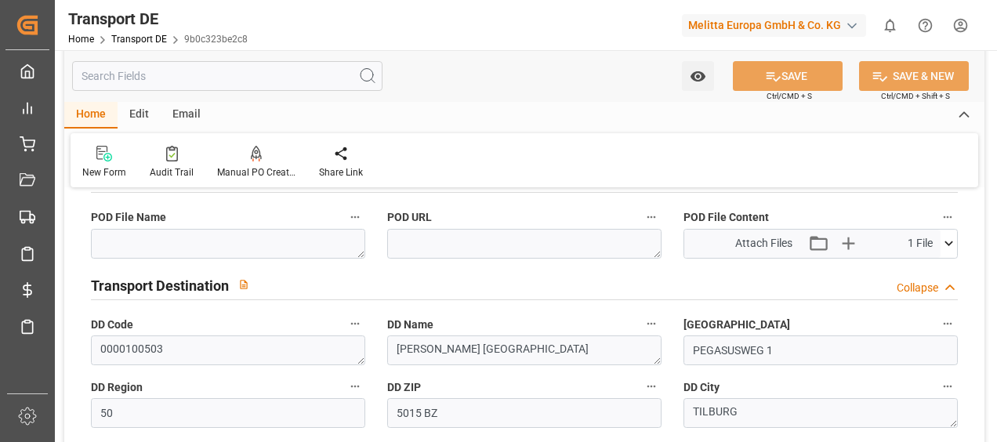
click at [946, 245] on icon at bounding box center [949, 243] width 16 height 16
click at [906, 267] on icon at bounding box center [907, 273] width 16 height 16
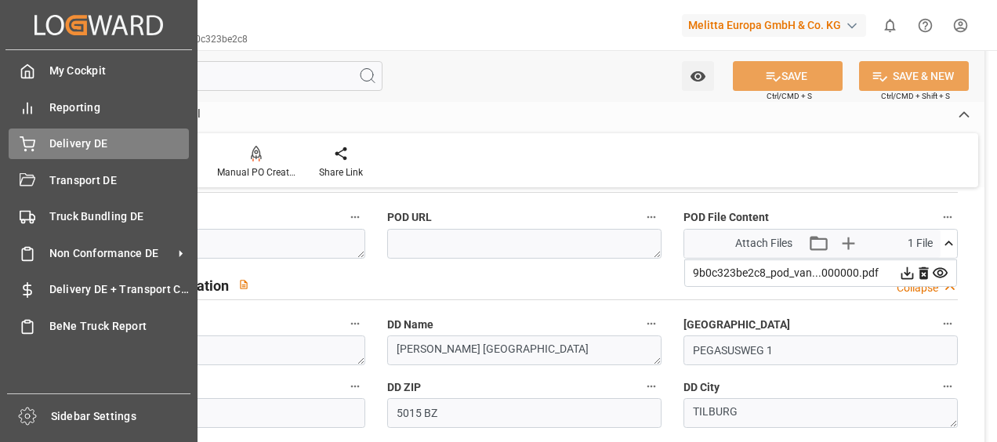
click at [34, 143] on icon at bounding box center [27, 142] width 14 height 10
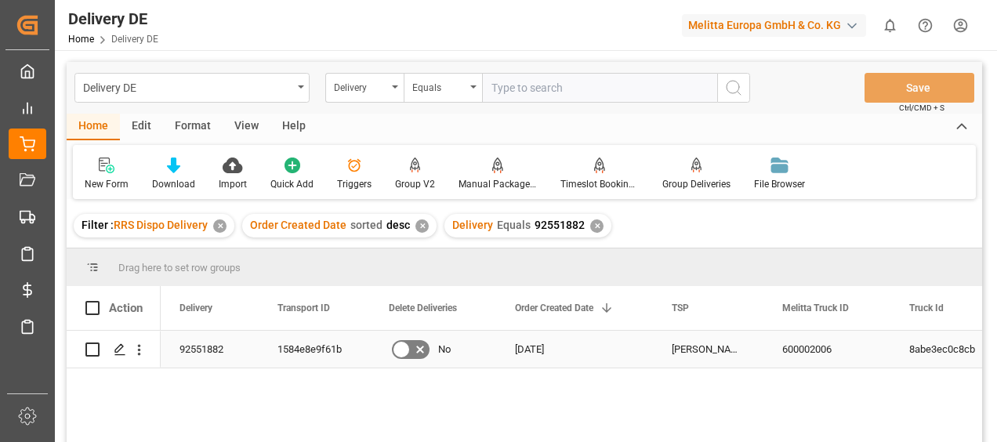
click at [317, 349] on div "1584e8e9f61b" at bounding box center [314, 349] width 111 height 37
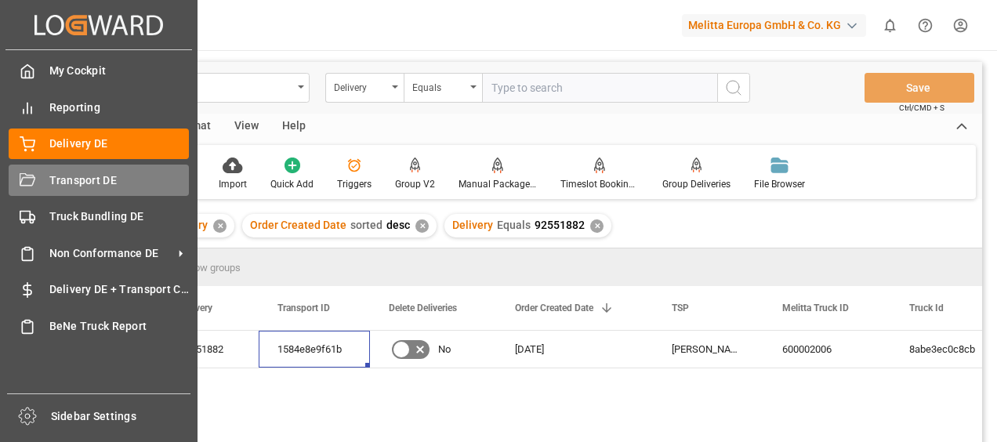
click at [28, 180] on icon at bounding box center [28, 181] width 16 height 16
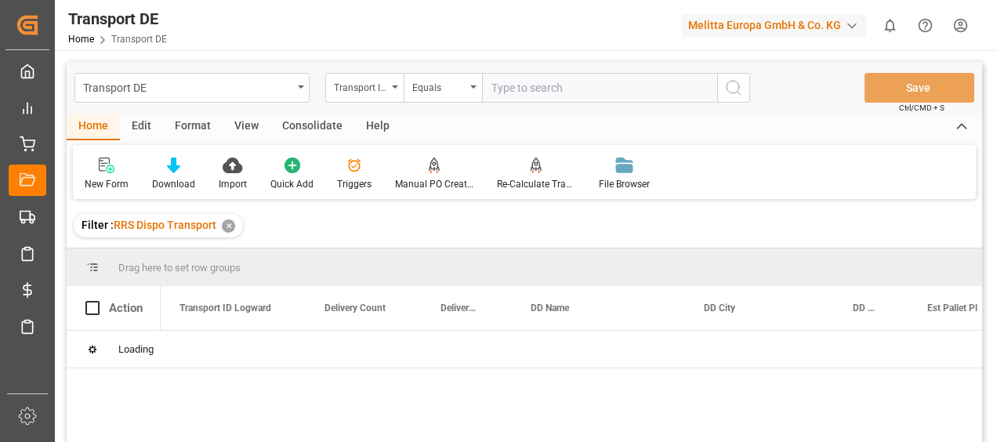
click at [535, 90] on input "text" at bounding box center [599, 88] width 235 height 30
paste input "1584e8e9f61b"
click at [729, 85] on icon "search button" at bounding box center [733, 87] width 19 height 19
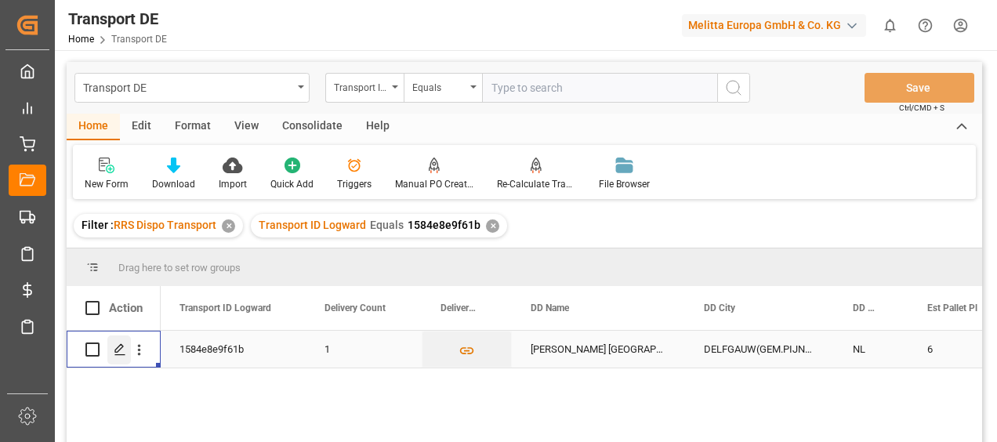
click at [116, 349] on polygon "Press SPACE to select this row." at bounding box center [119, 349] width 8 height 8
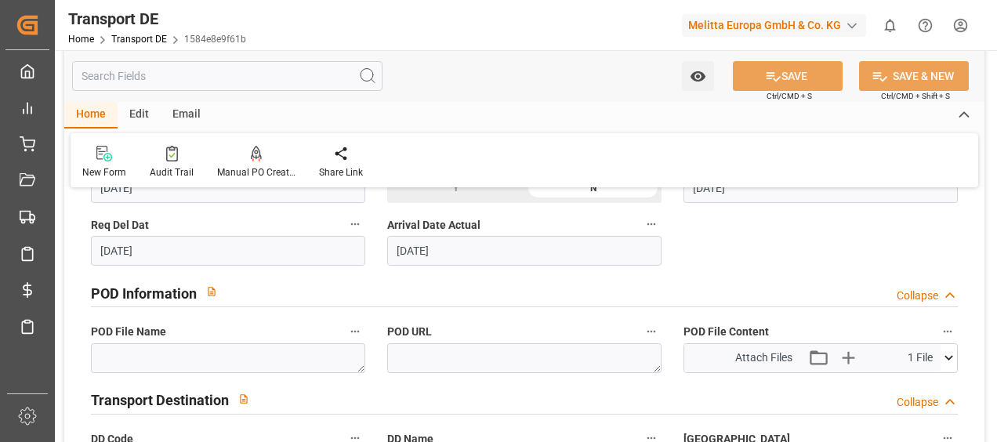
scroll to position [941, 0]
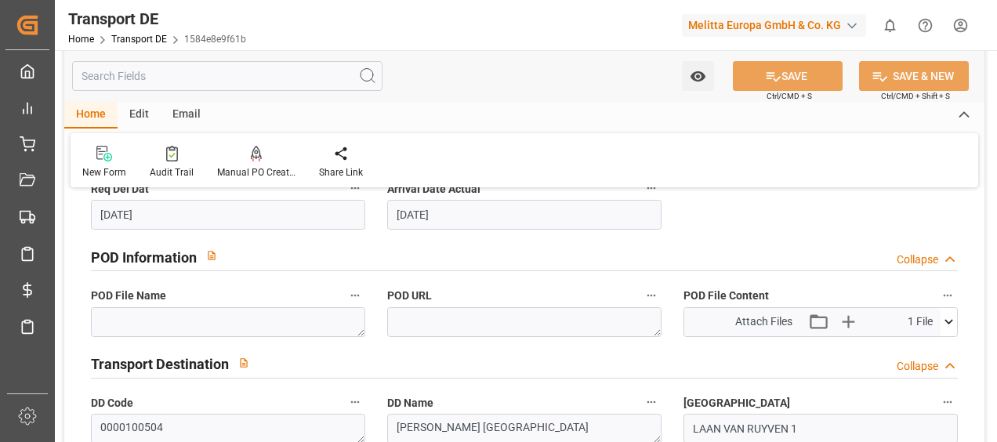
click at [953, 318] on icon at bounding box center [949, 322] width 16 height 16
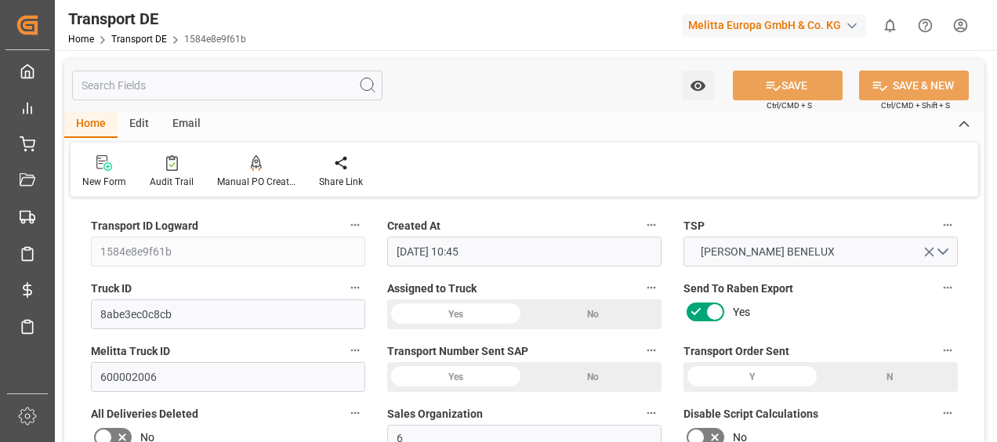
scroll to position [941, 0]
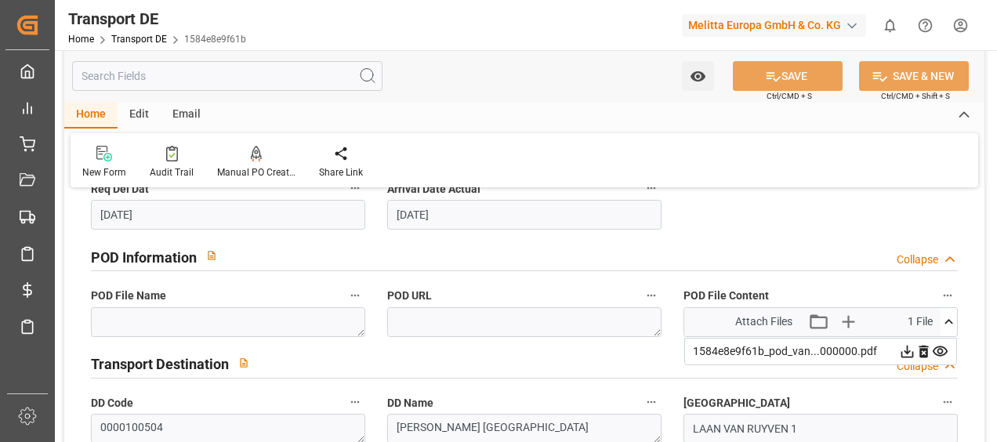
click at [906, 347] on icon at bounding box center [907, 351] width 16 height 16
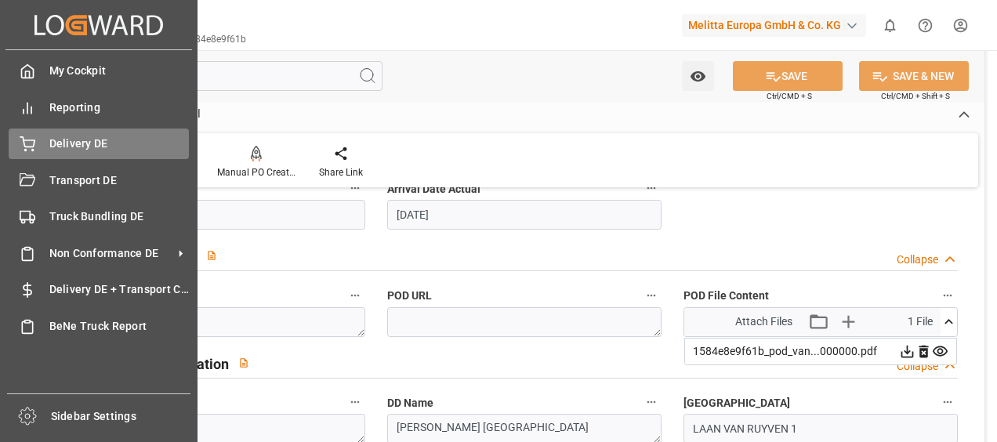
click at [47, 147] on div "Delivery DE Delivery DE" at bounding box center [99, 144] width 180 height 31
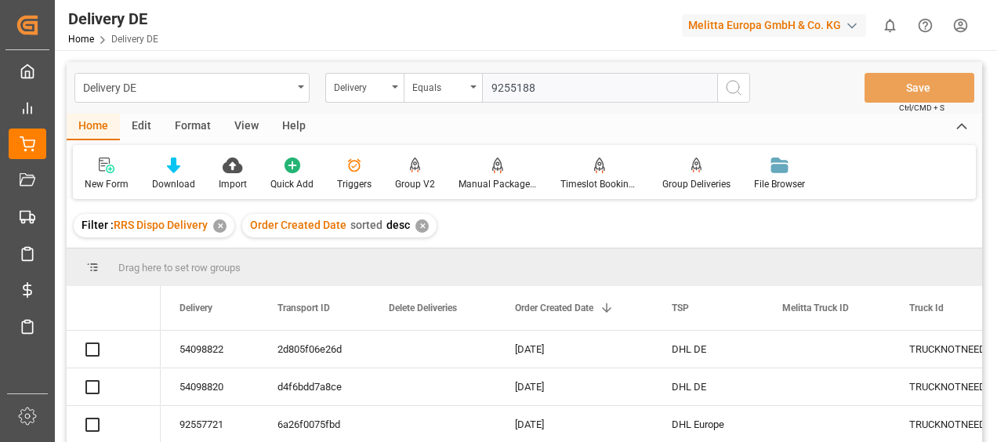
type input "92551883"
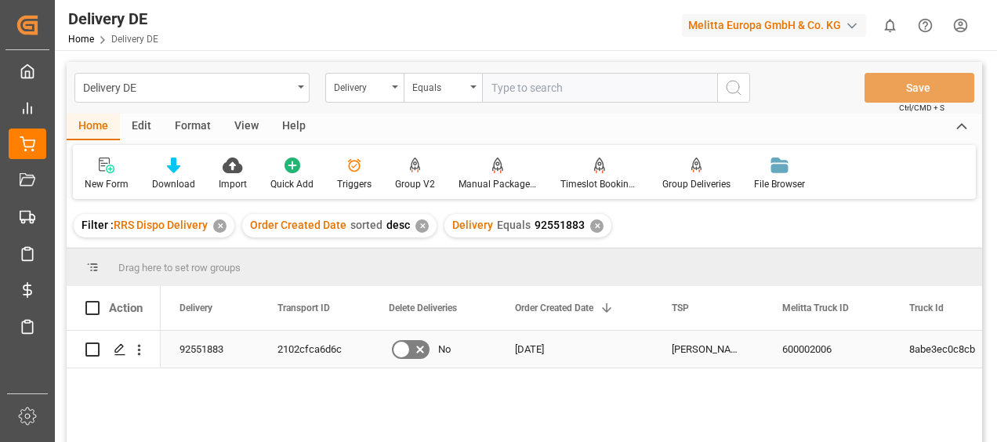
click at [305, 347] on div "2102cfca6d6c" at bounding box center [314, 349] width 111 height 37
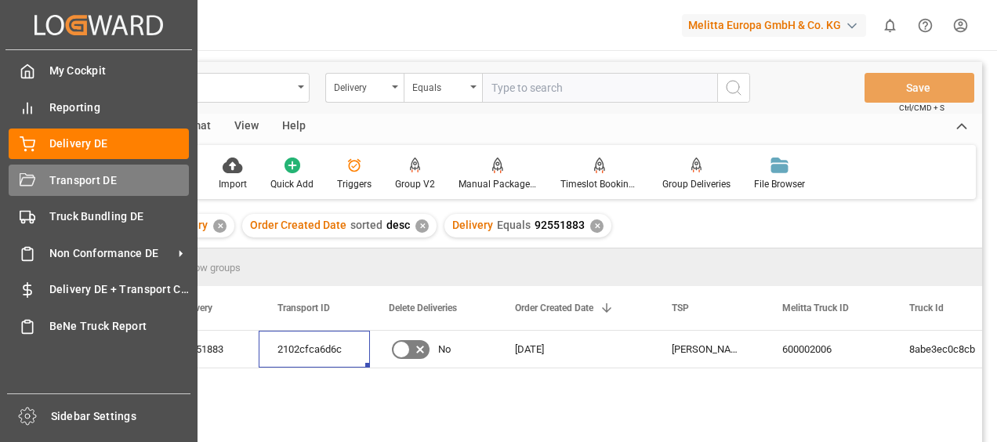
click at [31, 173] on icon at bounding box center [28, 181] width 16 height 16
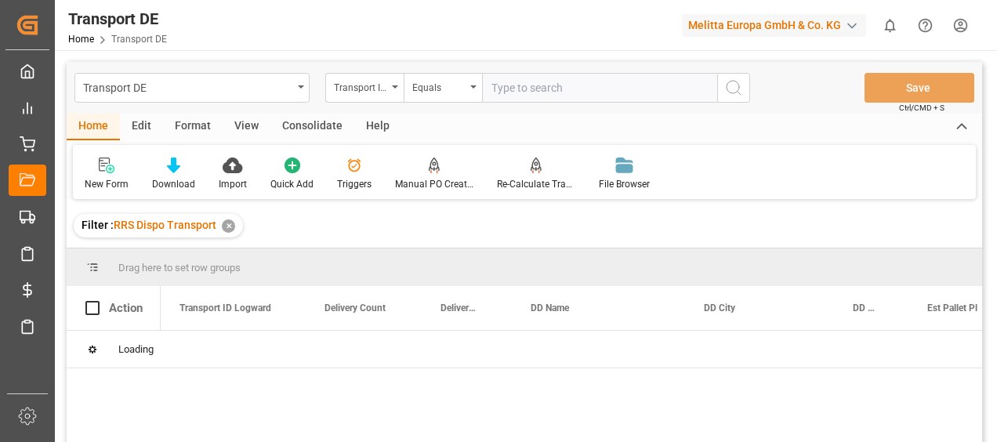
click at [503, 86] on input "text" at bounding box center [599, 88] width 235 height 30
paste input "2102cfca6d6c"
type input "2102cfca6d6c"
click at [727, 88] on circle "search button" at bounding box center [733, 87] width 13 height 13
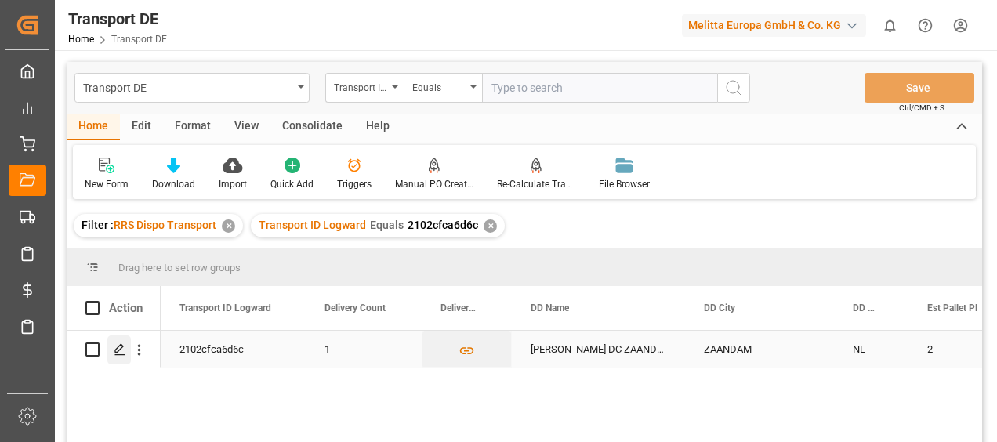
click at [114, 349] on icon "Press SPACE to select this row." at bounding box center [120, 349] width 13 height 13
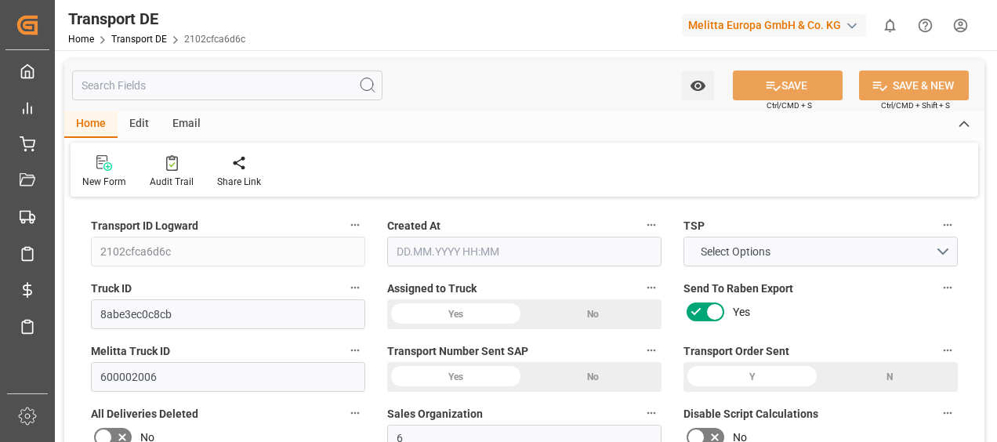
type input "569"
type input "518.301"
type input "409.05"
type input "3166.38"
type input "2"
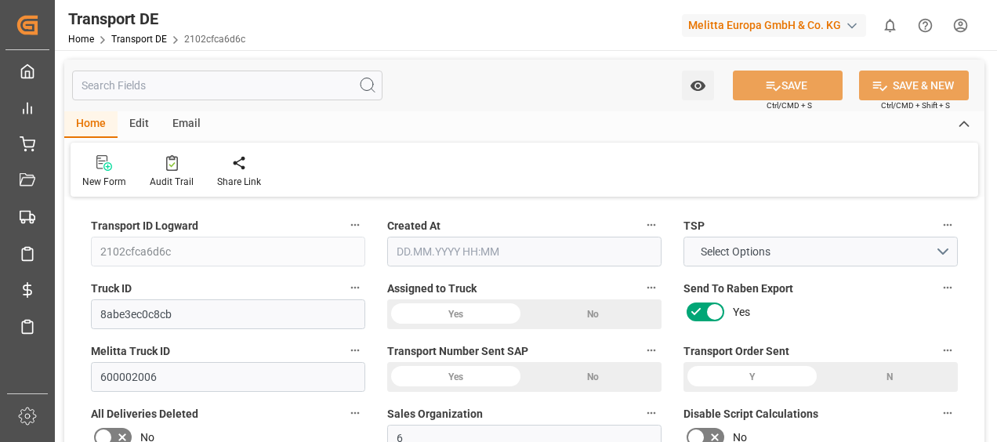
type input "0"
type input "2"
type input "0"
type input "1"
type input "2"
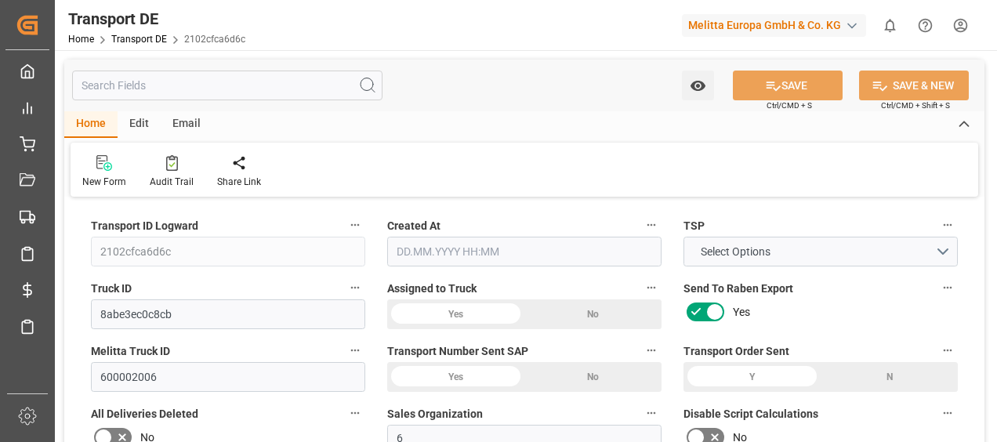
type input "2"
type input "0"
type input "111.44"
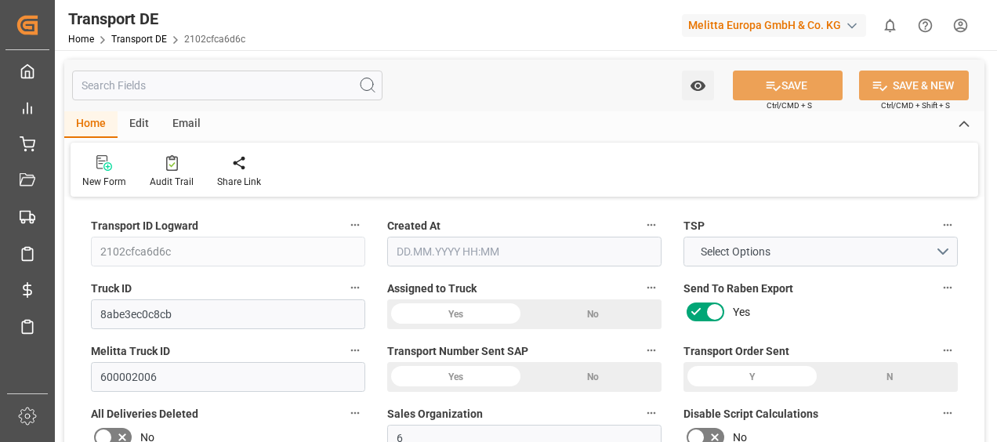
type input "13.287"
type input "111.44"
type input "110.4593"
type input "15"
type input "0"
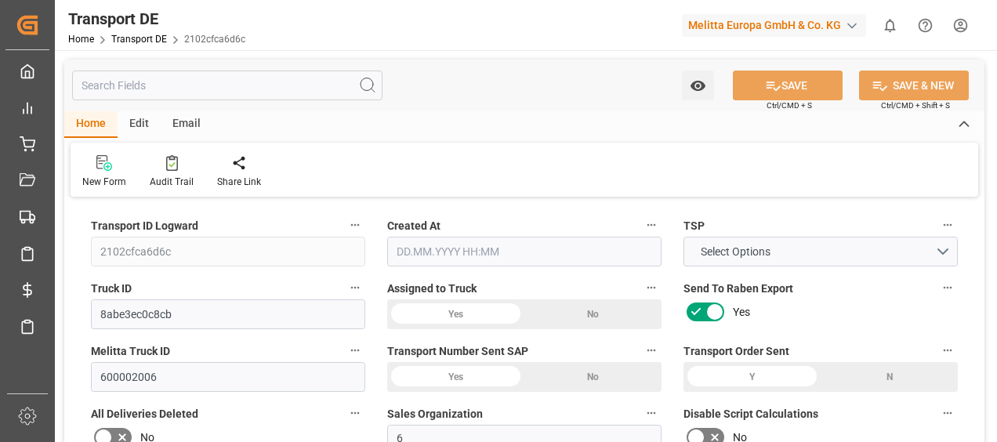
type input "0"
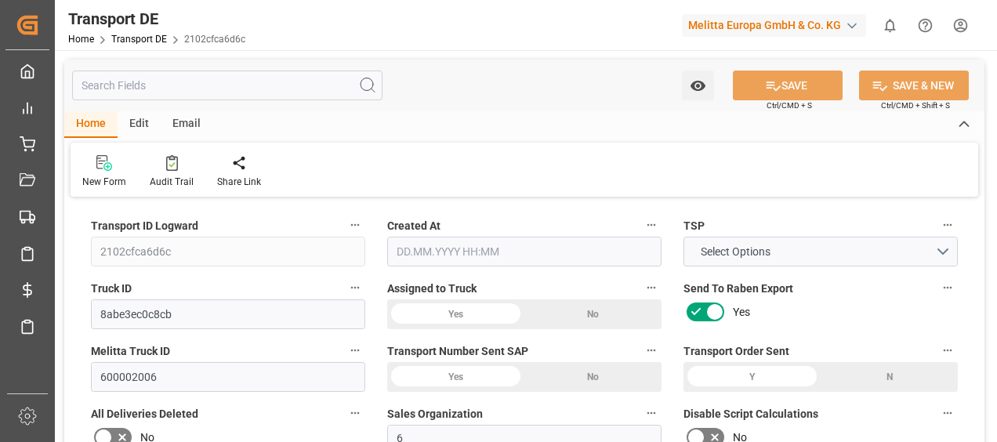
type input "0"
type input "-0.9807"
type input "0"
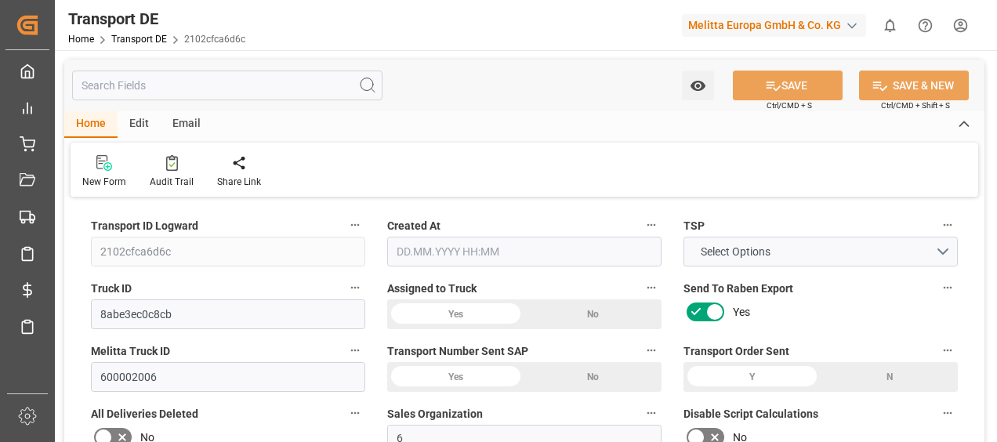
type input "0"
type input "518.301"
type input "4710.8598"
type input "21"
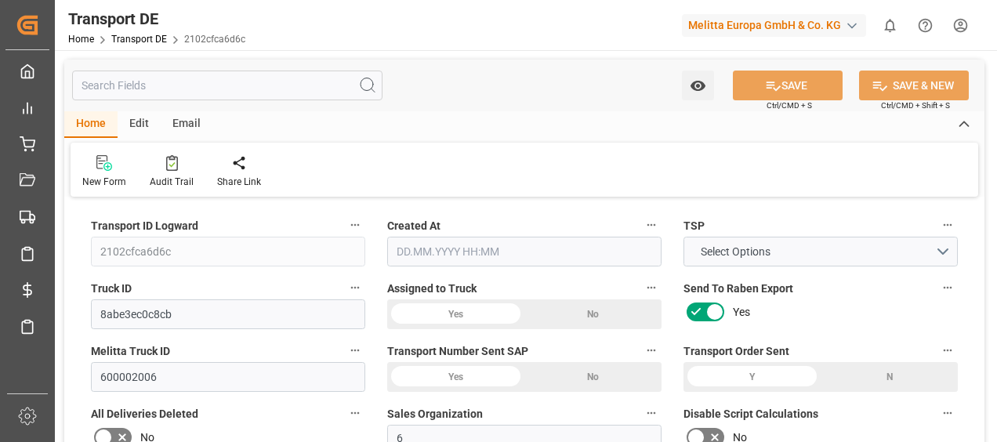
type input "35"
type input "2"
type input "0"
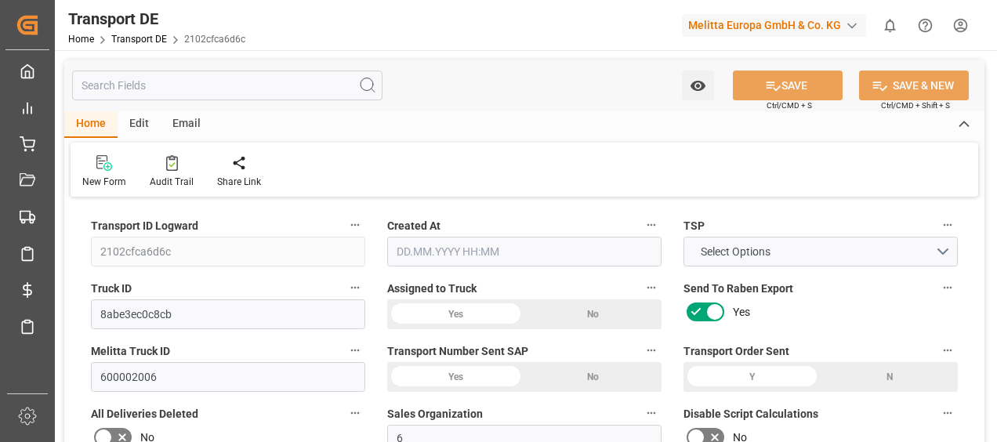
type input "0"
type input "1"
type input "0"
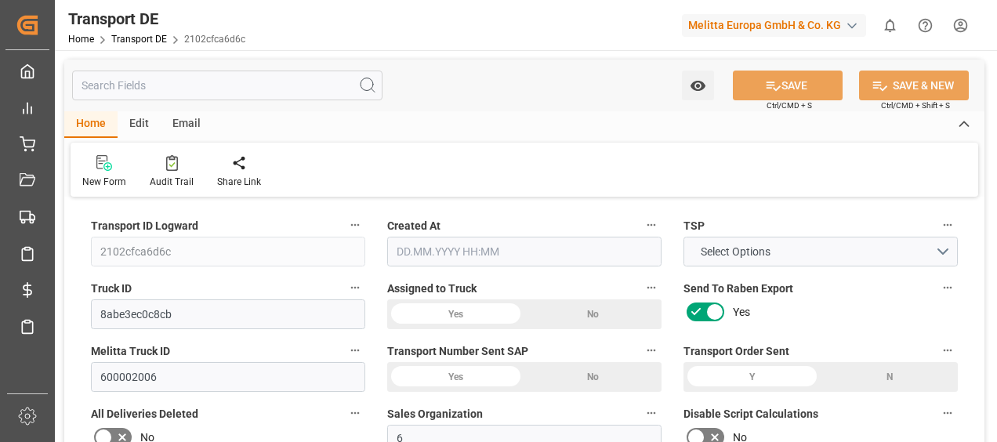
type input "153"
type input "123.7463"
type input "110.4593"
type input "25.08.2025 10:45"
type input "27.08.2025"
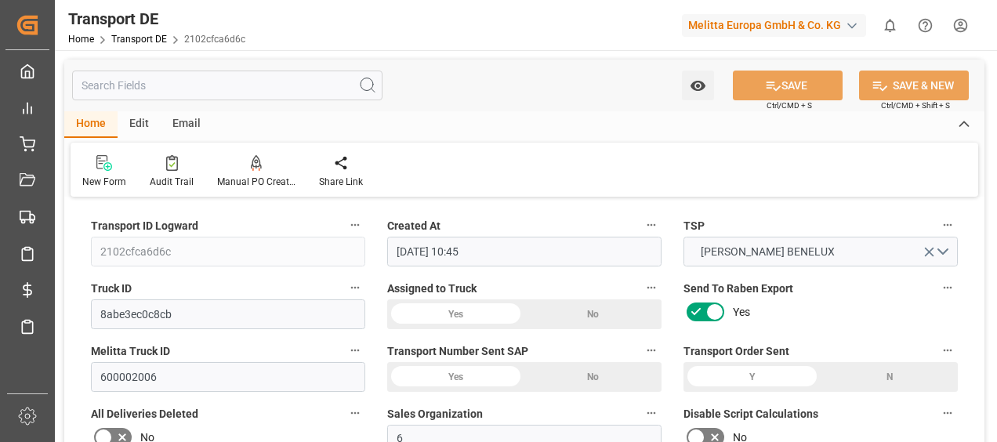
type input "27.08.2025"
type input "28.08.2025"
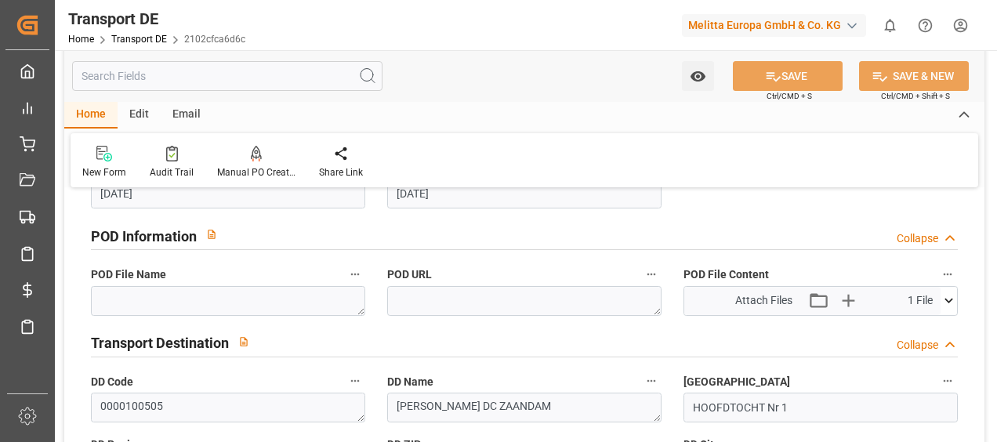
scroll to position [1019, 0]
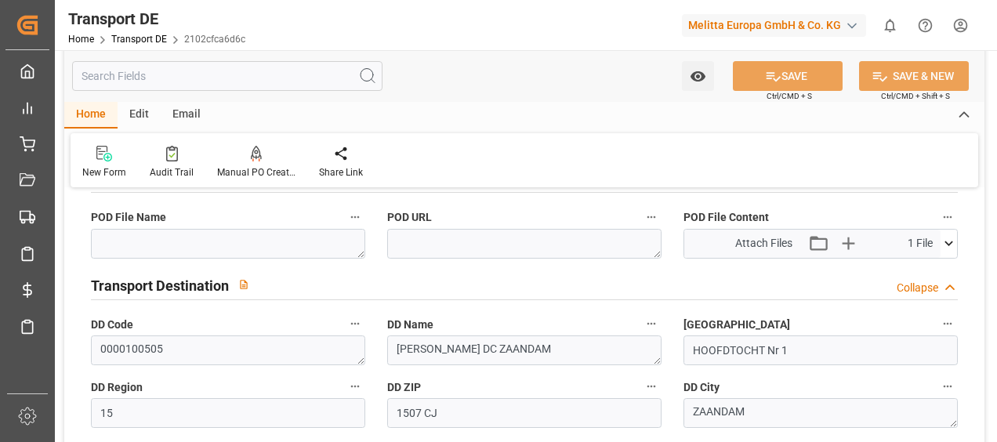
click at [953, 249] on icon at bounding box center [949, 243] width 16 height 16
click at [907, 271] on icon at bounding box center [908, 273] width 13 height 13
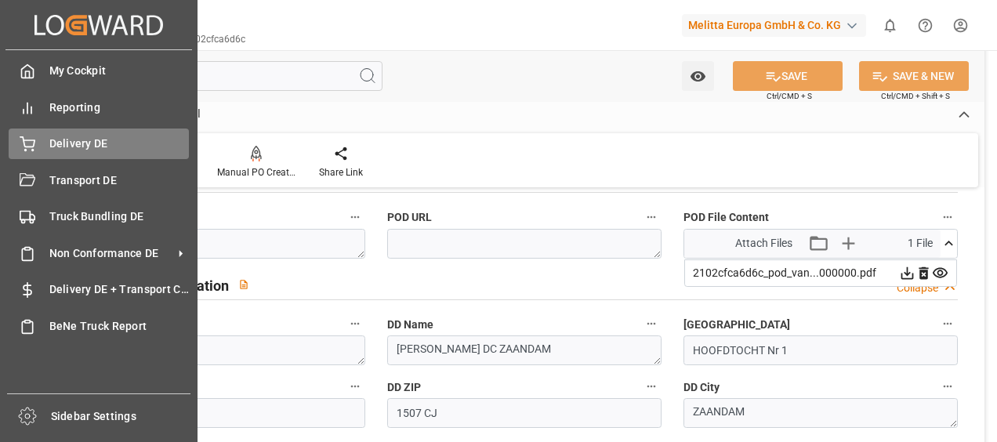
click at [18, 140] on div at bounding box center [22, 144] width 27 height 16
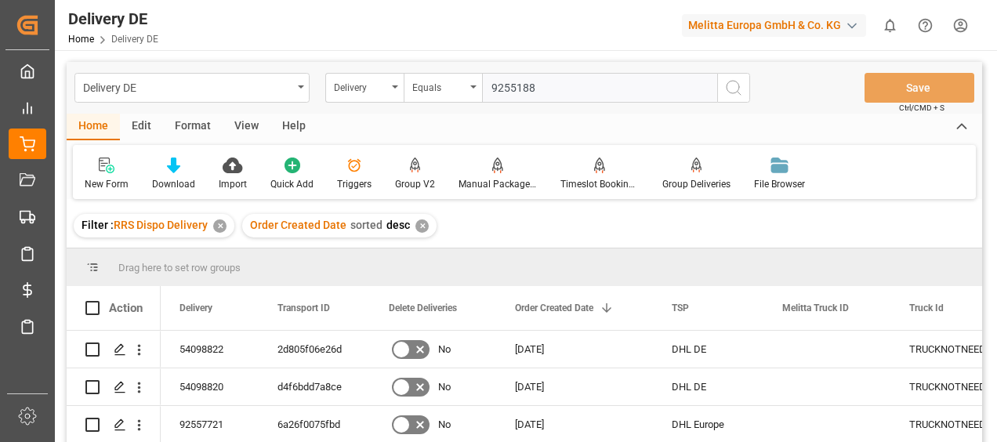
type input "92551881"
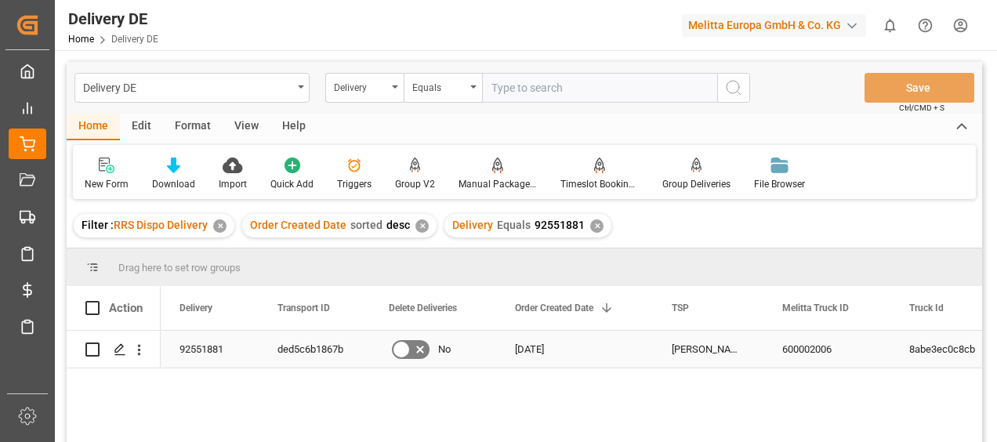
click at [317, 350] on div "ded5c6b1867b" at bounding box center [314, 349] width 111 height 37
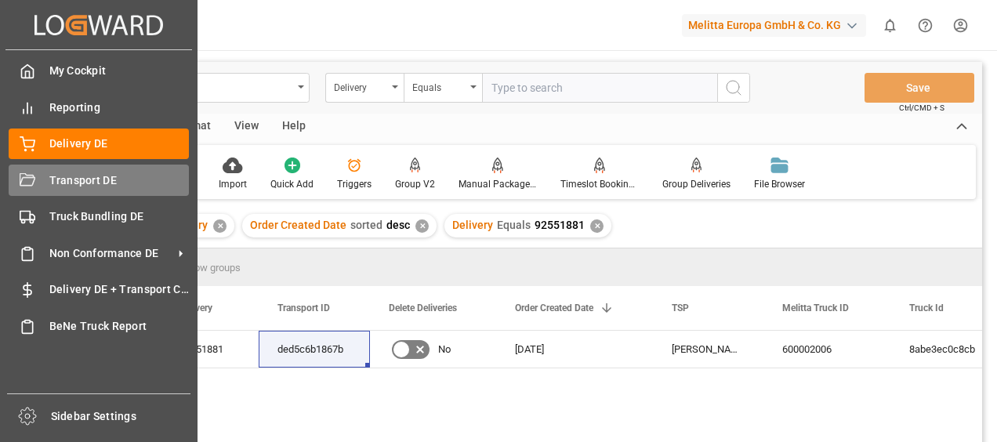
click at [24, 173] on icon at bounding box center [28, 181] width 16 height 16
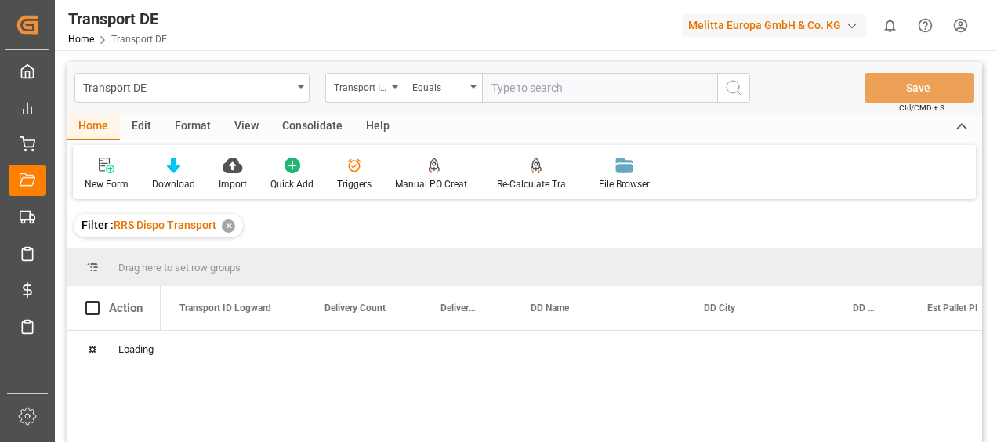
click at [496, 88] on input "text" at bounding box center [599, 88] width 235 height 30
paste input "ded5c6b1867b"
type input "ded5c6b1867b"
click at [732, 94] on icon "search button" at bounding box center [733, 87] width 19 height 19
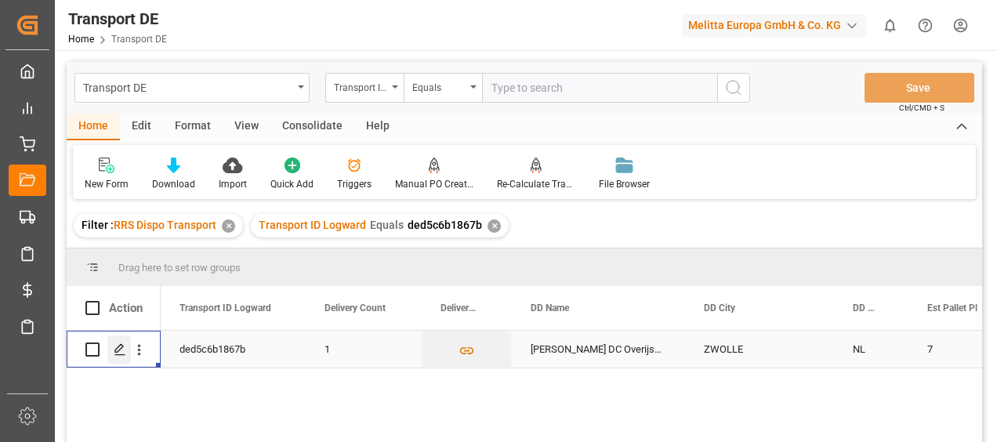
click at [118, 351] on polygon "Press SPACE to select this row." at bounding box center [119, 349] width 8 height 8
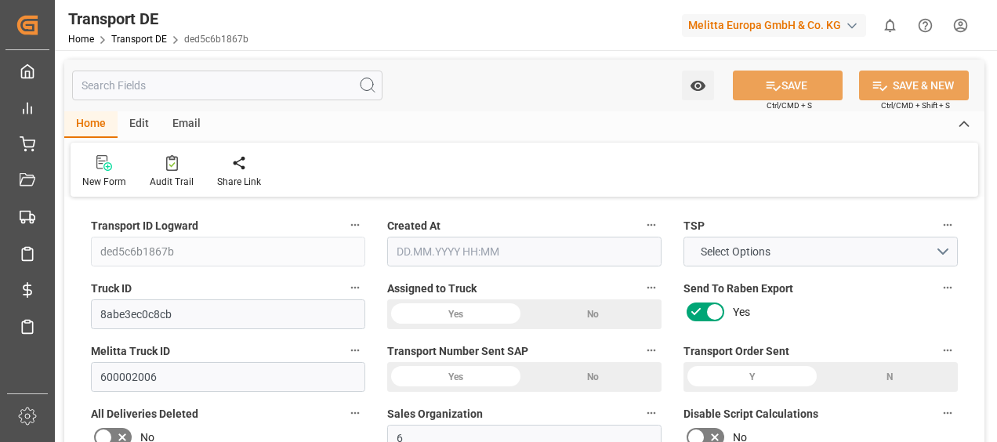
type input "2174"
type input "1993.221"
type input "1601.37"
type input "11381.58"
type input "7"
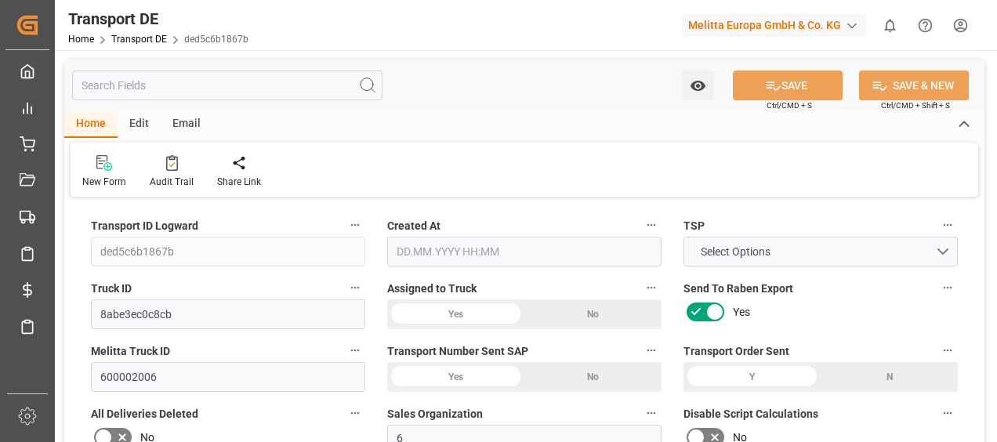
type input "0"
type input "7"
type input "0"
type input "1"
type input "7"
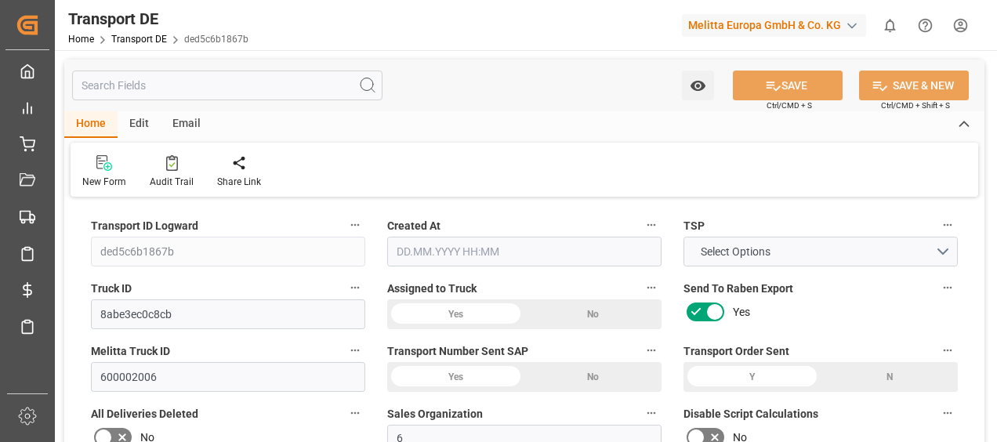
type input "7"
type input "0"
type input "319.03"
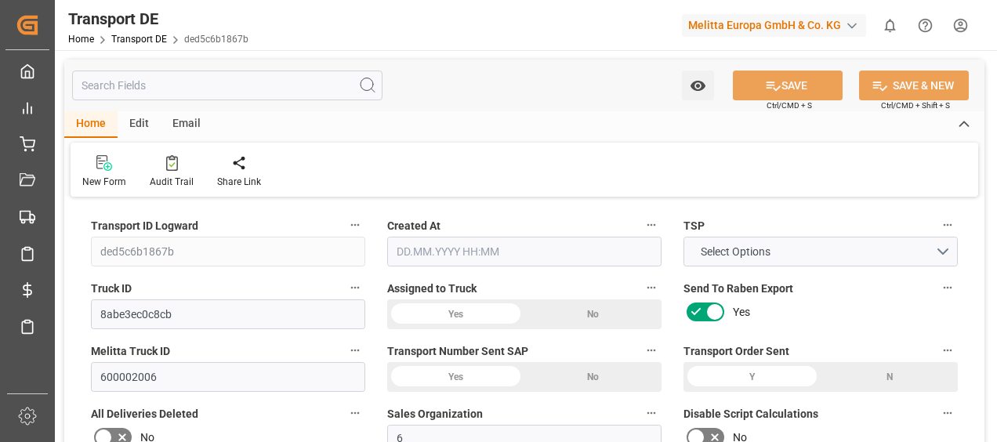
type input "38.907"
type input "319.03"
type input "316.2225"
type input "80"
type input "0"
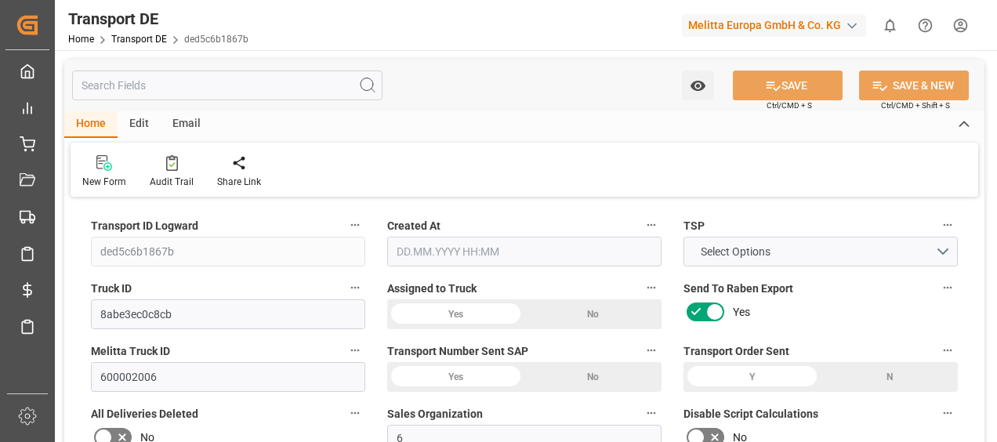
type input "0"
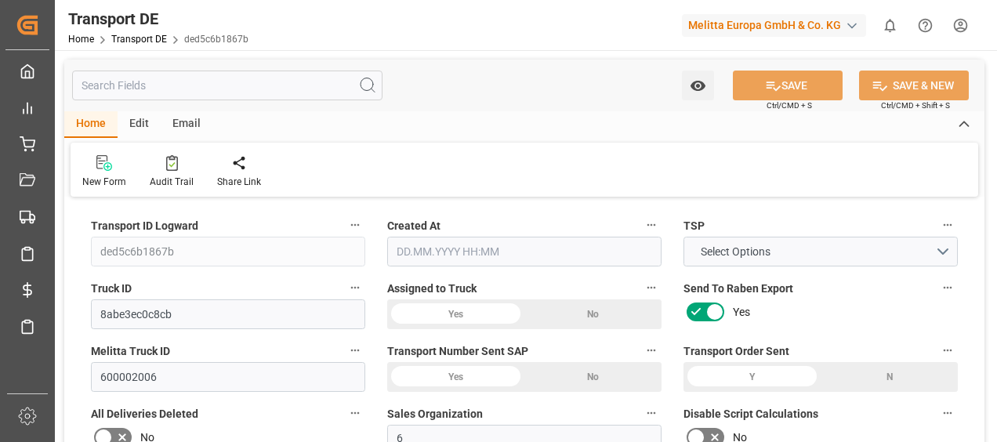
type input "0"
type input "-2.8075"
type input "0"
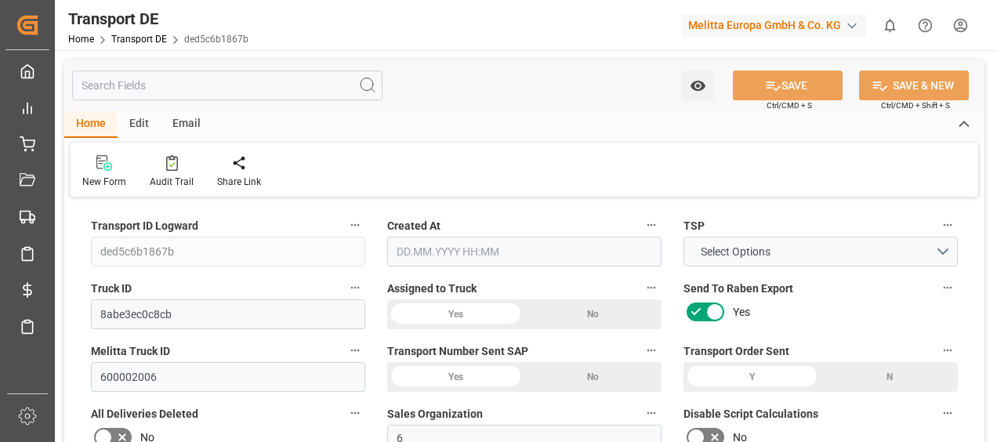
type input "0"
type input "1993.221"
type input "10767.6795"
type input "21"
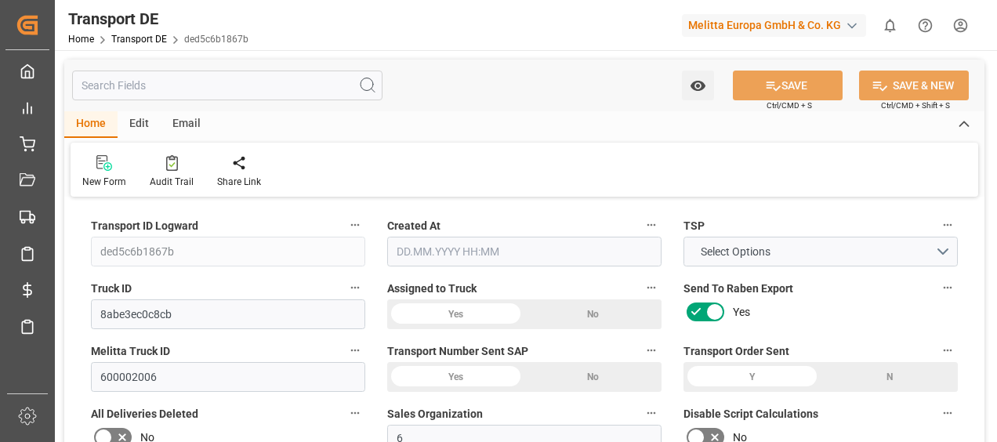
type input "80"
type input "7"
type input "0"
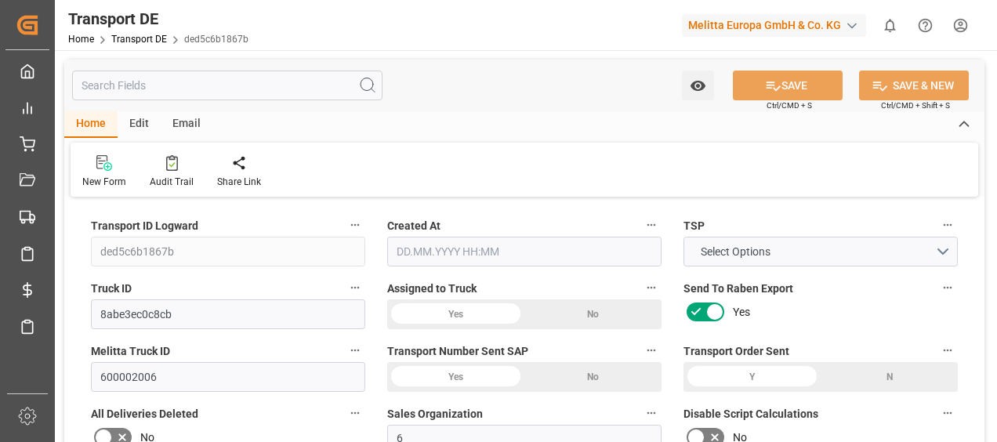
type input "0"
type input "1"
type input "0"
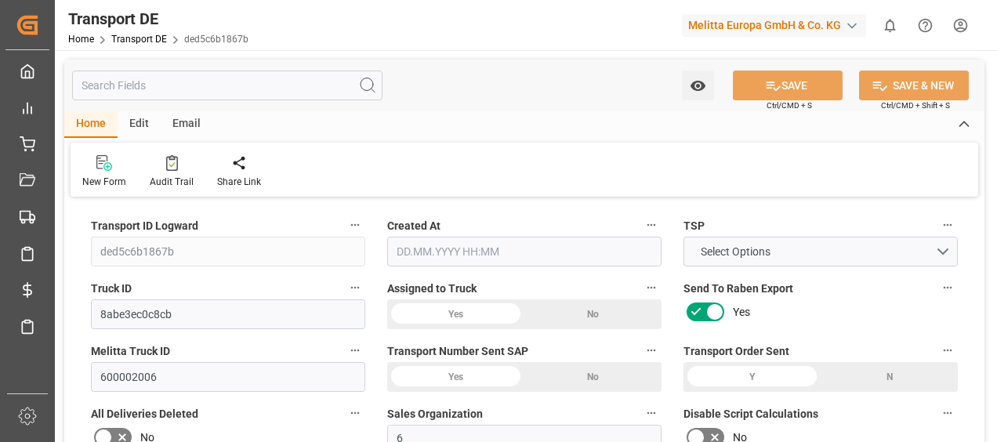
type input "513"
type input "355.1295"
type input "316.2225"
type input "25.08.2025 10:45"
type input "27.08.2025"
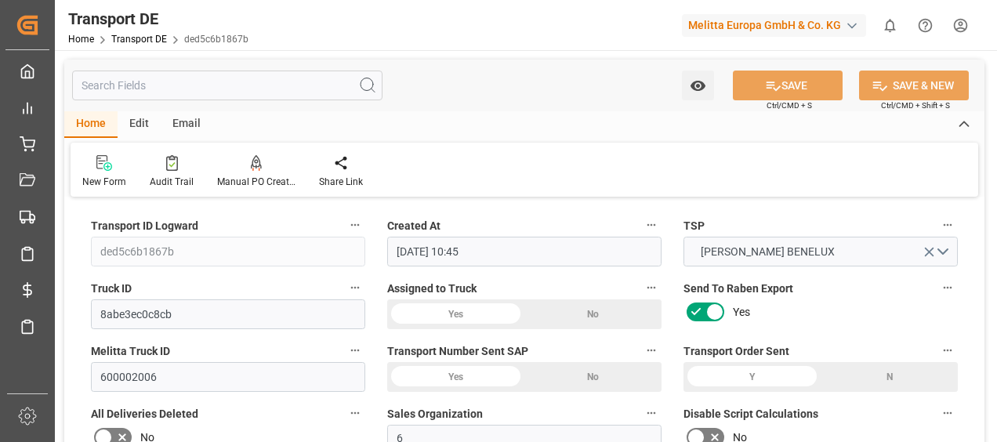
type input "27.08.2025"
type input "28.08.2025"
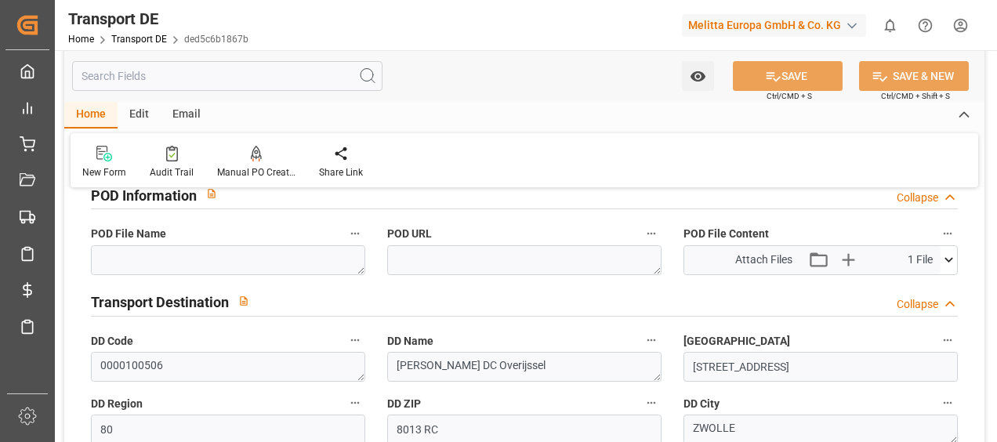
scroll to position [1019, 0]
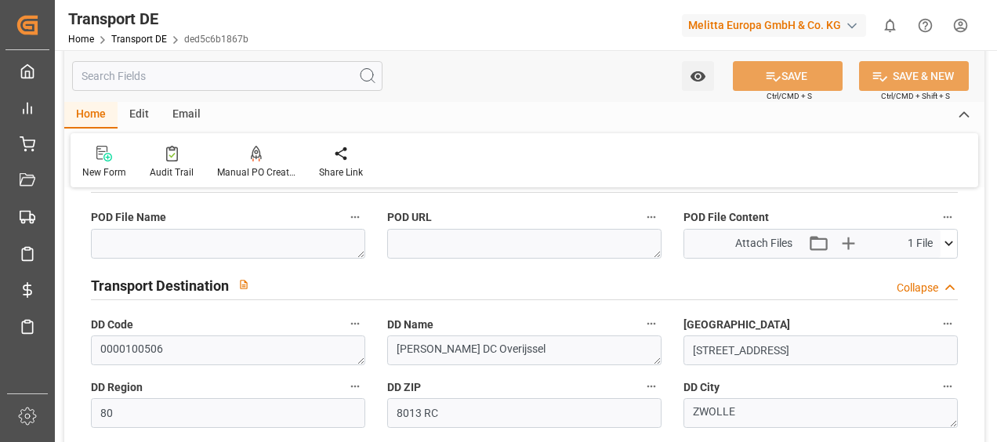
click at [944, 240] on icon at bounding box center [949, 243] width 16 height 16
click at [908, 267] on icon at bounding box center [908, 273] width 13 height 13
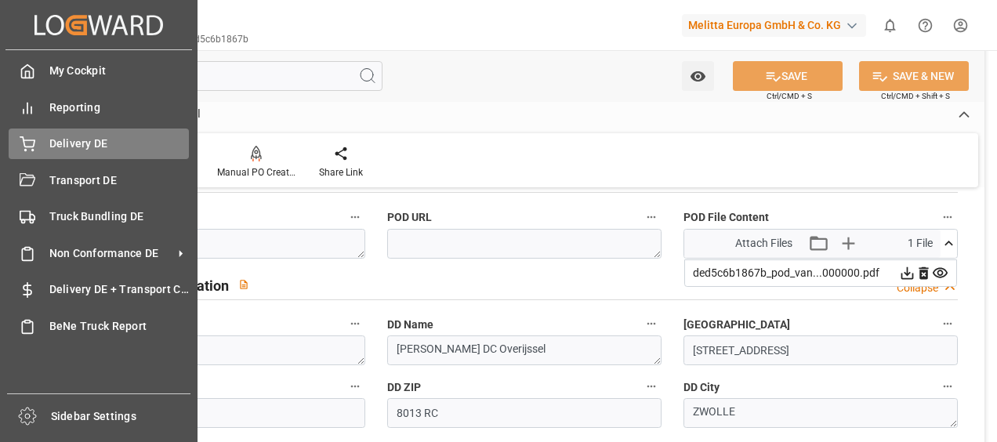
click at [31, 143] on icon at bounding box center [28, 144] width 16 height 16
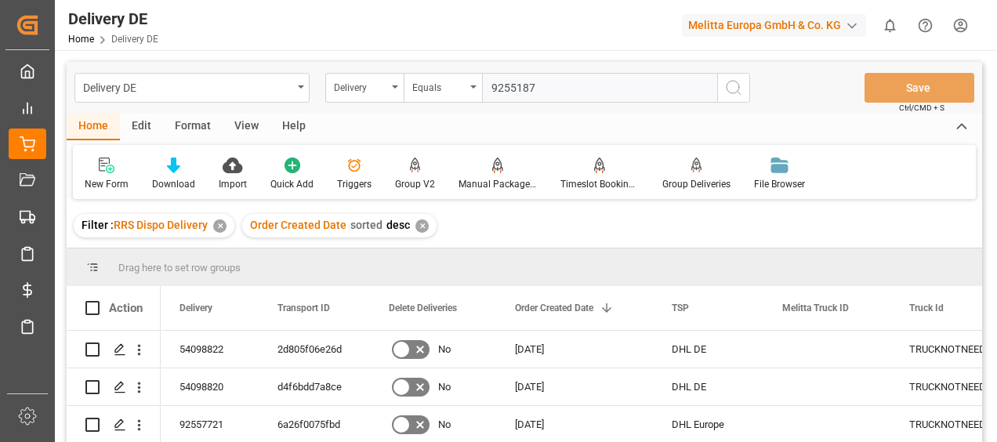
type input "92551876"
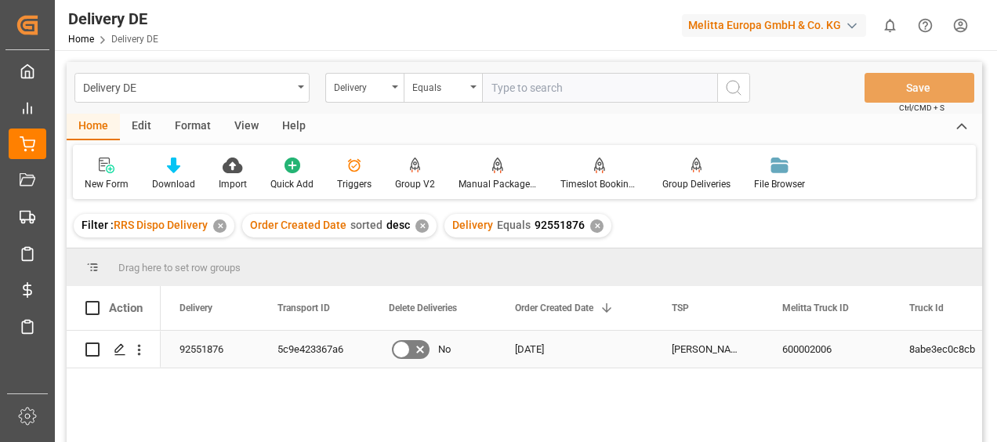
click at [355, 351] on div "5c9e423367a6" at bounding box center [314, 349] width 111 height 37
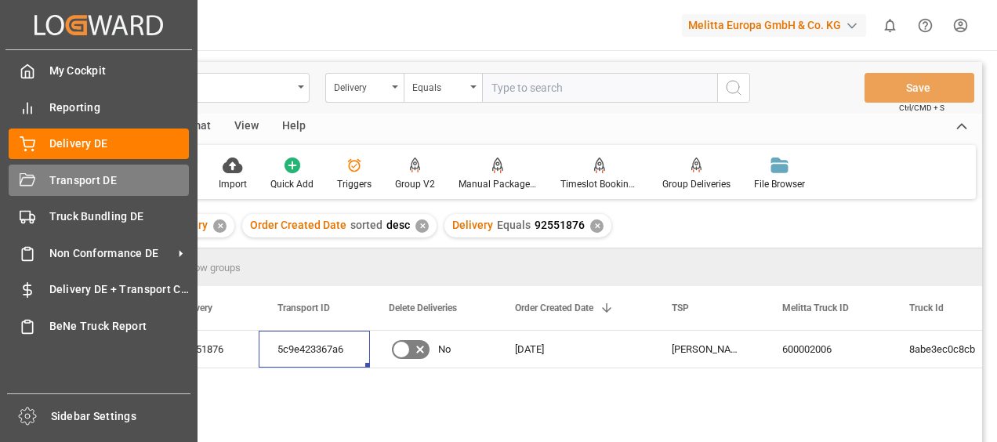
click at [27, 173] on icon at bounding box center [28, 181] width 16 height 16
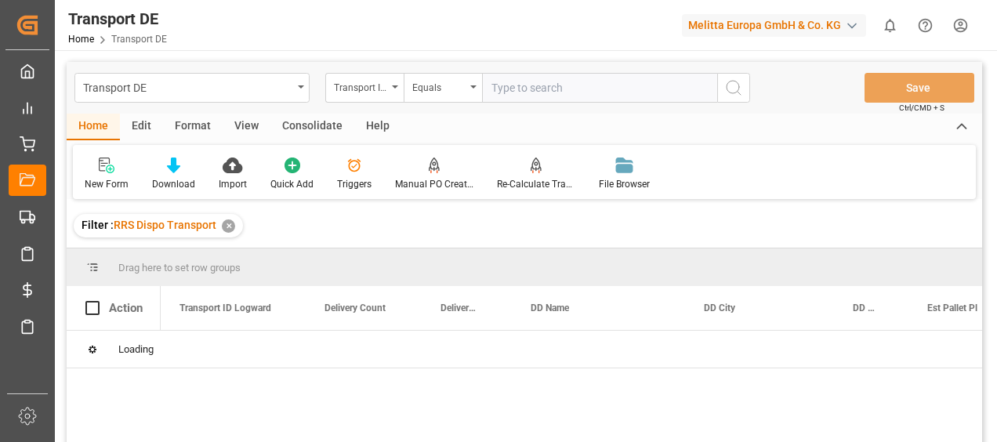
click at [499, 90] on input "text" at bounding box center [599, 88] width 235 height 30
paste input "5c9e423367a6"
type input "5c9e423367a6"
click at [745, 85] on button "search button" at bounding box center [733, 88] width 33 height 30
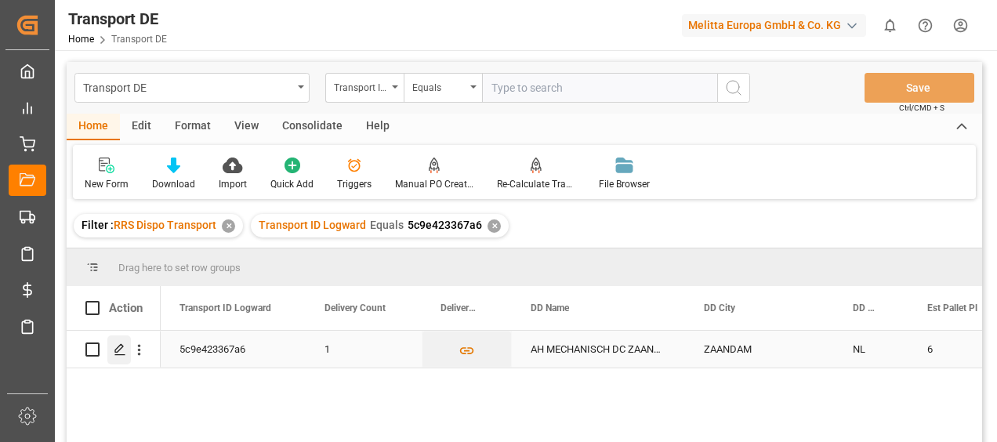
click at [120, 354] on icon "Press SPACE to select this row." at bounding box center [120, 349] width 13 height 13
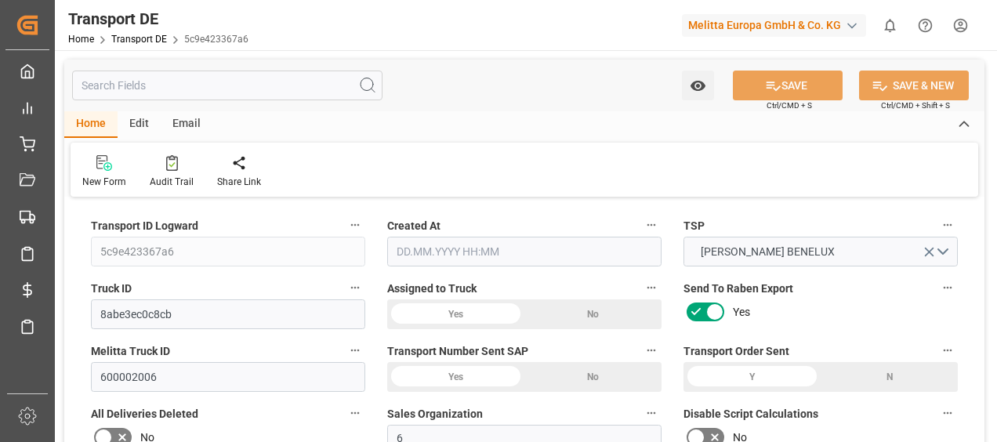
type input "1853"
type input "1698.237"
type input "1362.906"
type input "9738.54"
type input "6"
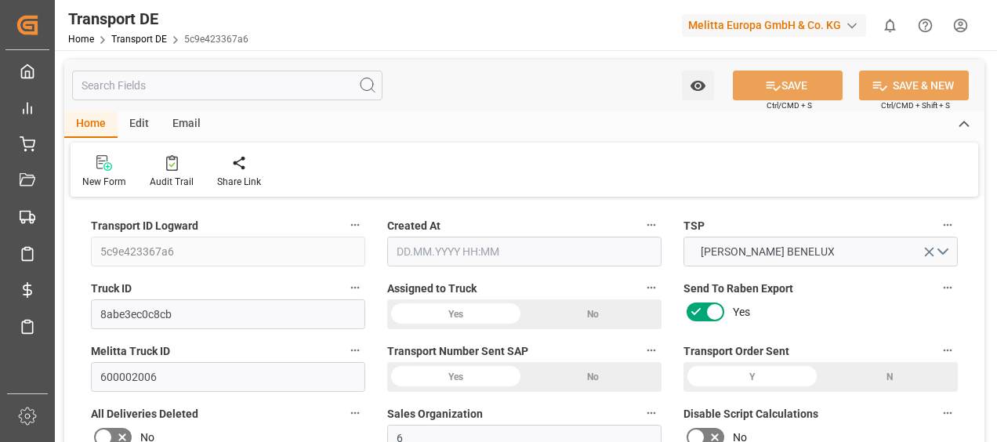
type input "0"
type input "6"
type input "0"
type input "1"
type input "6"
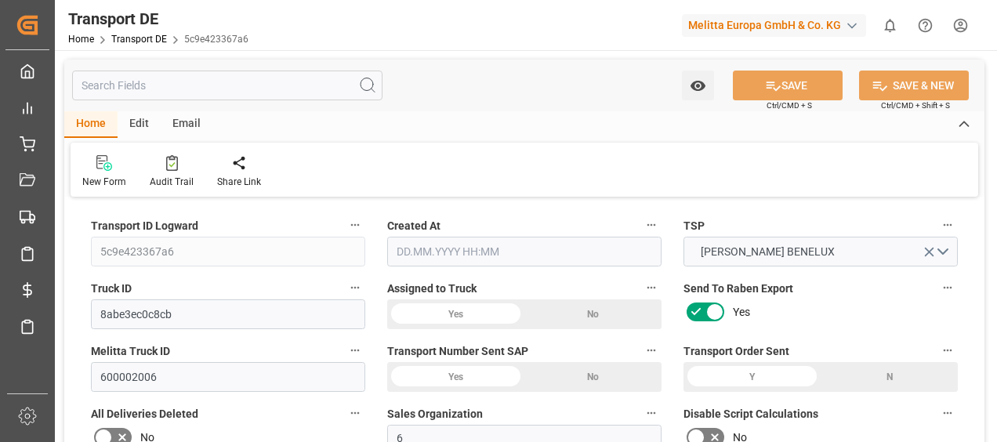
type input "6"
type input "0"
type input "281.1"
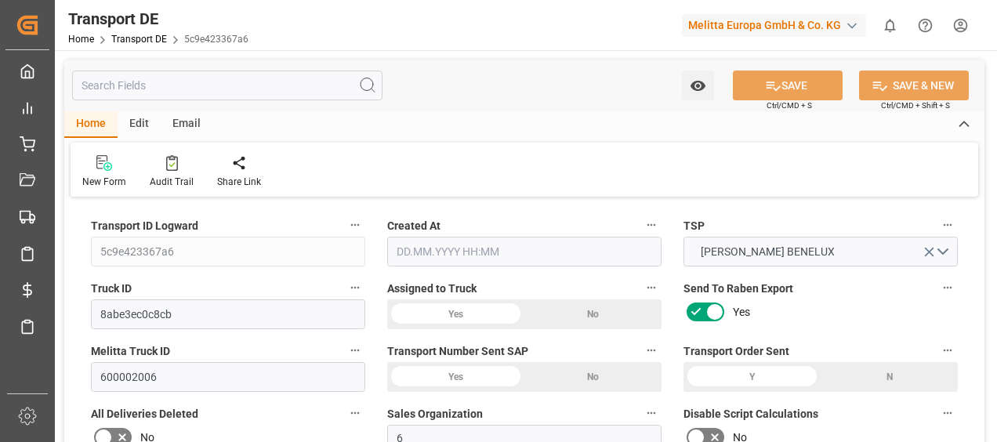
type input "33.783"
type input "281.1"
type input "278.6263"
type input "15"
type input "0"
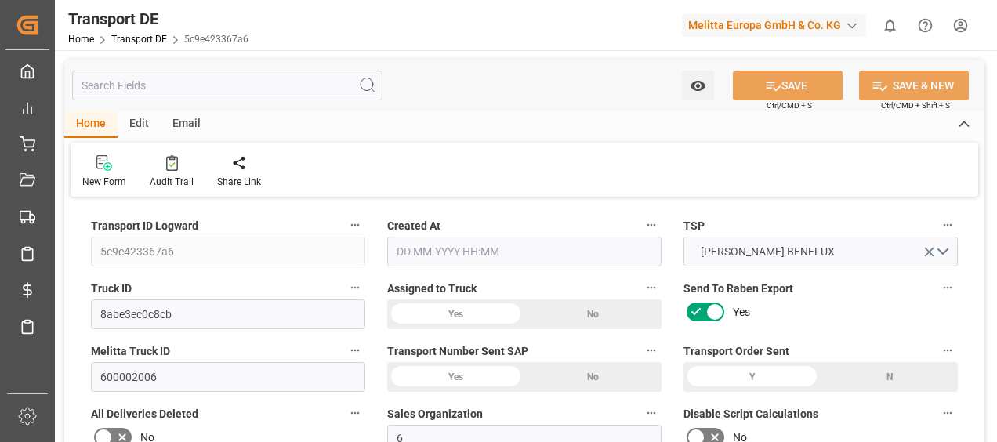
type input "0"
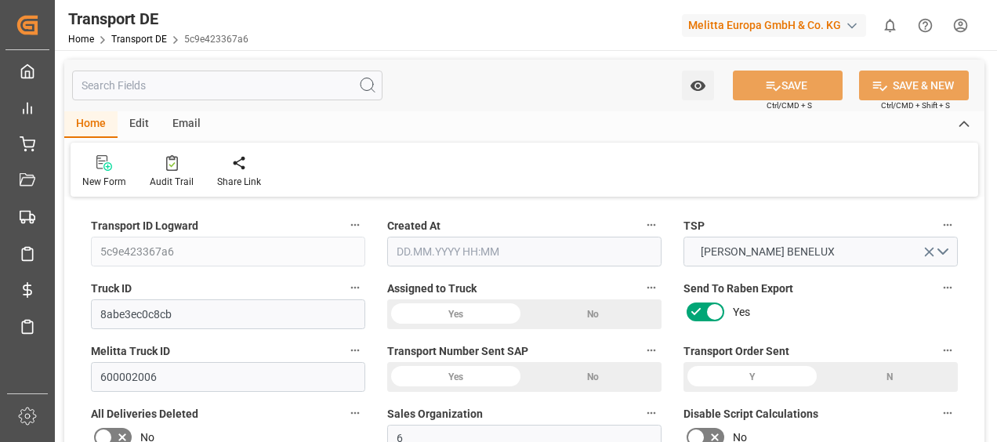
type input "0"
type input "-2.4737"
type input "0"
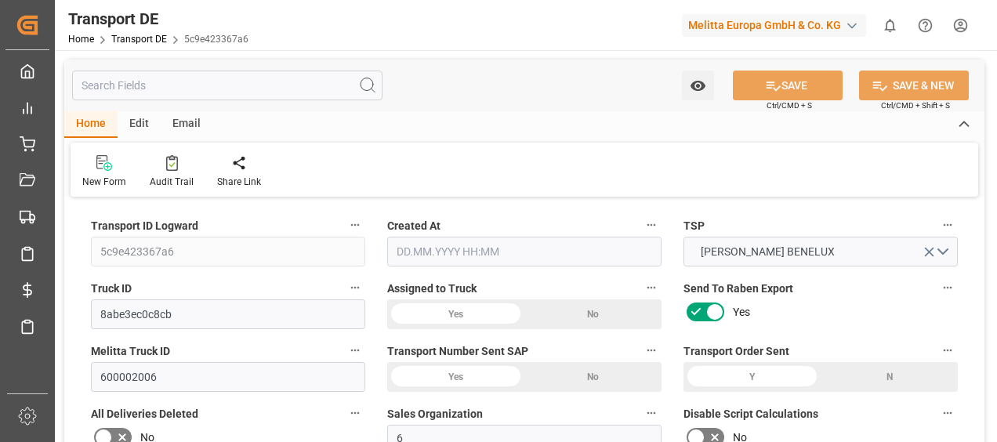
type input "0"
type input "1698.237"
type input "4710.8598"
type input "21"
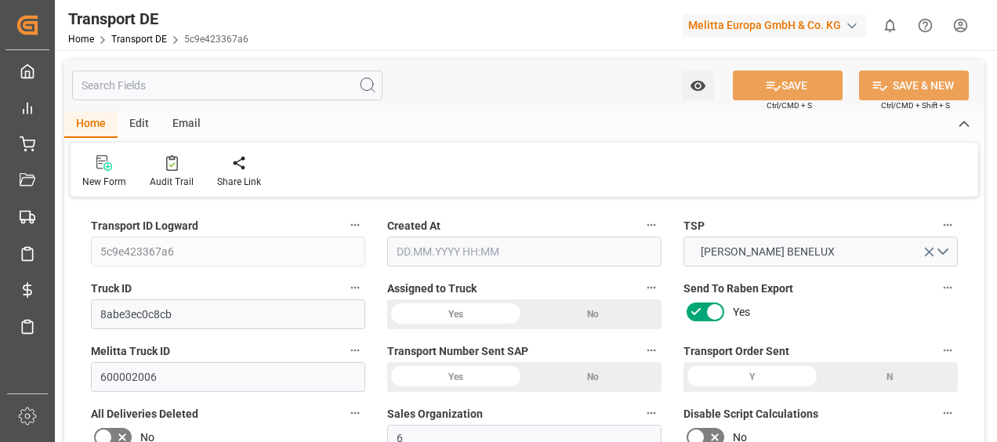
type input "35"
type input "6"
type input "0"
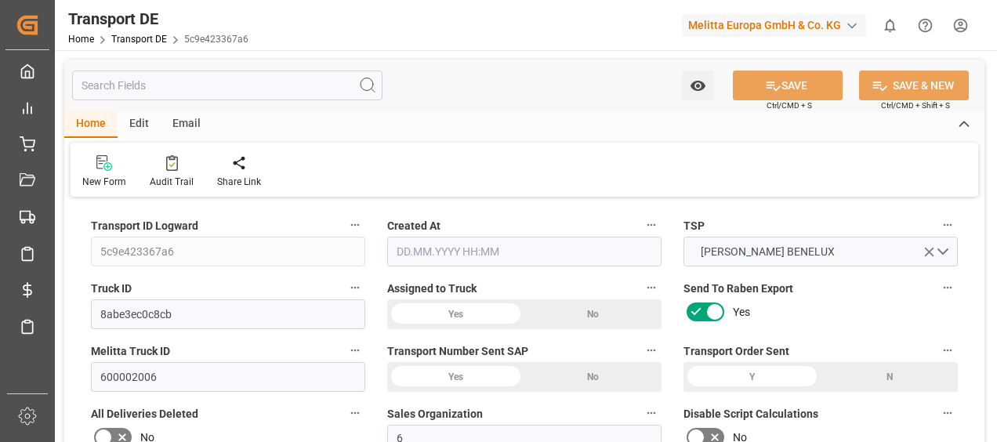
type input "0"
type input "1"
type input "0"
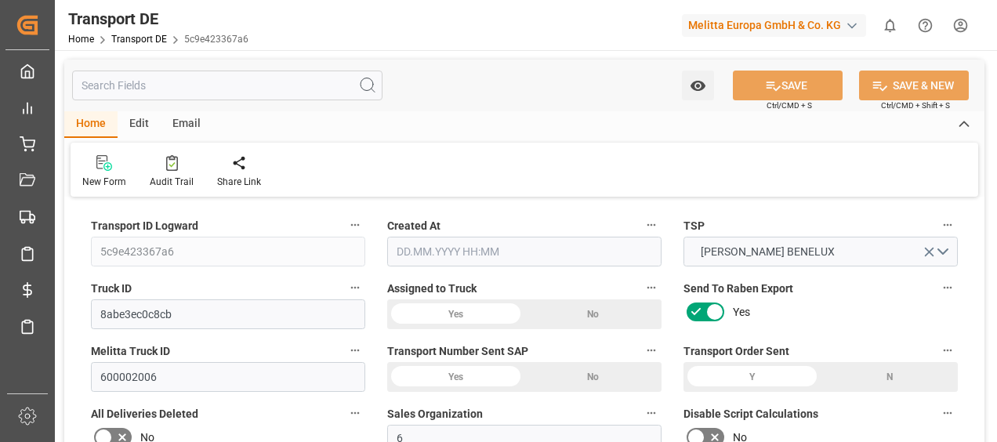
type input "441"
type input "312.4093"
type input "278.6263"
type input "25.08.2025 10:45"
type input "27.08.2025"
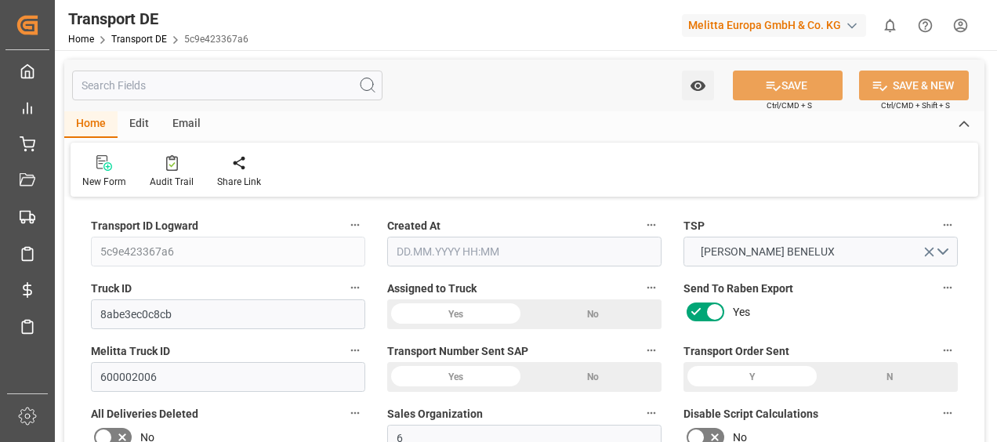
type input "27.08.2025"
type input "28.08.2025"
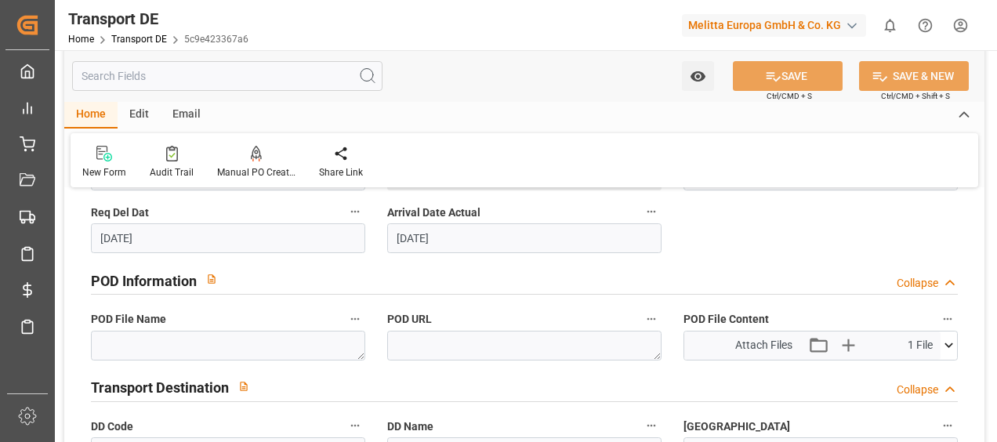
scroll to position [941, 0]
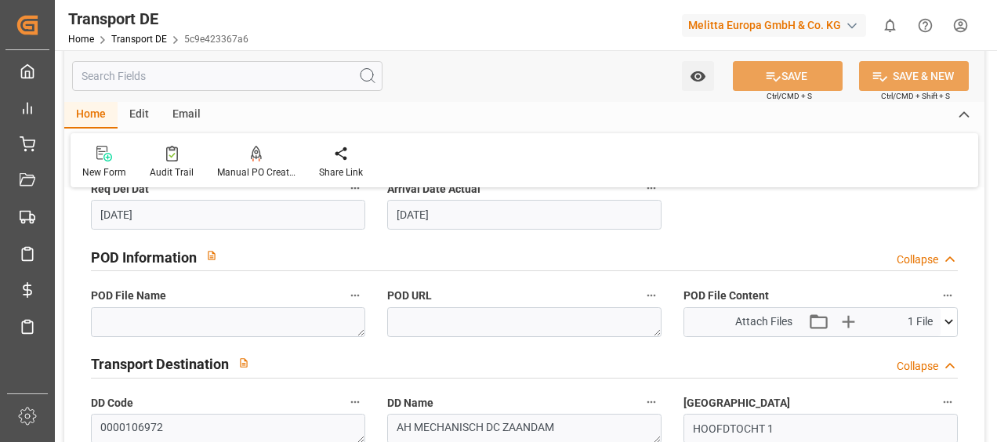
click at [946, 318] on icon at bounding box center [949, 322] width 16 height 16
click at [909, 349] on icon at bounding box center [907, 351] width 16 height 16
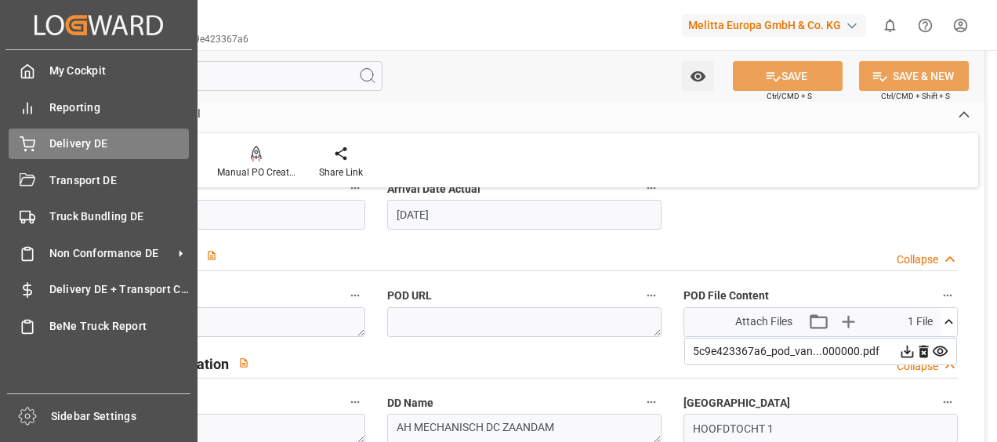
click at [47, 143] on div "Delivery DE Delivery DE" at bounding box center [99, 144] width 180 height 31
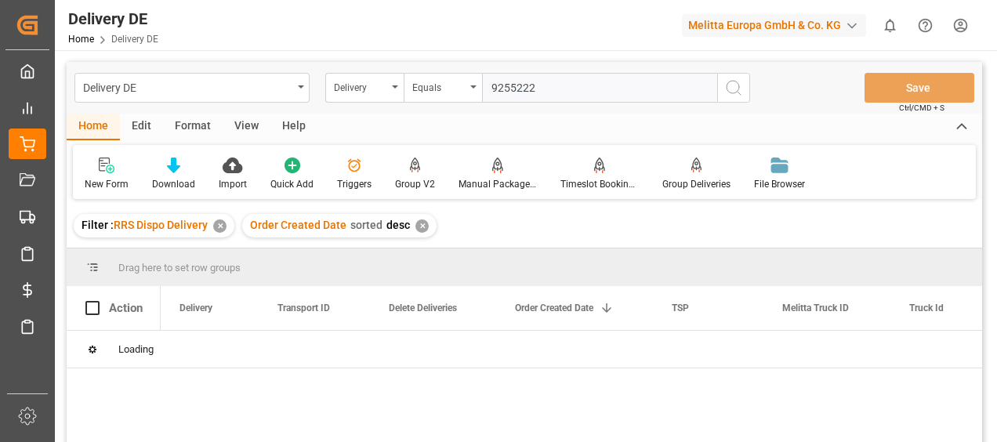
type input "92552227"
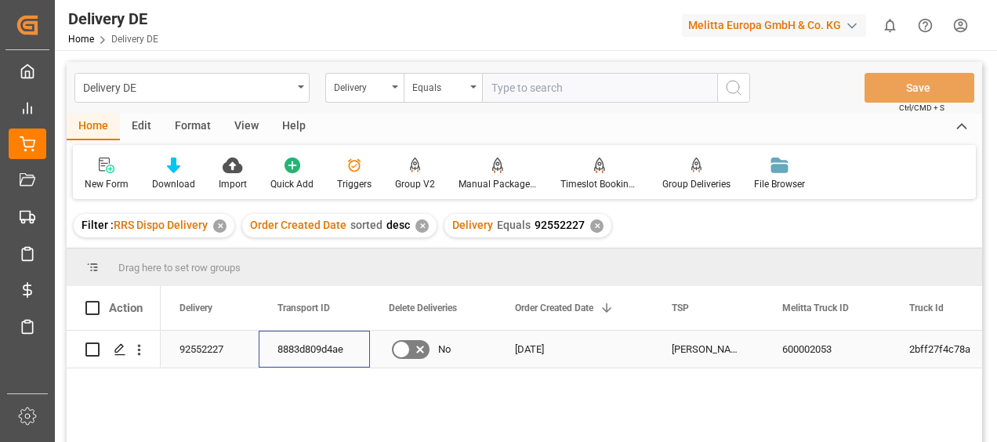
click at [330, 340] on div "8883d809d4ae" at bounding box center [314, 349] width 111 height 37
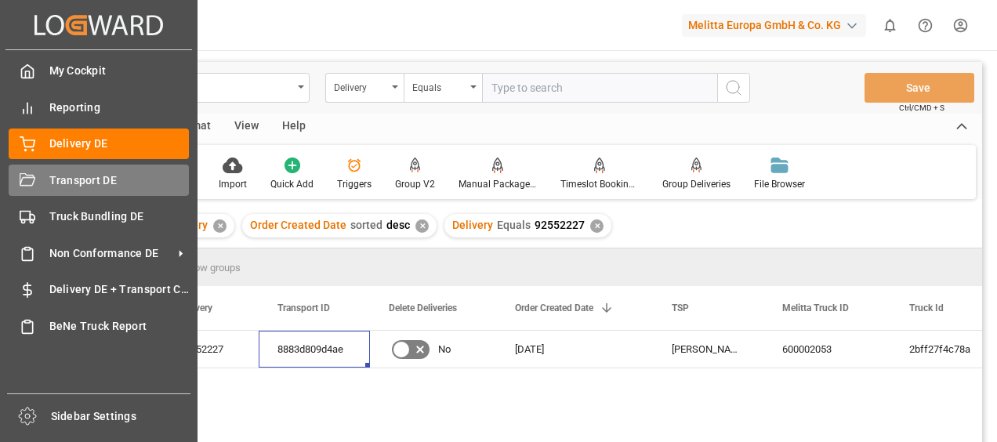
click at [44, 178] on div "Transport DE Transport DE" at bounding box center [99, 180] width 180 height 31
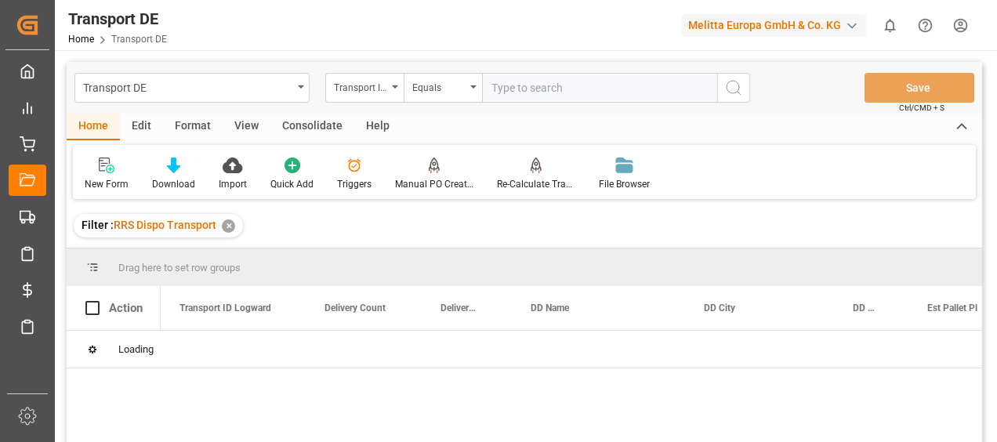
click at [506, 93] on input "text" at bounding box center [599, 88] width 235 height 30
paste input "8883d809d4ae"
type input "8883d809d4ae"
click at [724, 83] on icon "search button" at bounding box center [733, 87] width 19 height 19
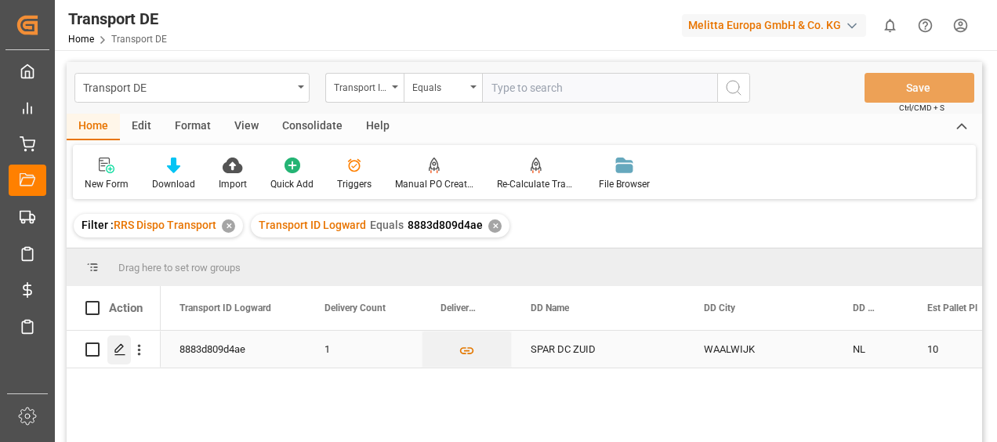
click at [119, 343] on icon "Press SPACE to select this row." at bounding box center [120, 349] width 13 height 13
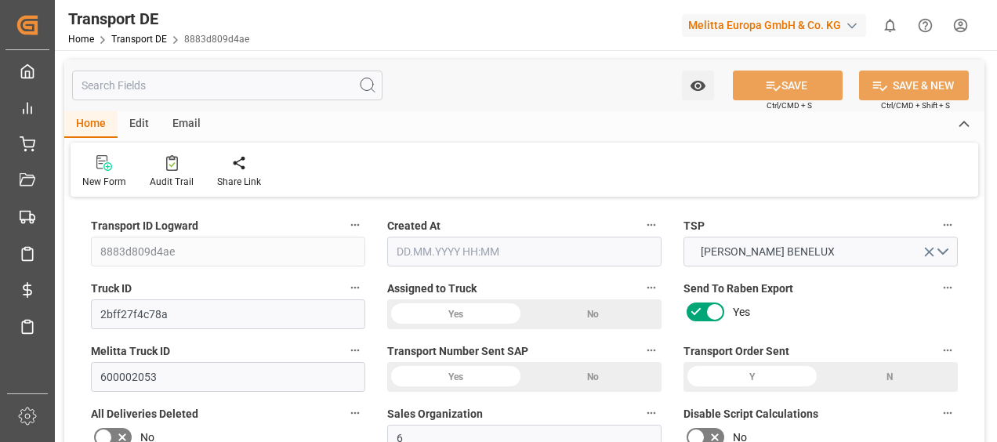
type input "3130"
type input "2875.68"
type input "2384.64"
type input "16430.4"
type input "10"
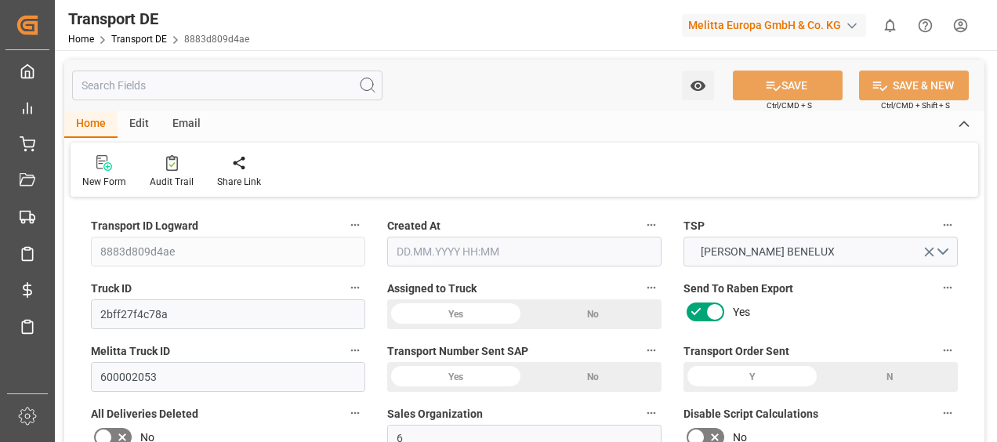
type input "0"
type input "10"
type input "0"
type input "1"
type input "10"
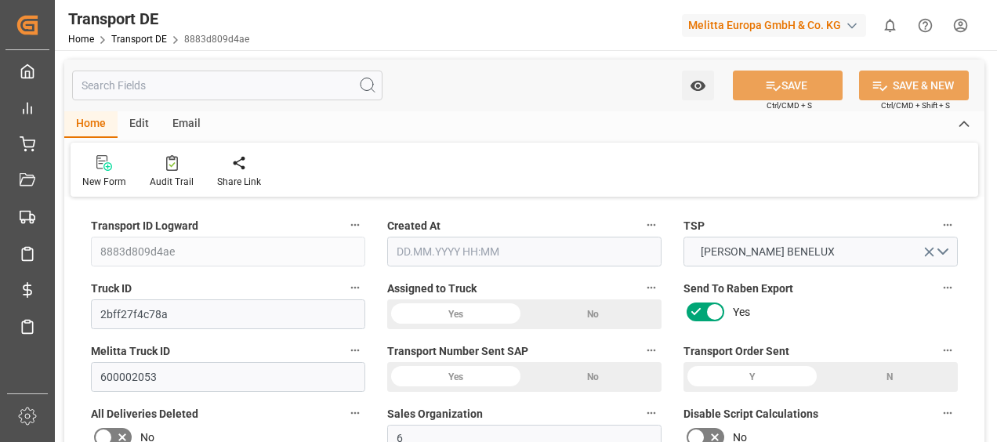
type input "10"
type input "0"
type input "720"
type input "0"
type input "442.2"
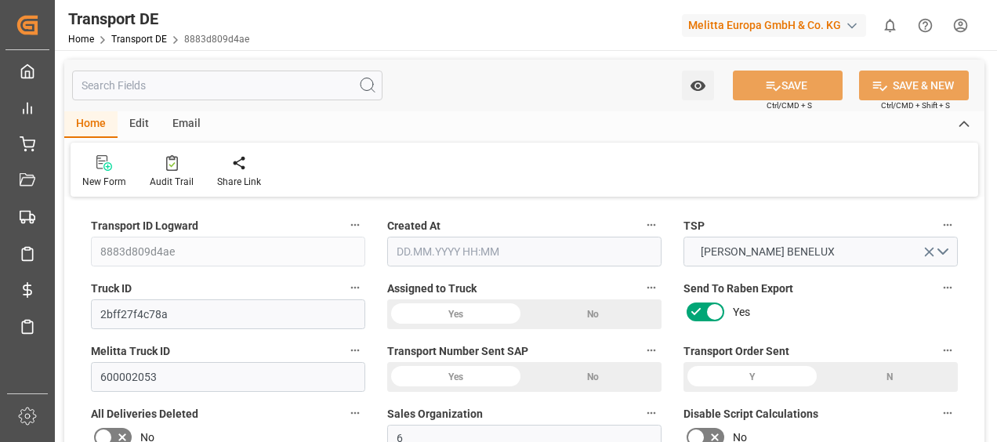
type input "3.039"
type input "442.2"
type input "438.3086"
type input "51"
type input "0"
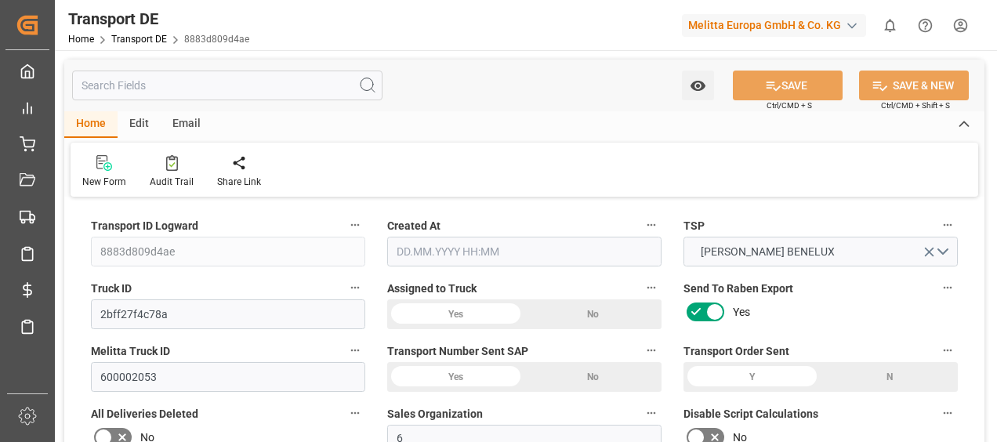
type input "0"
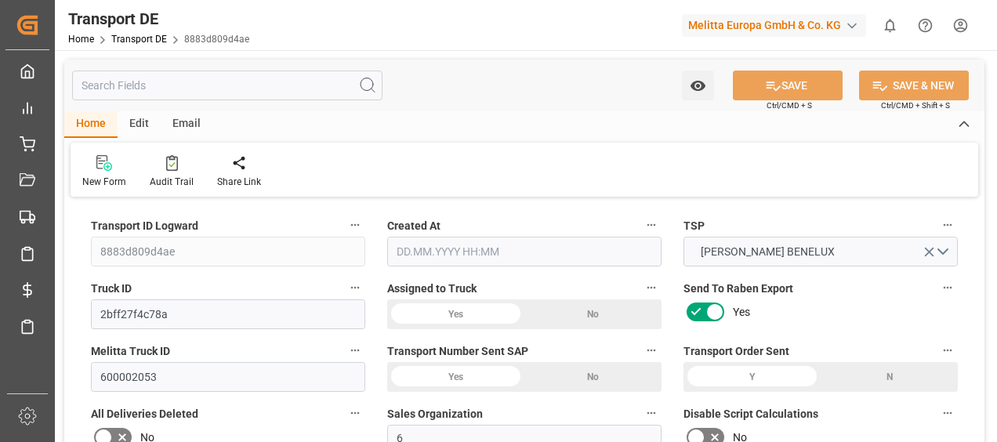
type input "0"
type input "-3.8914"
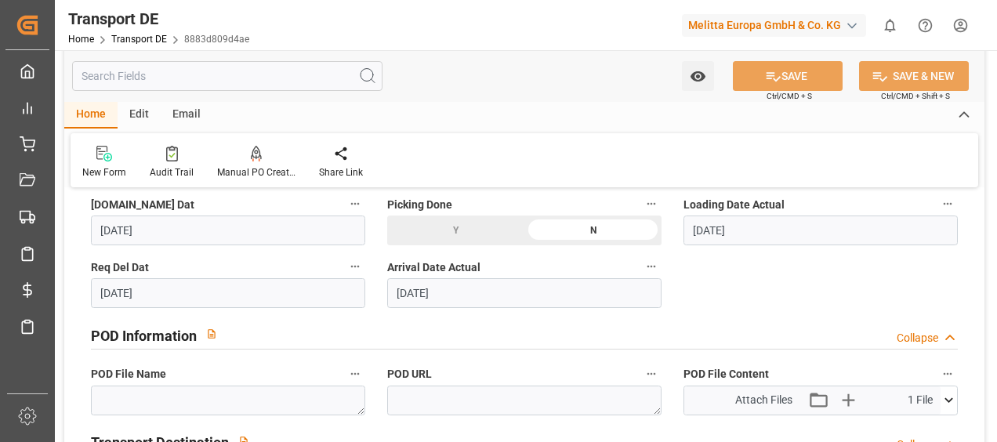
scroll to position [941, 0]
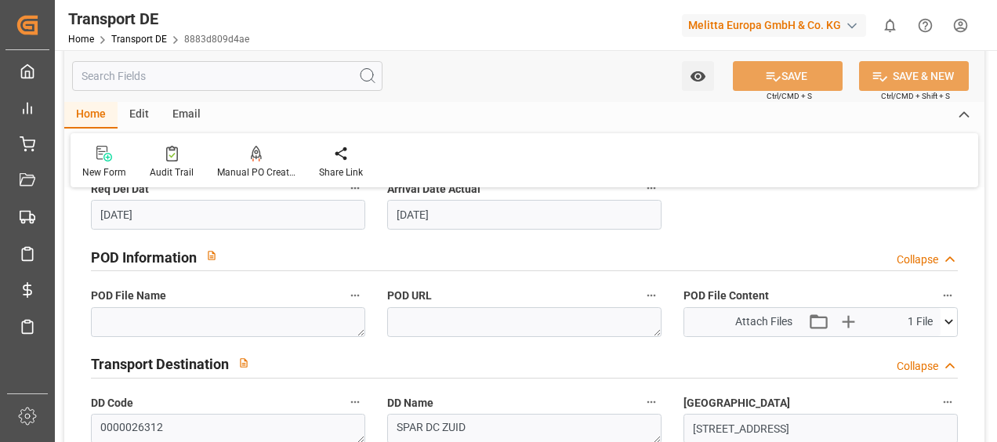
click at [946, 321] on icon at bounding box center [949, 322] width 16 height 16
click at [904, 346] on icon at bounding box center [907, 351] width 16 height 16
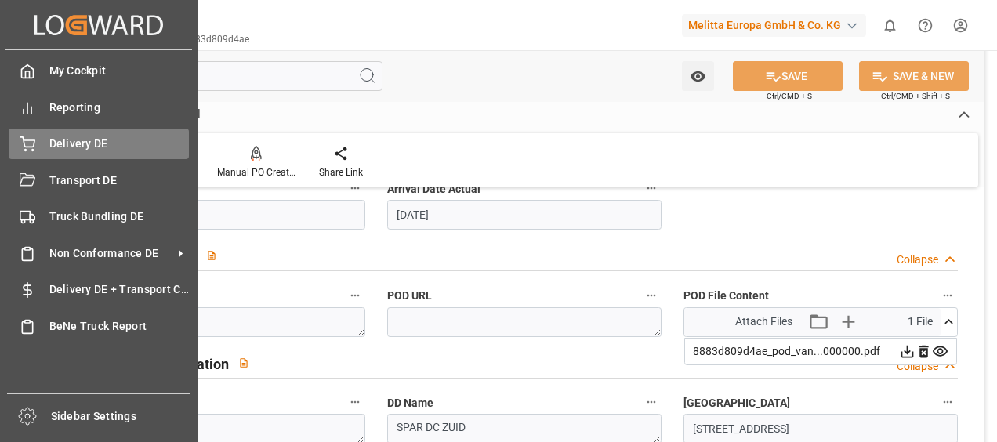
click at [38, 147] on div "Delivery DE Delivery DE" at bounding box center [99, 144] width 180 height 31
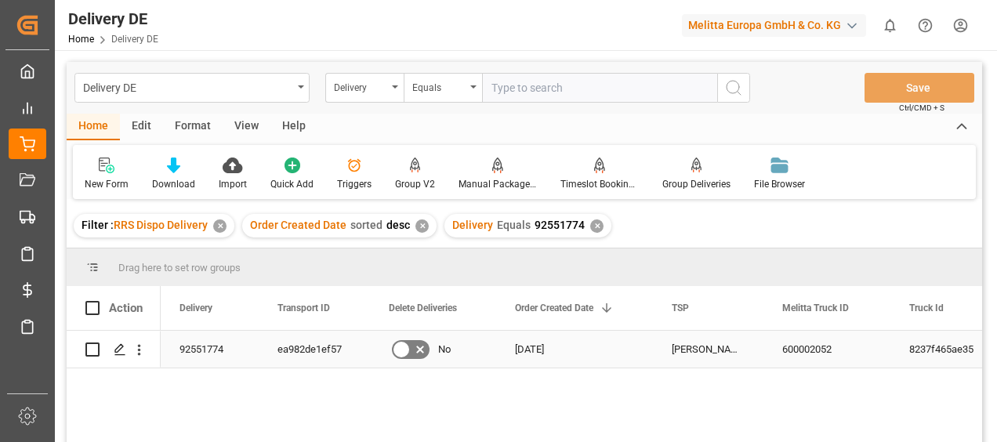
click at [325, 343] on div "ea982de1ef57" at bounding box center [314, 349] width 111 height 37
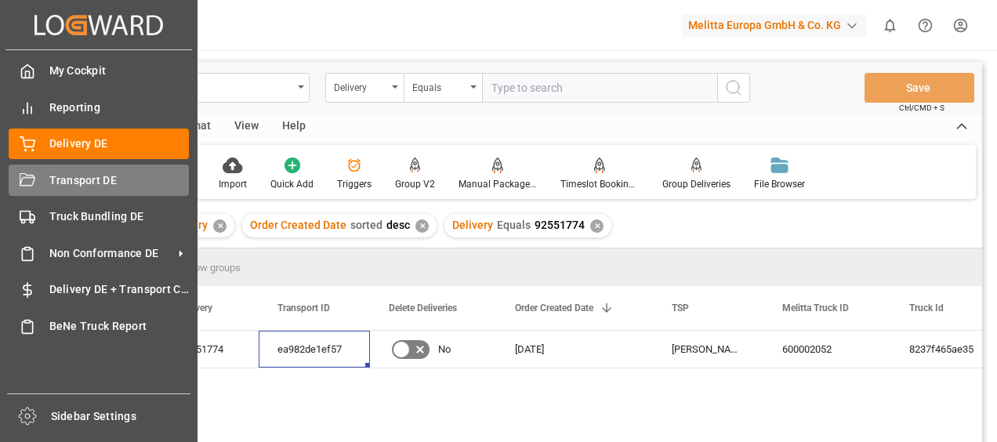
click at [44, 180] on div "Transport DE Transport DE" at bounding box center [99, 180] width 180 height 31
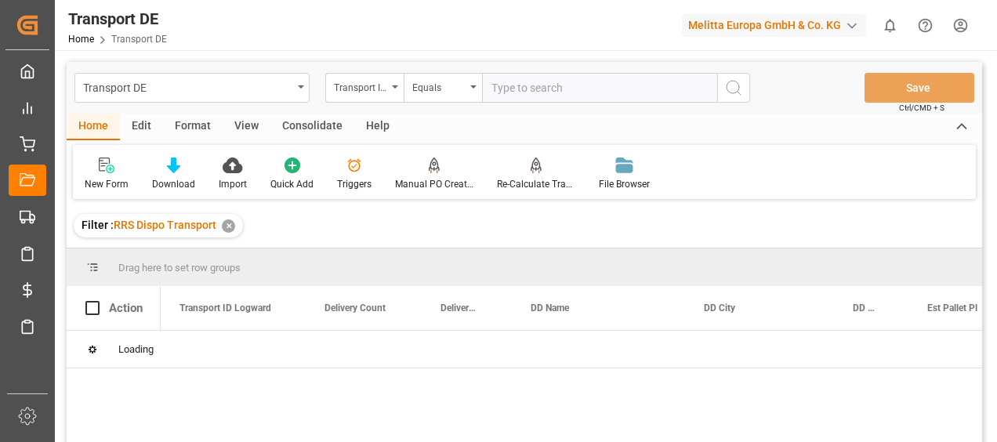
click at [500, 86] on input "text" at bounding box center [599, 88] width 235 height 30
paste input "ea982de1ef57"
click at [742, 92] on icon "search button" at bounding box center [733, 87] width 19 height 19
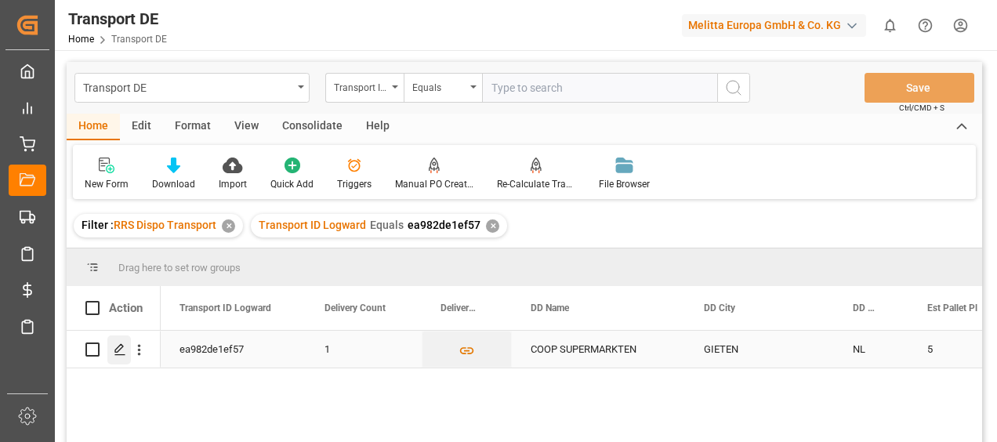
click at [119, 351] on icon "Press SPACE to select this row." at bounding box center [120, 349] width 13 height 13
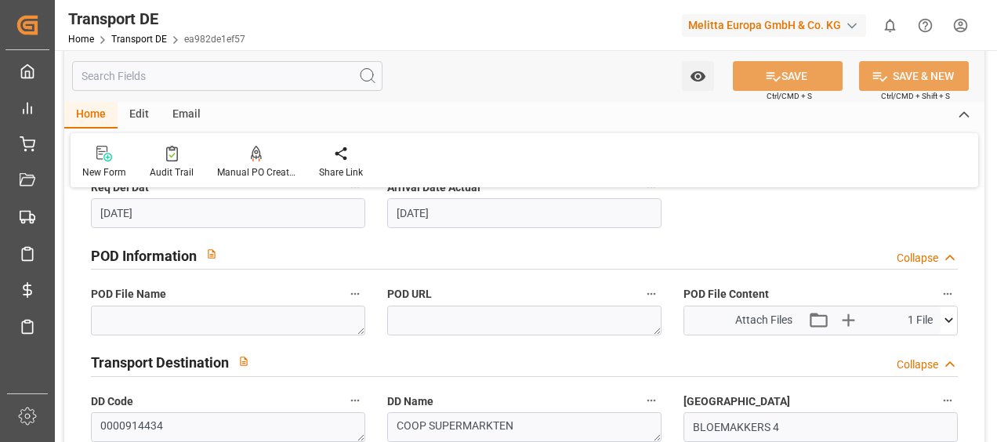
scroll to position [941, 0]
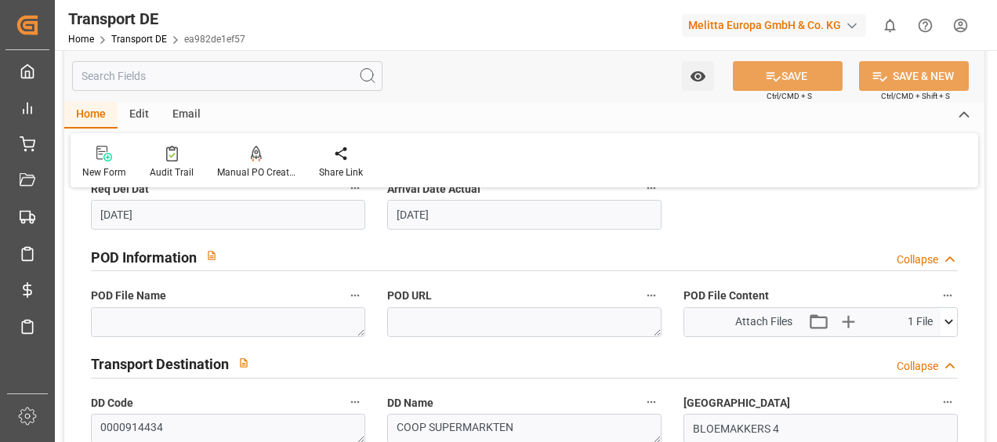
click at [949, 319] on icon at bounding box center [949, 322] width 16 height 16
click at [906, 347] on icon at bounding box center [907, 351] width 16 height 16
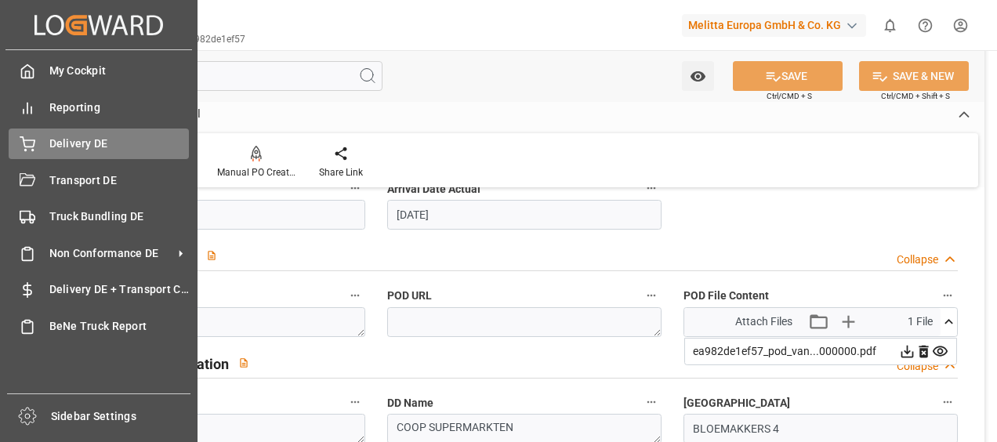
click at [29, 147] on icon at bounding box center [28, 144] width 16 height 16
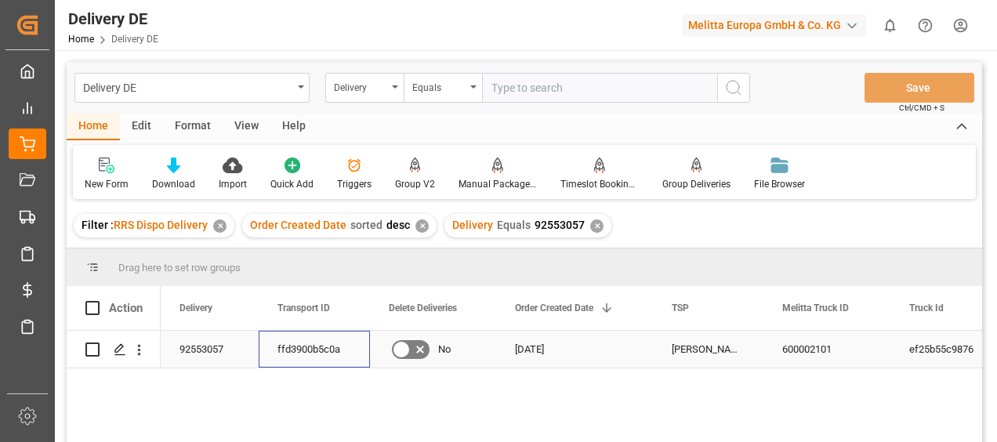
click at [325, 342] on div "ffd3900b5c0a" at bounding box center [314, 349] width 111 height 37
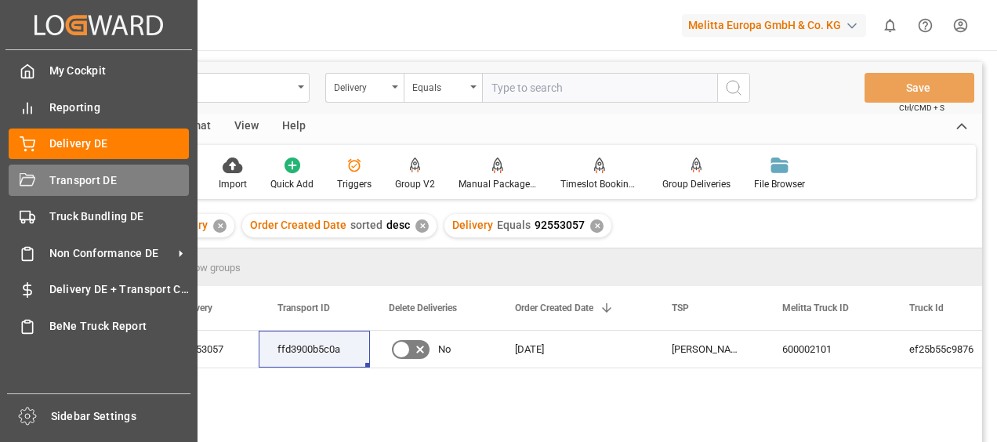
click at [16, 188] on div at bounding box center [22, 180] width 27 height 16
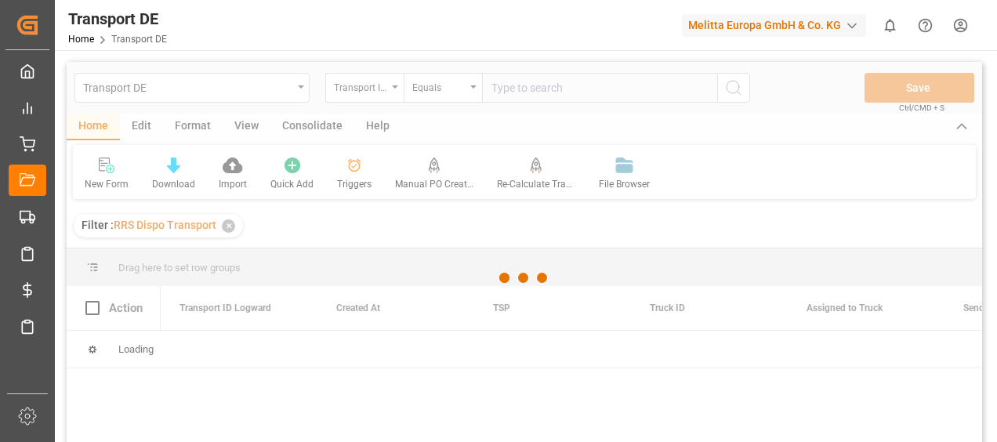
click at [513, 89] on div at bounding box center [525, 278] width 916 height 433
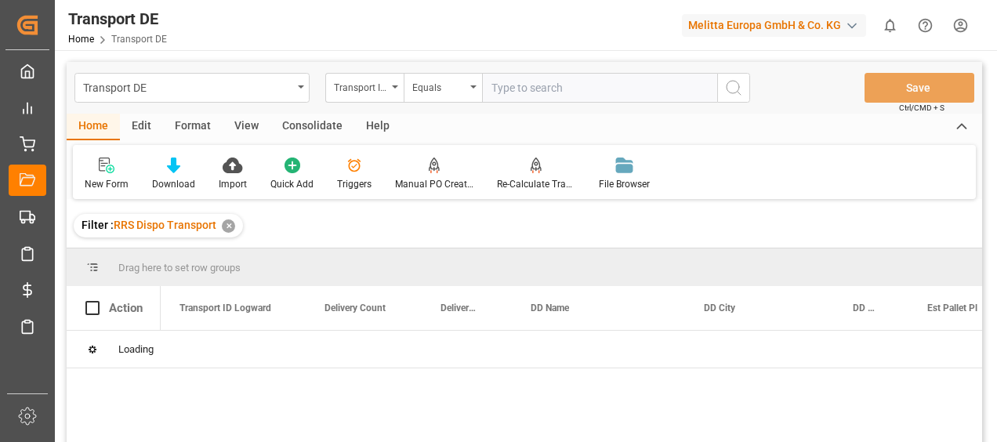
click at [496, 90] on input "text" at bounding box center [599, 88] width 235 height 30
paste input "ffd3900b5c0a"
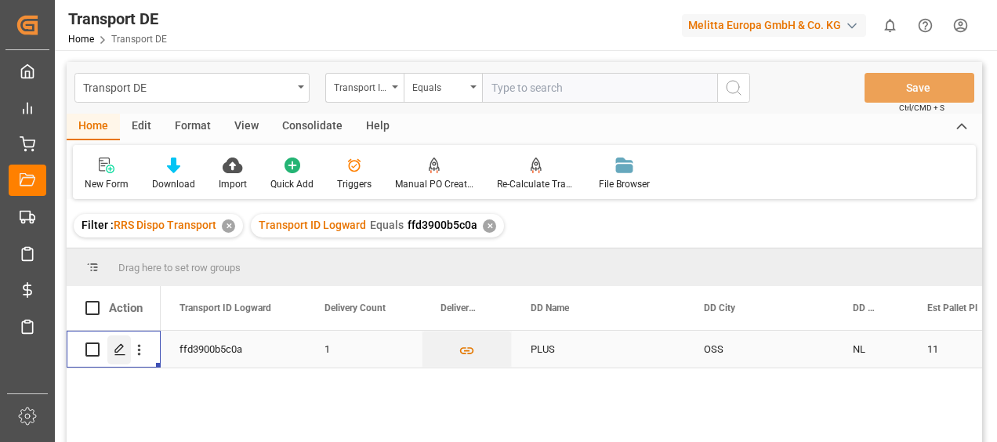
click at [123, 353] on icon "Press SPACE to select this row." at bounding box center [120, 349] width 13 height 13
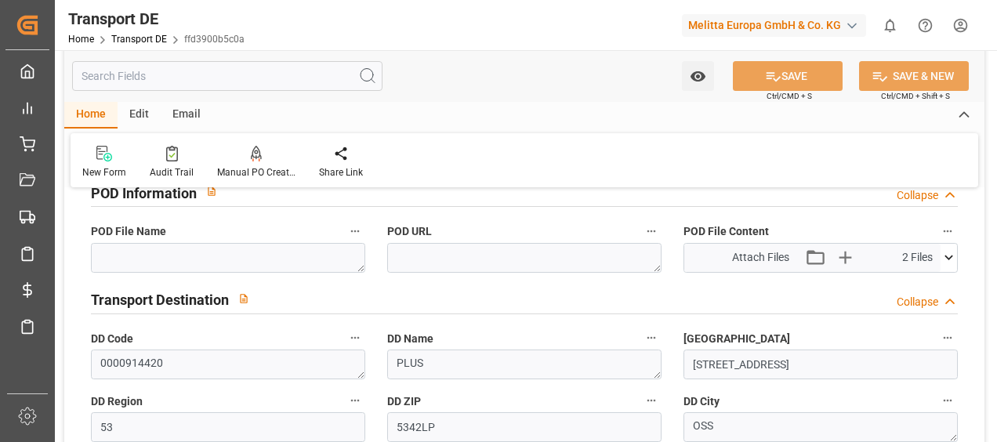
scroll to position [1019, 0]
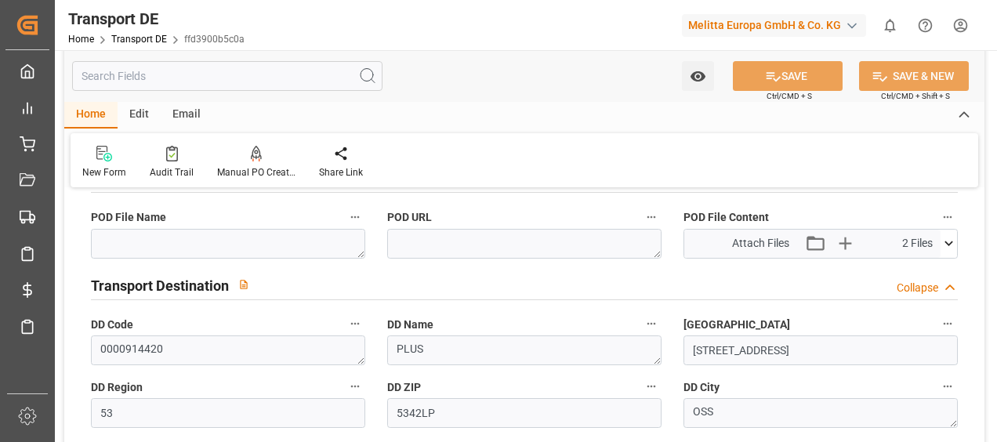
click at [946, 242] on icon at bounding box center [949, 243] width 9 height 5
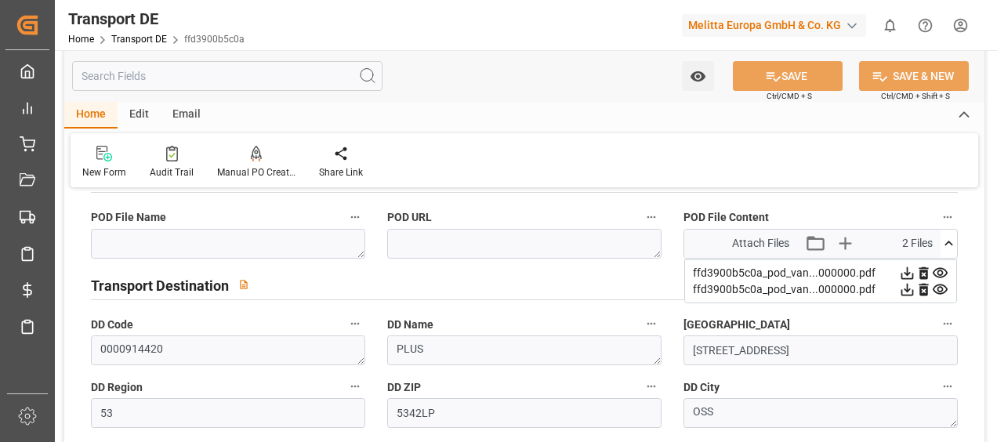
click at [941, 267] on icon at bounding box center [940, 272] width 15 height 10
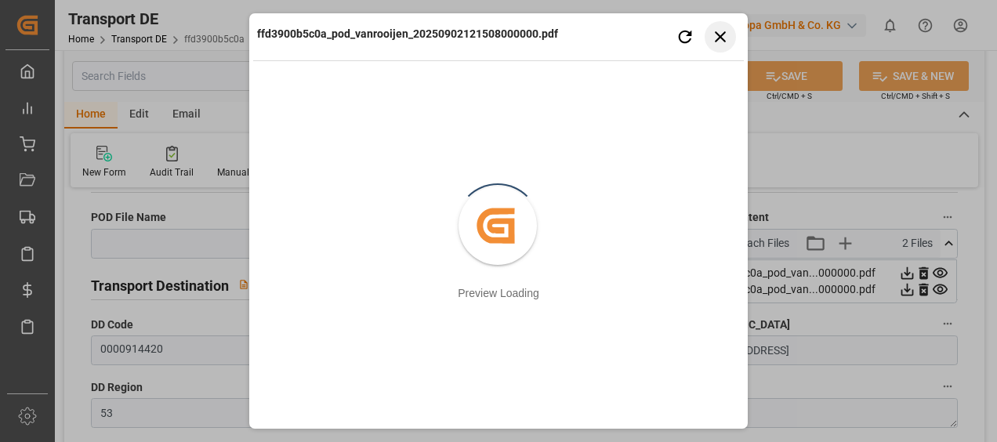
click at [731, 38] on button "Close preview" at bounding box center [720, 36] width 31 height 31
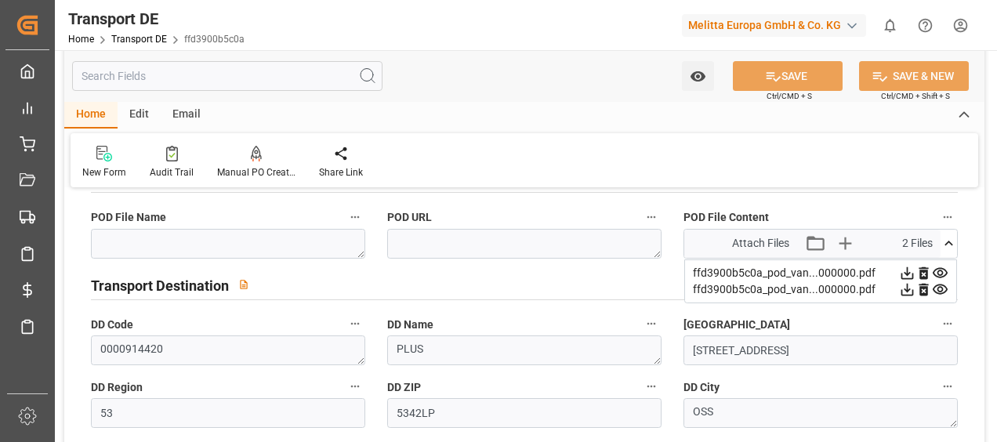
click at [942, 285] on icon at bounding box center [940, 289] width 16 height 16
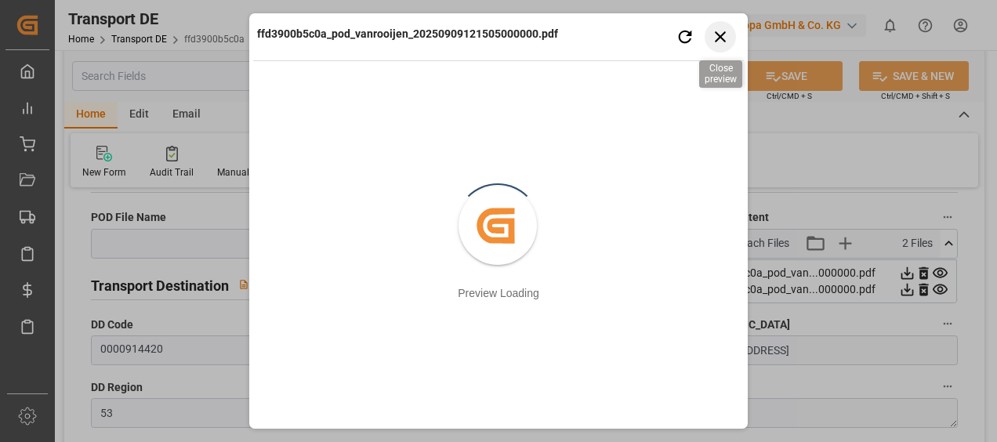
click at [716, 31] on icon "button" at bounding box center [721, 37] width 20 height 20
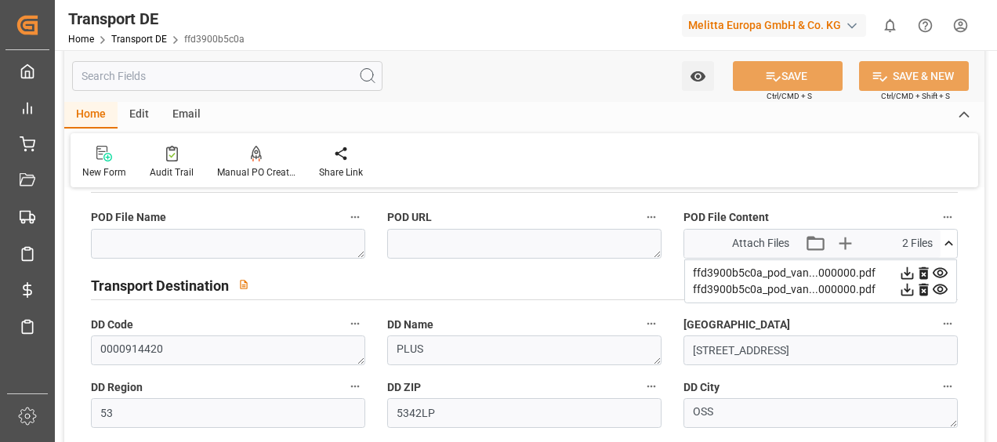
click at [905, 265] on icon at bounding box center [907, 273] width 16 height 16
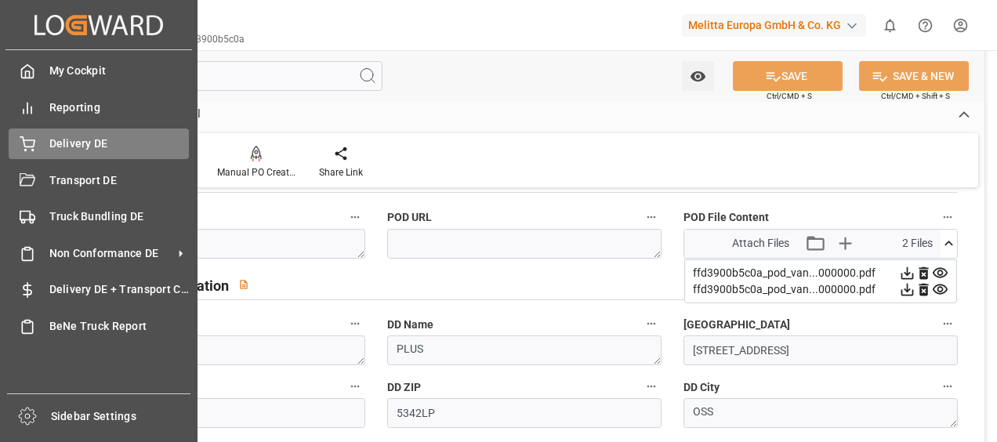
click at [55, 136] on span "Delivery DE" at bounding box center [119, 144] width 140 height 16
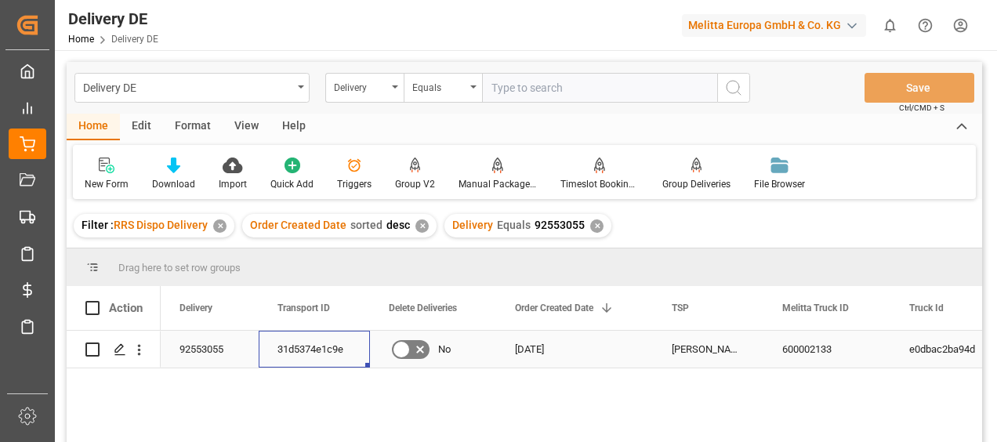
click at [292, 342] on div "31d5374e1c9e" at bounding box center [314, 349] width 111 height 37
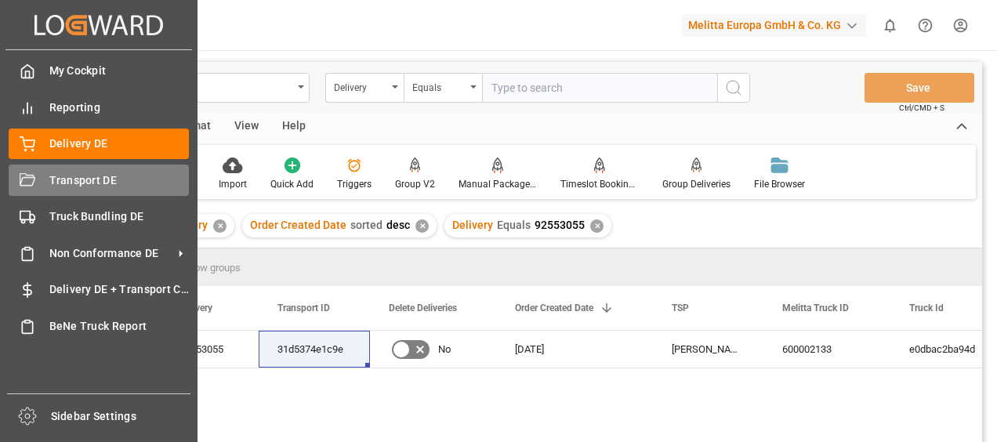
click at [41, 191] on div "Transport DE Transport DE" at bounding box center [99, 180] width 180 height 31
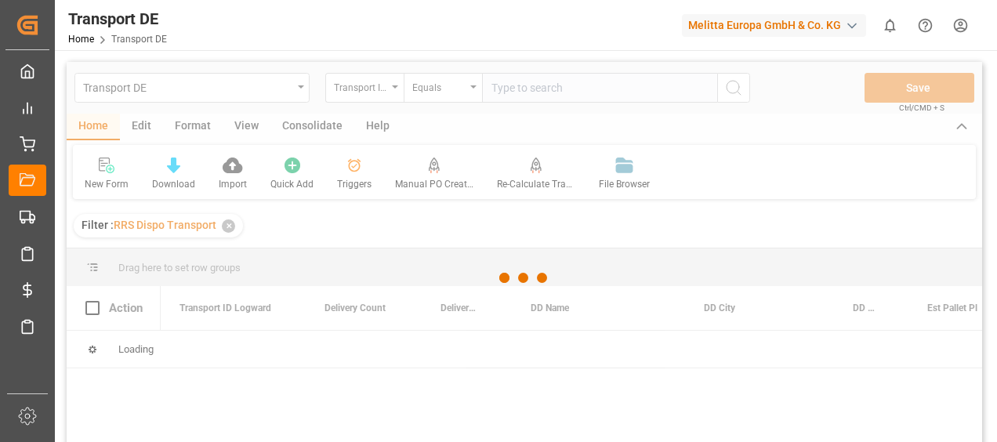
click at [514, 90] on div at bounding box center [525, 278] width 916 height 433
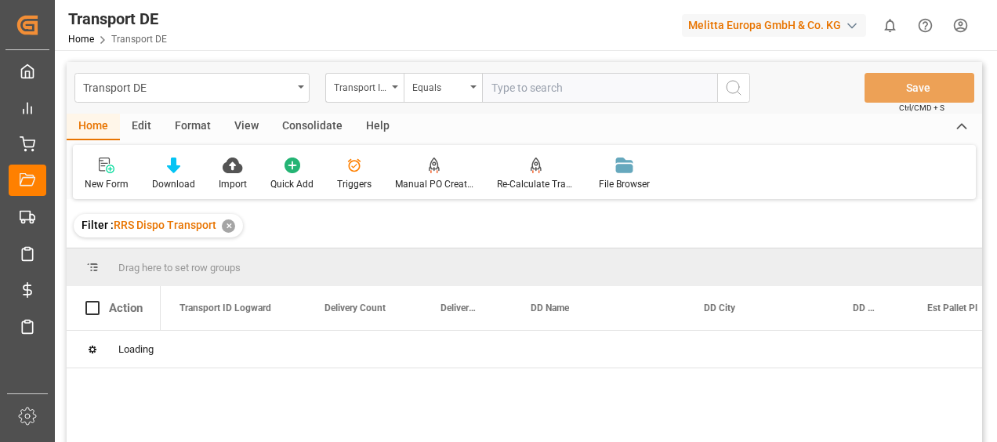
click at [514, 90] on input "text" at bounding box center [599, 88] width 235 height 30
paste input "31d5374e1c9e"
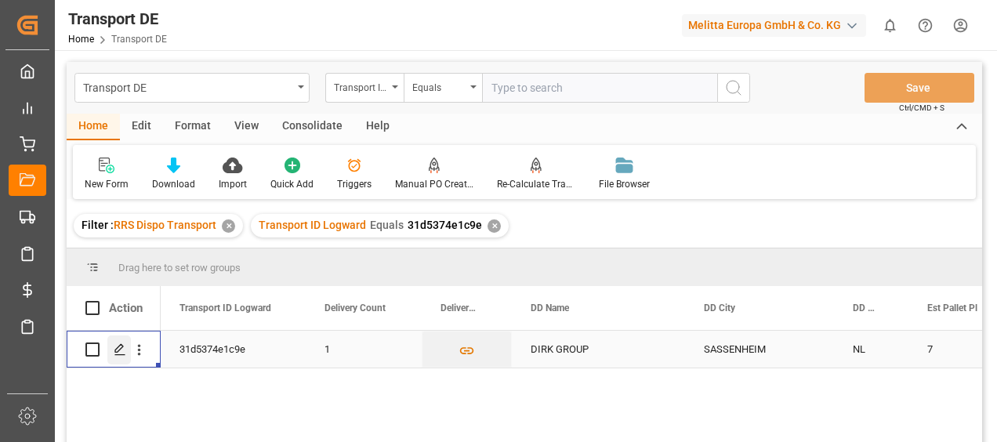
click at [124, 347] on icon "Press SPACE to select this row." at bounding box center [120, 349] width 13 height 13
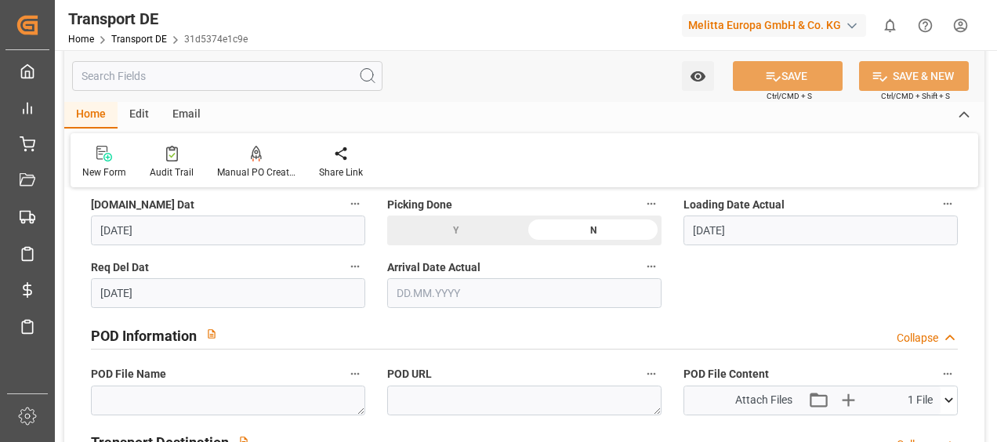
scroll to position [941, 0]
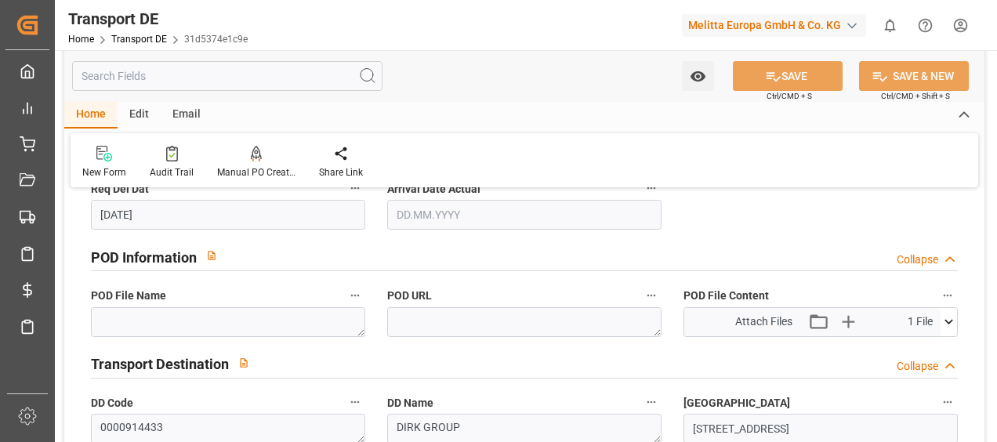
click at [950, 317] on icon at bounding box center [949, 322] width 16 height 16
click at [909, 343] on icon at bounding box center [907, 351] width 16 height 16
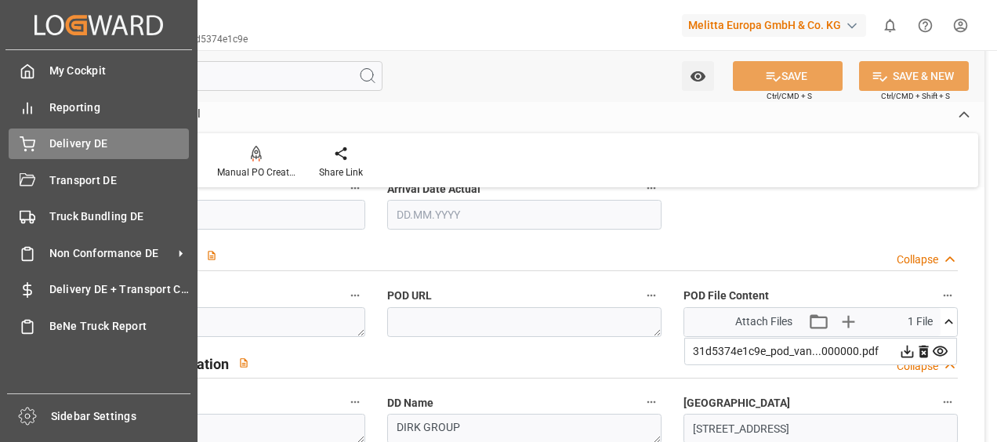
click at [32, 140] on icon at bounding box center [27, 142] width 14 height 10
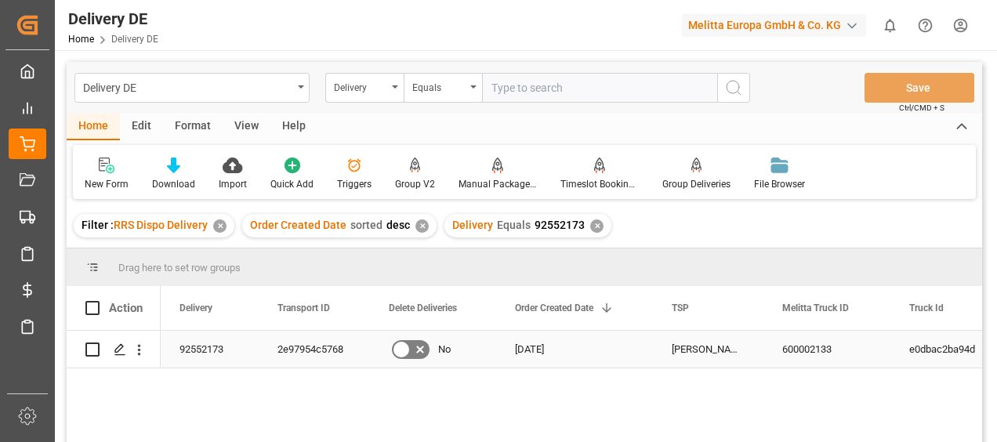
click at [310, 343] on div "2e97954c5768" at bounding box center [314, 349] width 111 height 37
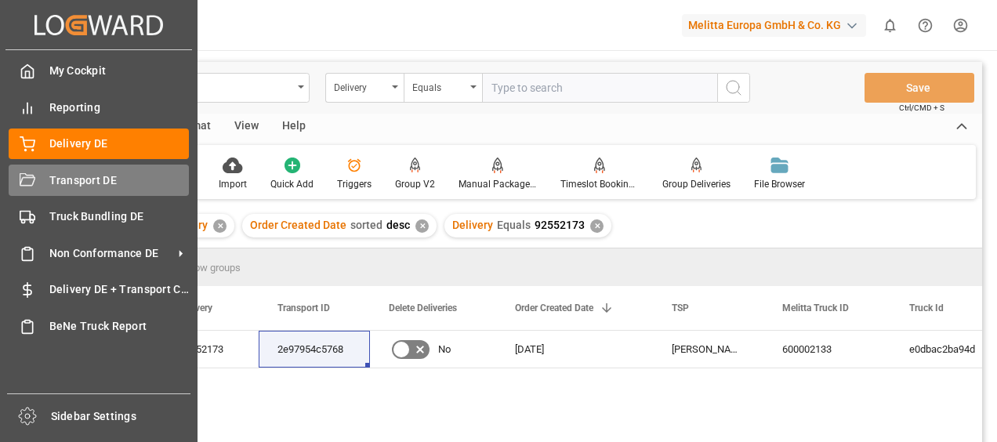
drag, startPoint x: 45, startPoint y: 169, endPoint x: 118, endPoint y: 178, distance: 73.5
click at [45, 169] on div "Transport DE Transport DE" at bounding box center [99, 180] width 180 height 31
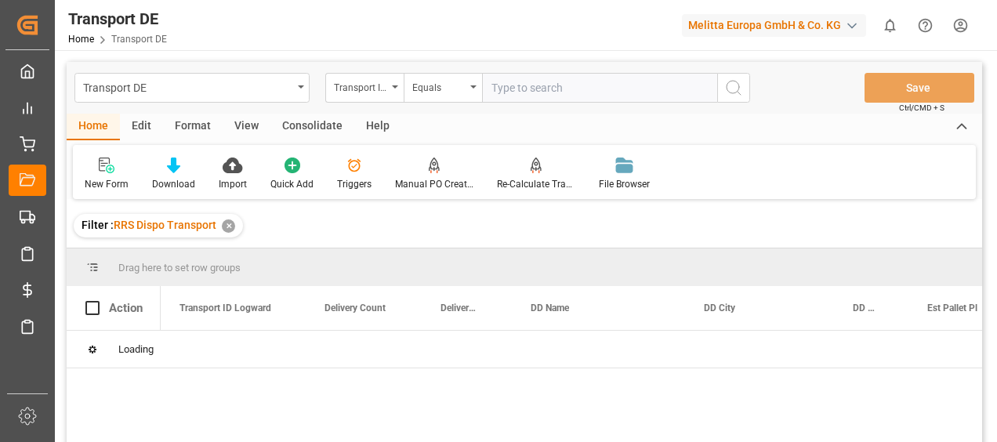
click at [524, 91] on input "text" at bounding box center [599, 88] width 235 height 30
paste input "2e97954c5768"
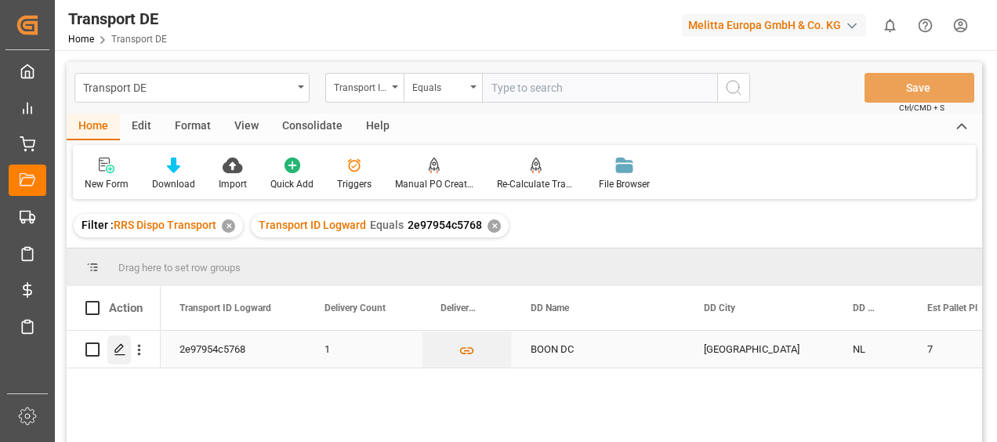
click at [118, 351] on polygon "Press SPACE to select this row." at bounding box center [119, 349] width 8 height 8
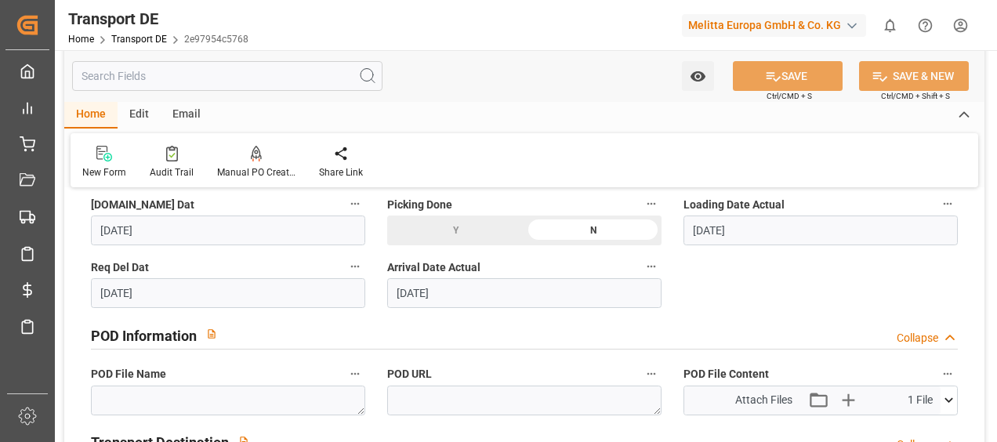
scroll to position [1019, 0]
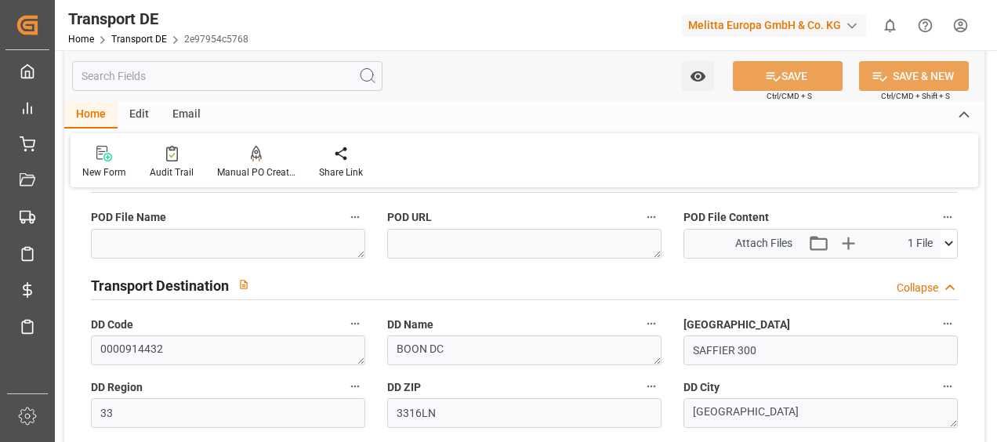
click at [947, 243] on icon at bounding box center [949, 243] width 9 height 5
click at [910, 265] on icon at bounding box center [907, 273] width 16 height 16
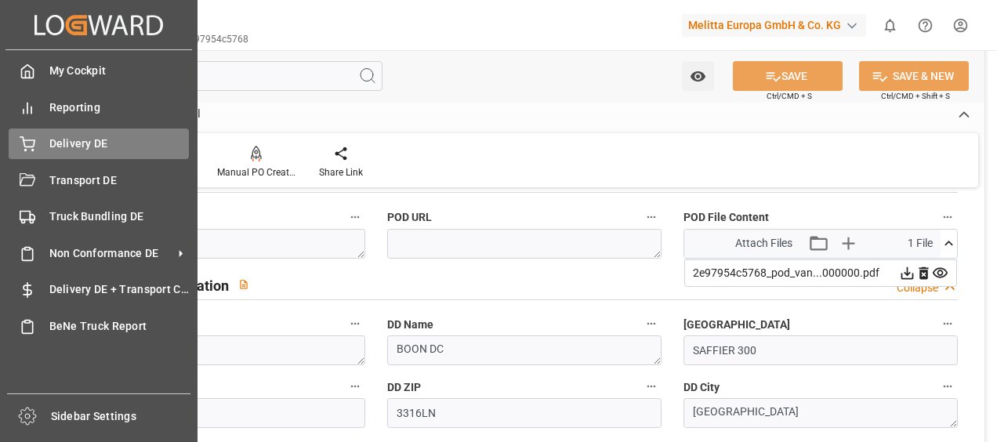
click at [36, 138] on div "Delivery DE Delivery DE" at bounding box center [99, 144] width 180 height 31
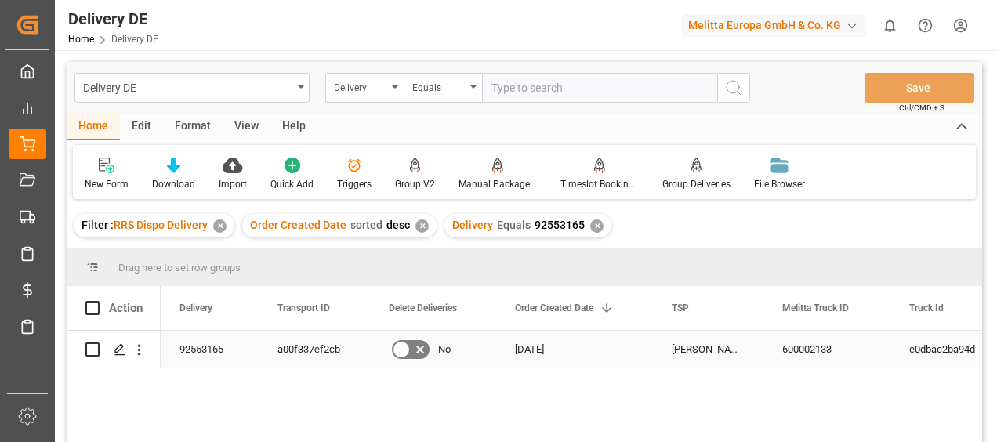
click at [317, 331] on div "a00f337ef2cb" at bounding box center [314, 349] width 111 height 37
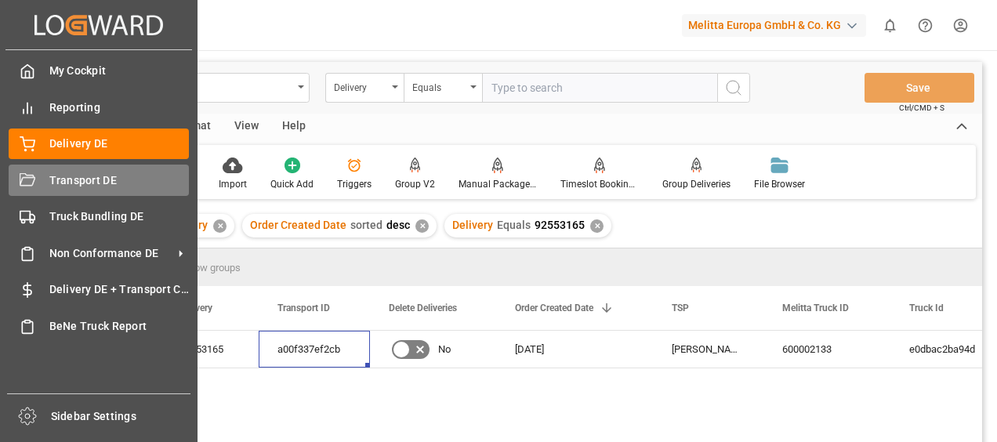
click at [50, 172] on span "Transport DE" at bounding box center [119, 180] width 140 height 16
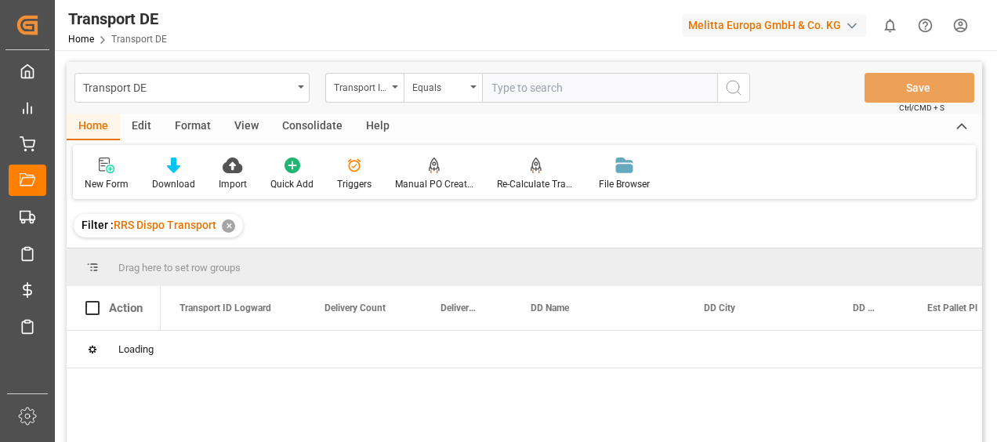
click at [498, 88] on input "text" at bounding box center [599, 88] width 235 height 30
paste input "a00f337ef2cb"
click at [741, 91] on icon "search button" at bounding box center [733, 87] width 19 height 19
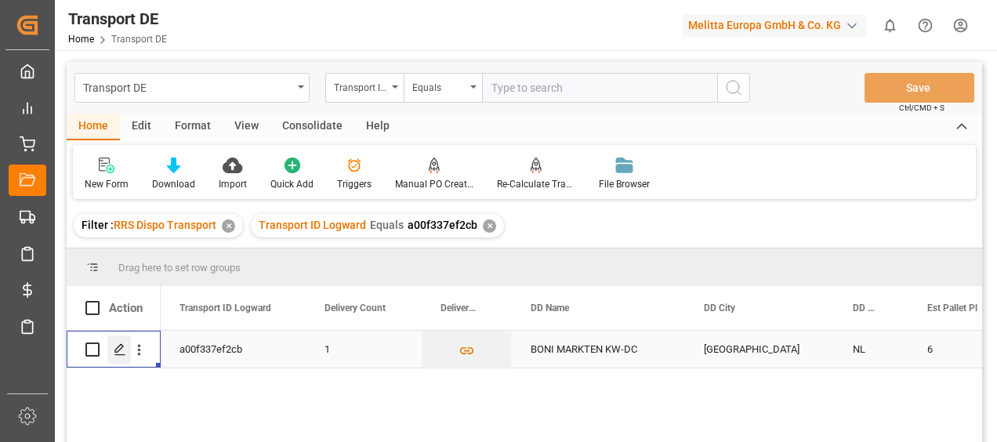
click at [121, 351] on icon "Press SPACE to select this row." at bounding box center [120, 349] width 13 height 13
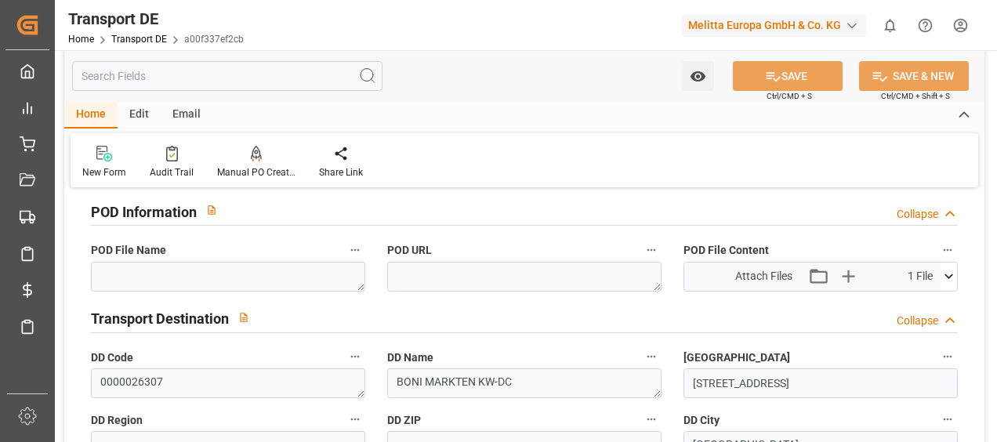
scroll to position [1019, 0]
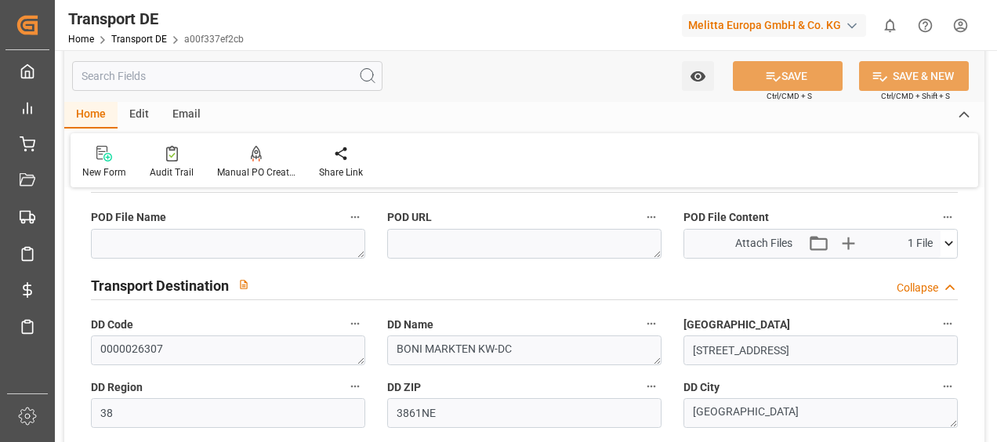
click at [946, 237] on icon at bounding box center [949, 243] width 16 height 16
click at [904, 265] on icon at bounding box center [907, 273] width 16 height 16
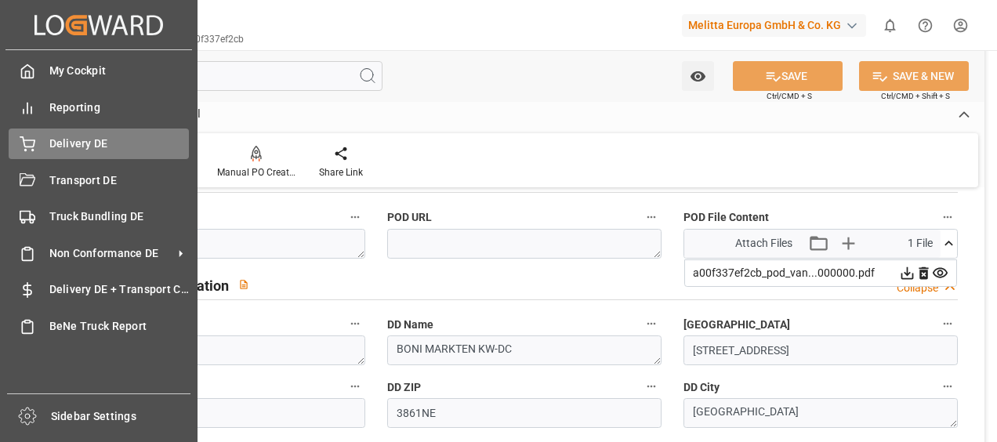
click at [44, 153] on div "Delivery DE Delivery DE" at bounding box center [99, 144] width 180 height 31
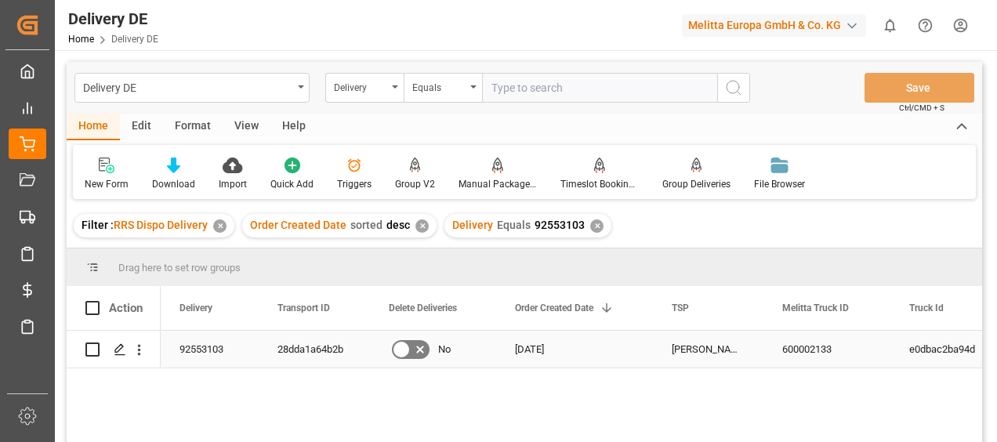
click at [285, 342] on div "28dda1a64b2b" at bounding box center [314, 349] width 111 height 37
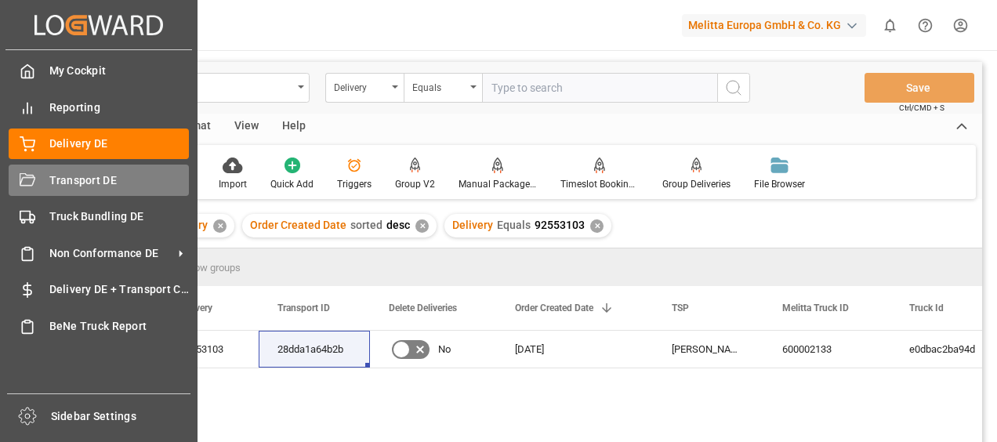
click at [48, 180] on div "Transport DE Transport DE" at bounding box center [99, 180] width 180 height 31
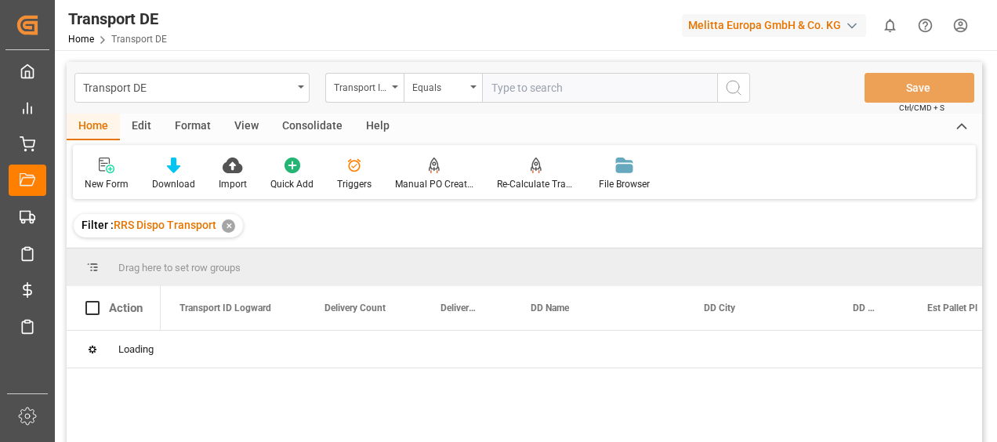
click at [494, 96] on input "text" at bounding box center [599, 88] width 235 height 30
paste input "28dda1a64b2b"
click at [734, 89] on icon "search button" at bounding box center [733, 87] width 19 height 19
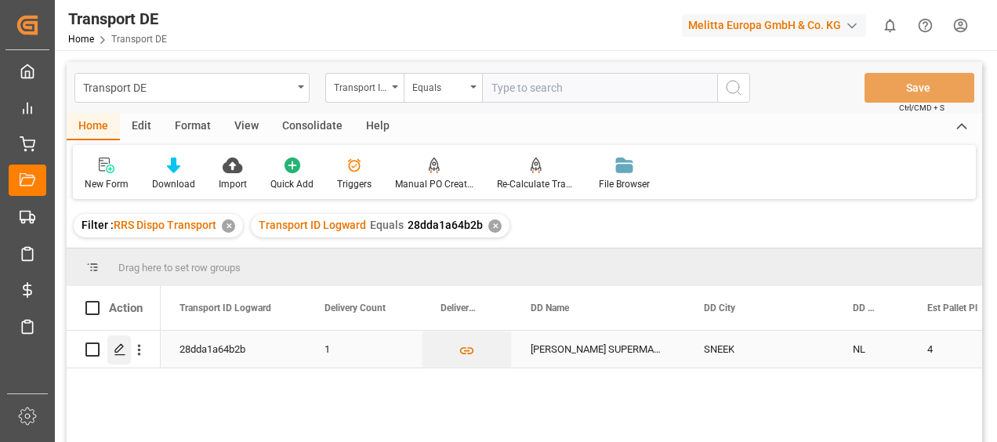
click at [118, 352] on polygon "Press SPACE to select this row." at bounding box center [119, 349] width 8 height 8
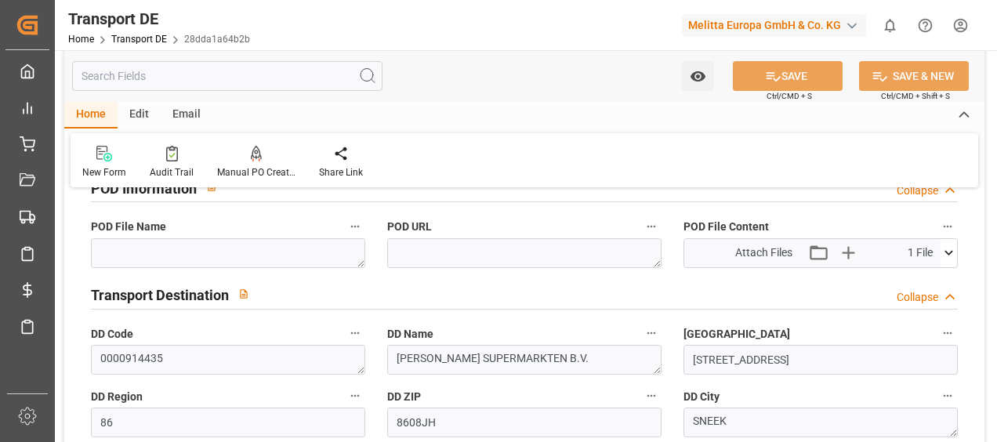
scroll to position [941, 0]
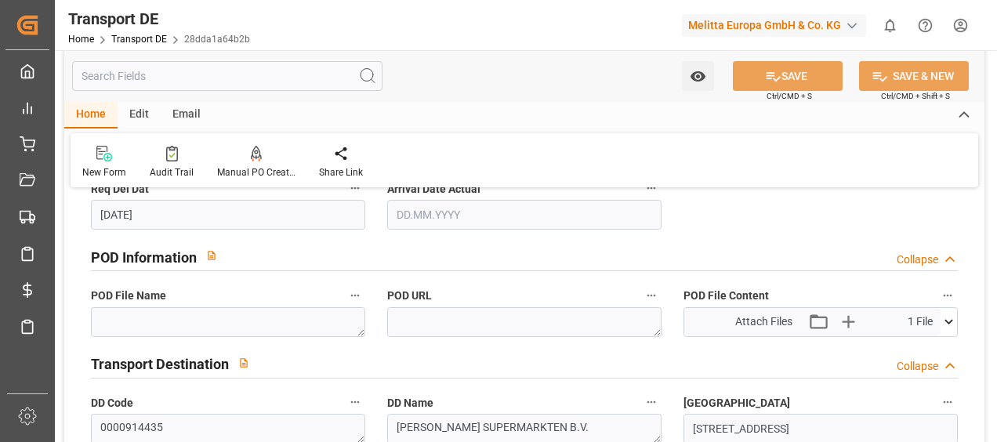
click at [944, 320] on icon at bounding box center [949, 322] width 16 height 16
click at [903, 343] on icon at bounding box center [907, 351] width 16 height 16
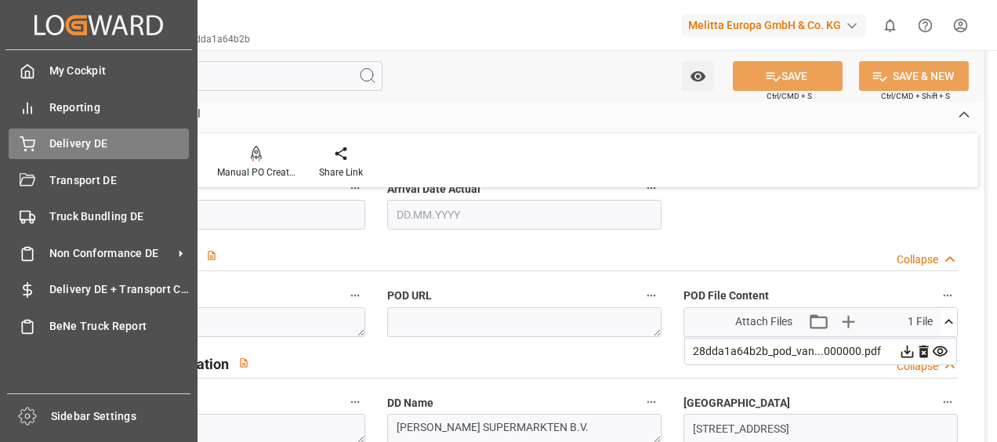
click at [23, 145] on icon at bounding box center [28, 144] width 16 height 16
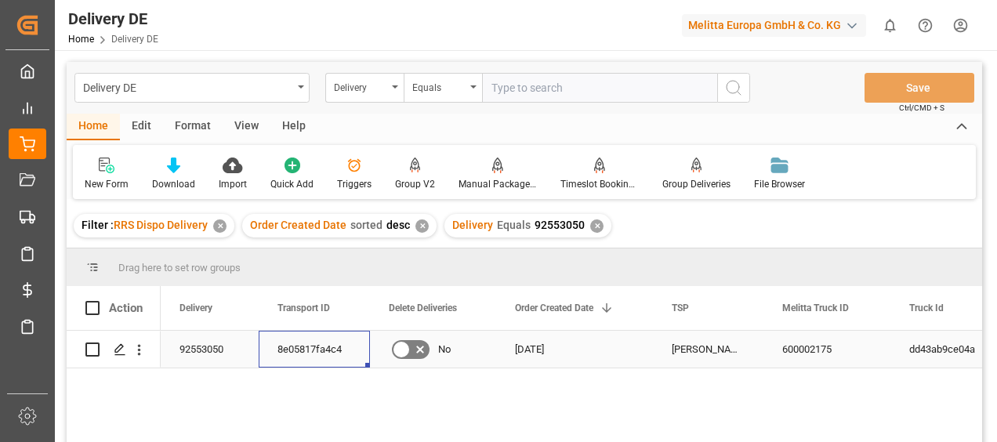
click at [329, 343] on div "8e05817fa4c4" at bounding box center [314, 349] width 111 height 37
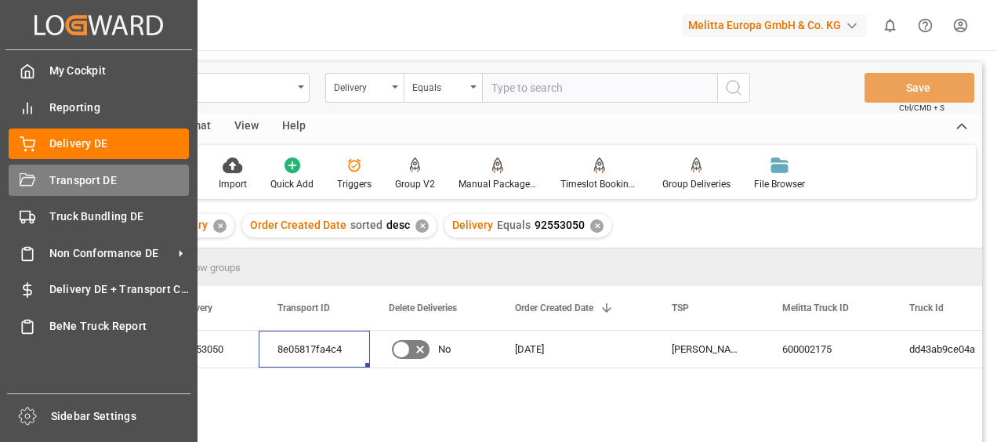
click at [26, 176] on icon at bounding box center [28, 181] width 16 height 16
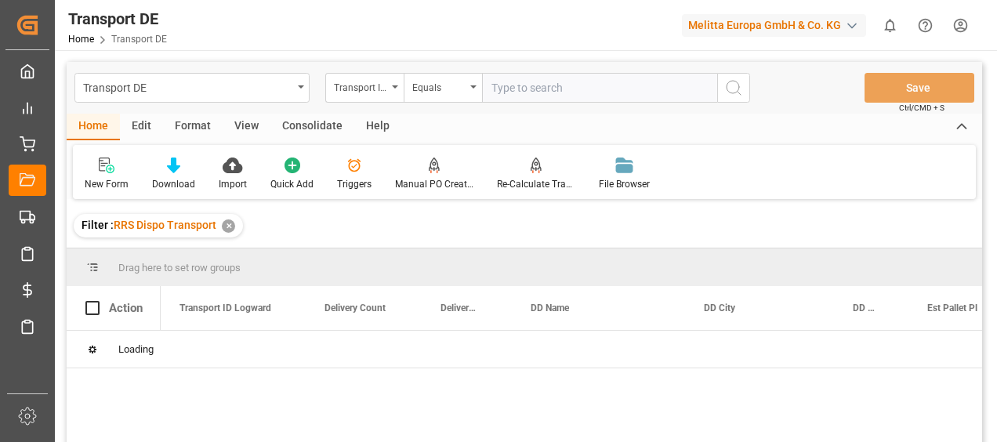
click at [512, 74] on input "text" at bounding box center [599, 88] width 235 height 30
paste input "8e05817fa4c4"
click at [739, 82] on icon "search button" at bounding box center [733, 87] width 19 height 19
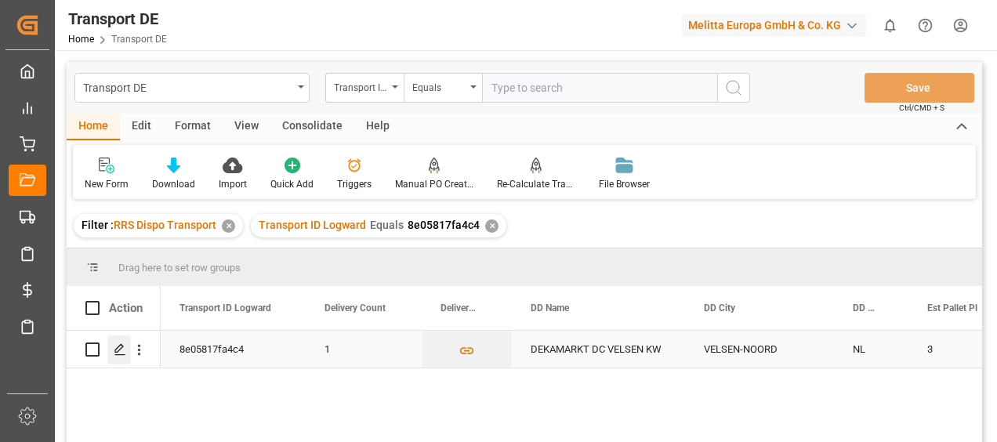
click at [119, 350] on polygon "Press SPACE to select this row." at bounding box center [119, 349] width 8 height 8
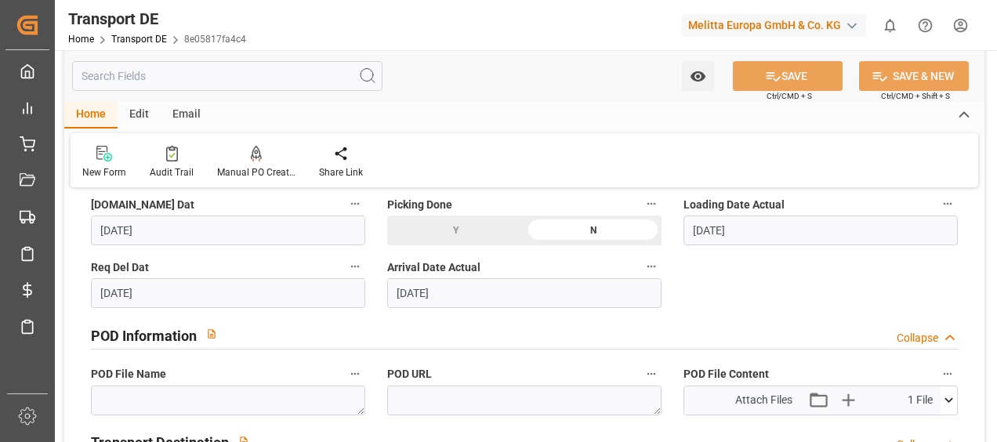
scroll to position [941, 0]
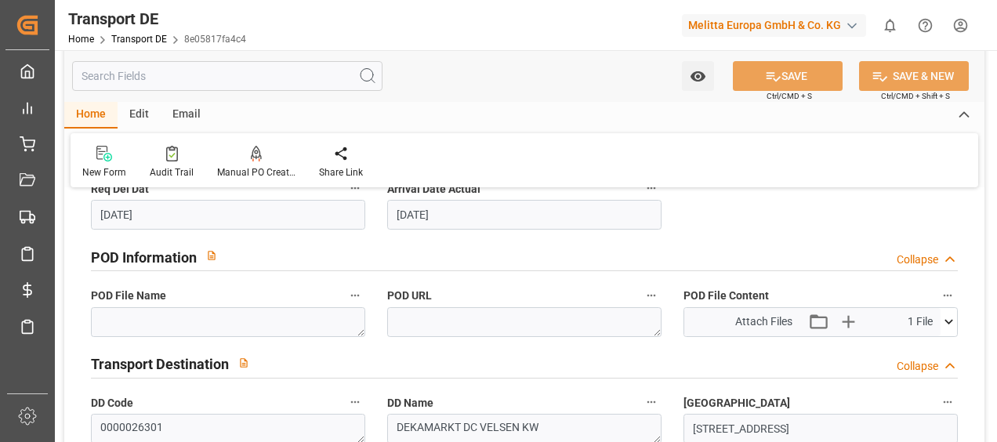
click at [947, 318] on icon at bounding box center [949, 322] width 16 height 16
click at [906, 345] on icon at bounding box center [907, 351] width 16 height 16
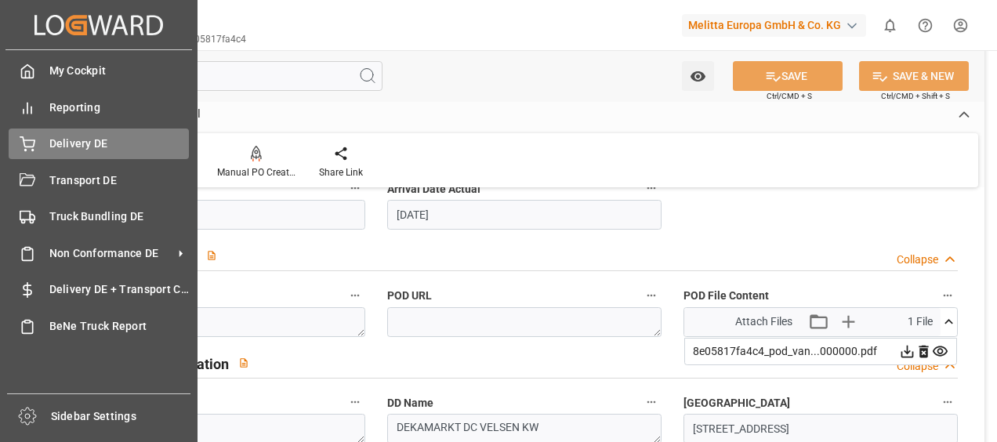
click at [42, 143] on div "Delivery DE Delivery DE" at bounding box center [99, 144] width 180 height 31
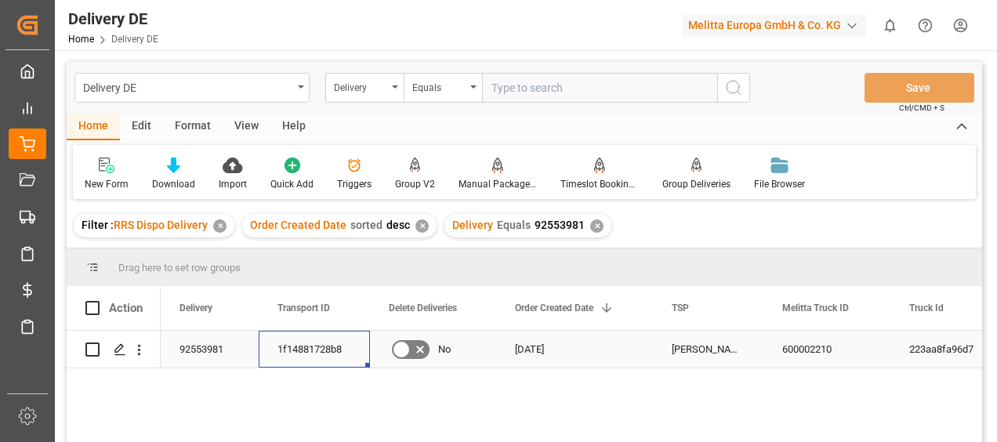
click at [303, 340] on div "1f14881728b8" at bounding box center [314, 349] width 111 height 37
click at [223, 342] on div "92553981" at bounding box center [210, 349] width 98 height 37
click at [299, 339] on div "1f14881728b8" at bounding box center [314, 349] width 111 height 37
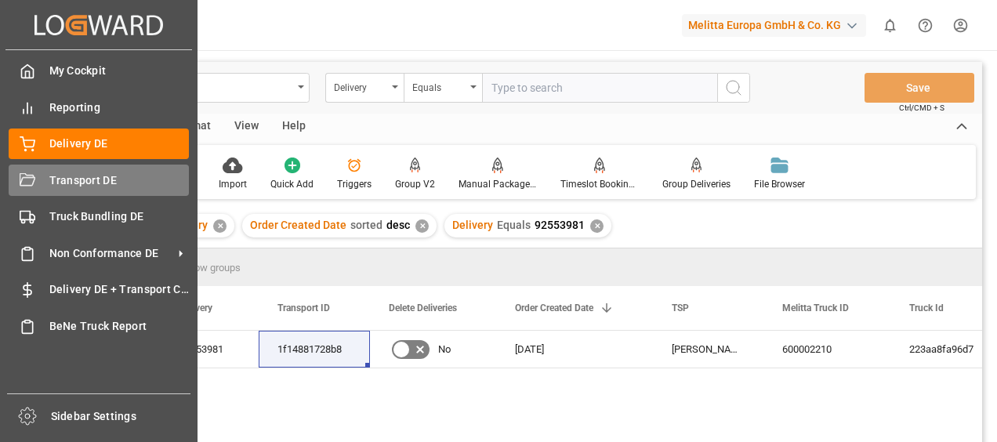
drag, startPoint x: 42, startPoint y: 185, endPoint x: 106, endPoint y: 182, distance: 63.6
click at [42, 185] on div "Transport DE Transport DE" at bounding box center [99, 180] width 180 height 31
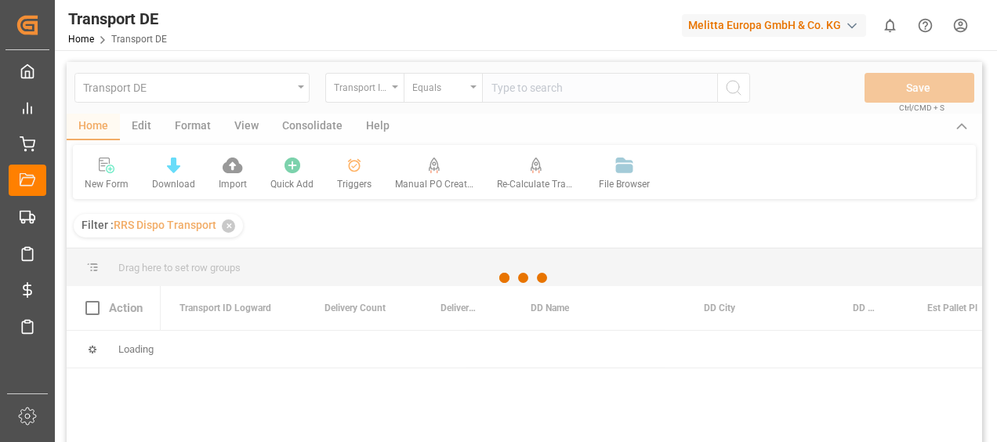
click at [512, 88] on div at bounding box center [525, 278] width 916 height 433
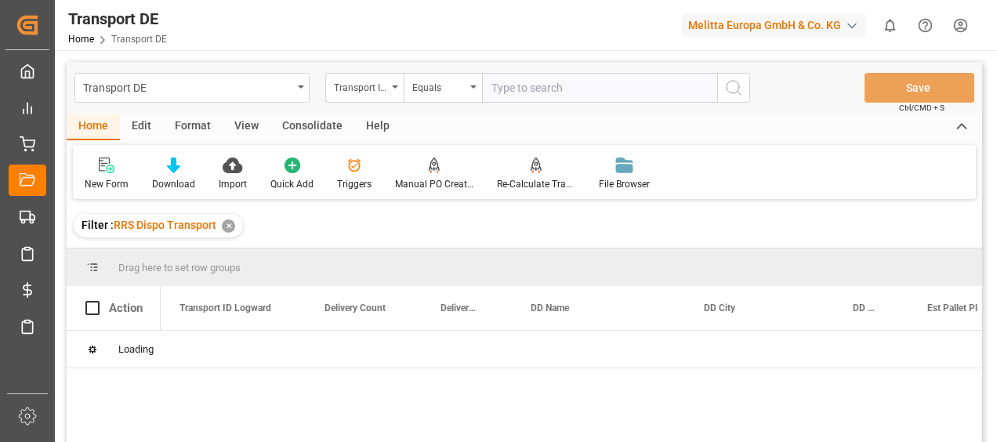
click at [512, 88] on input "text" at bounding box center [599, 88] width 235 height 30
paste input "1f14881728b8"
click at [735, 85] on icon "search button" at bounding box center [733, 87] width 19 height 19
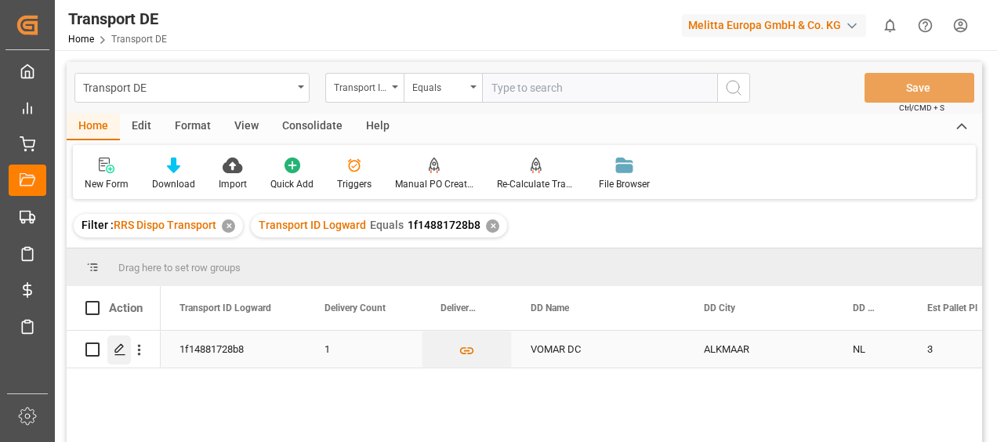
click at [115, 350] on polygon "Press SPACE to select this row." at bounding box center [119, 349] width 8 height 8
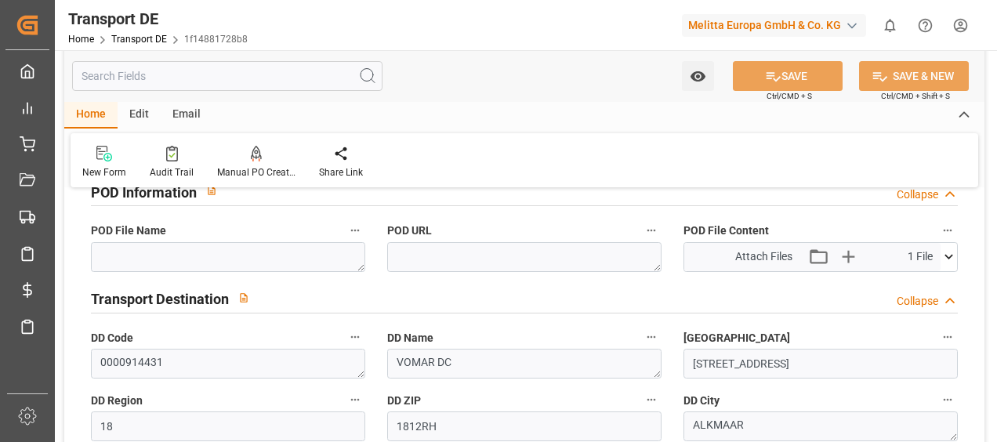
scroll to position [1019, 0]
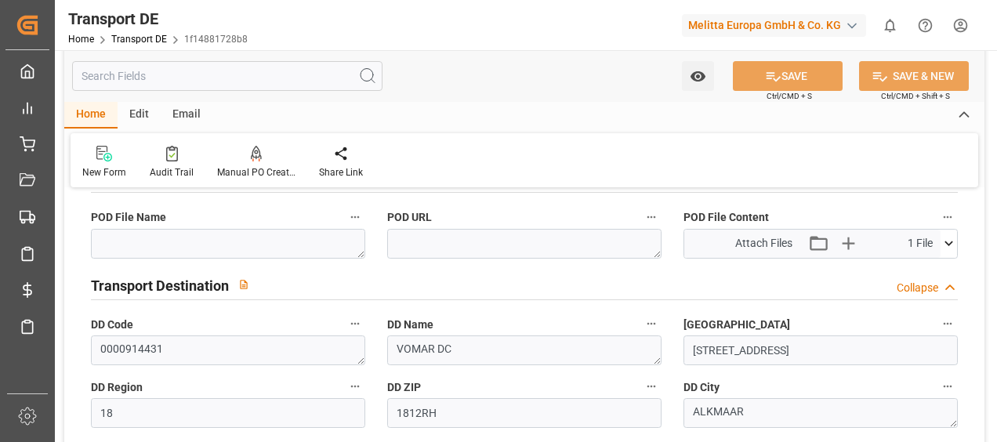
click at [955, 241] on icon at bounding box center [949, 243] width 16 height 16
click at [905, 267] on icon at bounding box center [907, 273] width 16 height 16
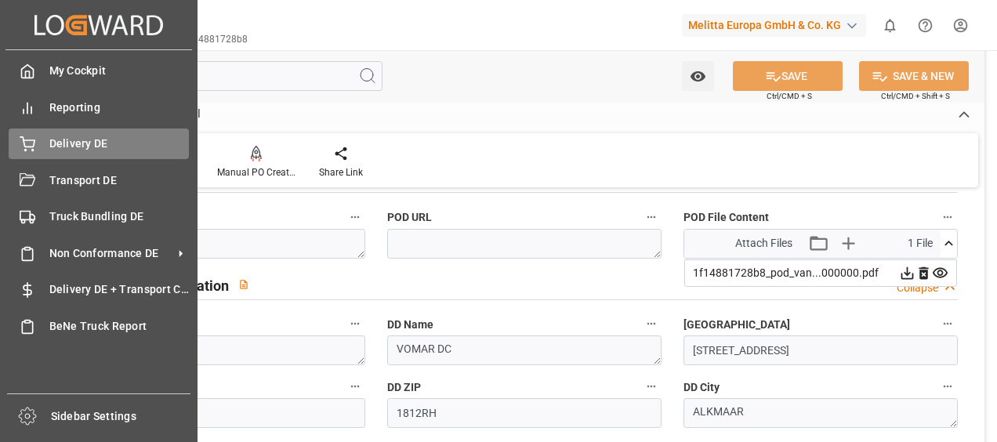
click at [22, 137] on icon at bounding box center [27, 142] width 14 height 10
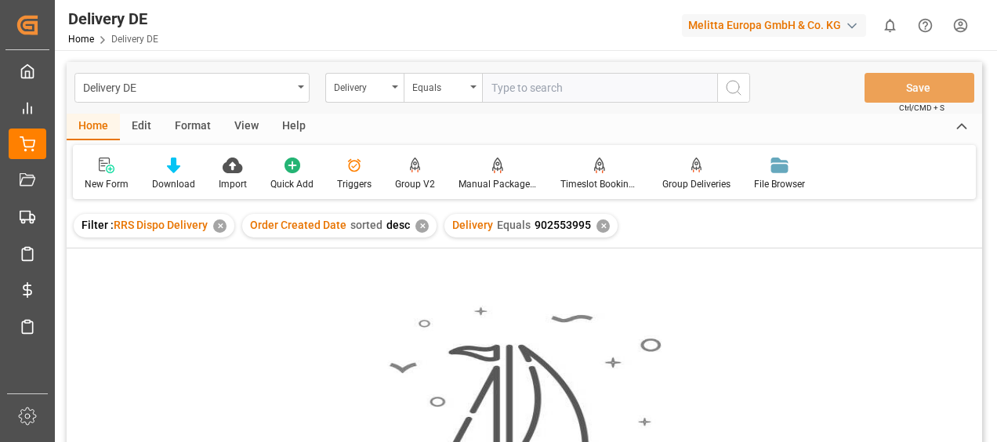
click at [597, 224] on div "✕" at bounding box center [603, 226] width 13 height 13
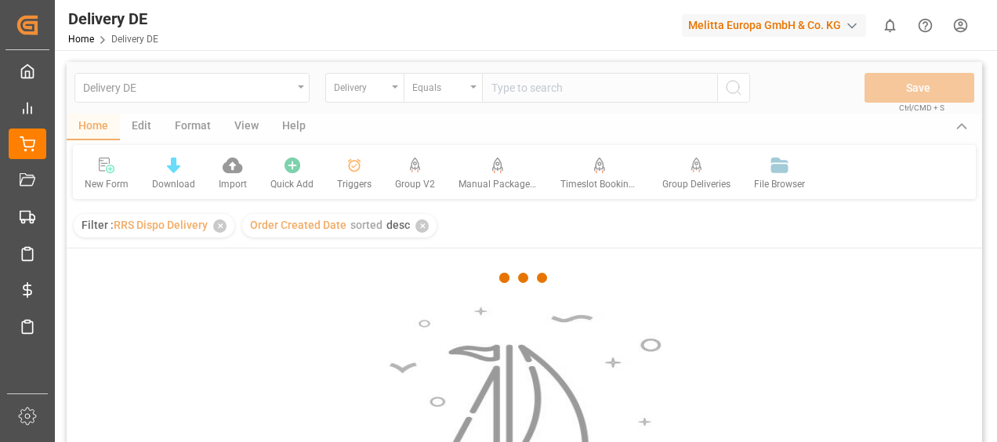
click at [506, 92] on div at bounding box center [525, 278] width 916 height 433
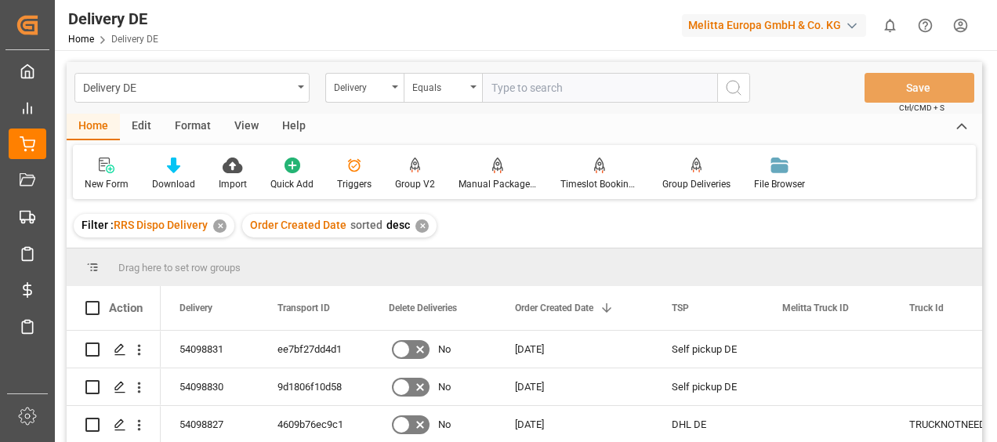
click at [495, 86] on input "text" at bounding box center [599, 88] width 235 height 30
type input "92553995"
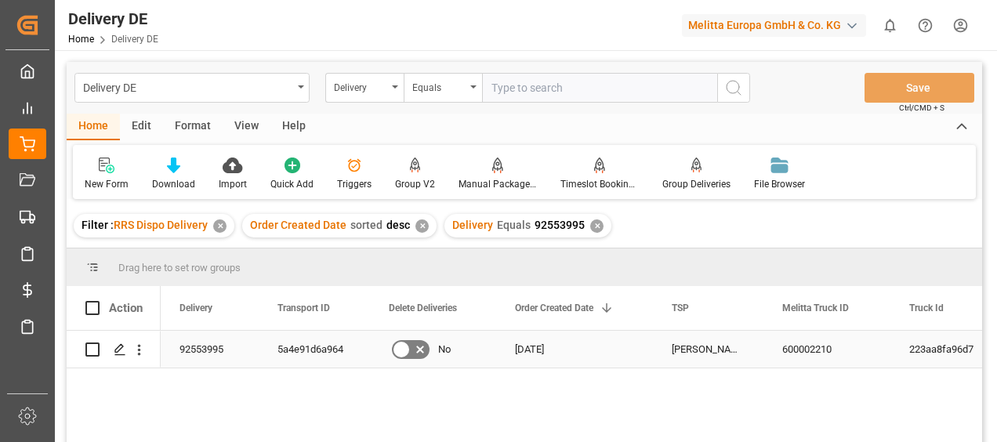
click at [333, 343] on div "5a4e91d6a964" at bounding box center [314, 349] width 111 height 37
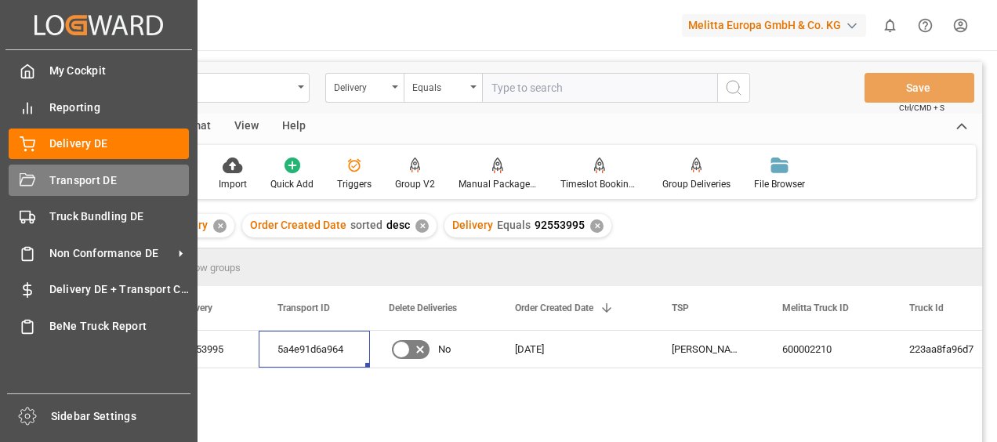
click at [27, 188] on icon at bounding box center [28, 181] width 16 height 16
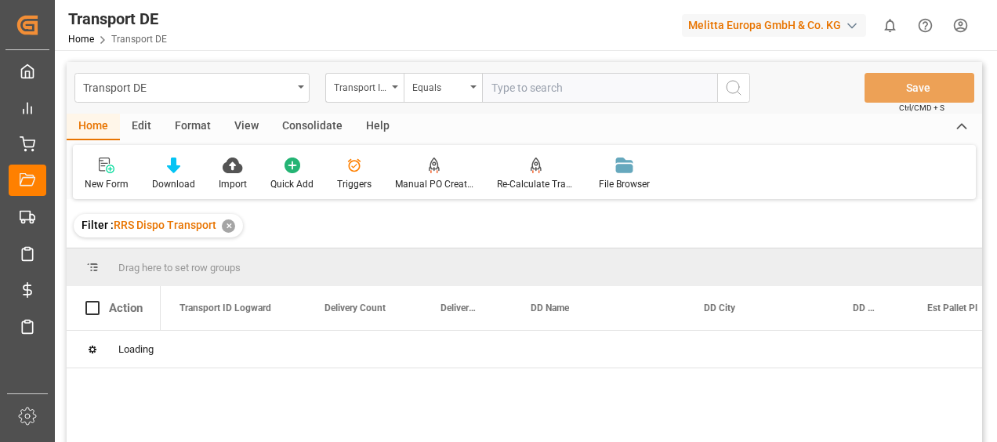
click at [512, 96] on input "text" at bounding box center [599, 88] width 235 height 30
paste input "5a4e91d6a964"
type input "5a4e91d6a964"
click at [731, 85] on icon "search button" at bounding box center [733, 87] width 19 height 19
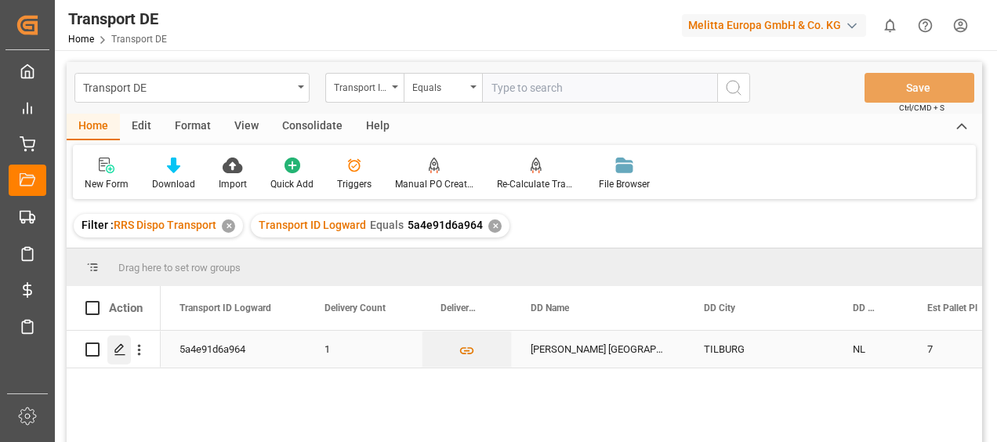
click at [118, 354] on icon "Press SPACE to select this row." at bounding box center [120, 349] width 13 height 13
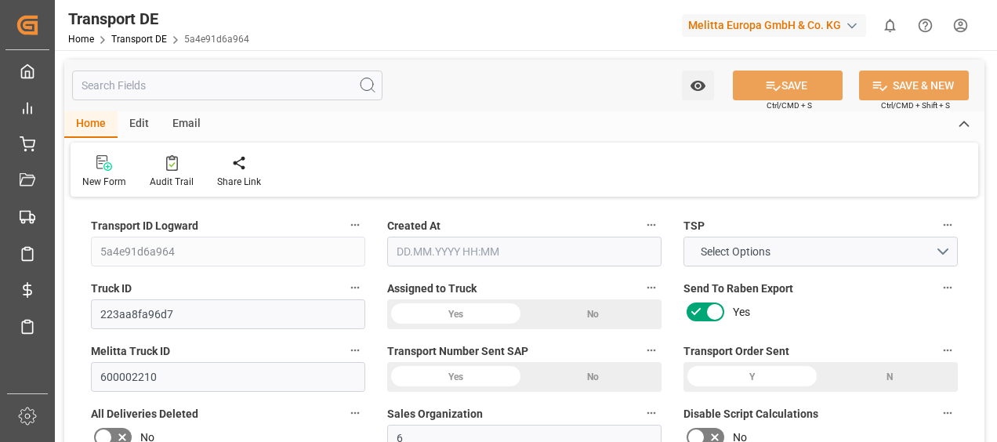
type input "2174"
type input "1993.221"
type input "1601.37"
type input "11381.58"
type input "7"
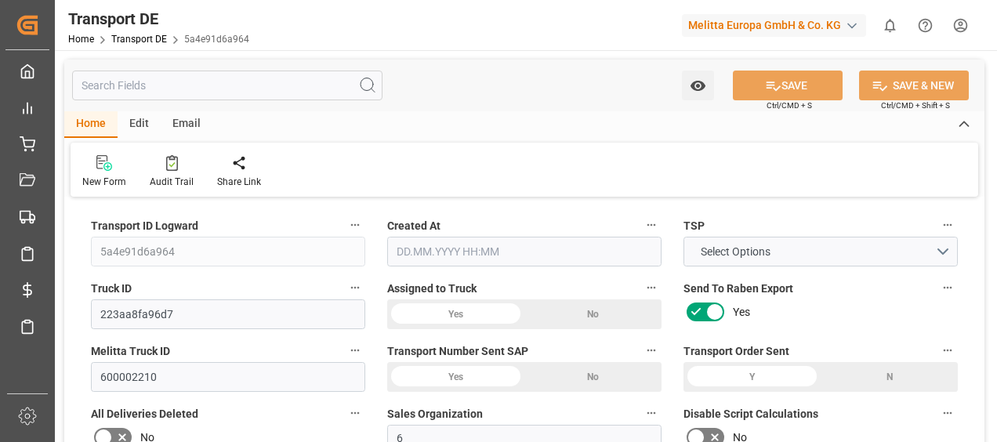
type input "0"
type input "6.5"
type input "0"
type input "1"
type input "7"
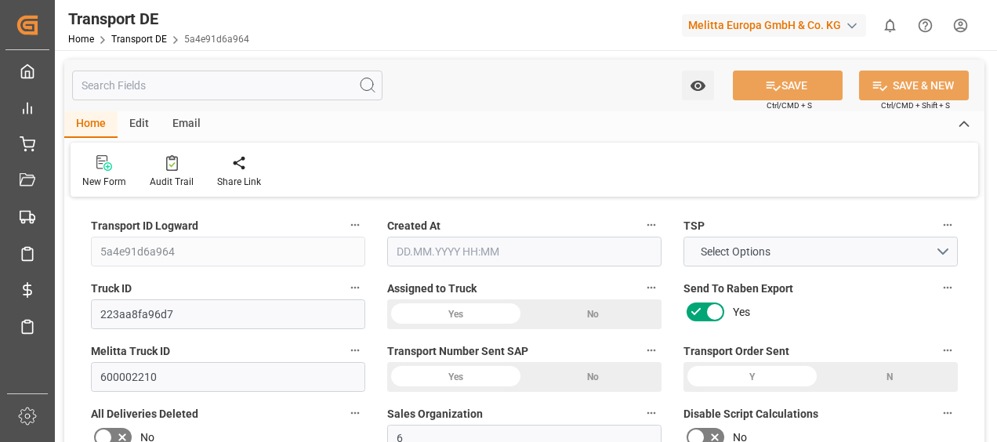
type input "7"
type input "0"
type input "319.03"
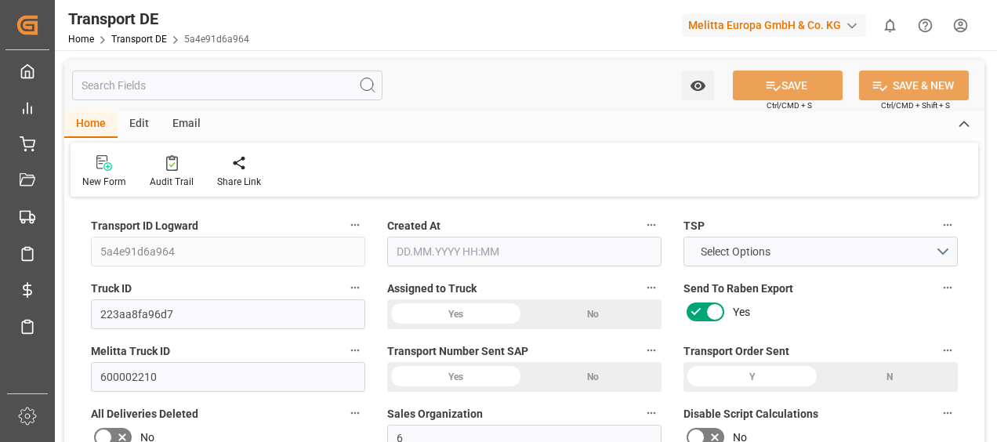
type input "38.907"
type input "319.03"
type input "316.2225"
type input "50"
type input "0"
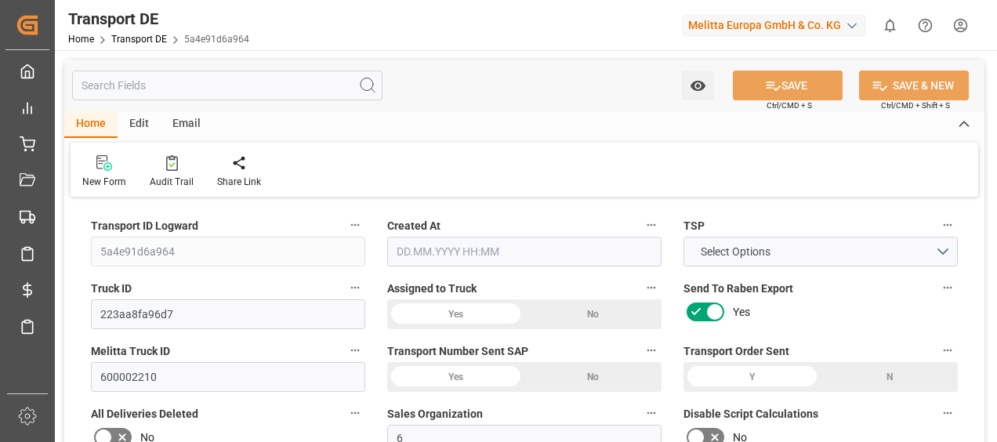
type input "0"
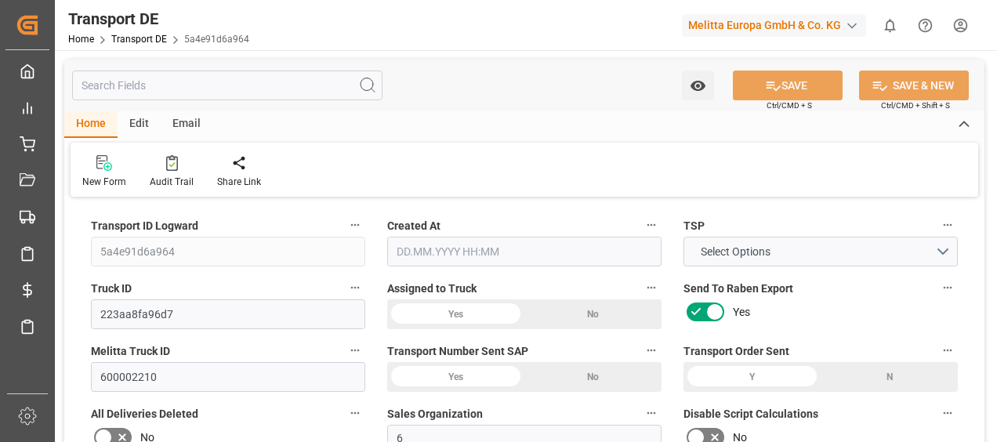
type input "0"
type input "-2.8075"
type input "0"
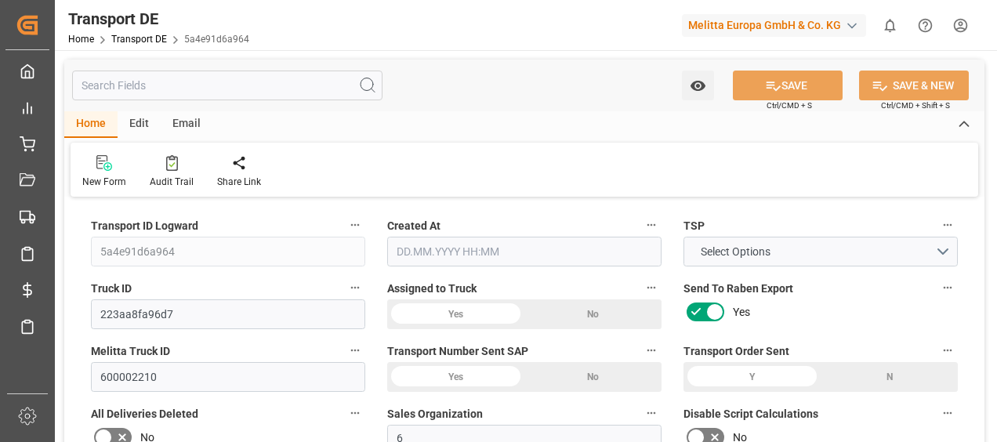
type input "0"
type input "1993.221"
type input "10767.6795"
type input "21"
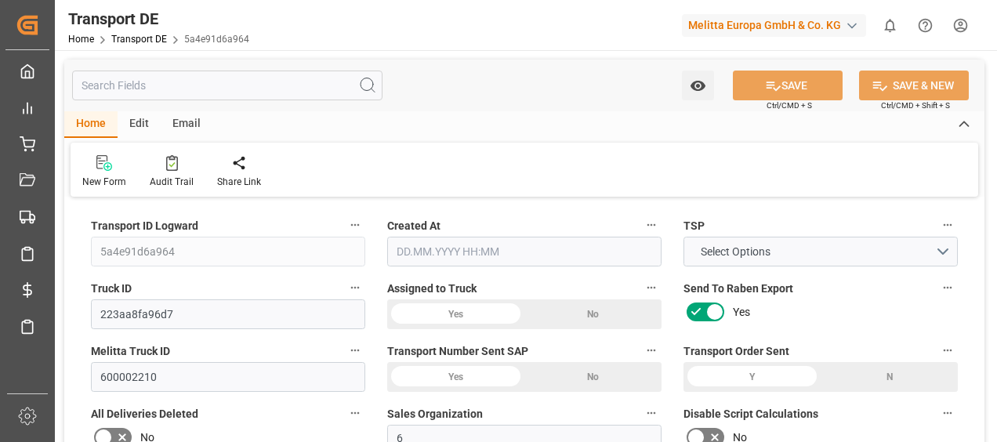
type input "80"
type input "7"
type input "0"
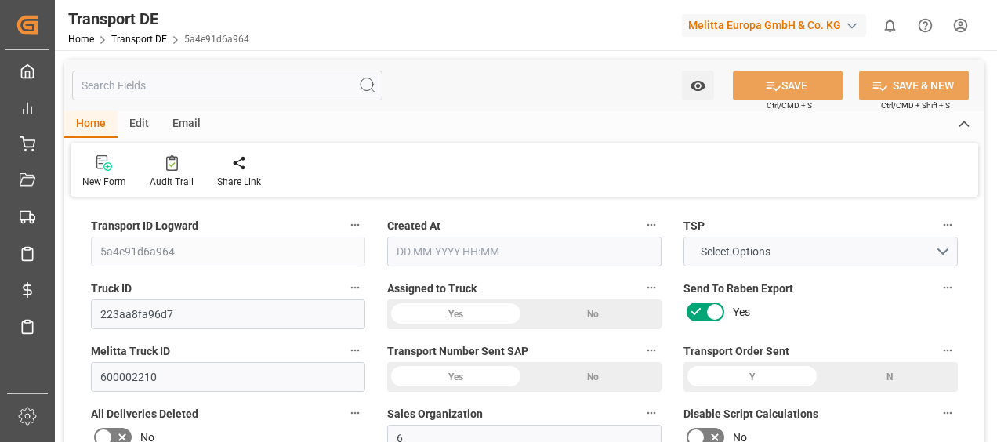
type input "0"
type input "1"
type input "0"
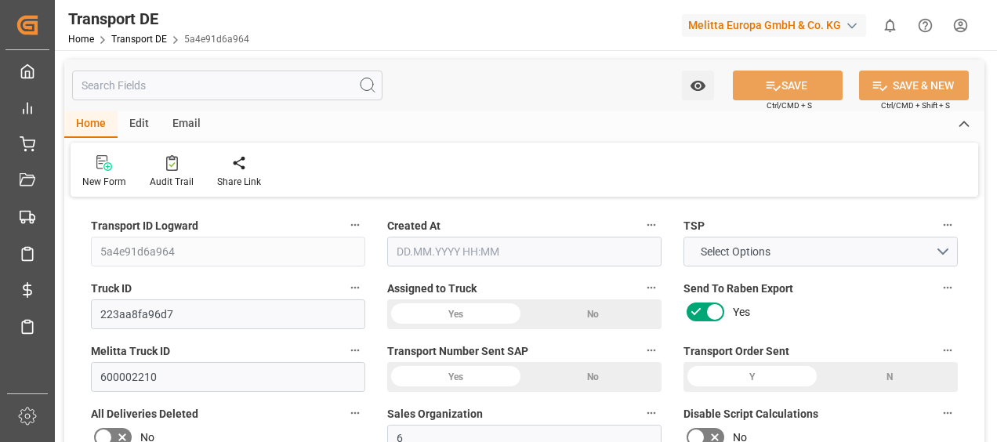
type input "513"
type input "355.1295"
type input "316.2225"
type input "01.09.2025 11:58"
type input "03.09.2025"
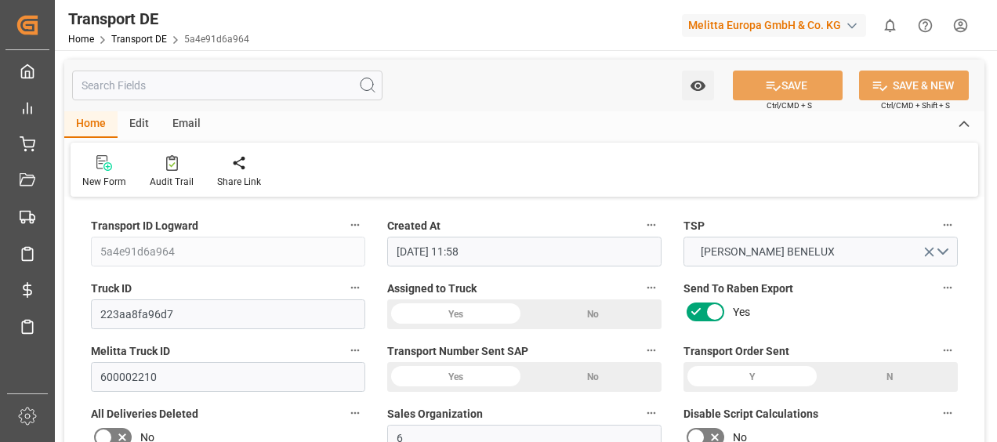
type input "03.09.2025"
type input "04.09.2025"
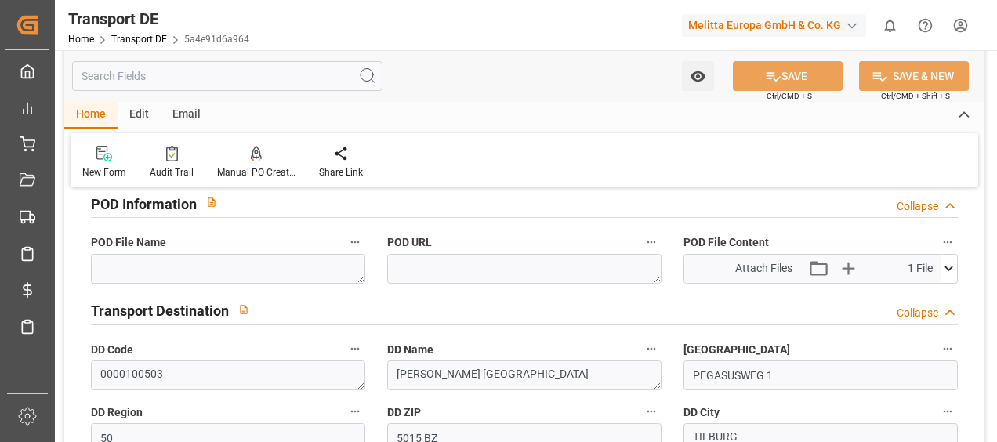
scroll to position [1019, 0]
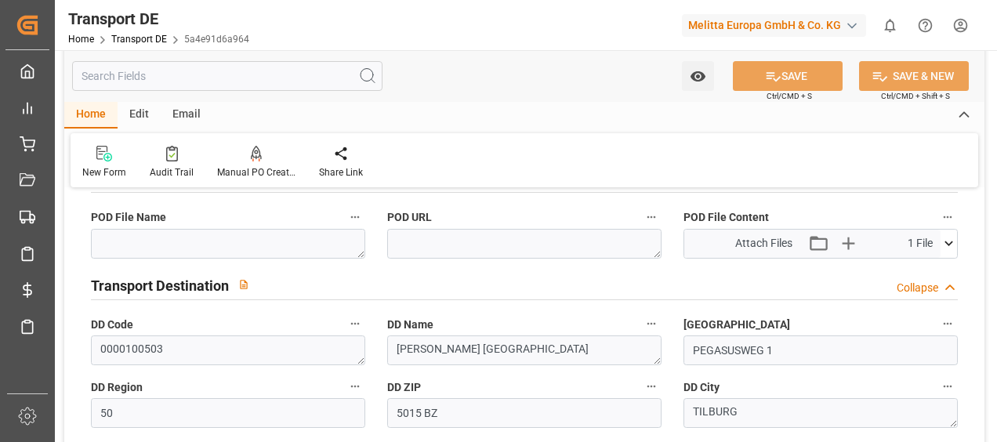
click at [950, 238] on icon at bounding box center [949, 243] width 16 height 16
click at [905, 270] on icon at bounding box center [907, 273] width 16 height 16
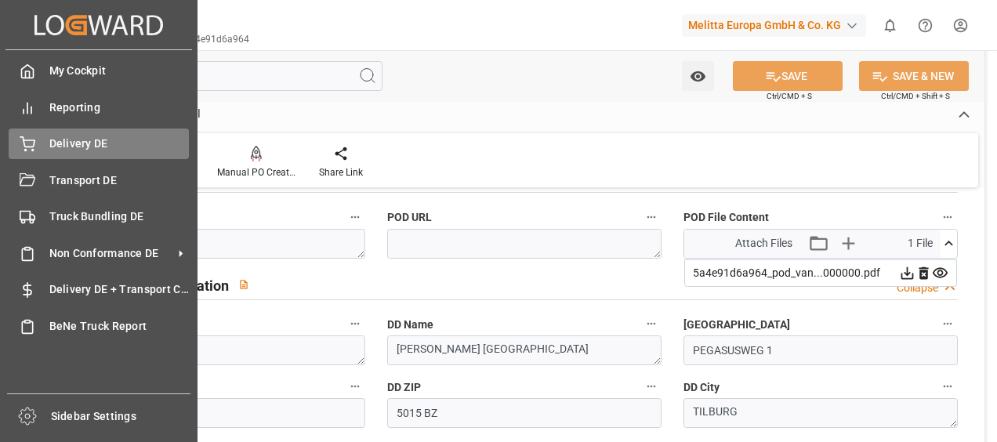
click at [48, 152] on div "Delivery DE Delivery DE" at bounding box center [99, 144] width 180 height 31
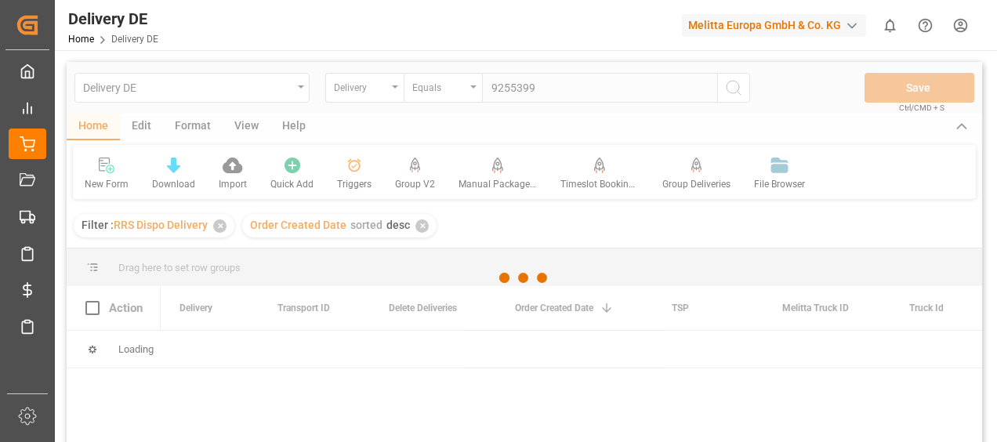
type input "92553999"
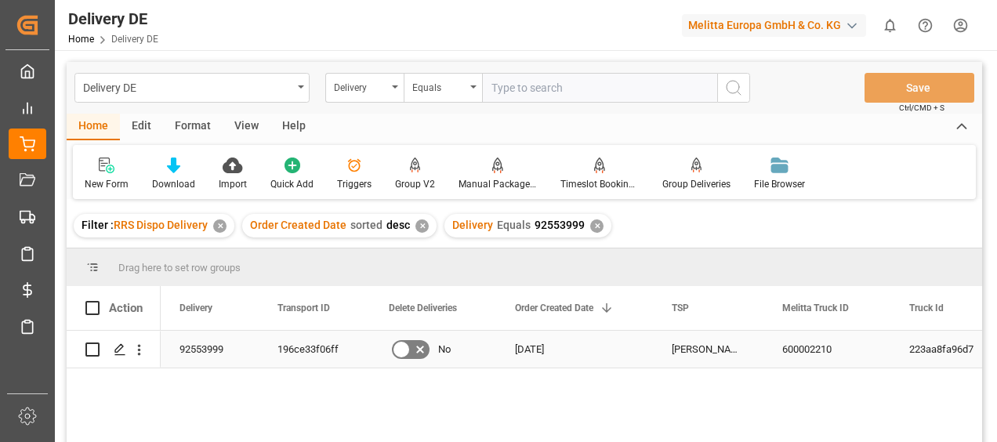
click at [328, 348] on div "196ce33f06ff" at bounding box center [314, 349] width 111 height 37
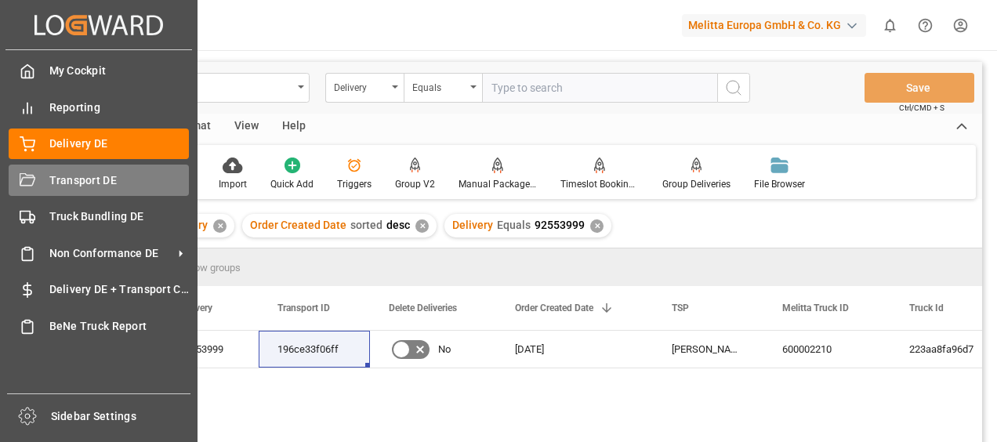
click at [58, 188] on span "Transport DE" at bounding box center [119, 180] width 140 height 16
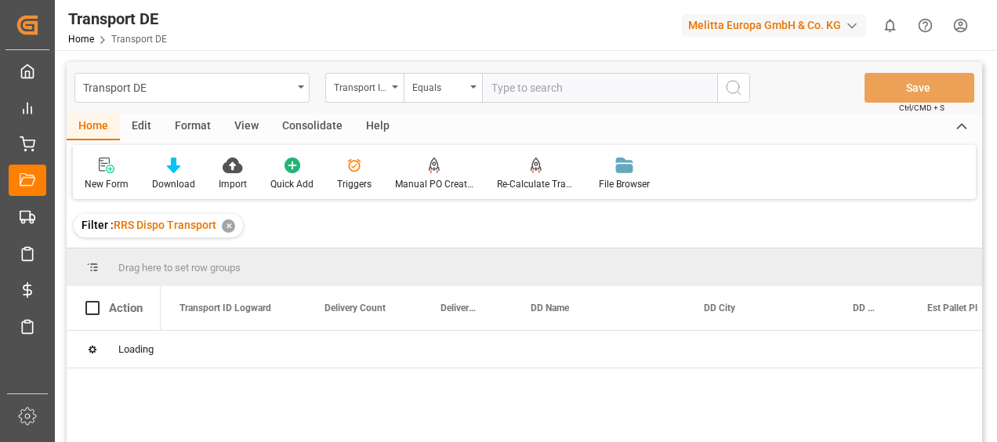
click at [499, 93] on input "text" at bounding box center [599, 88] width 235 height 30
paste input "196ce33f06ff"
type input "196ce33f06ff"
click at [734, 89] on icon "search button" at bounding box center [733, 87] width 19 height 19
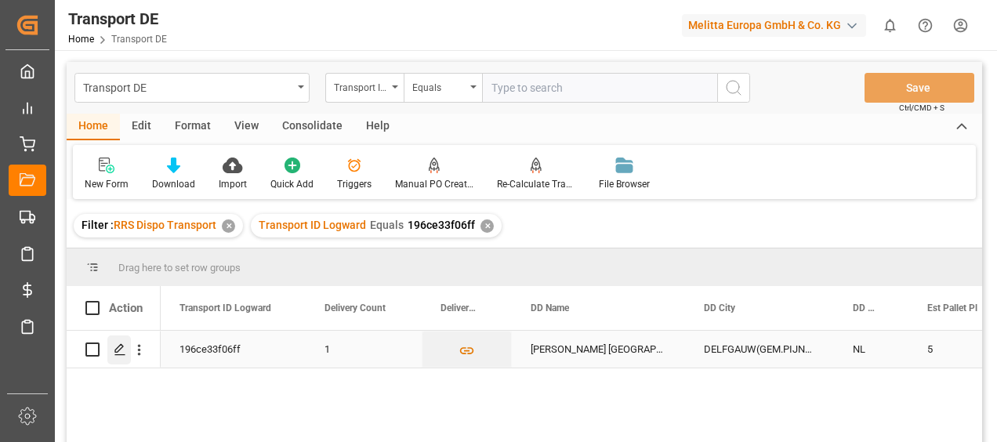
click at [118, 358] on div "Press SPACE to select this row." at bounding box center [119, 350] width 24 height 29
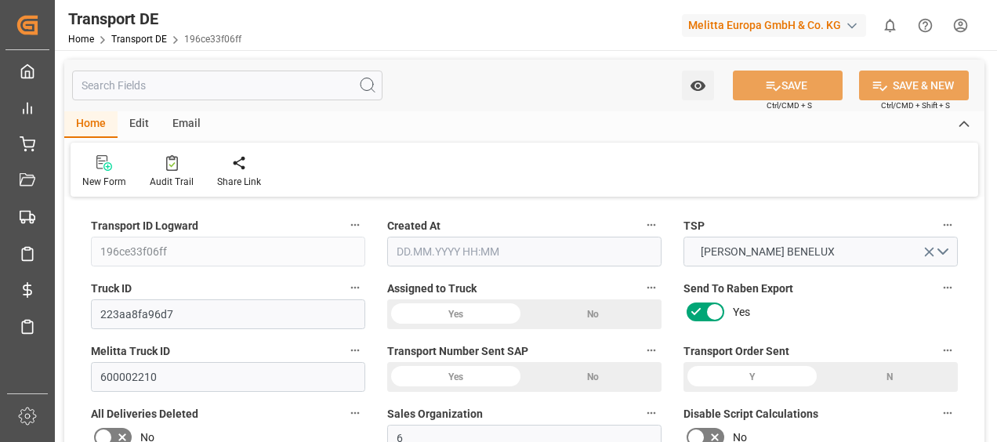
type input "1532"
type input "1403.253"
type input "1124.442"
type input "8095.5"
type input "5"
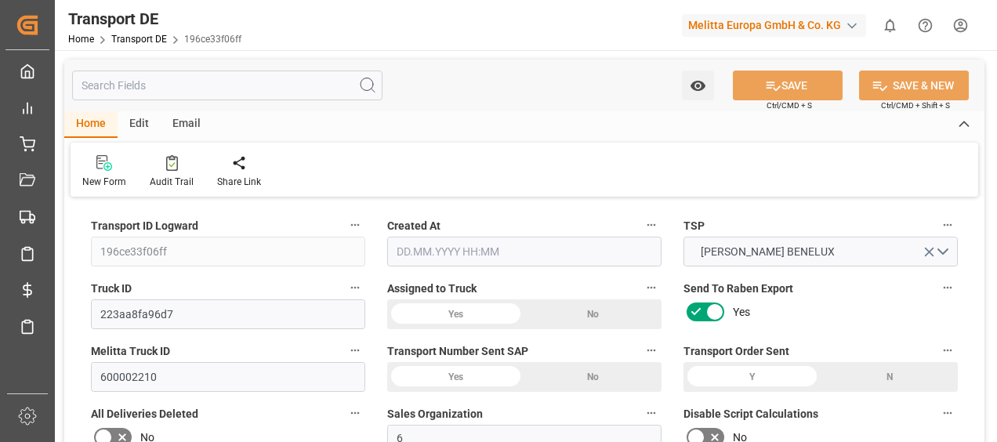
type input "0"
type input "4.75"
type input "0"
type input "1"
type input "5"
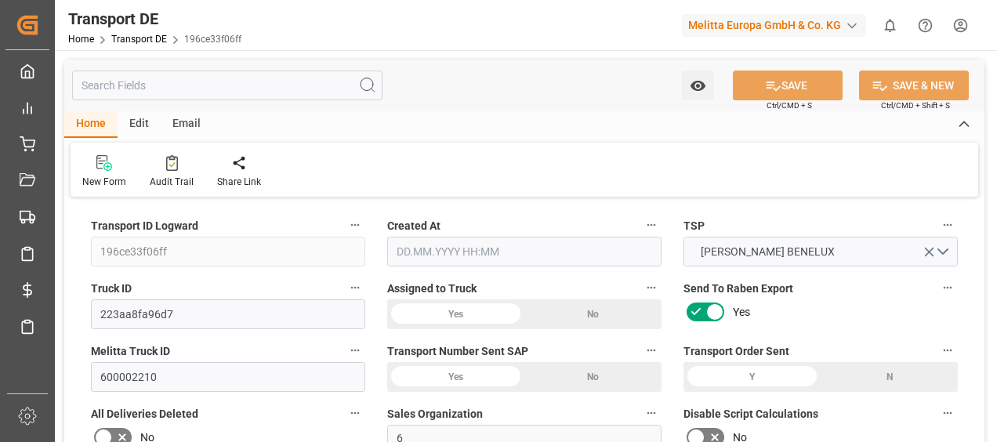
type input "5"
type input "0"
type input "241.03"
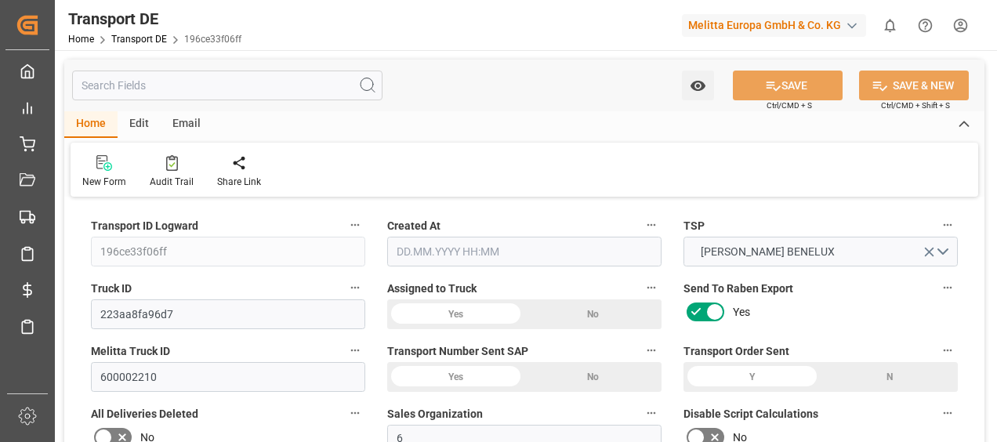
type input "28.659"
type input "241.03"
type input "238.9089"
type input "26"
type input "0"
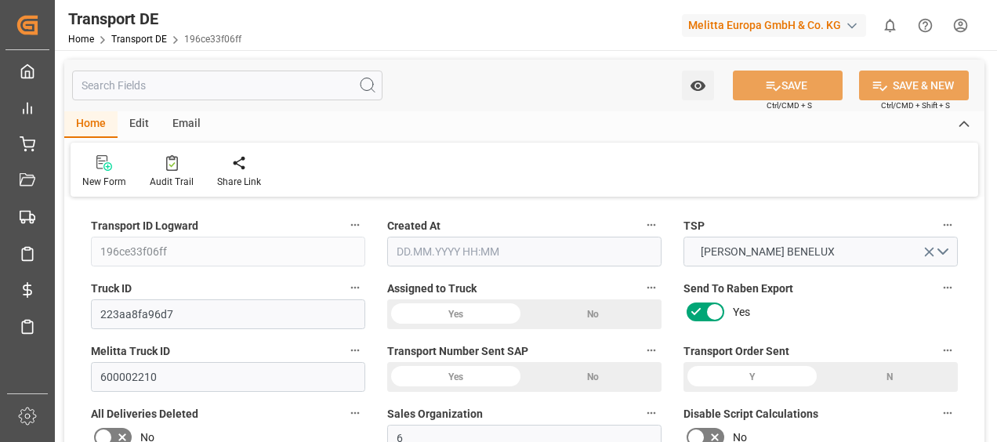
type input "0"
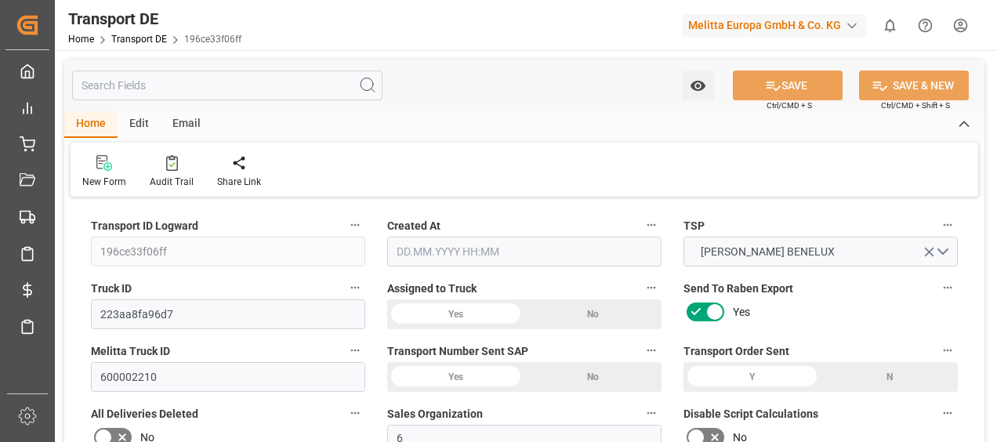
type input "0"
type input "-2.1211"
type input "0"
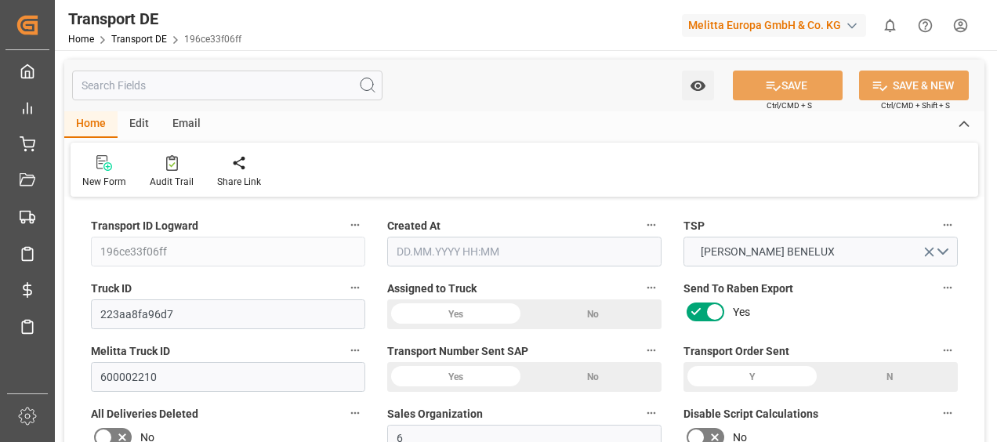
type input "0"
type input "1403.253"
type input "4710.8598"
type input "21"
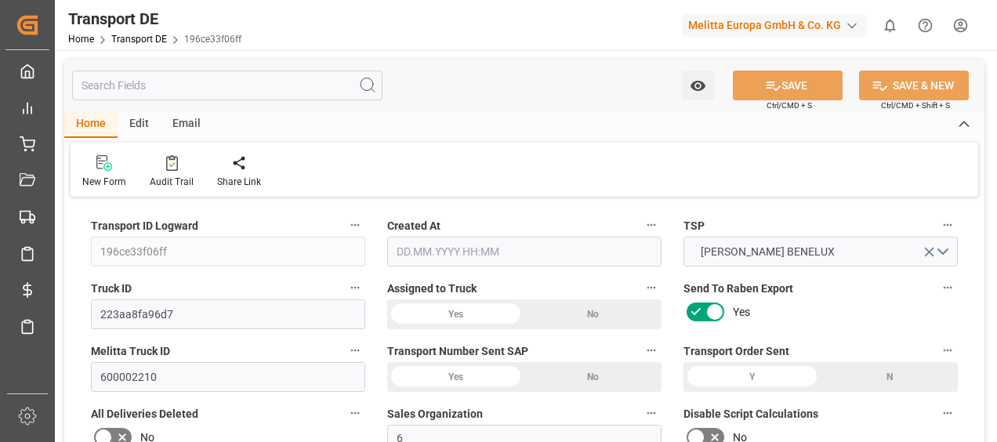
type input "35"
type input "5"
type input "0"
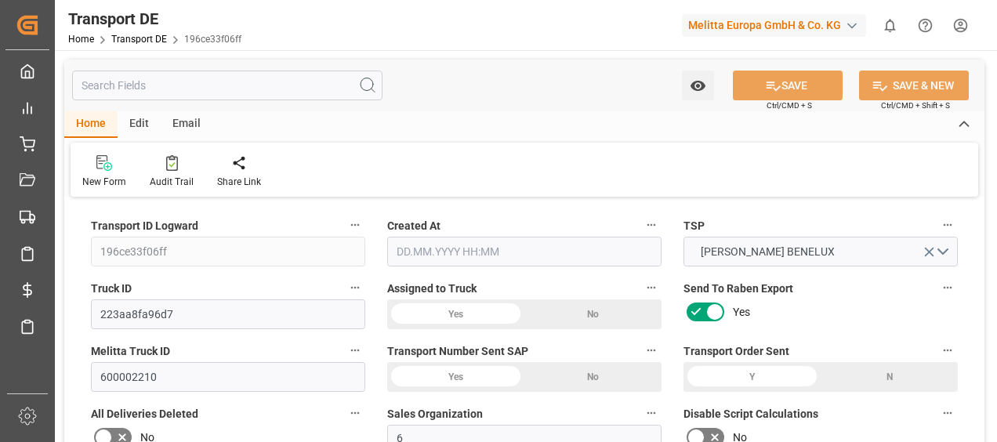
type input "0"
type input "1"
type input "0"
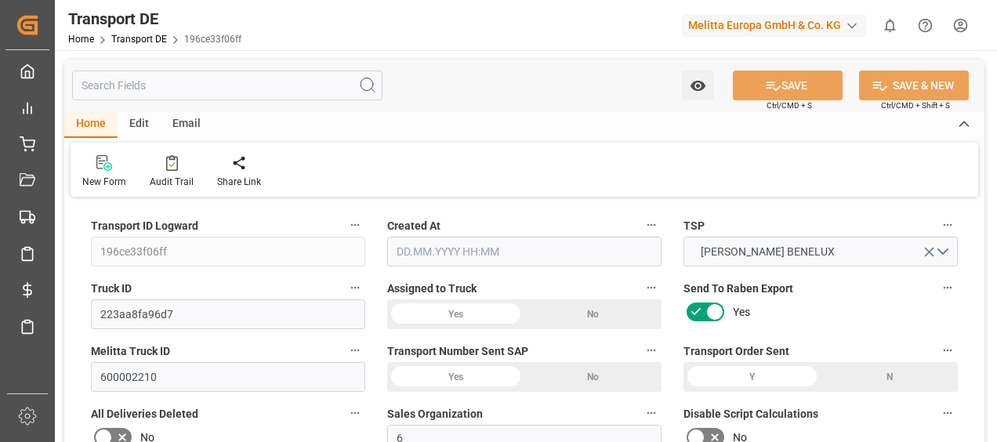
type input "369"
type input "267.5679"
type input "238.9089"
type input "01.09.2025 11:58"
type input "03.09.2025"
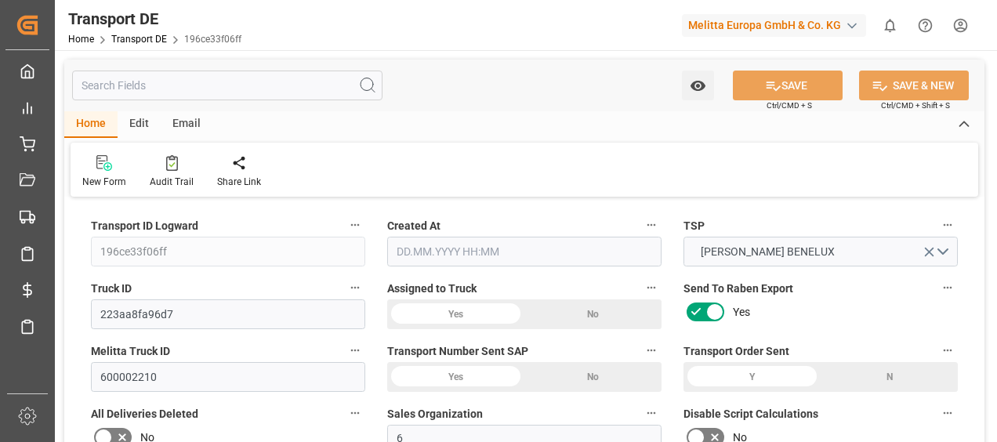
type input "03.09.2025"
type input "04.09.2025"
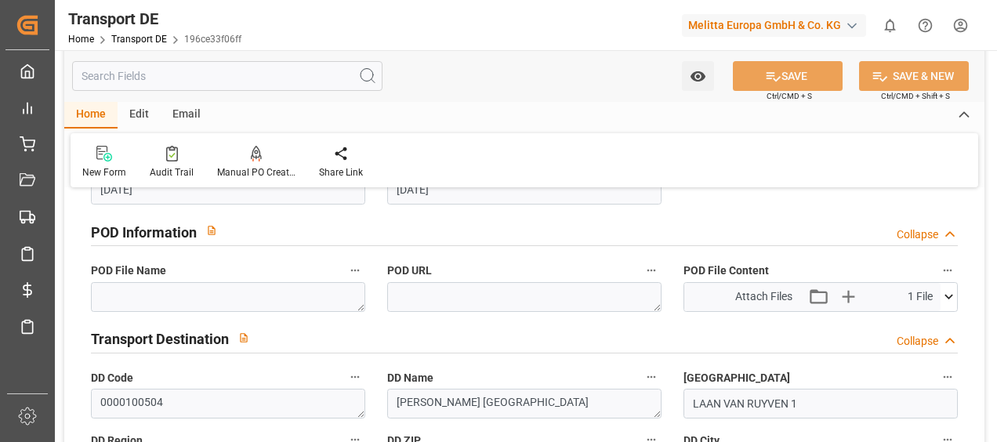
scroll to position [941, 0]
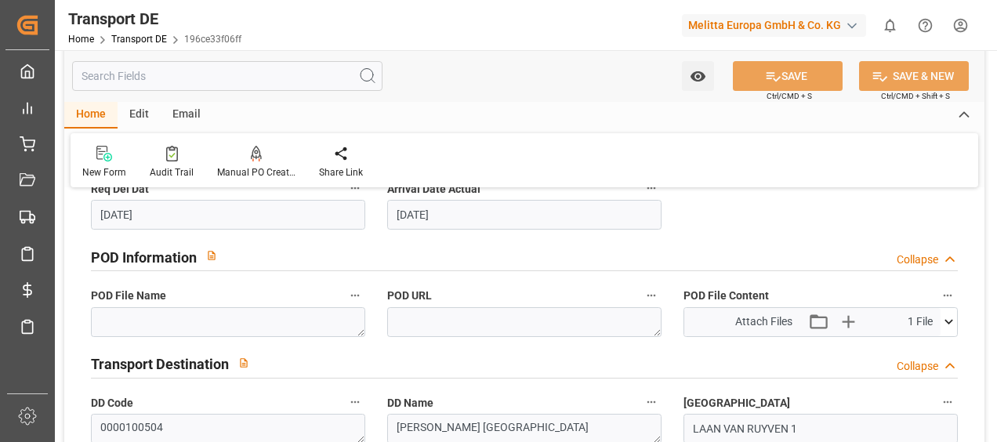
click at [947, 319] on icon at bounding box center [949, 322] width 16 height 16
click at [907, 345] on icon at bounding box center [908, 351] width 13 height 13
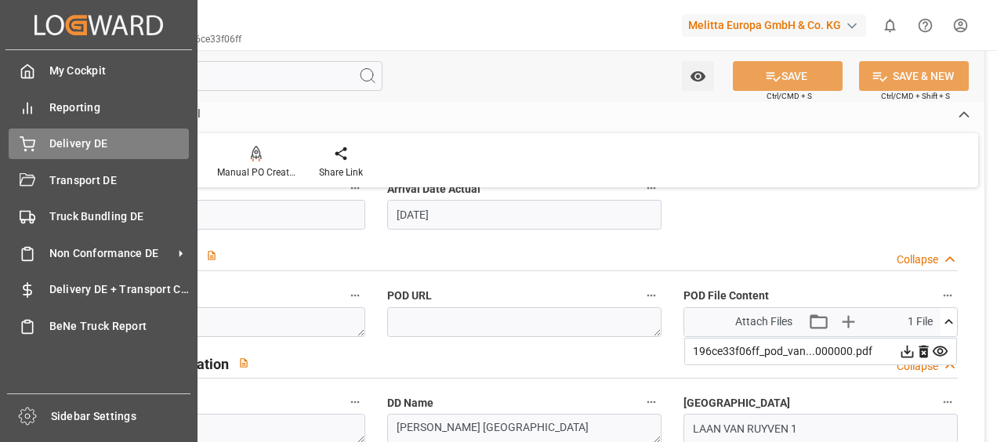
click at [45, 151] on div "Delivery DE Delivery DE" at bounding box center [99, 144] width 180 height 31
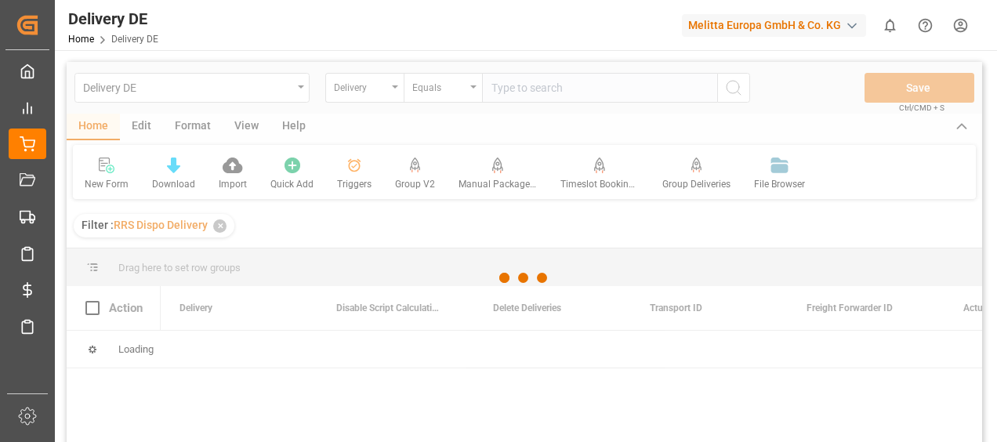
type input "0"
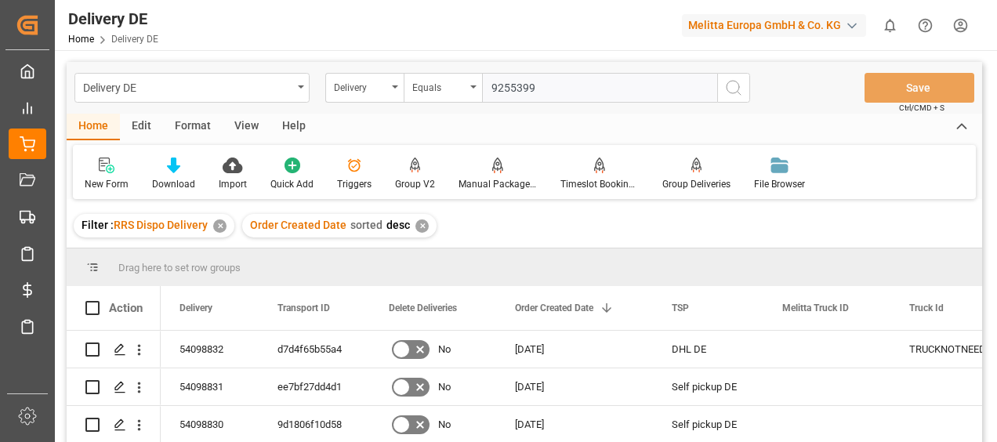
type input "92553998"
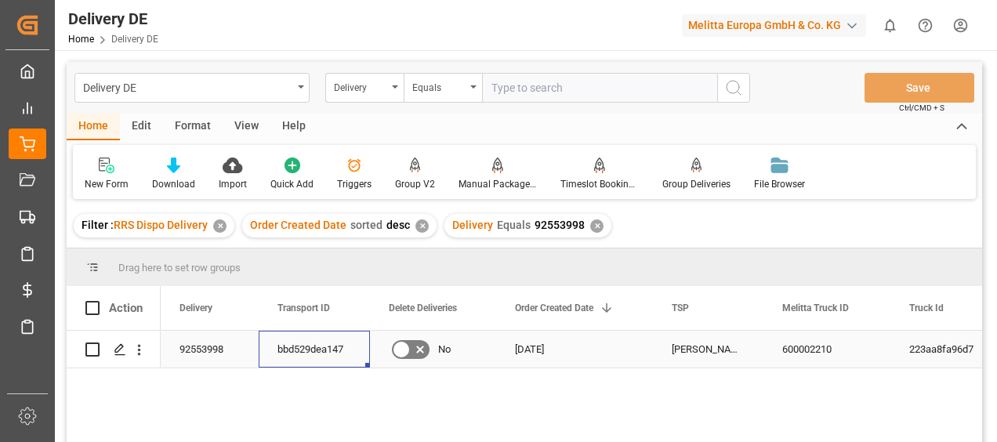
click at [304, 342] on div "bbd529dea147" at bounding box center [314, 349] width 111 height 37
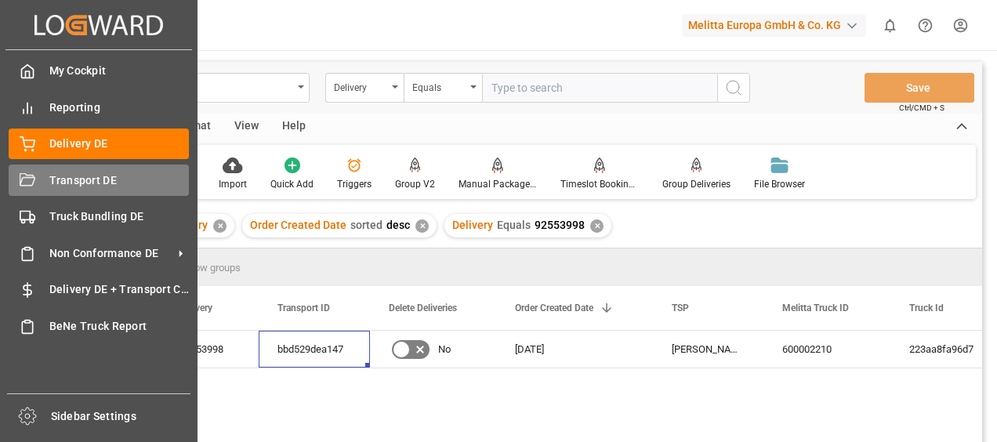
click at [34, 184] on icon at bounding box center [28, 181] width 16 height 16
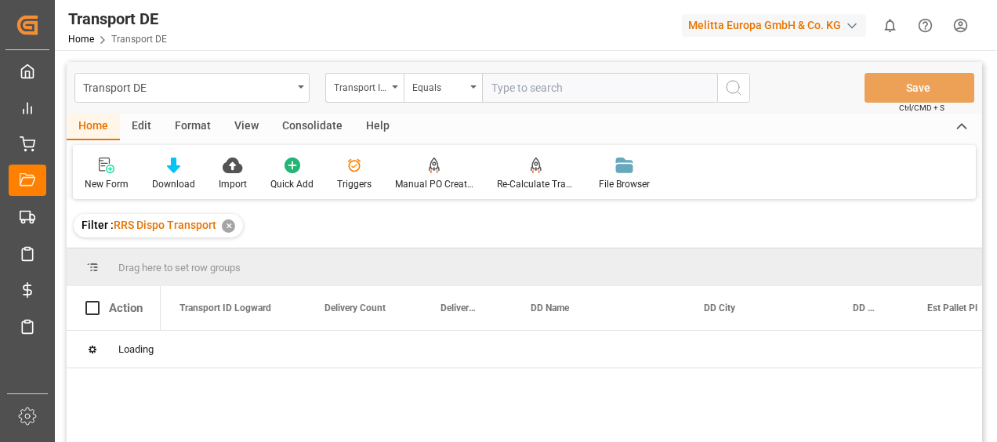
click at [499, 88] on input "text" at bounding box center [599, 88] width 235 height 30
paste input "bbd529dea147"
type input "bbd529dea147"
click at [737, 89] on icon "search button" at bounding box center [733, 87] width 19 height 19
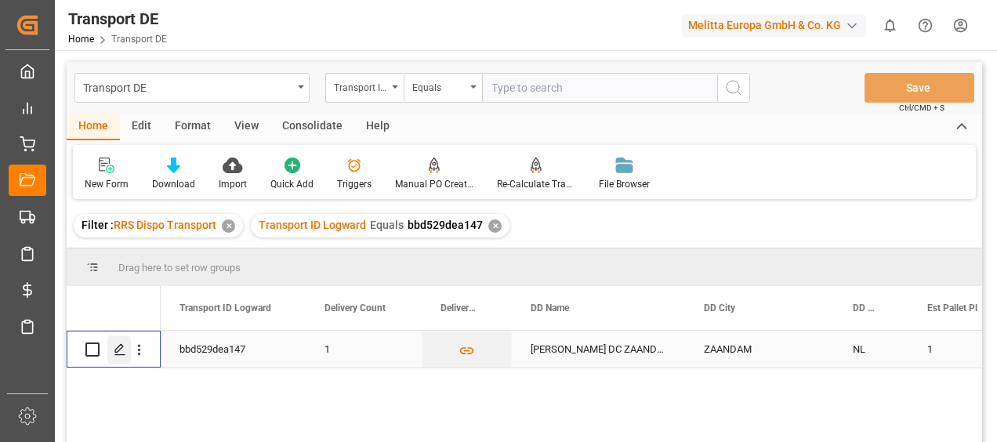
click at [121, 353] on icon "Press SPACE to select this row." at bounding box center [120, 349] width 13 height 13
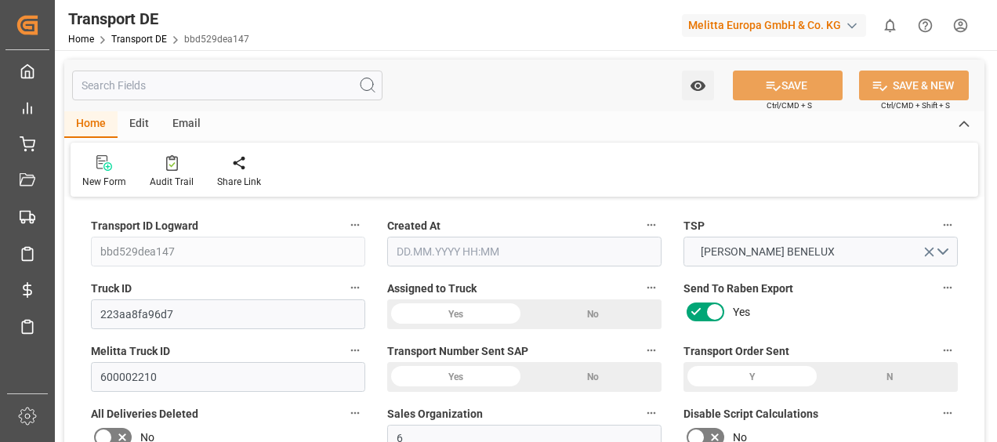
type input "321"
type input "294.984"
type input "238.464"
type input "1643.04"
type input "1"
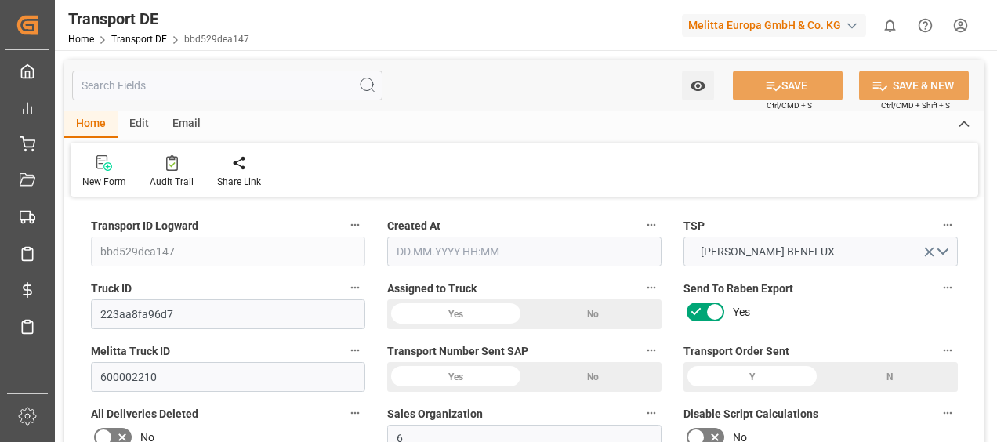
type input "0"
type input "1"
type input "0"
type input "1"
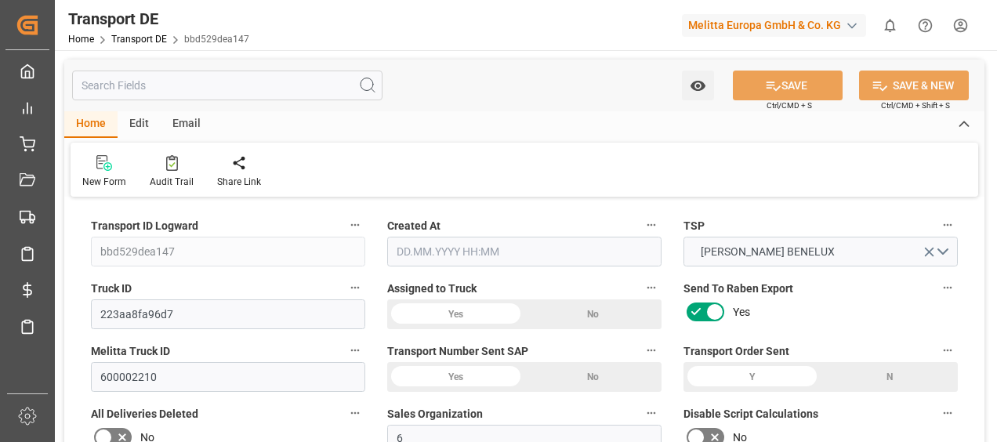
type input "1"
type input "0"
type input "63.61"
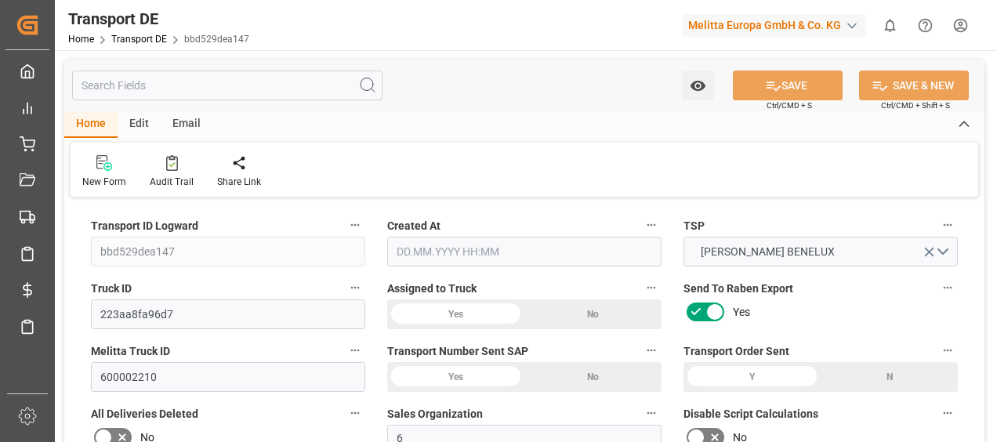
type input "8.163"
type input "63.61"
type input "63.0502"
type input "15"
type input "0"
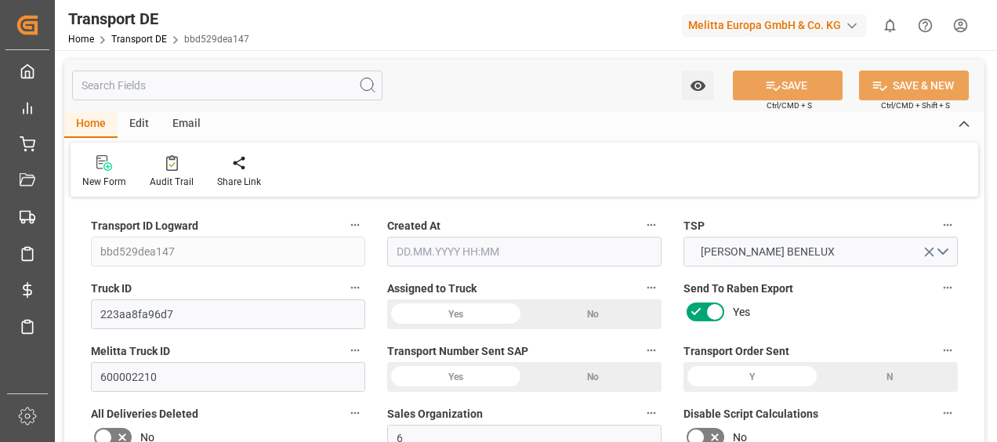
type input "0"
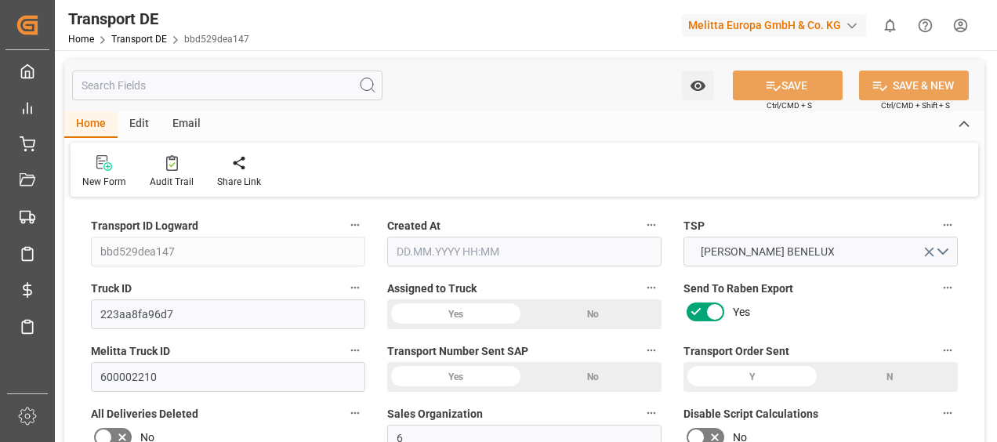
type input "0"
type input "-0.5598"
type input "0"
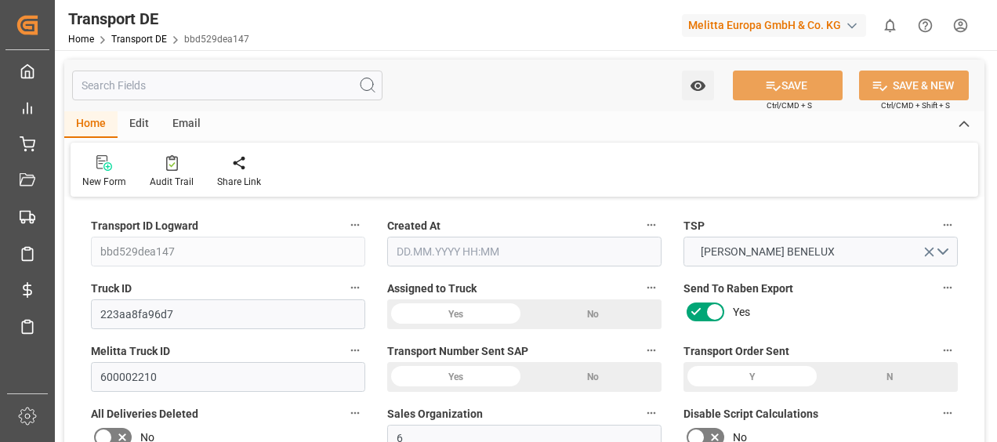
type input "0"
type input "294.984"
type input "4710.8598"
type input "21"
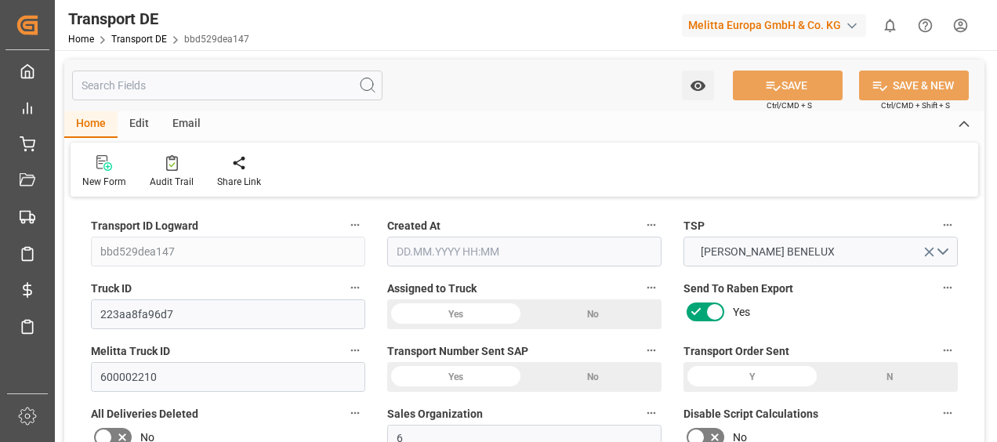
type input "35"
type input "1"
type input "0"
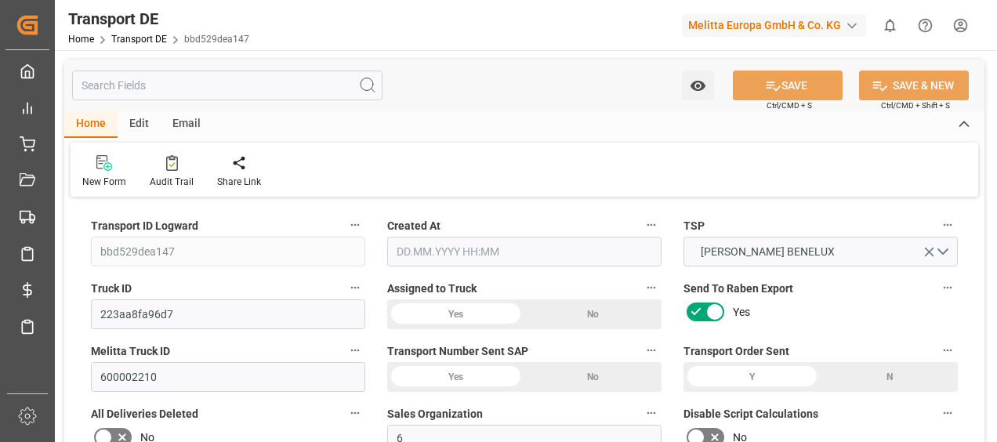
type input "0"
type input "1"
type input "0"
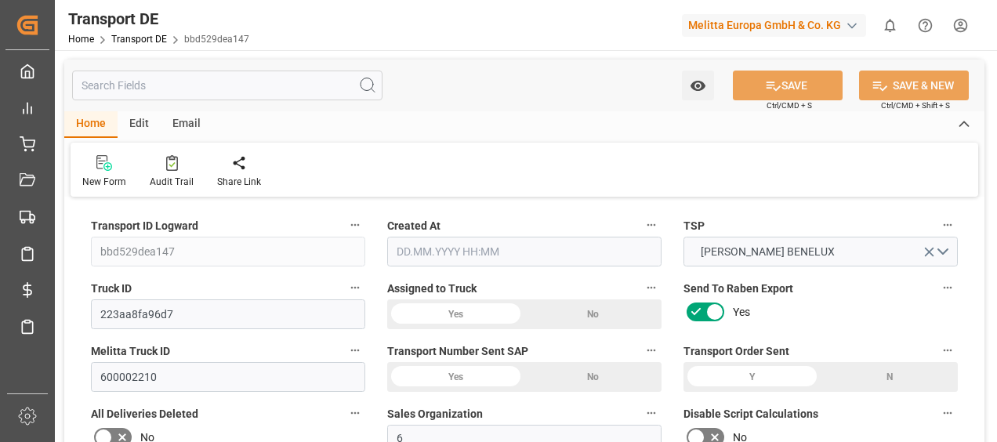
type input "72"
type input "71.2132"
type input "63.0502"
type input "01.09.2025 11:58"
type input "03.09.2025"
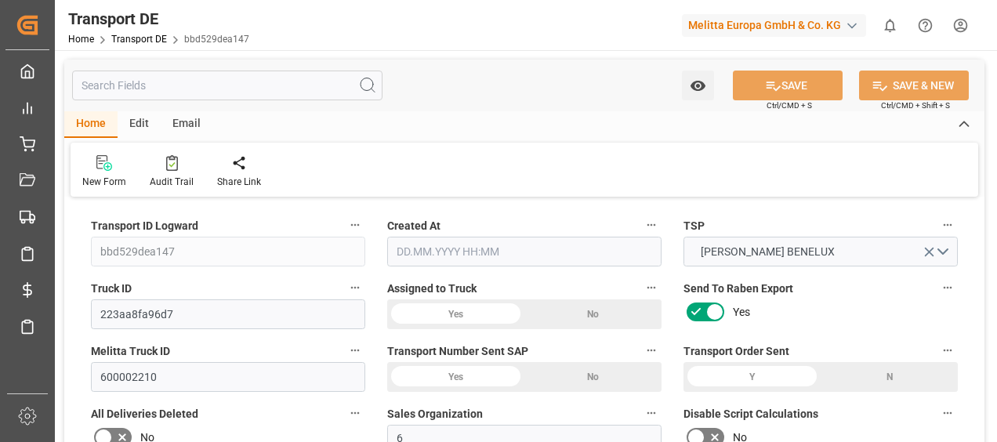
type input "03.09.2025"
type input "04.09.2025"
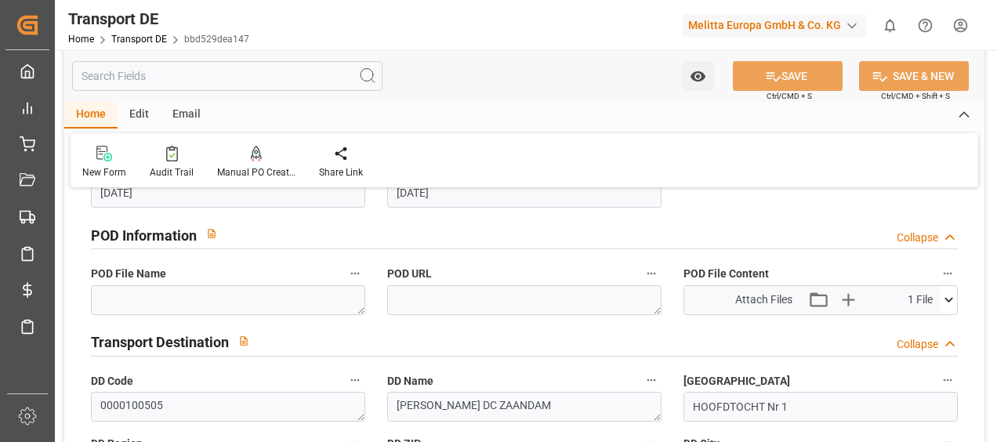
scroll to position [1019, 0]
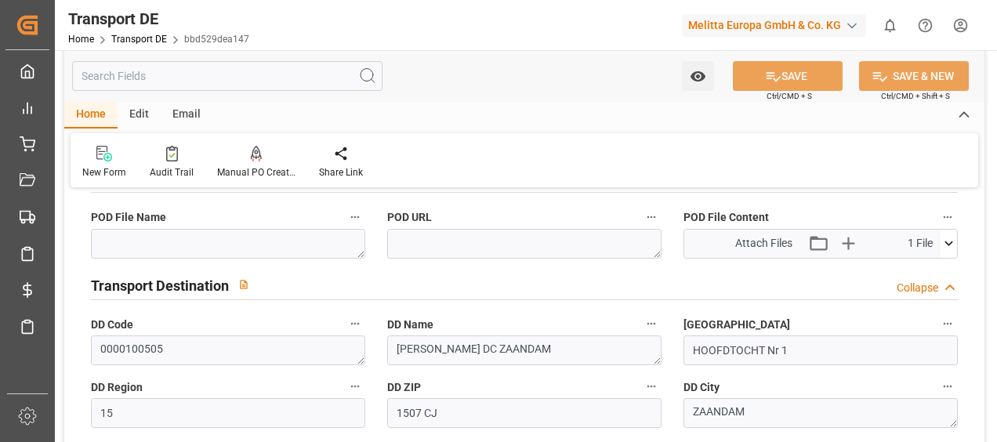
click at [949, 238] on icon at bounding box center [949, 243] width 16 height 16
click at [906, 268] on icon at bounding box center [907, 273] width 16 height 16
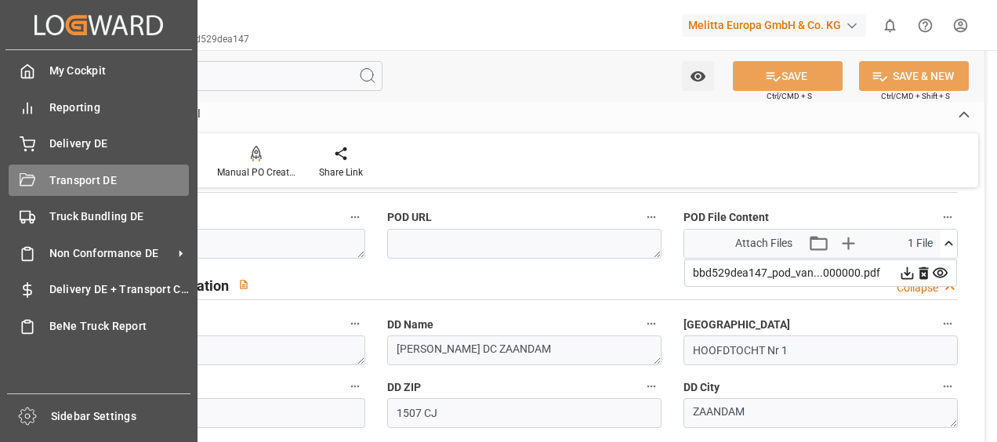
click at [28, 174] on icon at bounding box center [28, 181] width 16 height 16
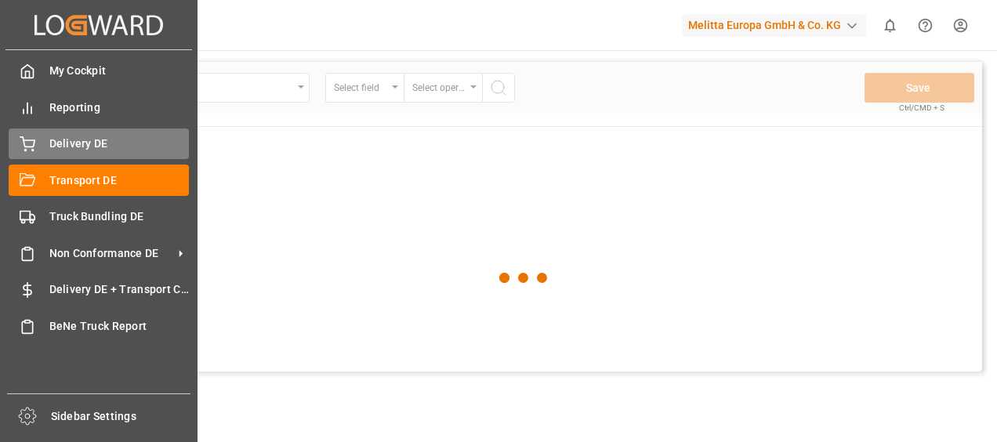
click at [39, 138] on div "Delivery DE Delivery DE" at bounding box center [99, 144] width 180 height 31
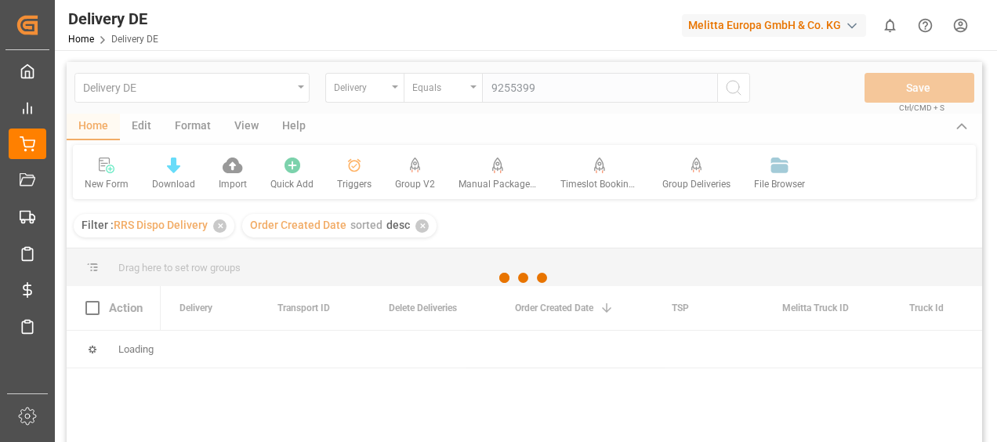
type input "92553997"
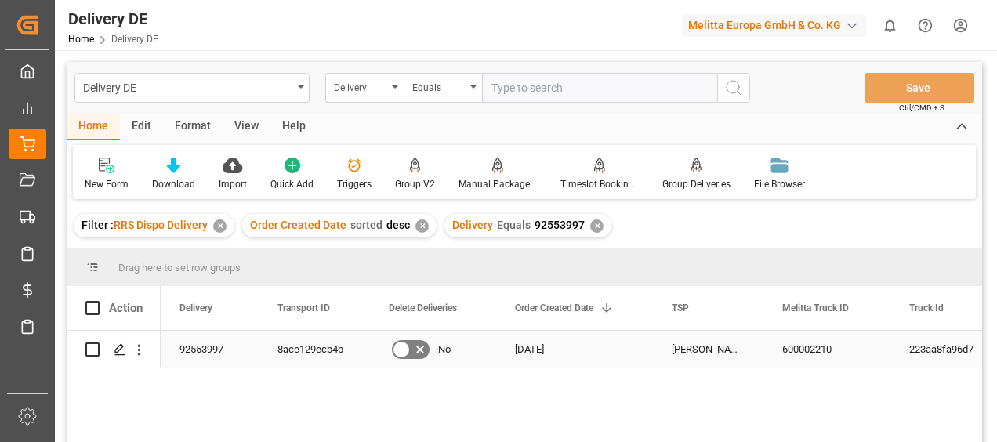
click at [290, 347] on div "8ace129ecb4b" at bounding box center [314, 349] width 111 height 37
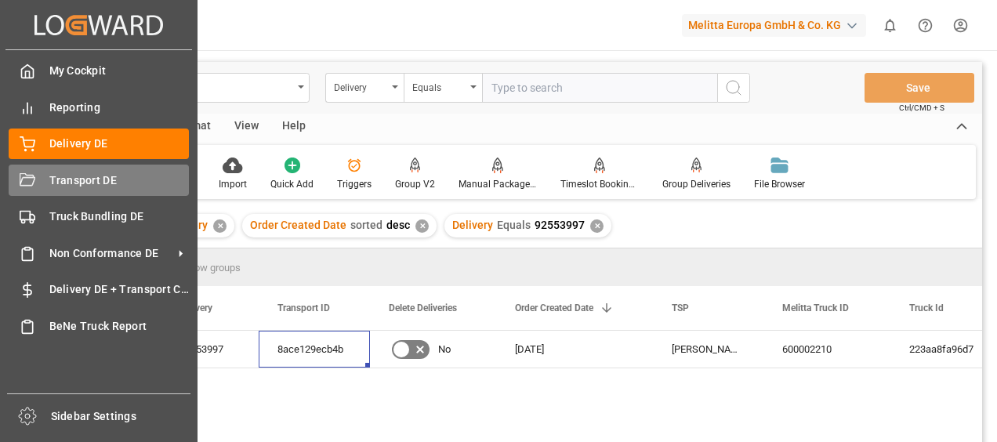
click at [29, 178] on icon at bounding box center [28, 179] width 16 height 13
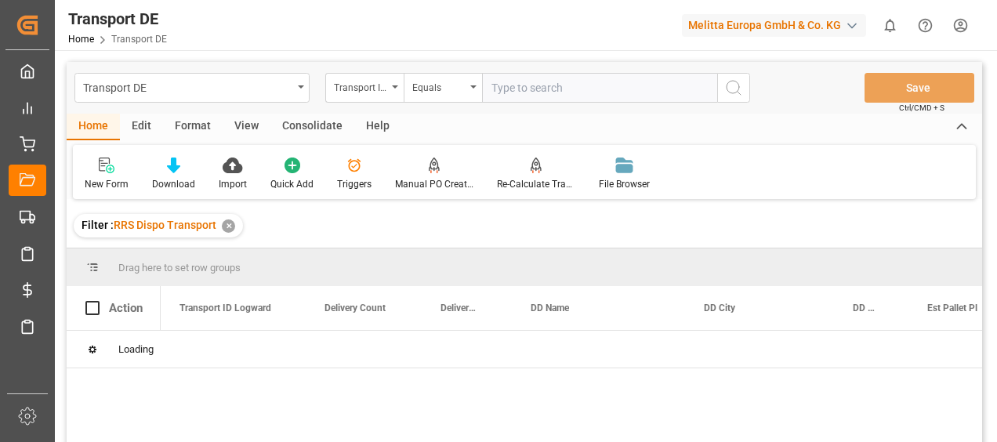
click at [546, 89] on input "text" at bounding box center [599, 88] width 235 height 30
paste input "8ace129ecb4b"
type input "8ace129ecb4b"
click at [724, 76] on button "search button" at bounding box center [733, 88] width 33 height 30
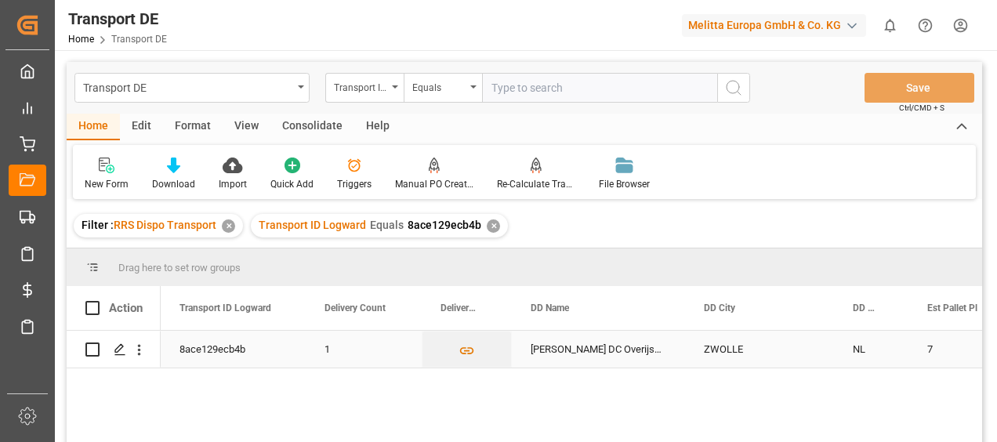
click at [118, 352] on polygon "Press SPACE to select this row." at bounding box center [119, 349] width 8 height 8
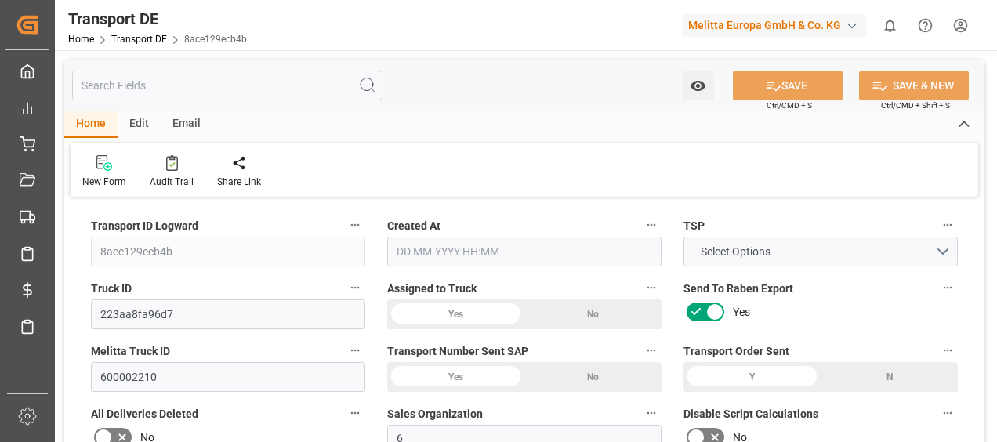
type input "2174"
type input "1993.221"
type input "1601.37"
type input "11381.58"
type input "7"
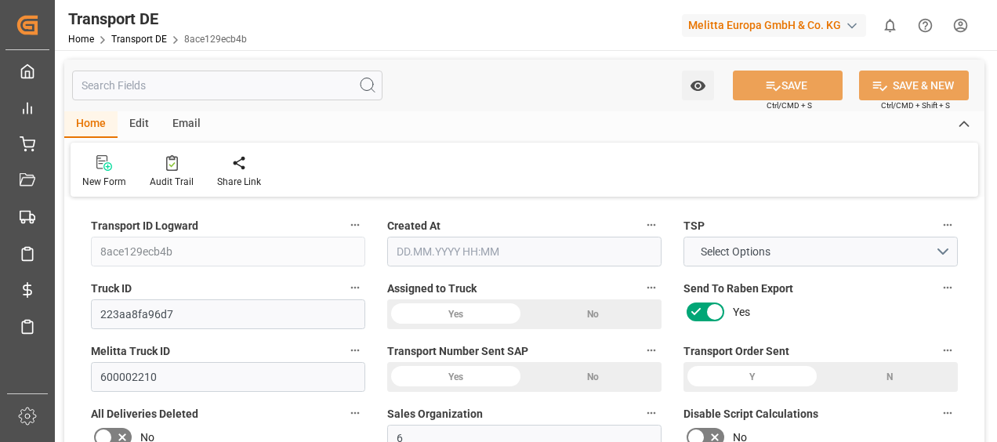
type input "0"
type input "6.5"
type input "0"
type input "1"
type input "7"
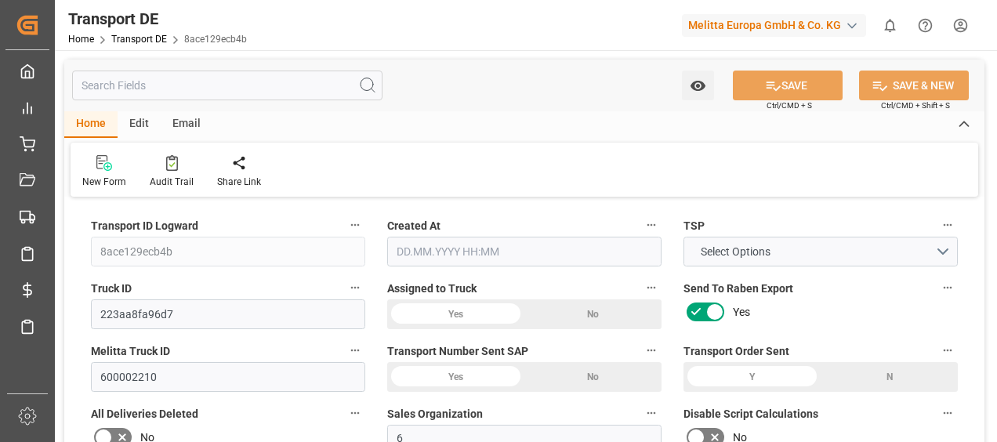
type input "7"
type input "0"
type input "319.03"
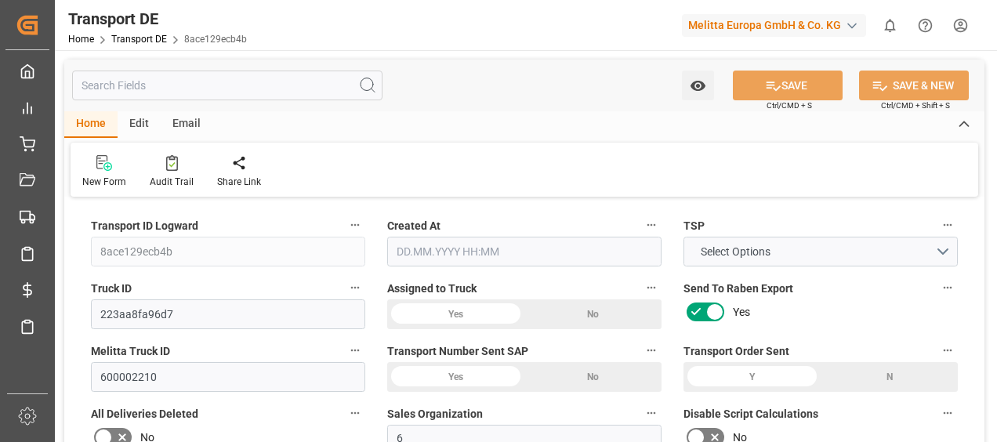
type input "38.907"
type input "319.03"
type input "316.2225"
type input "80"
type input "0"
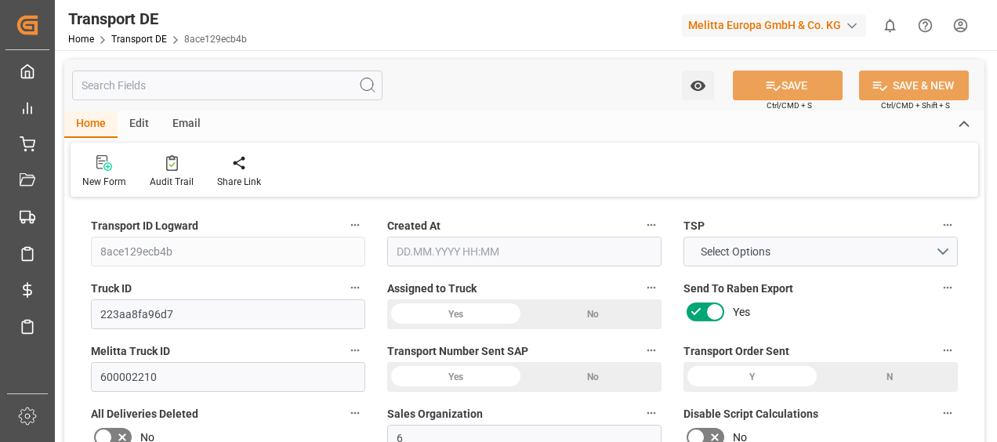
type input "0"
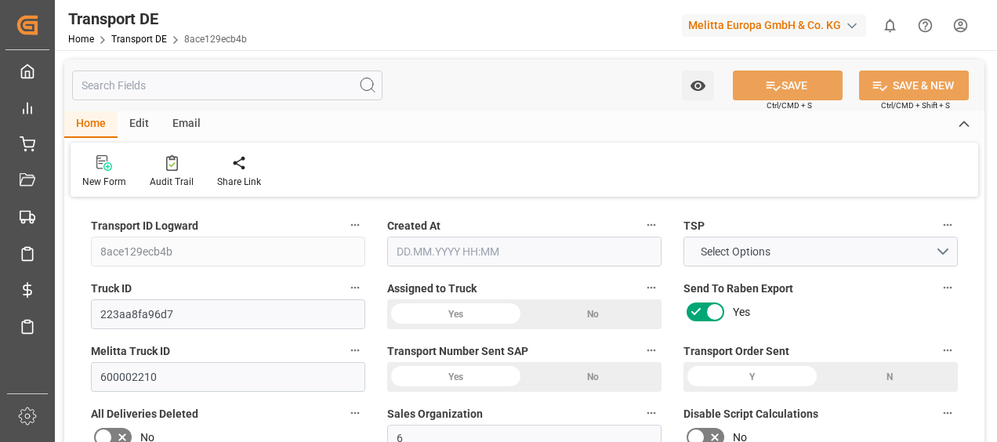
type input "0"
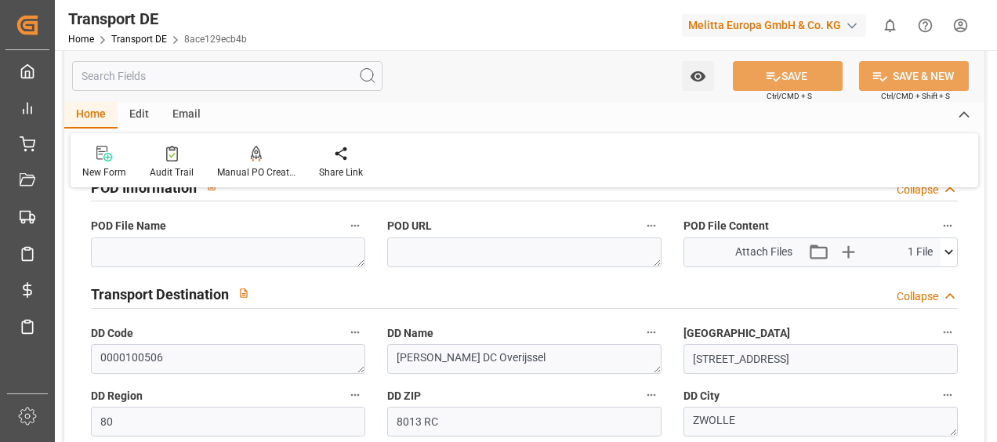
scroll to position [1019, 0]
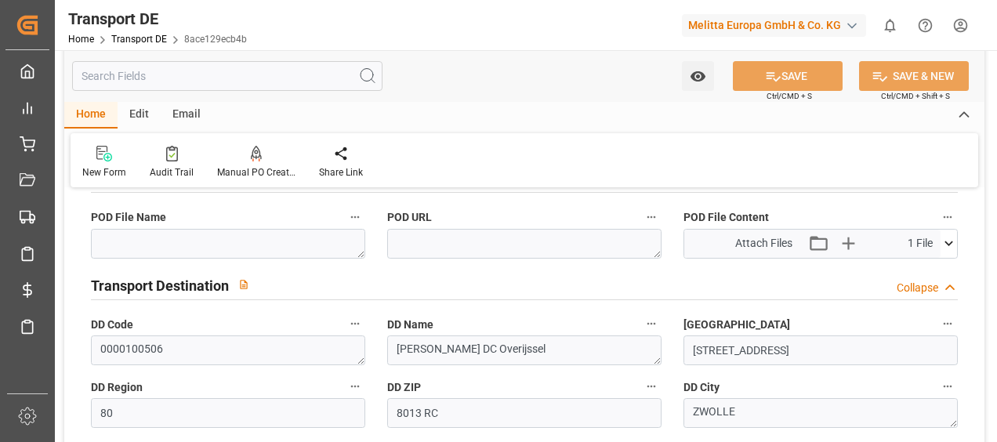
click at [948, 240] on icon at bounding box center [949, 243] width 16 height 16
click at [908, 265] on icon at bounding box center [907, 273] width 16 height 16
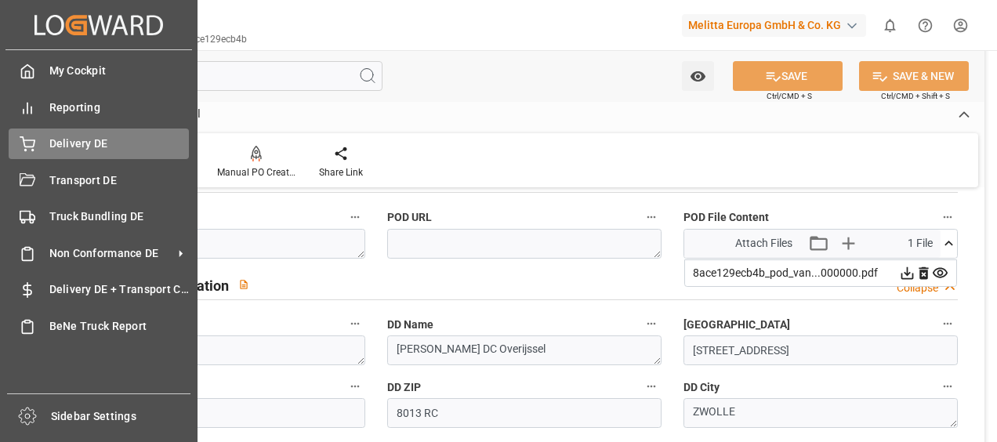
click at [42, 136] on div "Delivery DE Delivery DE" at bounding box center [99, 144] width 180 height 31
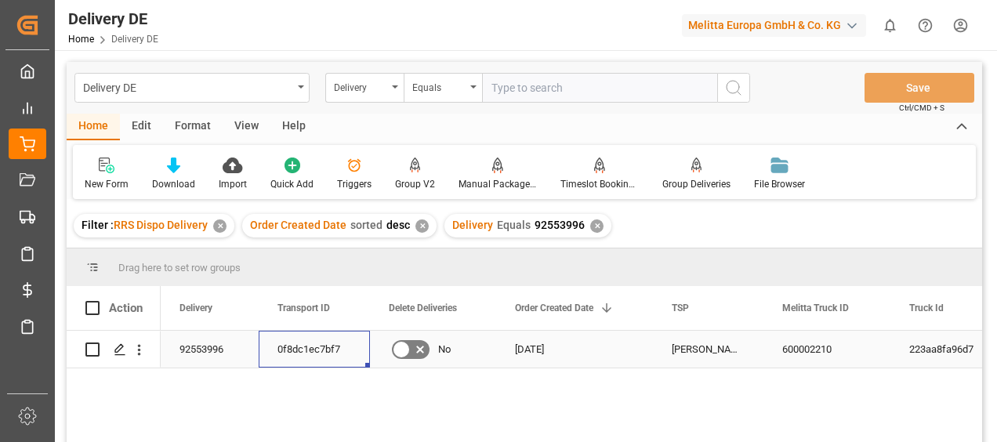
click at [292, 341] on div "0f8dc1ec7bf7" at bounding box center [314, 349] width 111 height 37
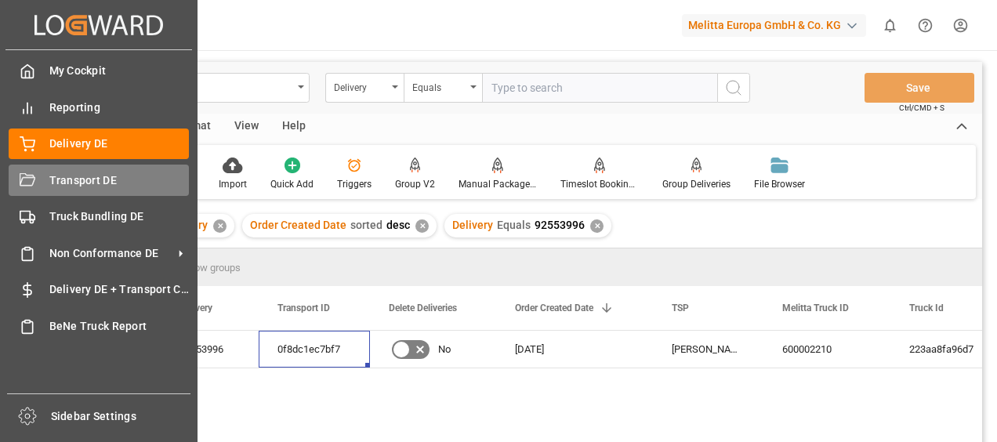
click at [47, 180] on div "Transport DE Transport DE" at bounding box center [99, 180] width 180 height 31
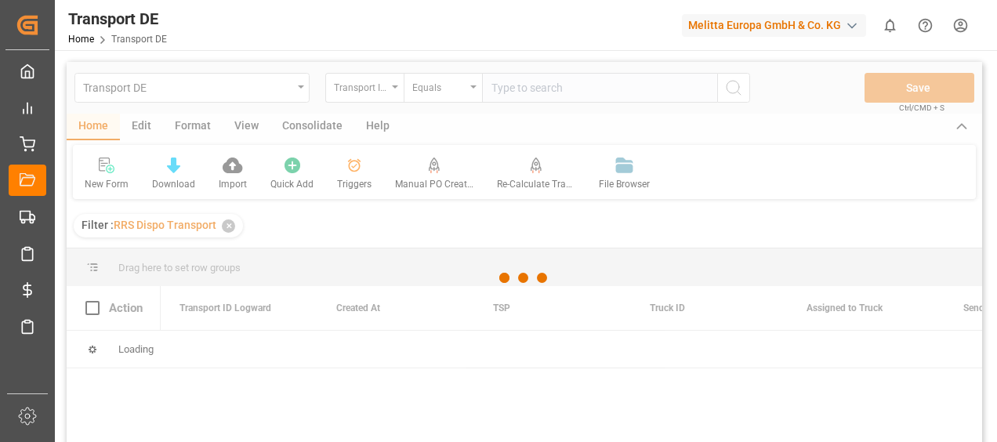
click at [533, 89] on div at bounding box center [525, 278] width 916 height 433
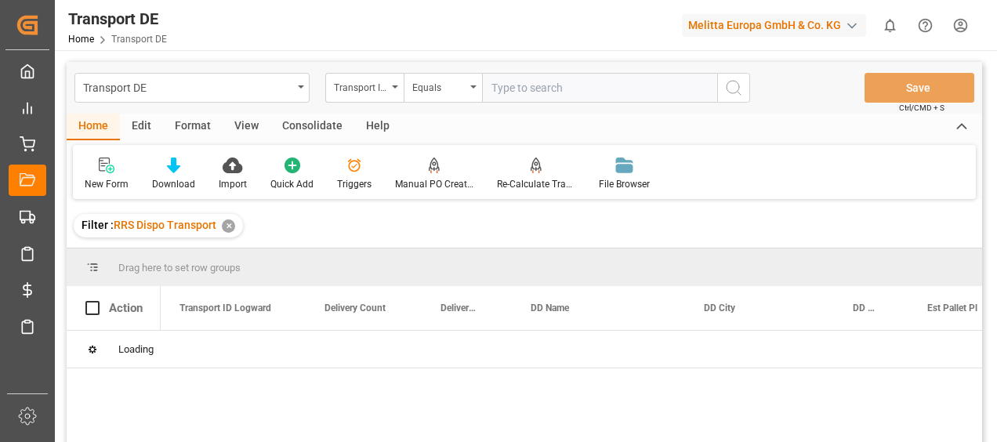
click at [496, 86] on input "text" at bounding box center [599, 88] width 235 height 30
paste input "0f8dc1ec7bf7"
click at [733, 83] on icon "search button" at bounding box center [733, 87] width 19 height 19
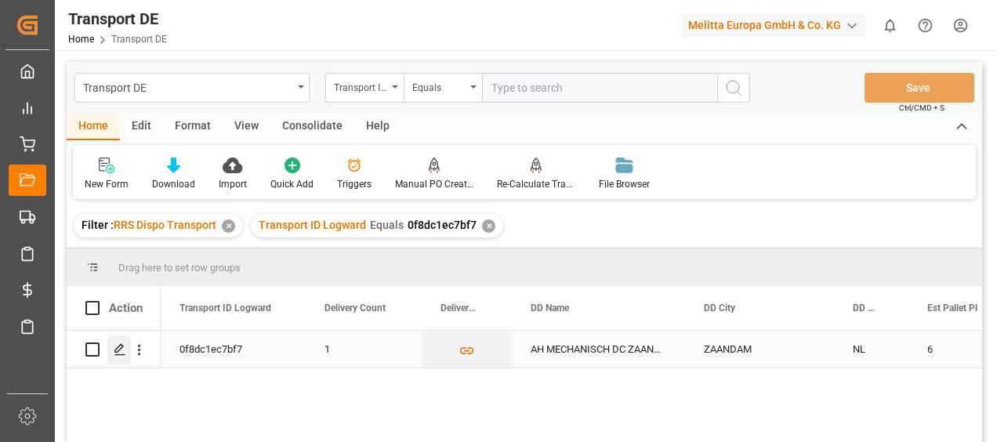
click at [118, 350] on icon "Press SPACE to select this row." at bounding box center [120, 349] width 13 height 13
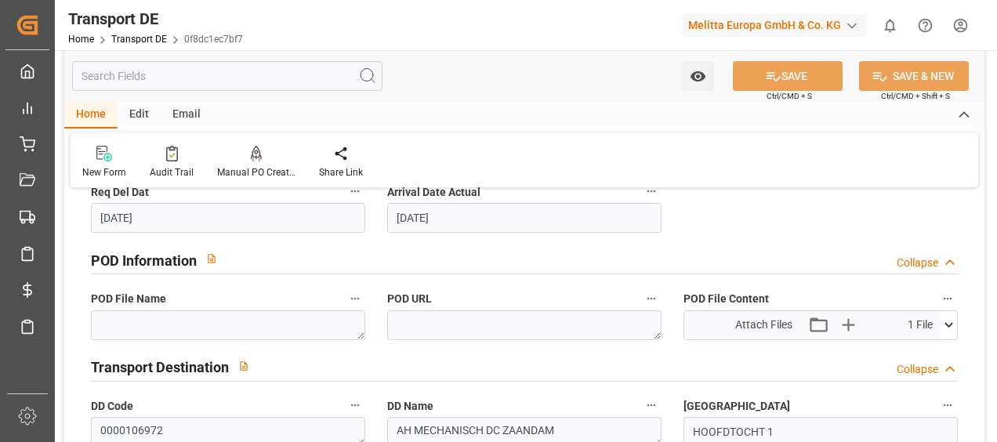
scroll to position [941, 0]
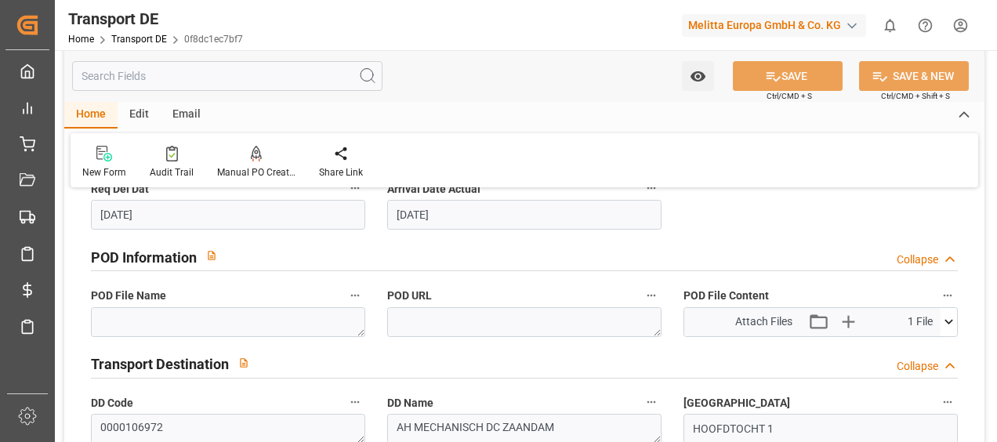
click at [953, 321] on icon at bounding box center [949, 322] width 16 height 16
click at [906, 348] on icon at bounding box center [907, 351] width 16 height 16
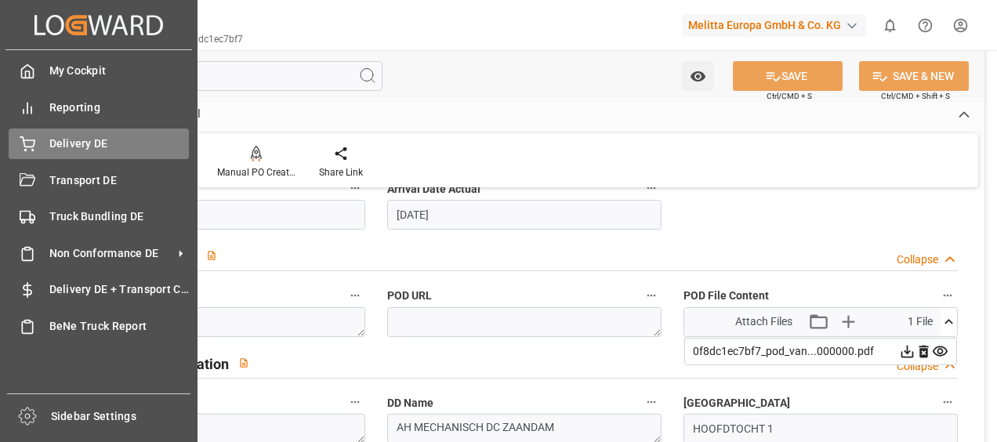
click at [38, 150] on div "Delivery DE Delivery DE" at bounding box center [99, 144] width 180 height 31
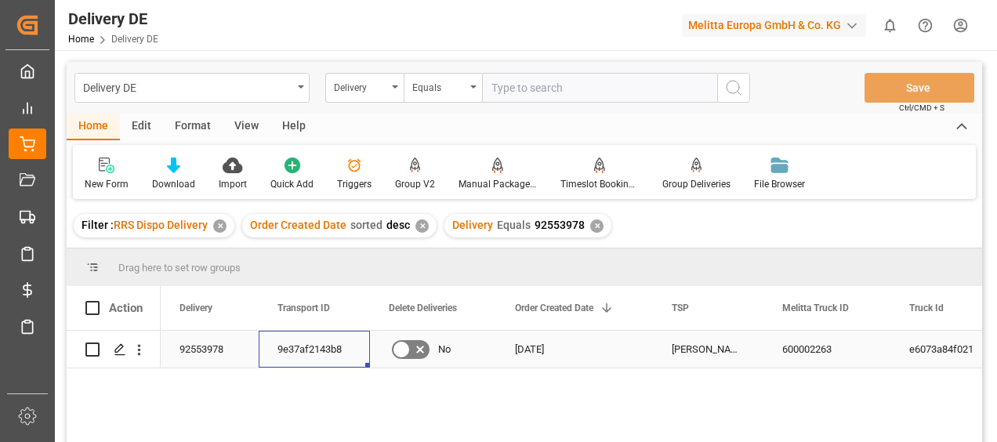
click at [320, 351] on div "9e37af2143b8" at bounding box center [314, 349] width 111 height 37
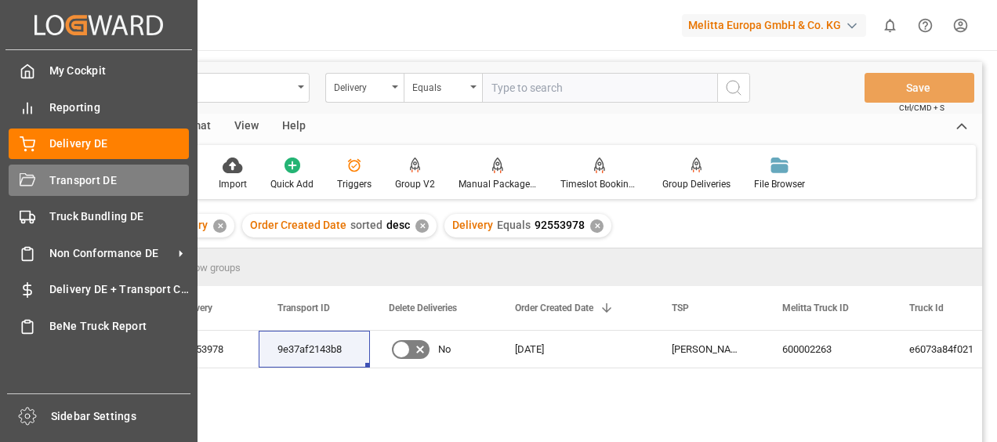
click at [34, 179] on icon at bounding box center [28, 179] width 16 height 13
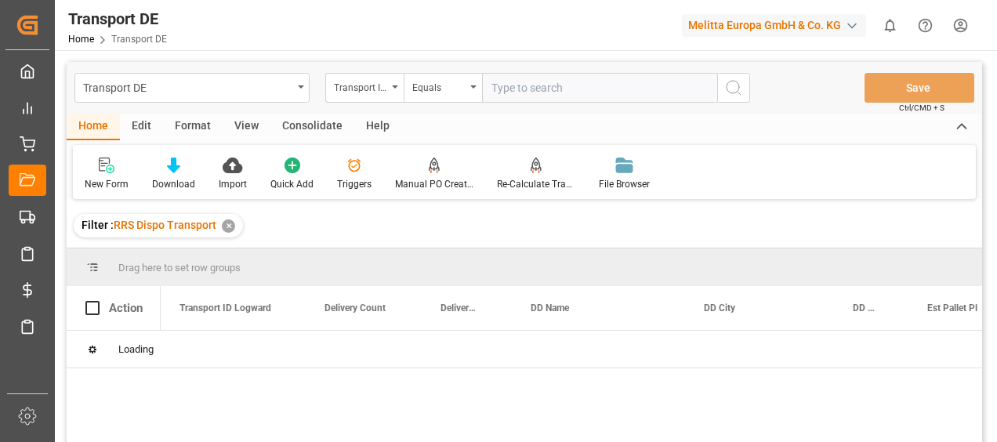
click at [492, 83] on input "text" at bounding box center [599, 88] width 235 height 30
paste input "9e37af2143b8"
click at [724, 78] on button "search button" at bounding box center [733, 88] width 33 height 30
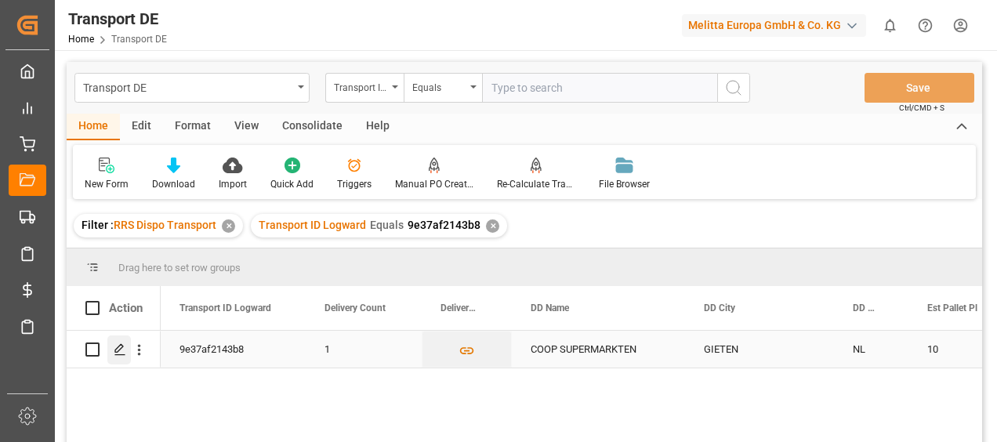
click at [114, 347] on icon "Press SPACE to select this row." at bounding box center [120, 349] width 13 height 13
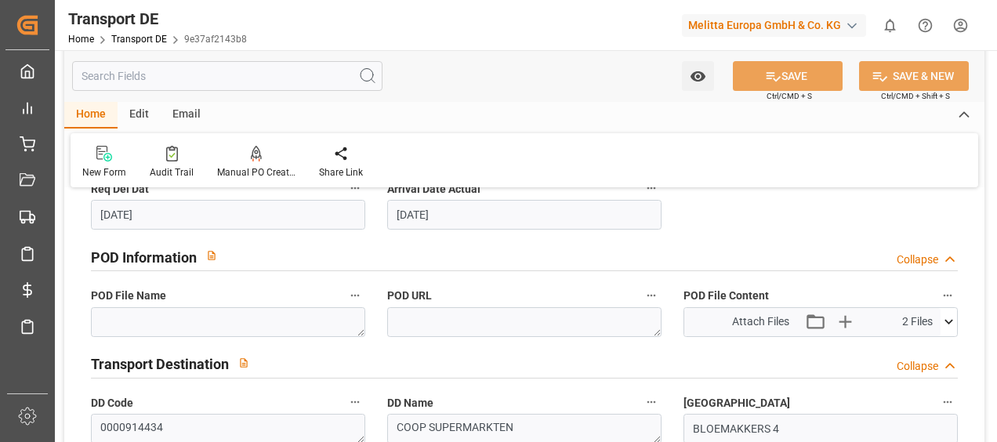
scroll to position [1019, 0]
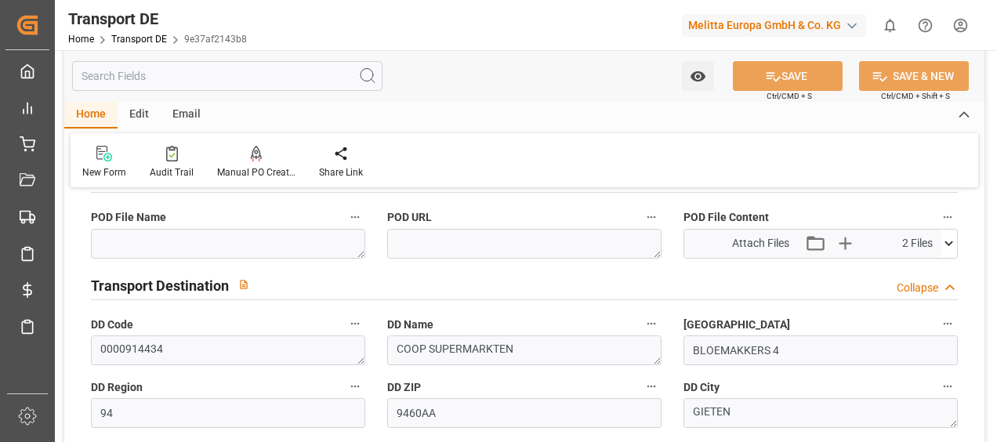
click at [949, 243] on icon at bounding box center [949, 243] width 16 height 16
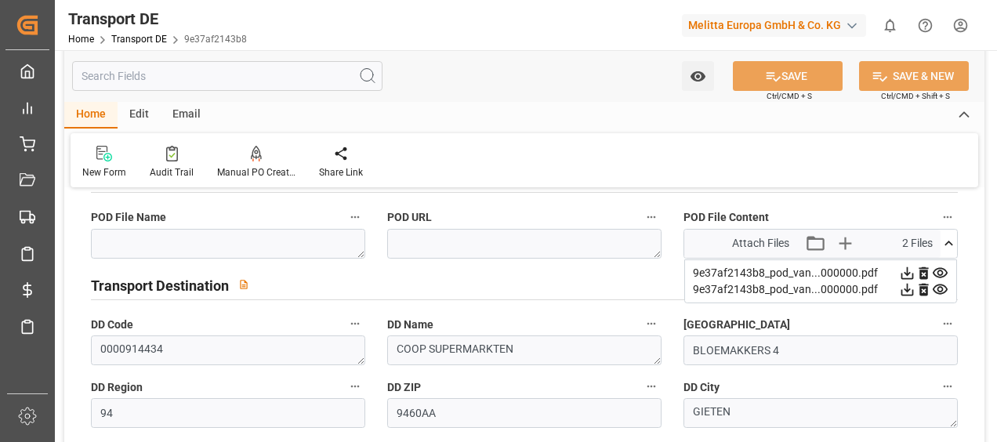
click at [936, 281] on icon at bounding box center [940, 289] width 16 height 16
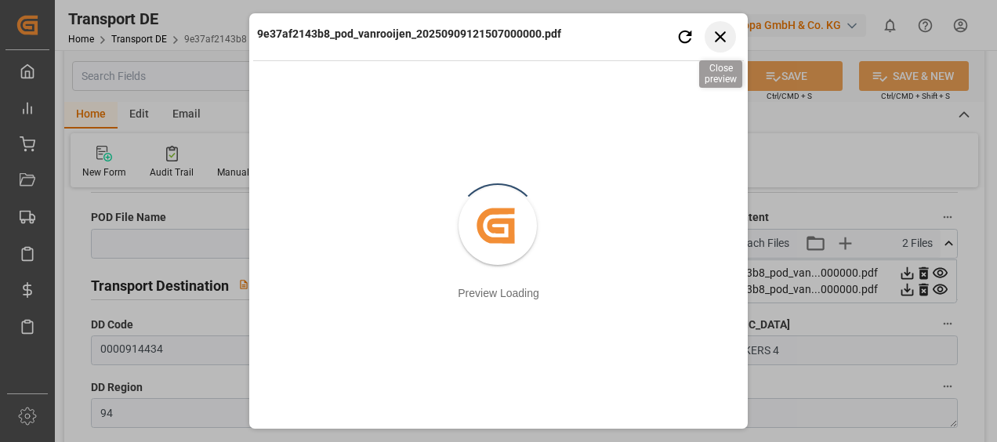
click at [721, 30] on icon "button" at bounding box center [721, 37] width 20 height 20
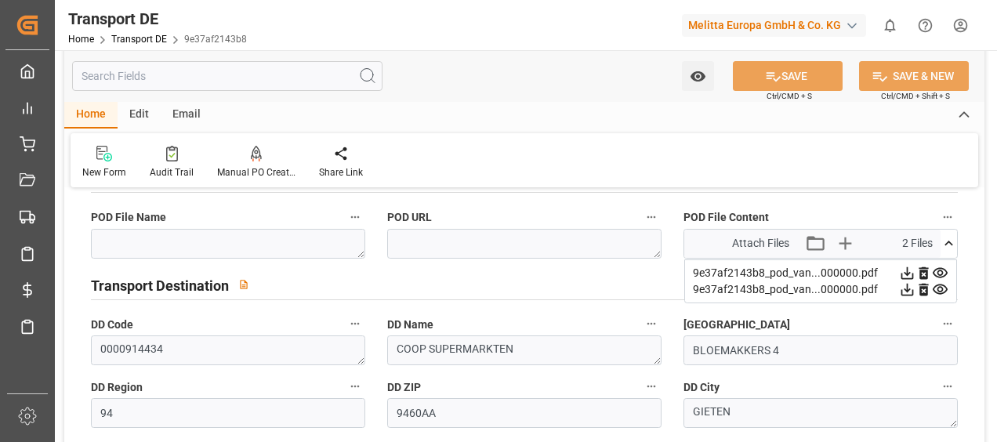
click at [908, 267] on icon at bounding box center [908, 273] width 13 height 13
